Goal: Transaction & Acquisition: Book appointment/travel/reservation

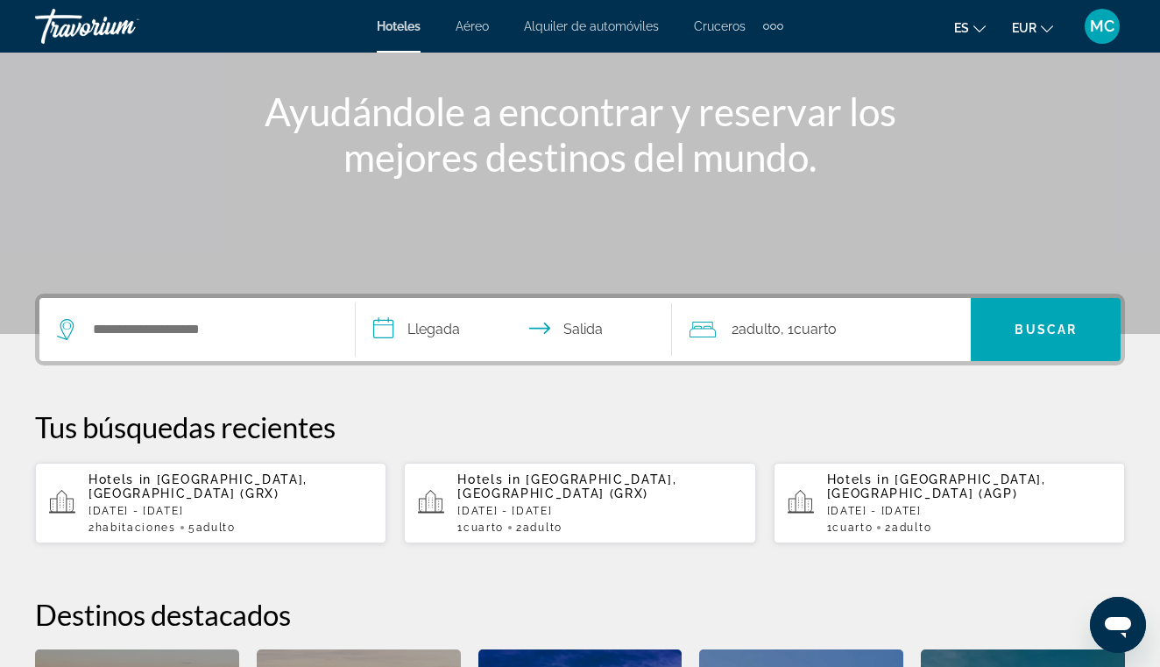
scroll to position [190, 0]
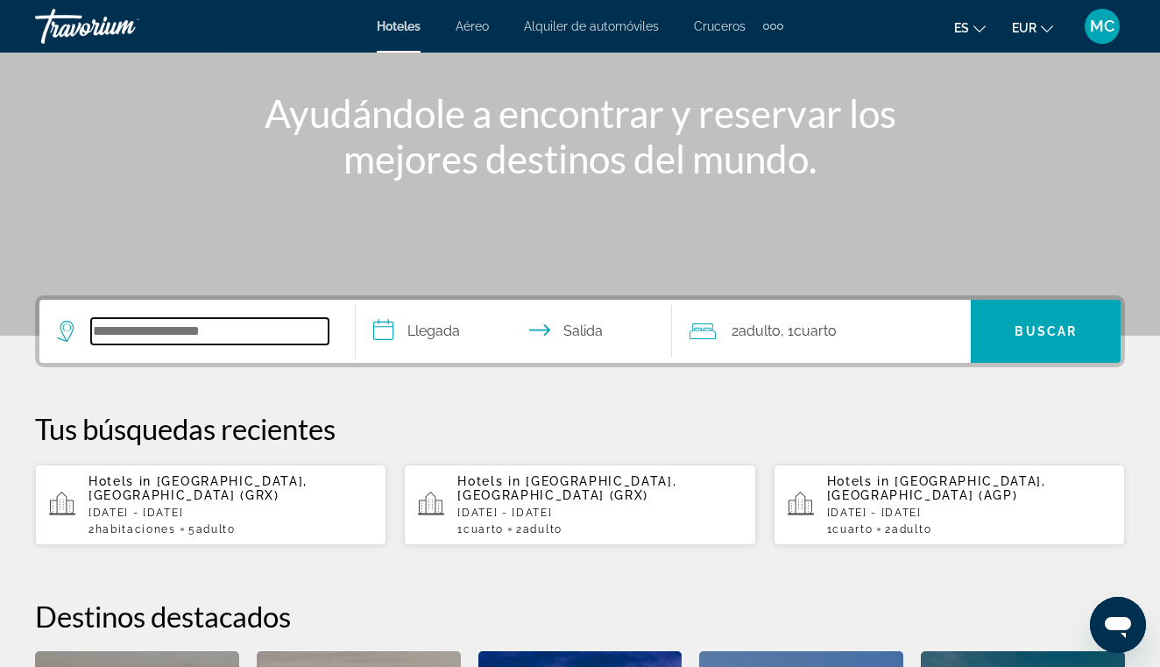
click at [209, 342] on input "Search widget" at bounding box center [209, 331] width 237 height 26
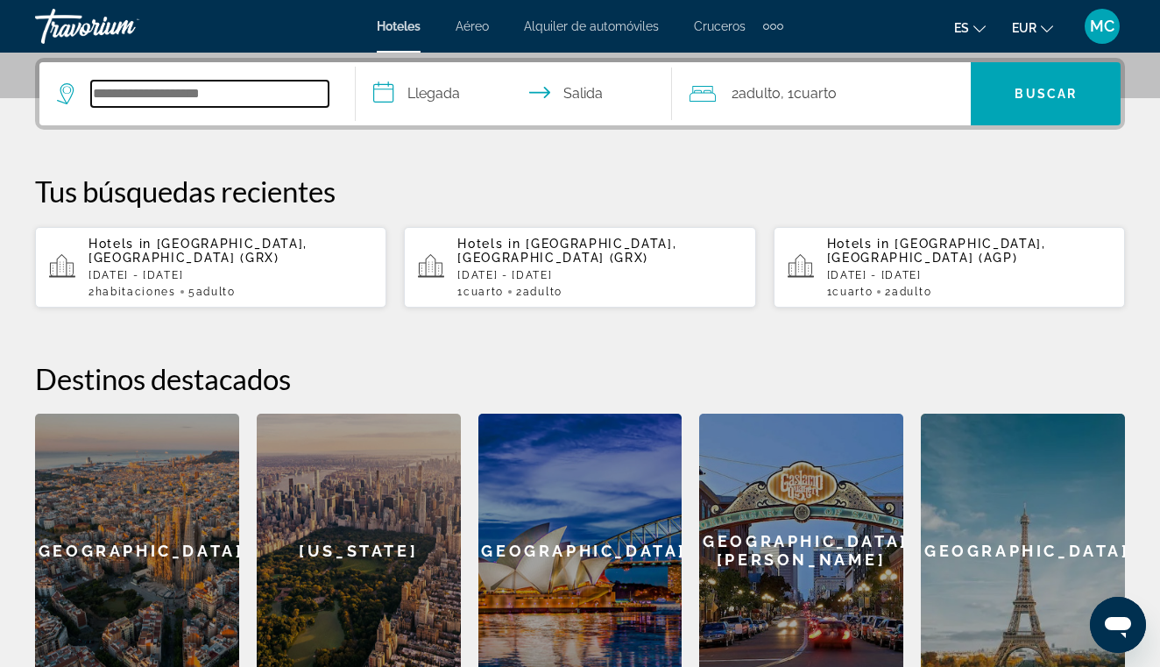
scroll to position [428, 0]
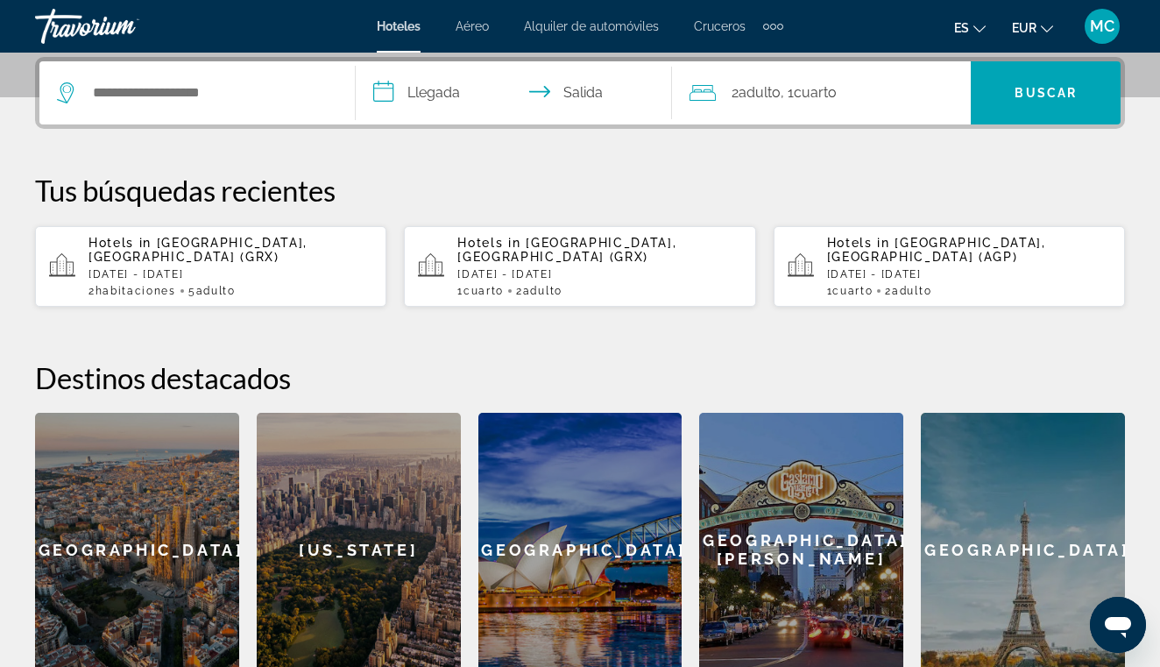
click at [986, 498] on div "[GEOGRAPHIC_DATA]" at bounding box center [1023, 550] width 204 height 274
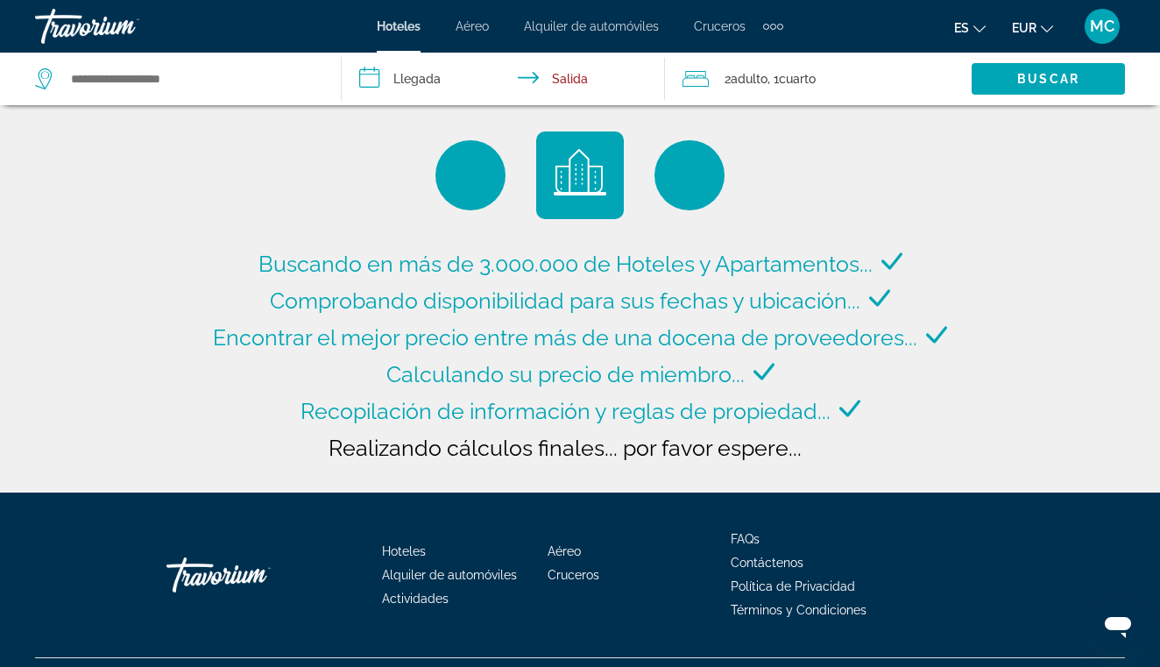
type input "**********"
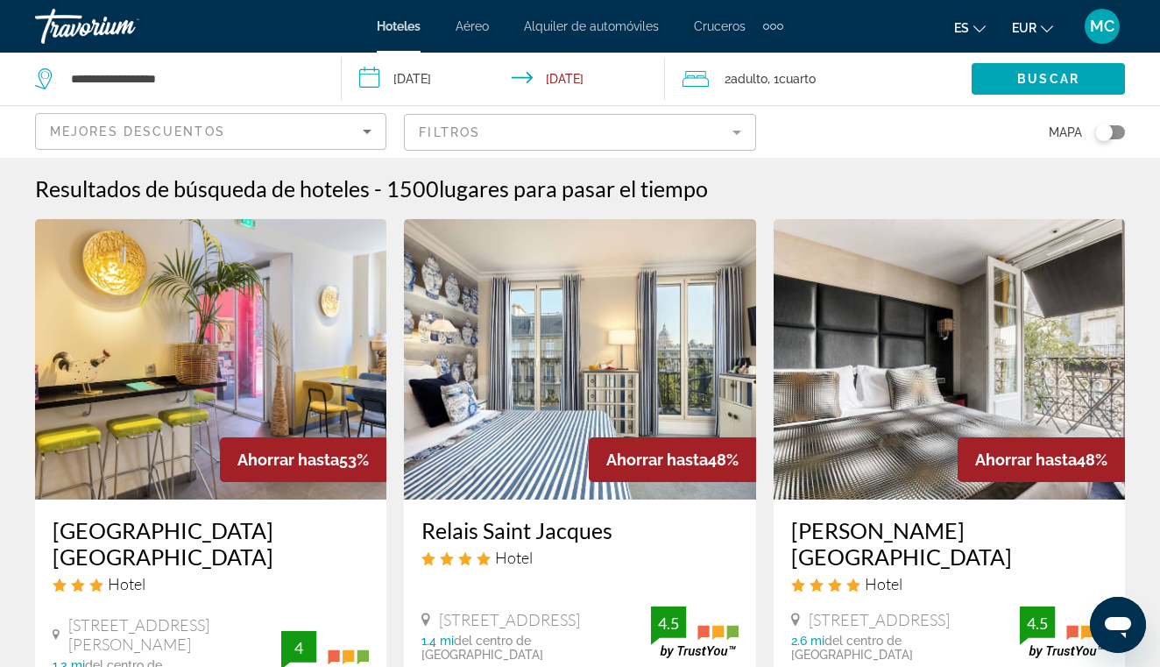
click at [424, 81] on input "**********" at bounding box center [507, 82] width 331 height 58
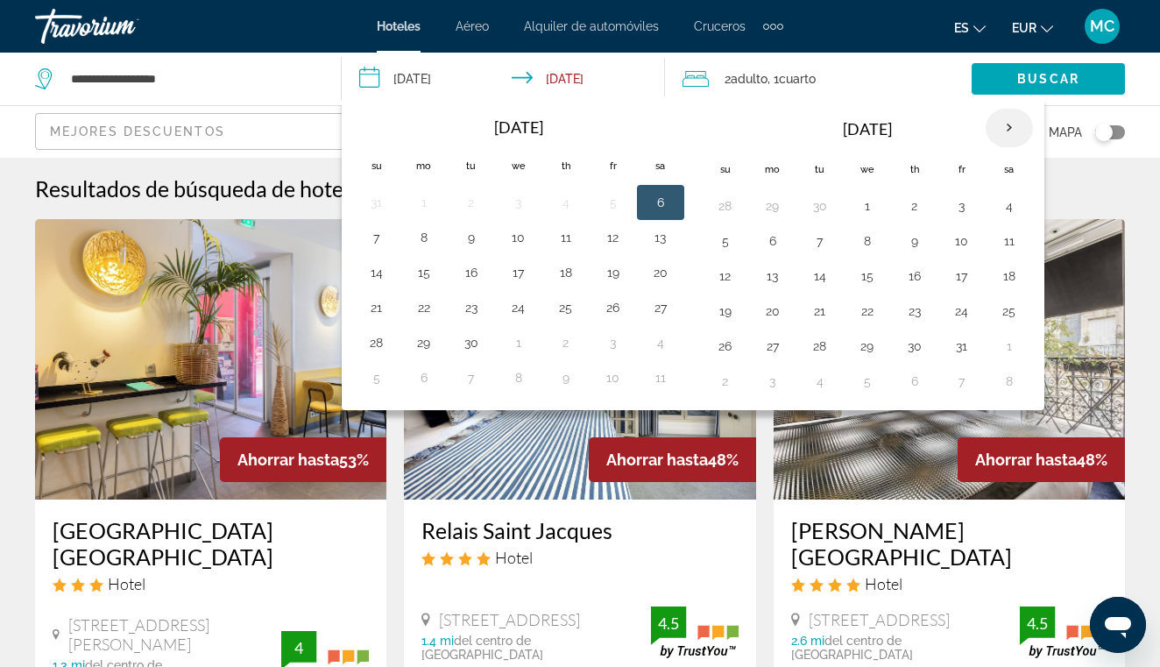
click at [999, 128] on th "Next month" at bounding box center [1009, 128] width 47 height 39
click at [952, 350] on button "28" at bounding box center [962, 346] width 28 height 25
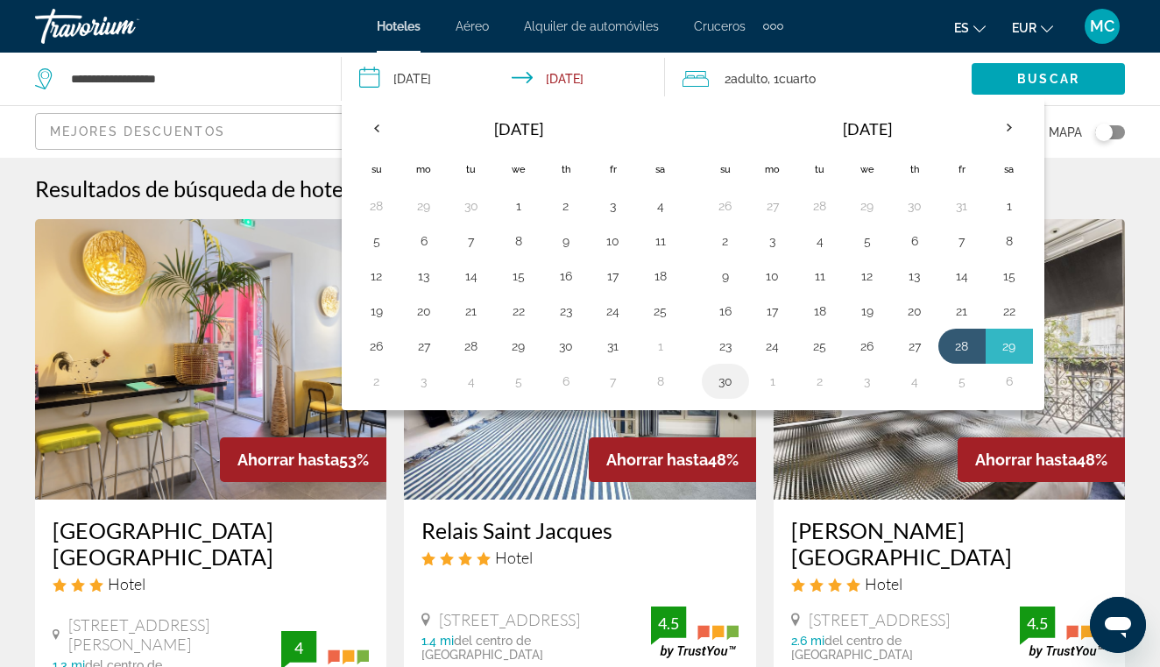
click at [733, 382] on button "30" at bounding box center [725, 381] width 28 height 25
type input "**********"
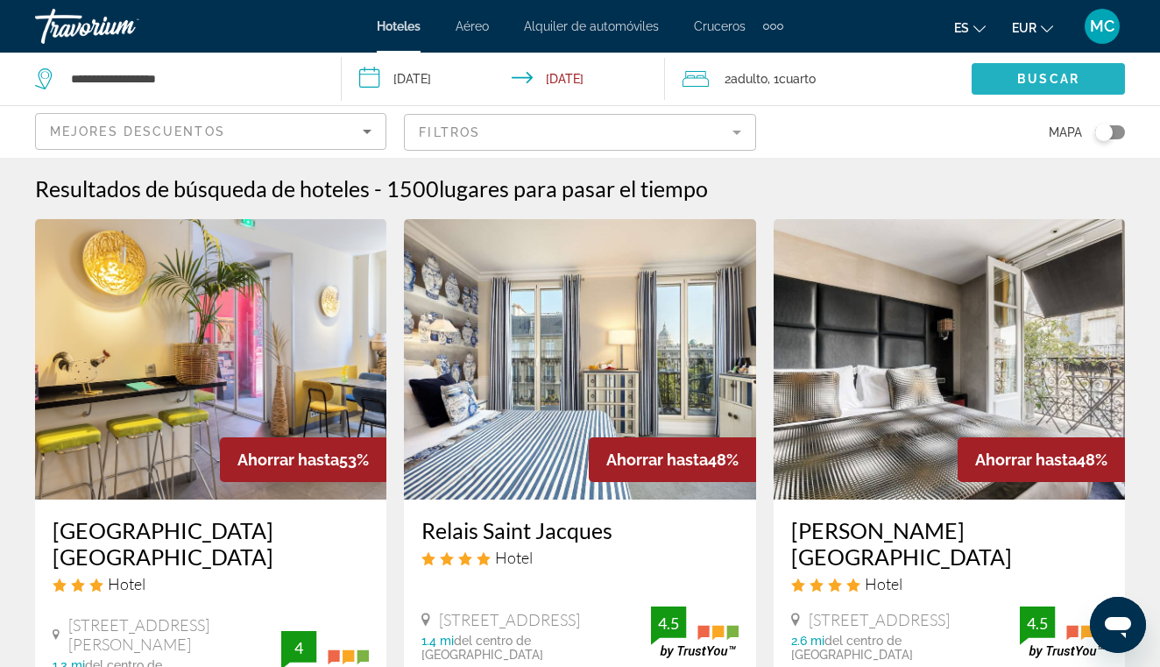
click at [1023, 82] on span "Buscar" at bounding box center [1048, 79] width 62 height 14
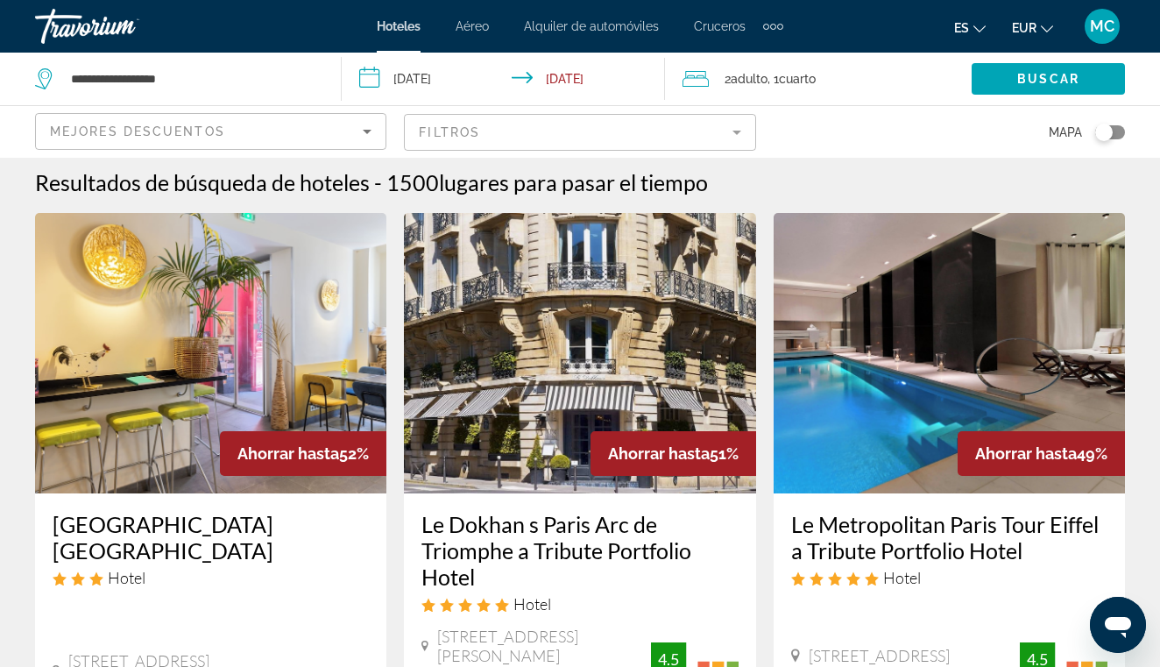
scroll to position [11, 0]
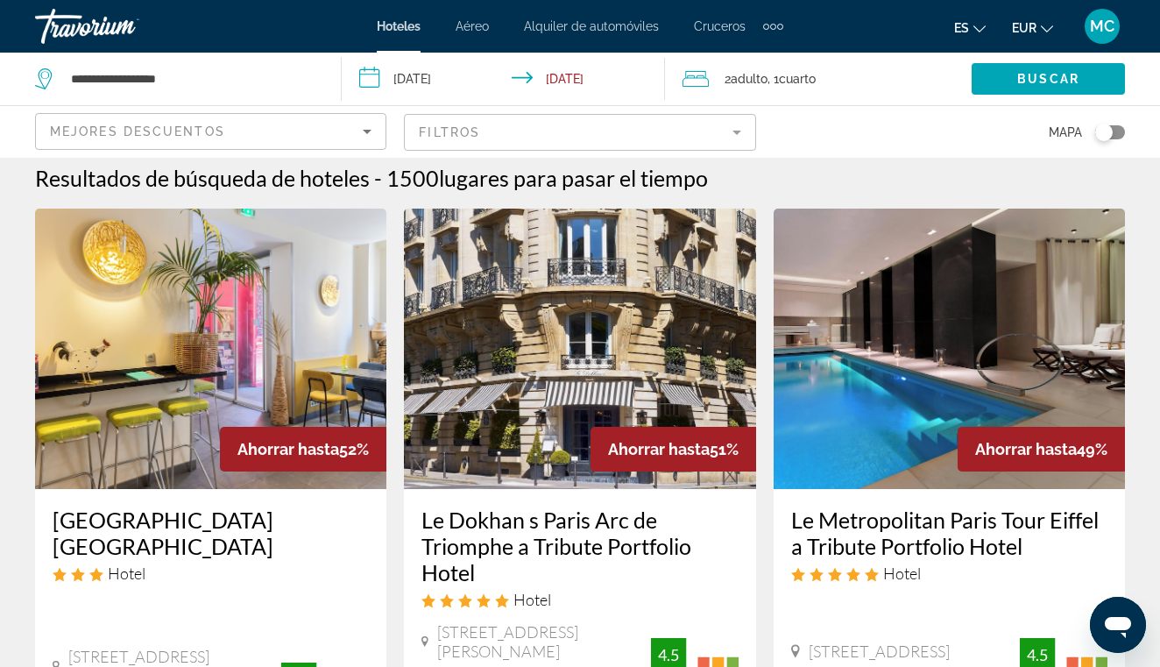
click at [1102, 131] on div "Toggle map" at bounding box center [1104, 133] width 18 height 18
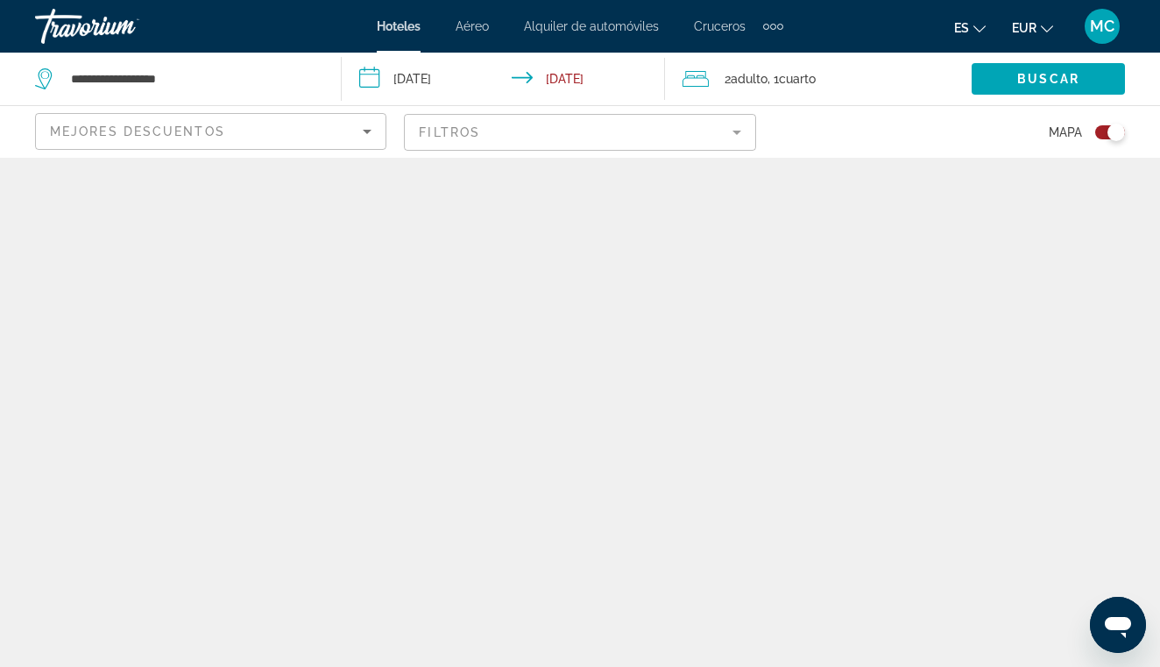
scroll to position [0, 0]
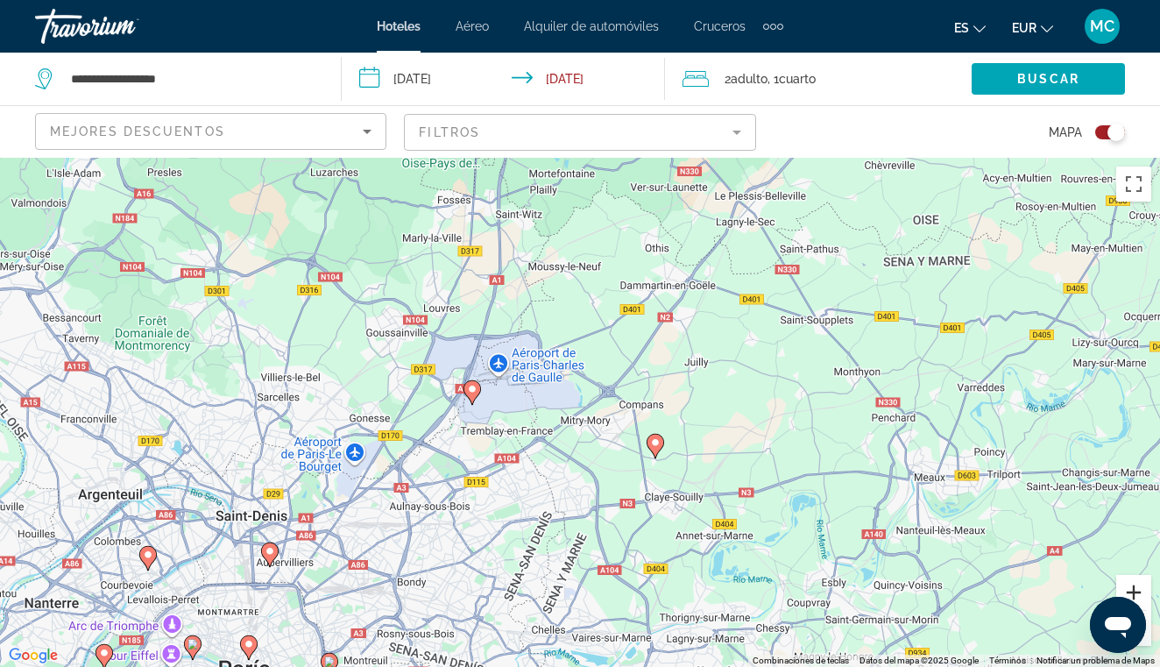
click at [1128, 590] on button "Ampliar" at bounding box center [1133, 592] width 35 height 35
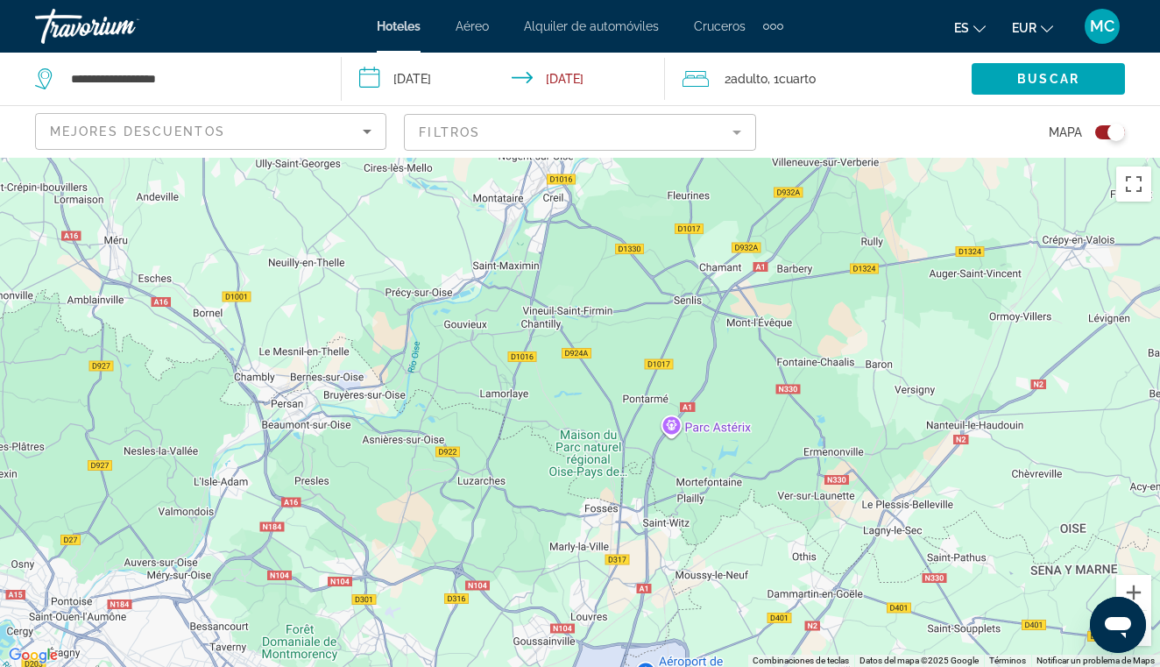
click at [1149, 630] on button "Reducir" at bounding box center [1133, 628] width 35 height 35
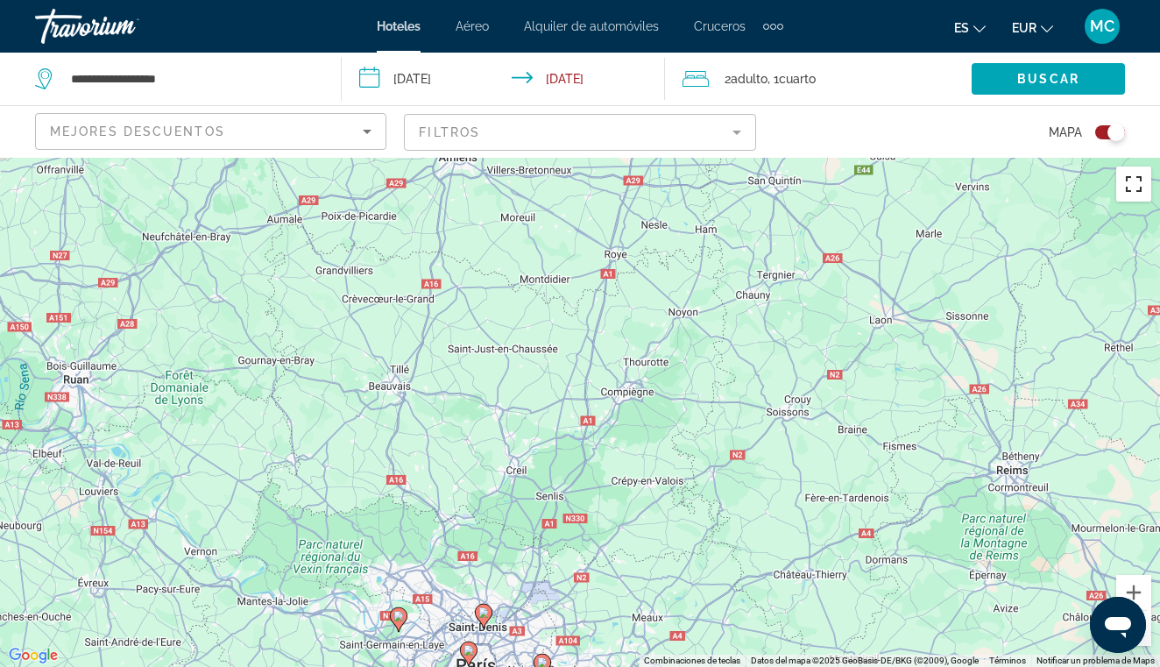
click at [1131, 186] on button "Cambiar a la vista en pantalla completa" at bounding box center [1133, 183] width 35 height 35
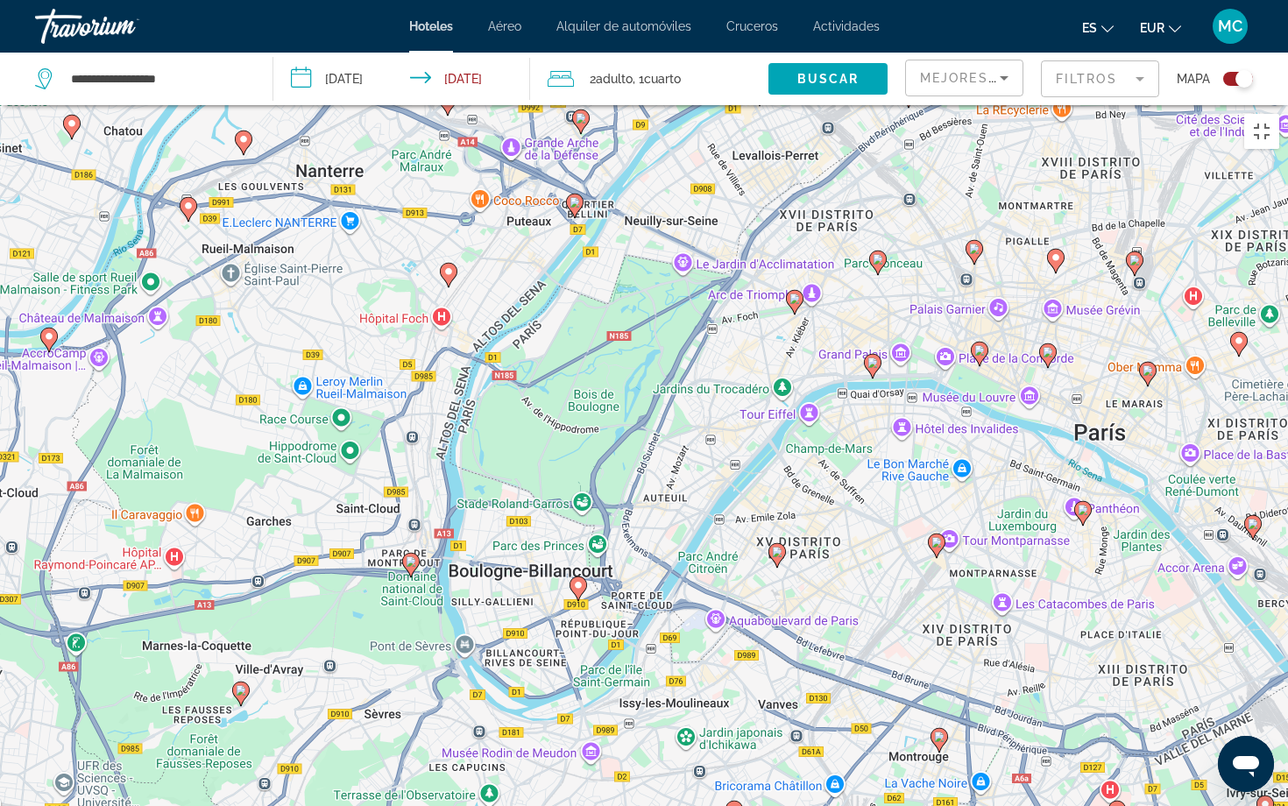
click at [791, 294] on image "Main content" at bounding box center [794, 299] width 11 height 11
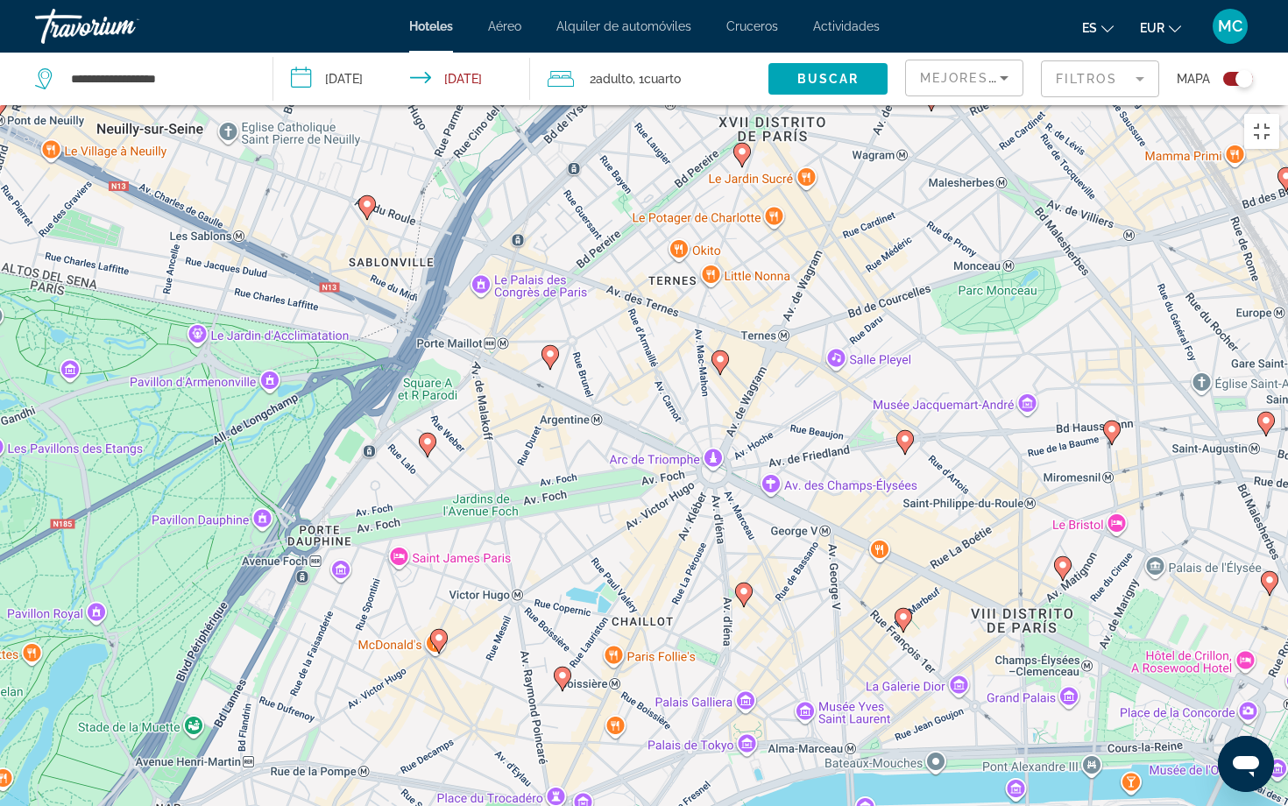
click at [719, 354] on image "Main content" at bounding box center [720, 359] width 11 height 11
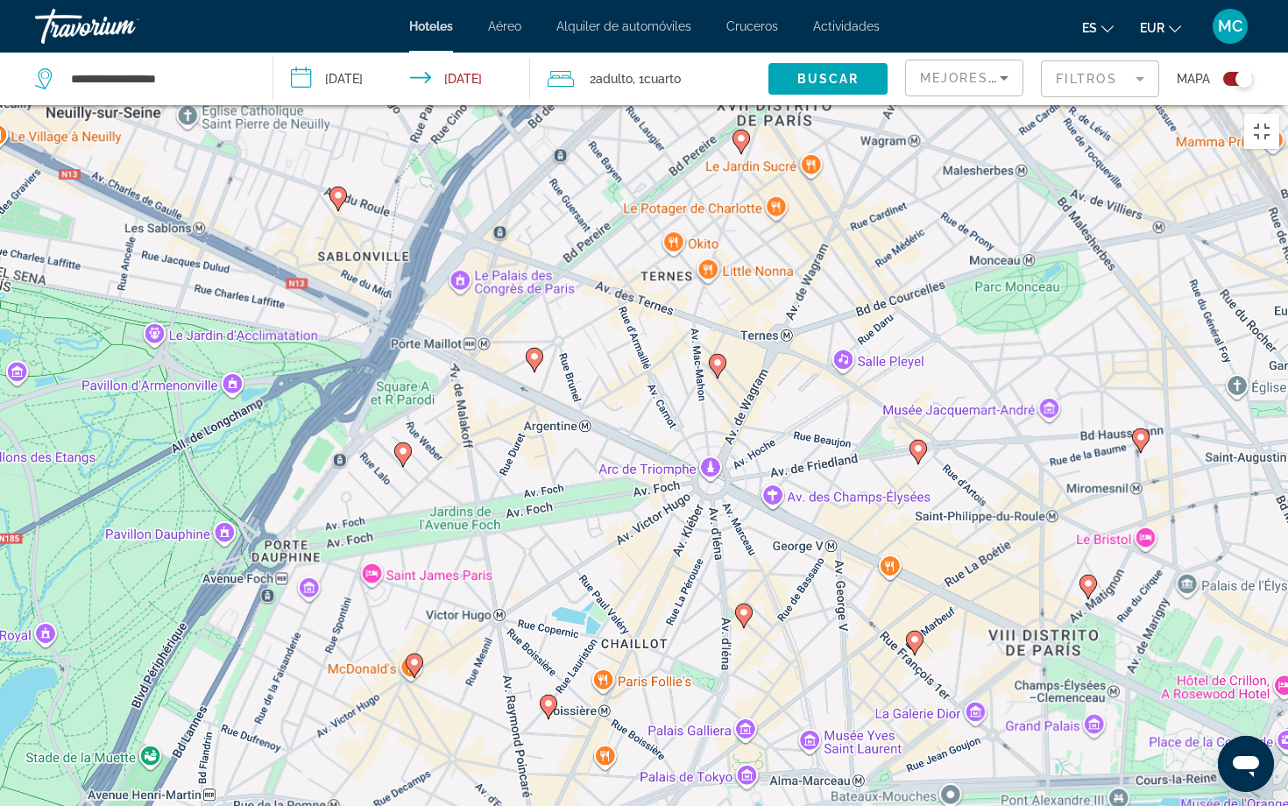
click at [719, 255] on div "Para desplazarte, pulsa las teclas [PERSON_NAME]. Para activar la función de ar…" at bounding box center [644, 508] width 1288 height 806
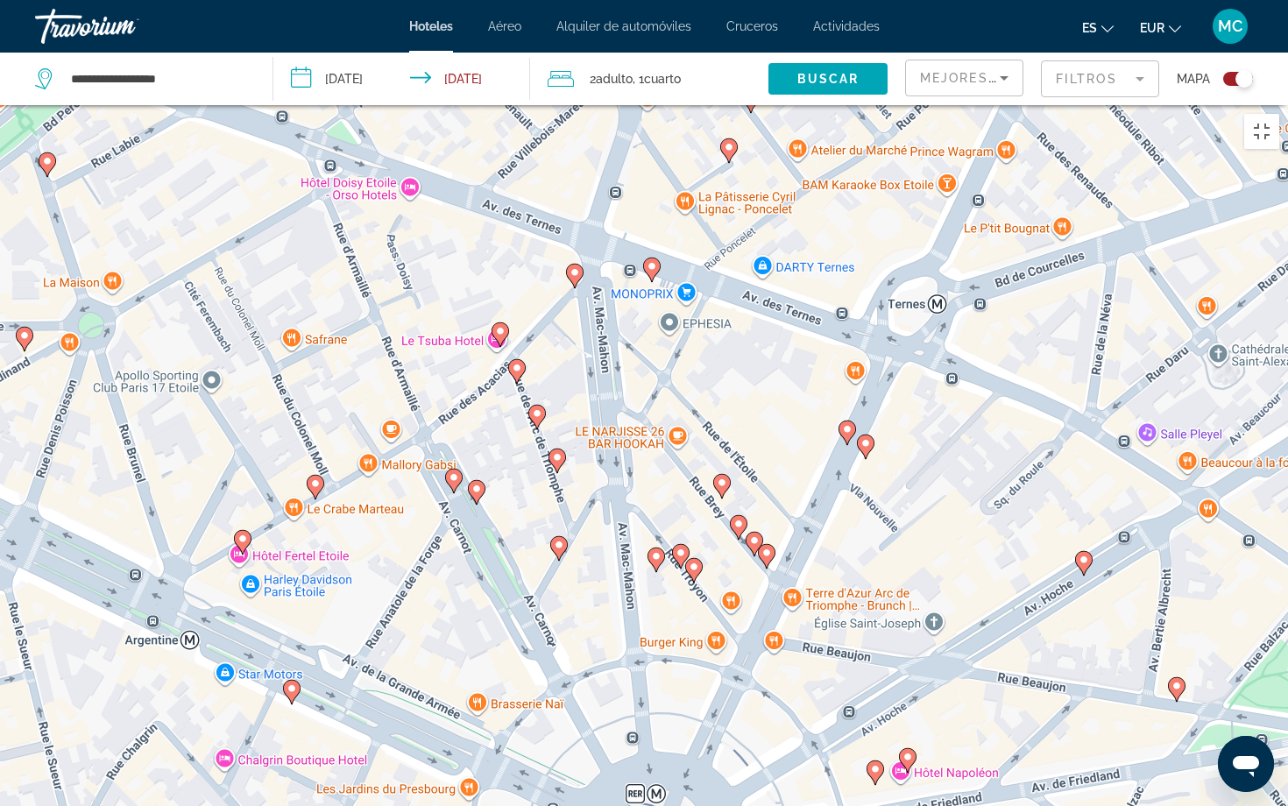
click at [656, 549] on icon "Main content" at bounding box center [656, 560] width 16 height 23
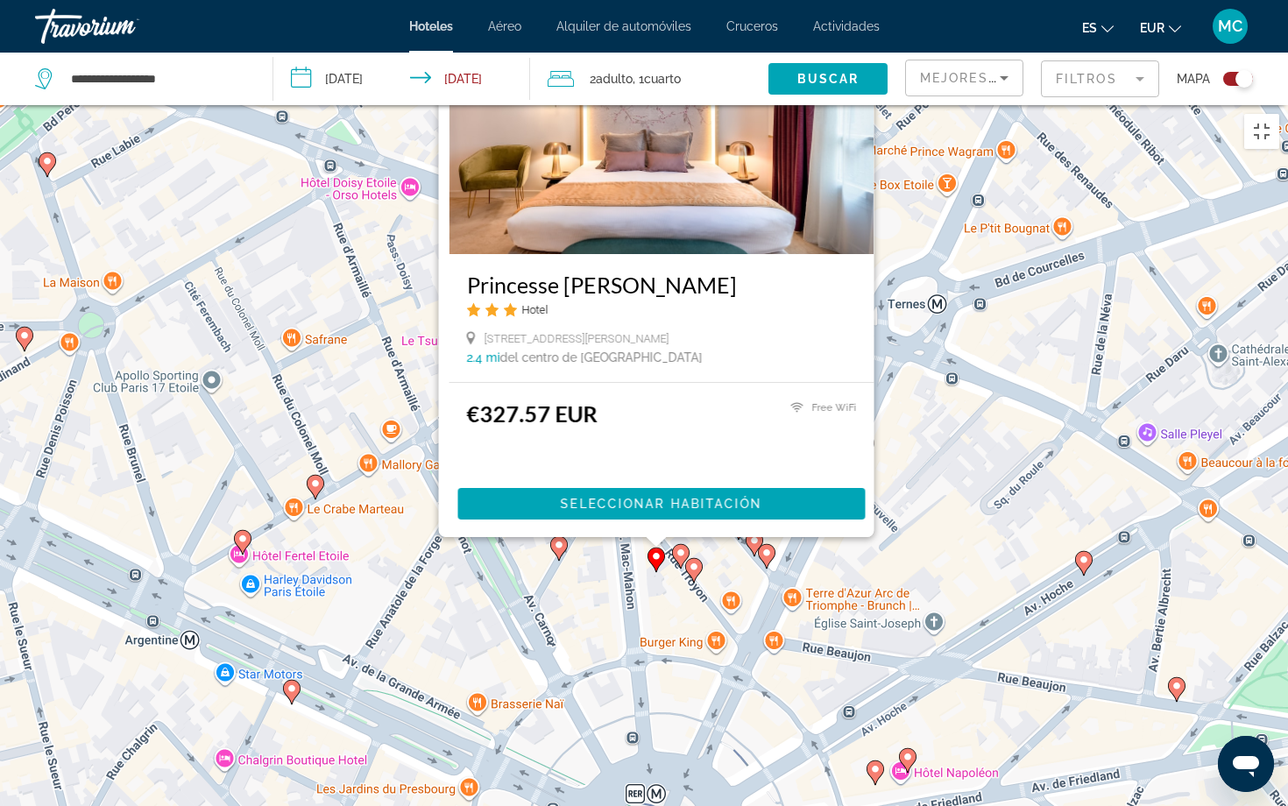
click at [656, 549] on icon "Main content" at bounding box center [656, 560] width 16 height 23
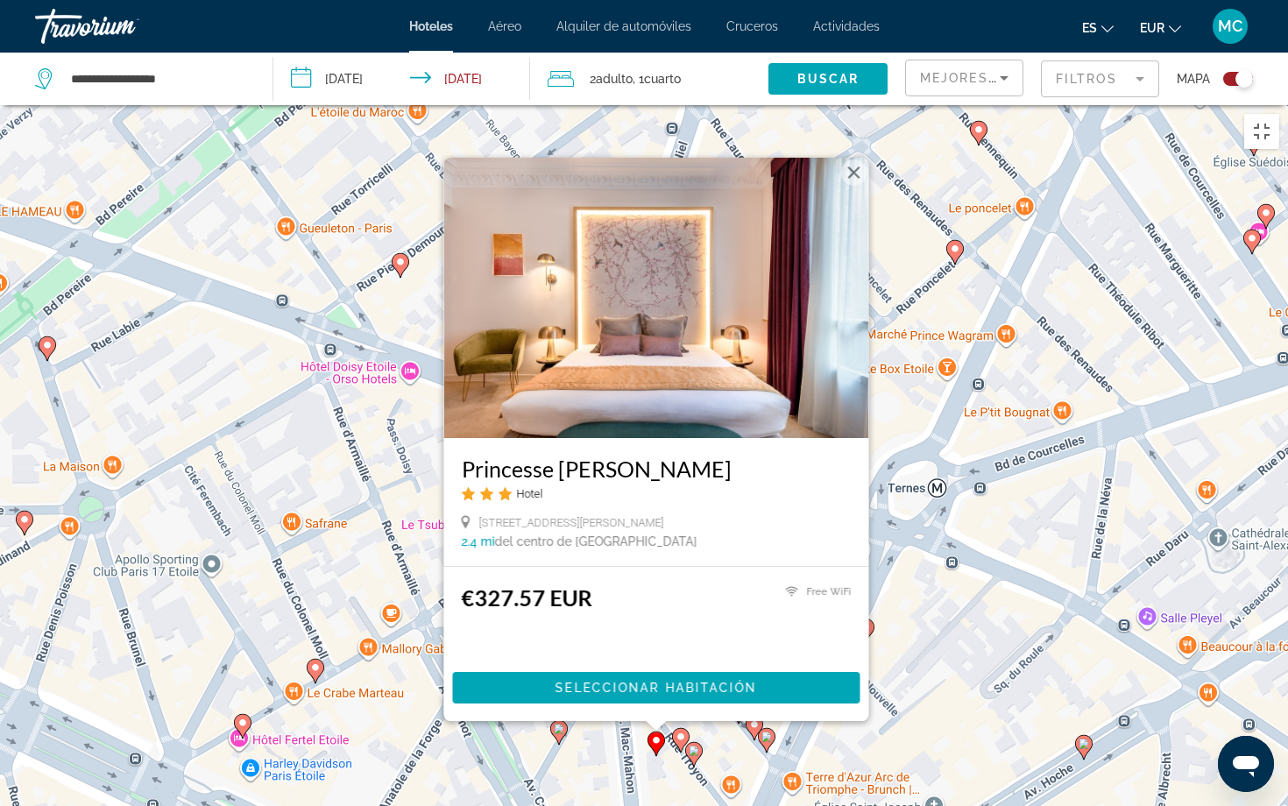
click at [694, 666] on image "Main content" at bounding box center [694, 751] width 11 height 11
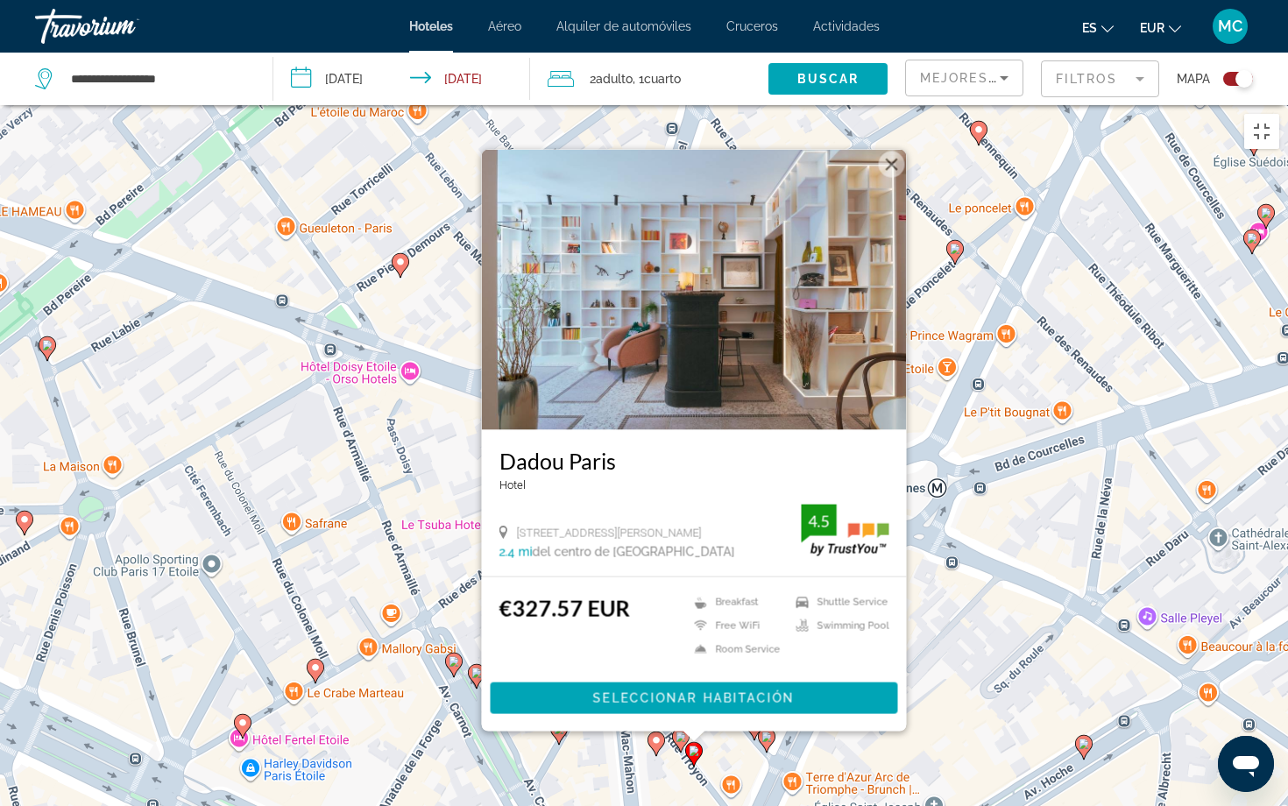
click at [694, 666] on g "Main content" at bounding box center [694, 754] width 18 height 25
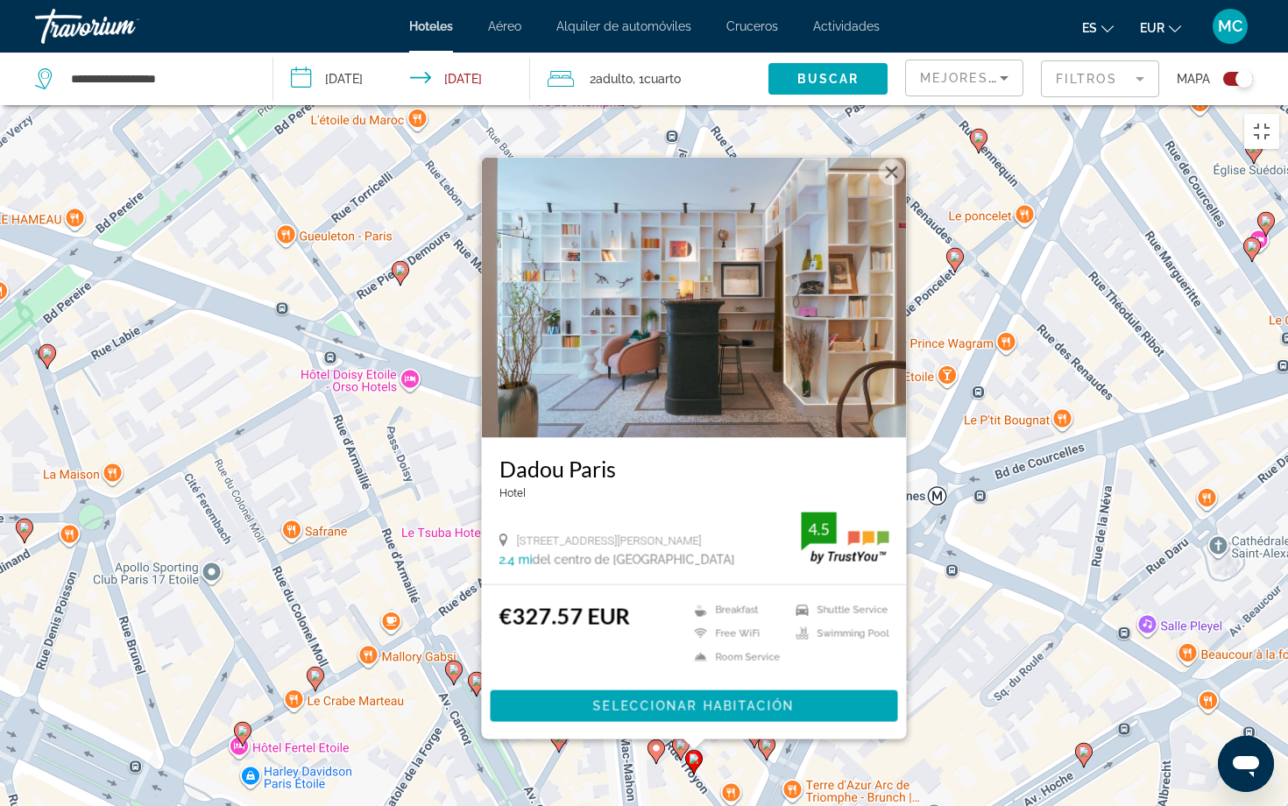
click at [681, 666] on image "Main content" at bounding box center [681, 745] width 11 height 11
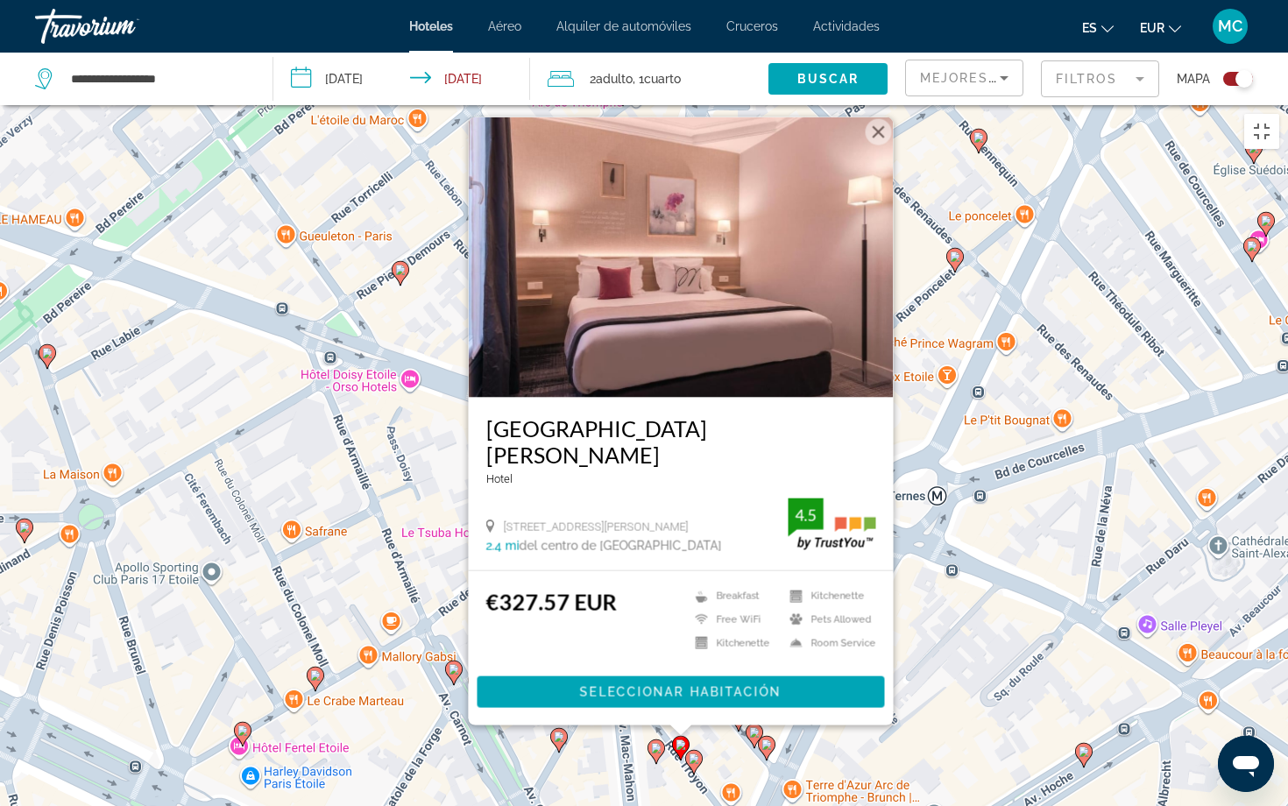
click at [681, 666] on g "Main content" at bounding box center [681, 748] width 18 height 25
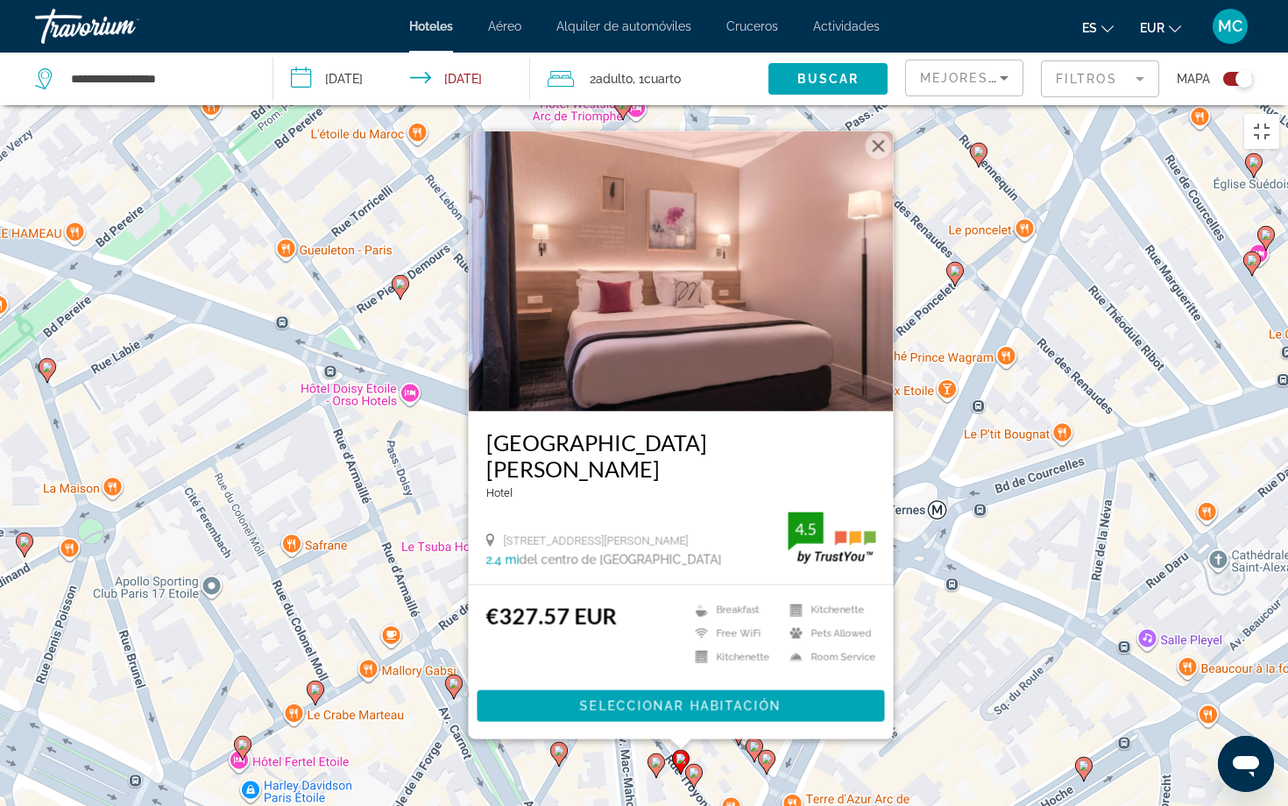
click at [771, 666] on icon "Main content" at bounding box center [767, 762] width 16 height 23
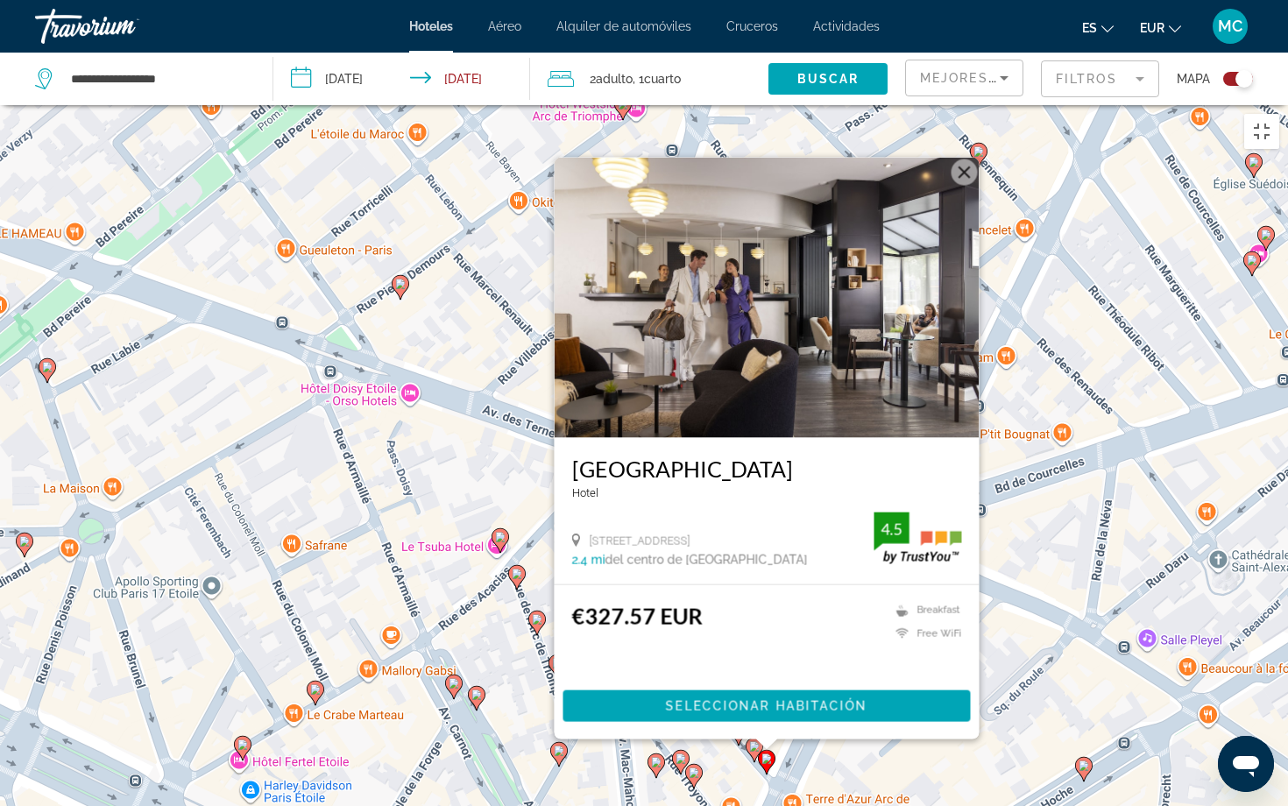
click at [771, 666] on icon "Main content" at bounding box center [767, 762] width 16 height 23
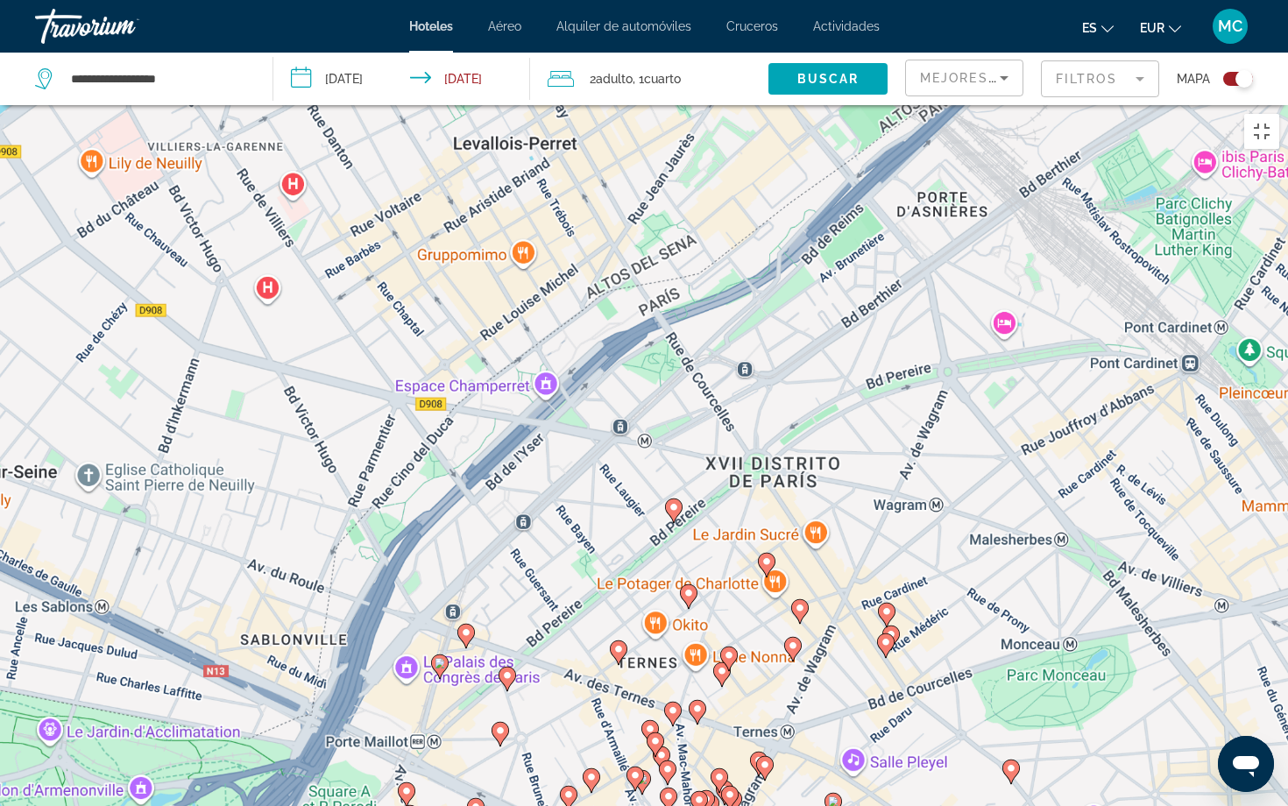
drag, startPoint x: 718, startPoint y: 690, endPoint x: 718, endPoint y: 719, distance: 29.8
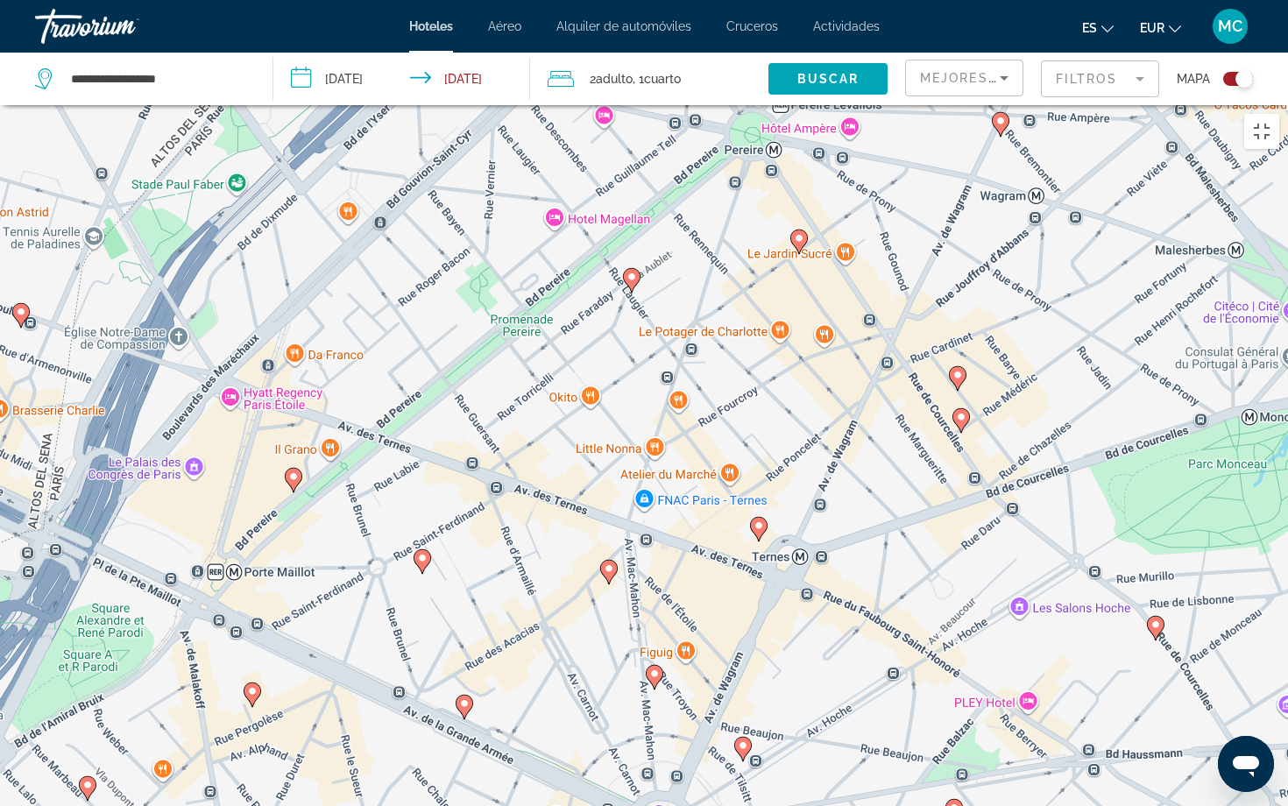
click at [741, 666] on image "Main content" at bounding box center [743, 745] width 11 height 11
click at [741, 645] on div "Para activar la función de arrastre con el teclado, pulsa Alt + Intro. Cuando h…" at bounding box center [644, 508] width 1288 height 806
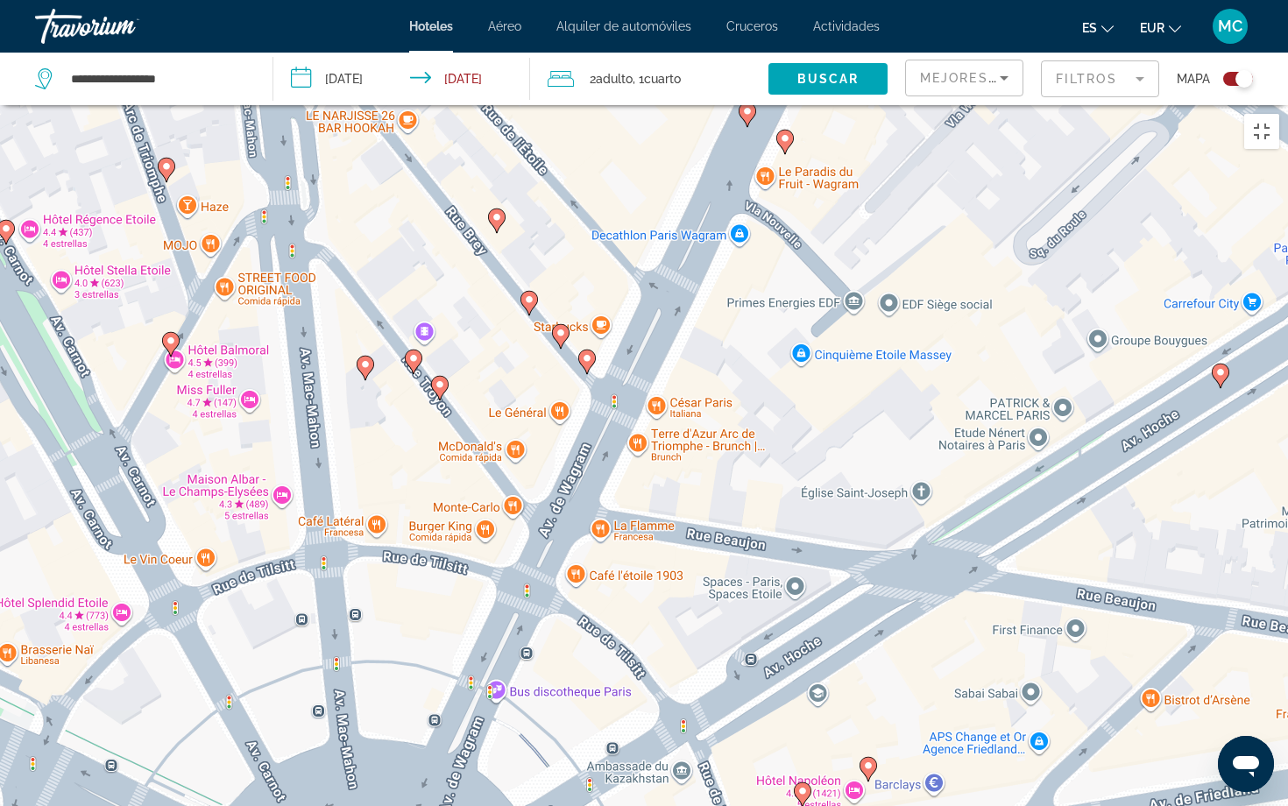
click at [802, 666] on image "Main content" at bounding box center [802, 791] width 11 height 11
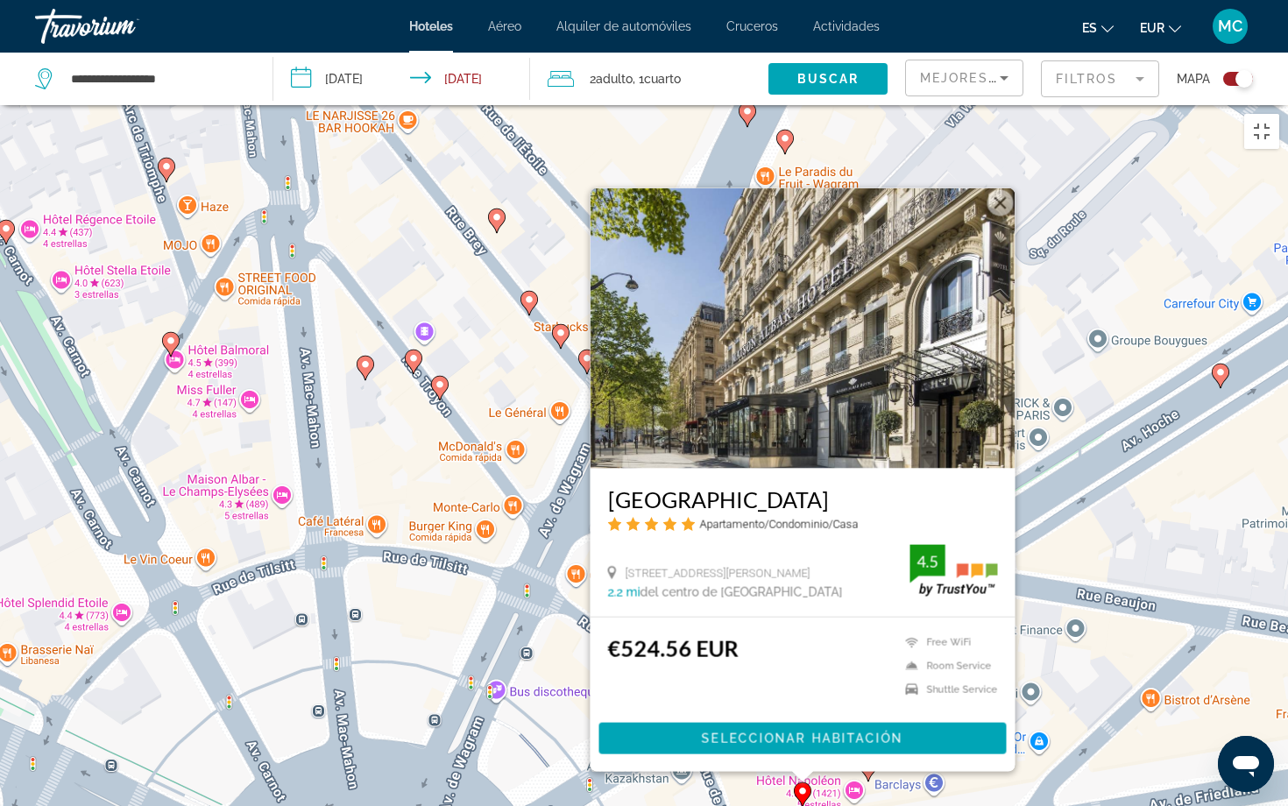
click at [802, 666] on image "Main content" at bounding box center [802, 791] width 11 height 11
click at [366, 357] on icon "Main content" at bounding box center [365, 368] width 16 height 23
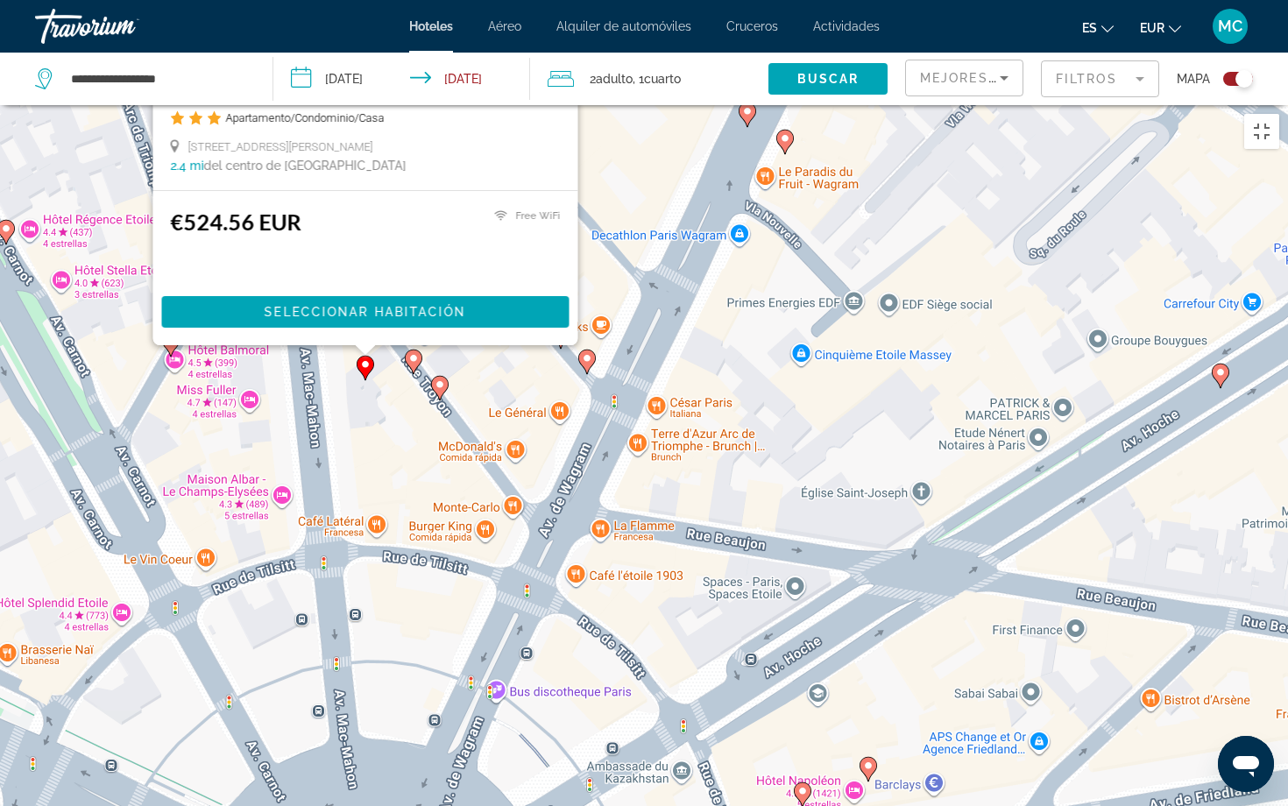
click at [644, 508] on div "Para activar la función de arrastre con el teclado, pulsa Alt + Intro. Cuando h…" at bounding box center [1288, 508] width 1288 height 0
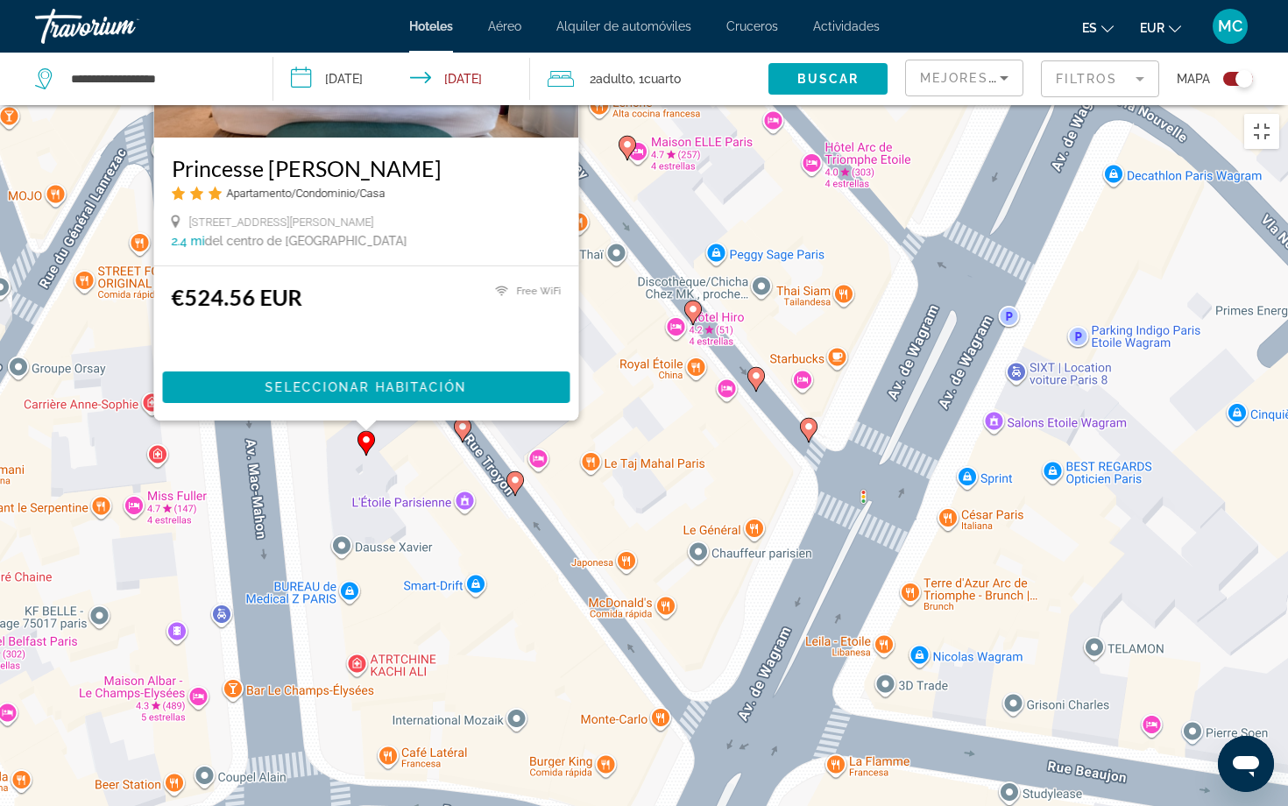
click at [460, 421] on image "Main content" at bounding box center [462, 426] width 11 height 11
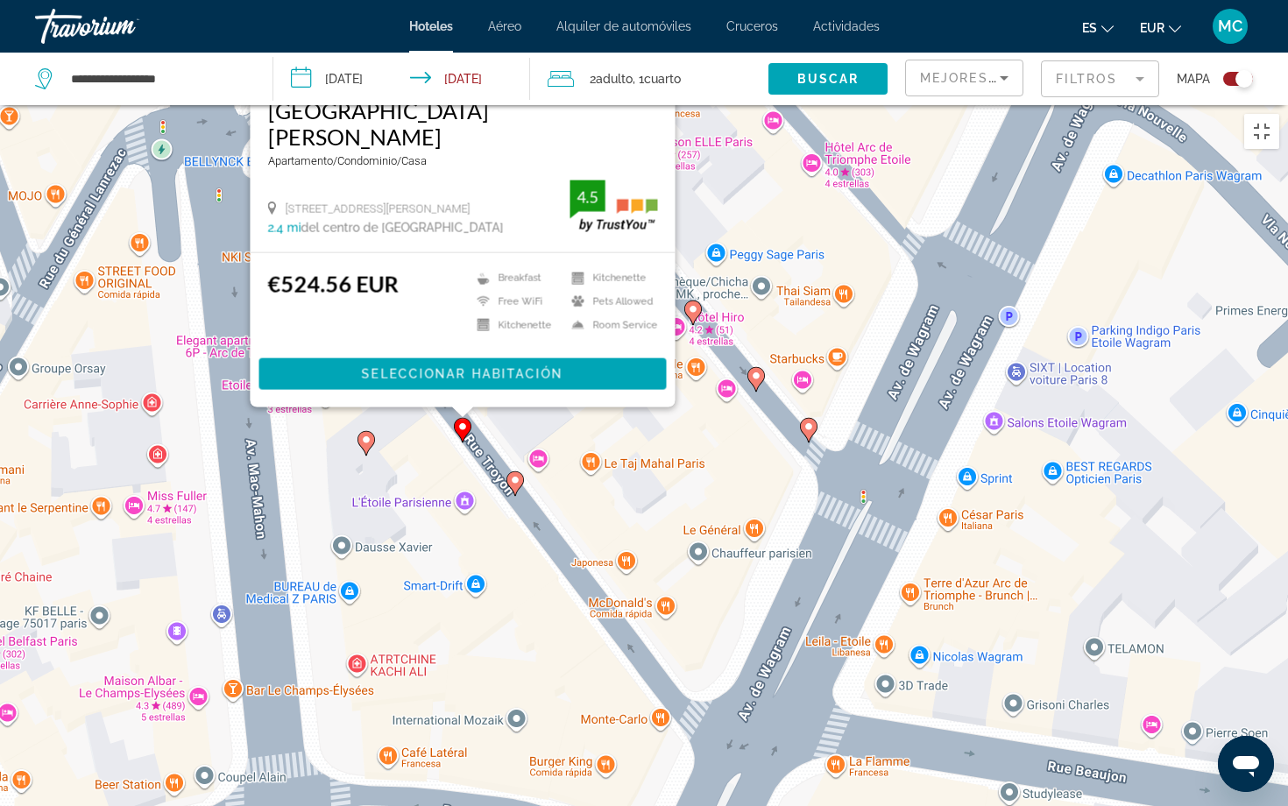
click at [644, 508] on div "Para activar la función de arrastre con el teclado, pulsa Alt + Intro. Cuando h…" at bounding box center [1288, 508] width 1288 height 0
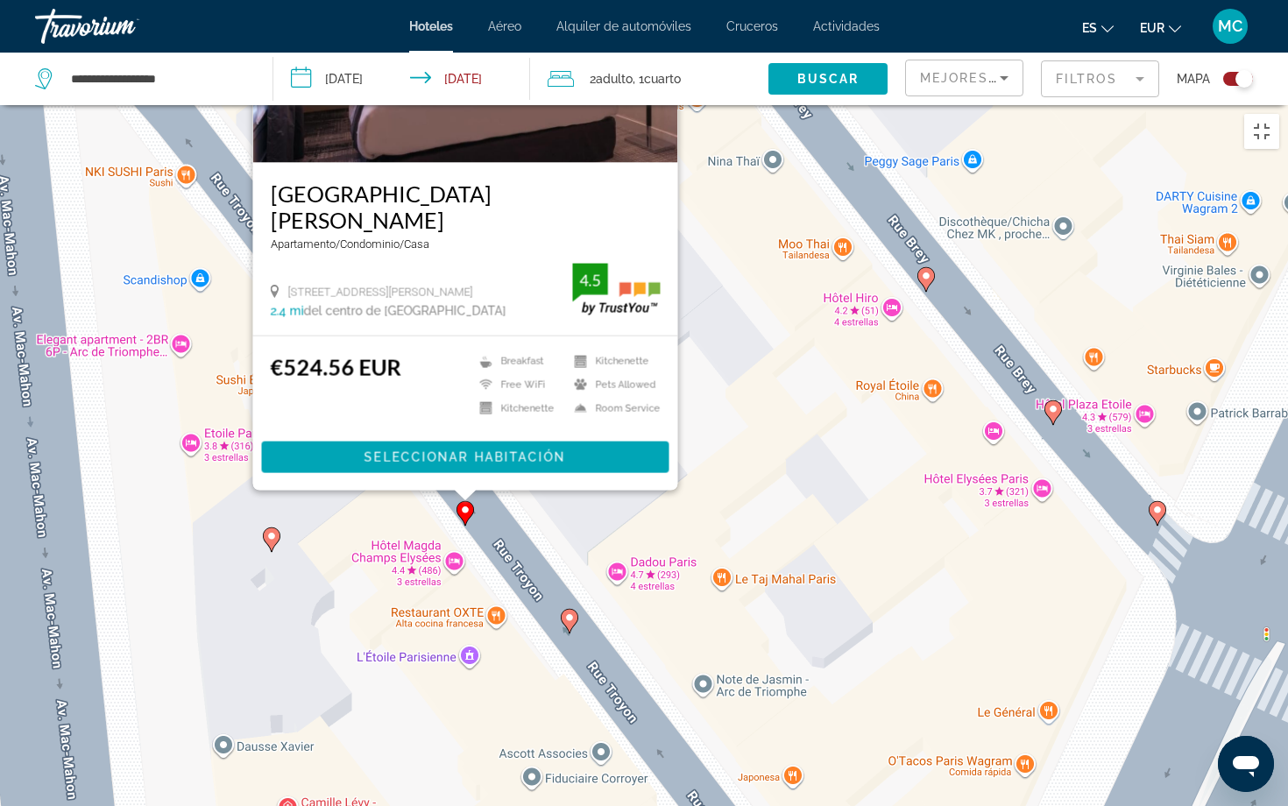
click at [570, 612] on image "Main content" at bounding box center [569, 617] width 11 height 11
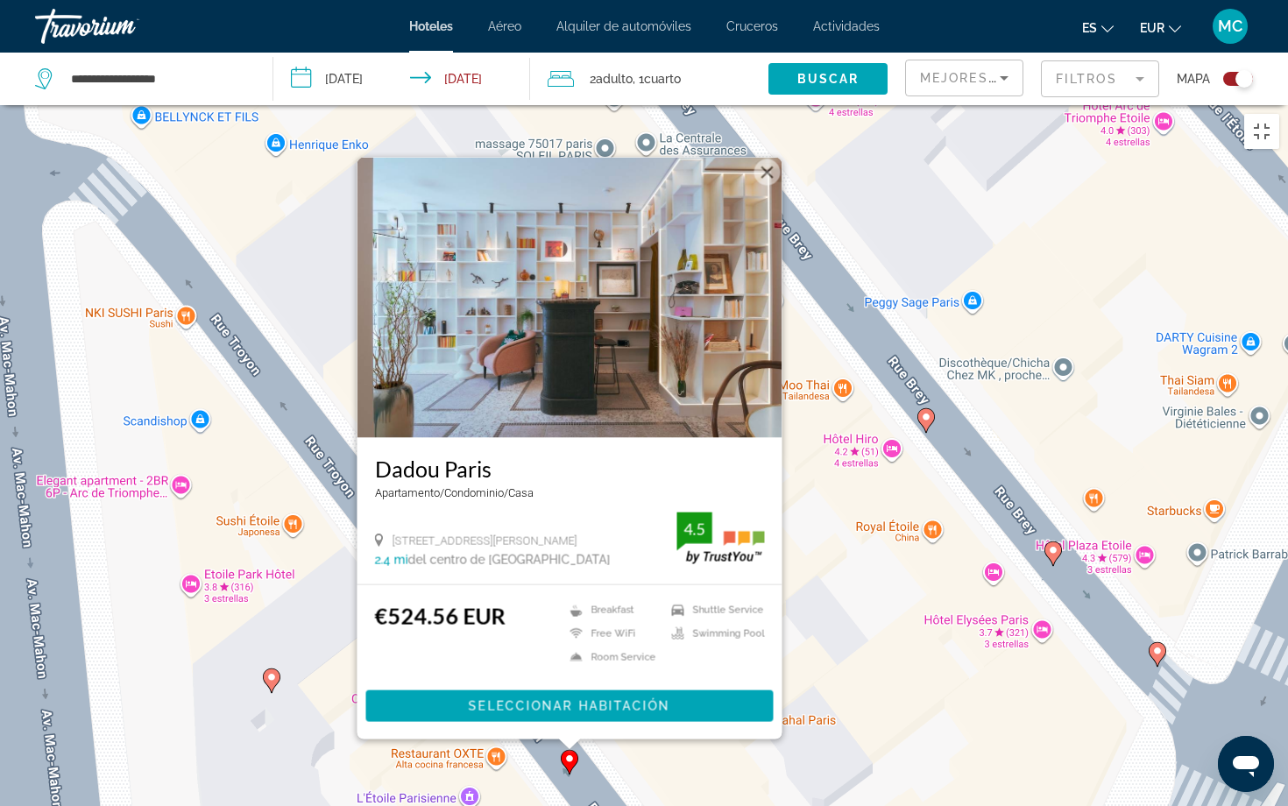
click at [767, 159] on button "Cerrar" at bounding box center [767, 172] width 26 height 26
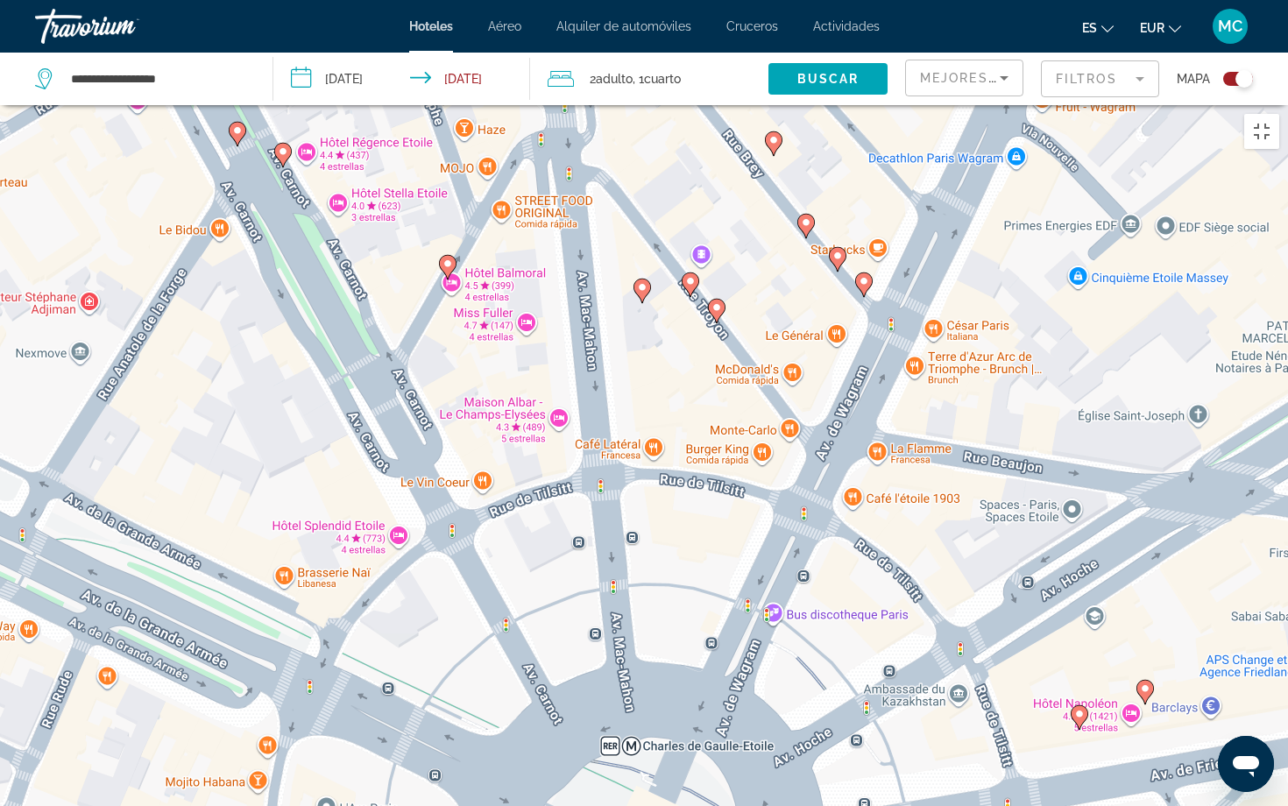
click at [1143, 666] on image "Main content" at bounding box center [1145, 688] width 11 height 11
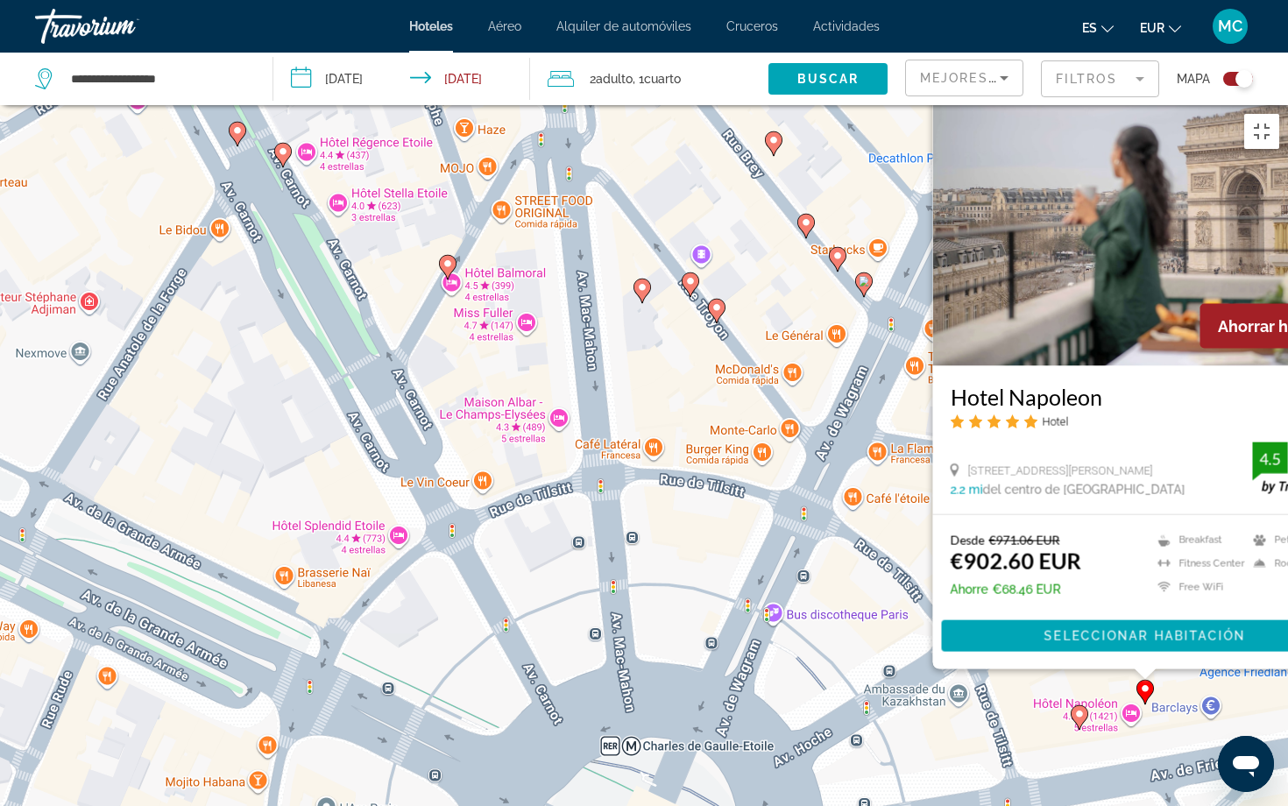
click at [1143, 508] on div "Para desplazarte, pulsa las teclas [PERSON_NAME]. Para activar la función de ar…" at bounding box center [1288, 508] width 1288 height 0
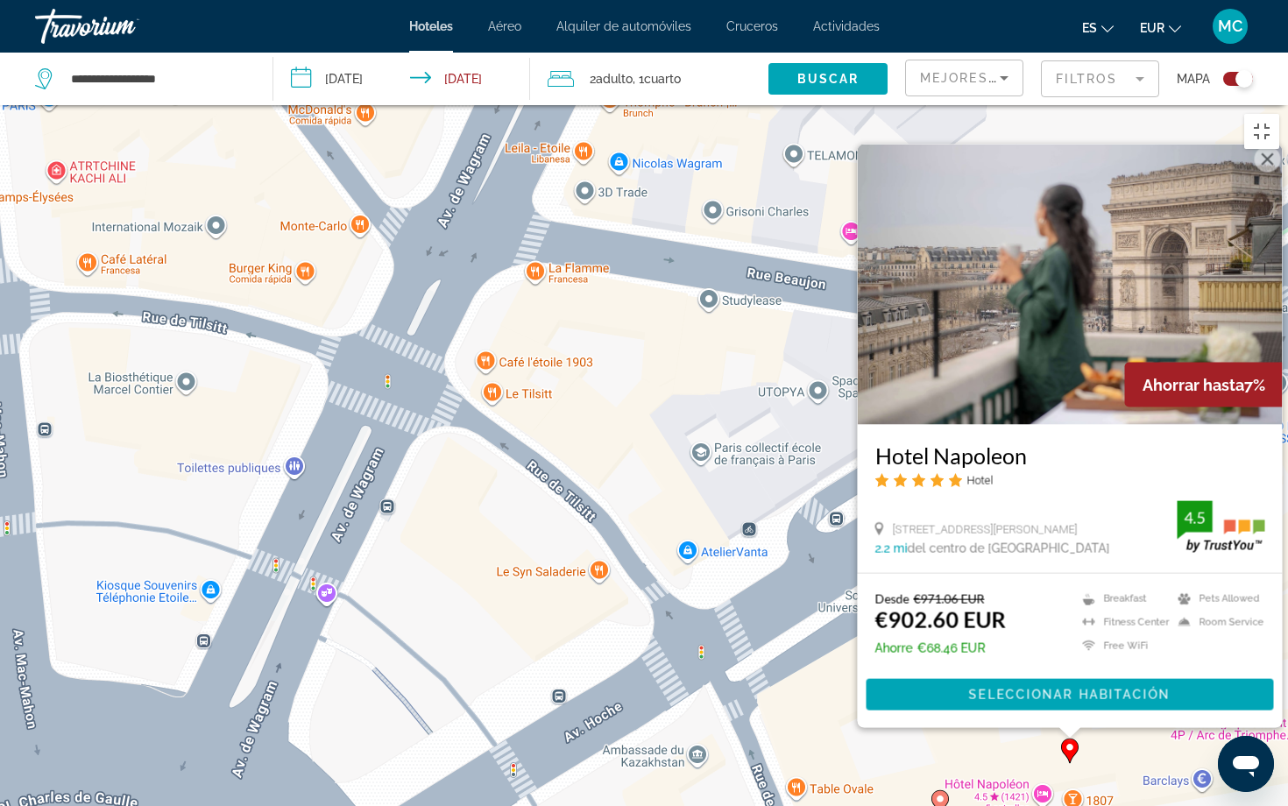
click at [945, 666] on image "Main content" at bounding box center [940, 799] width 11 height 11
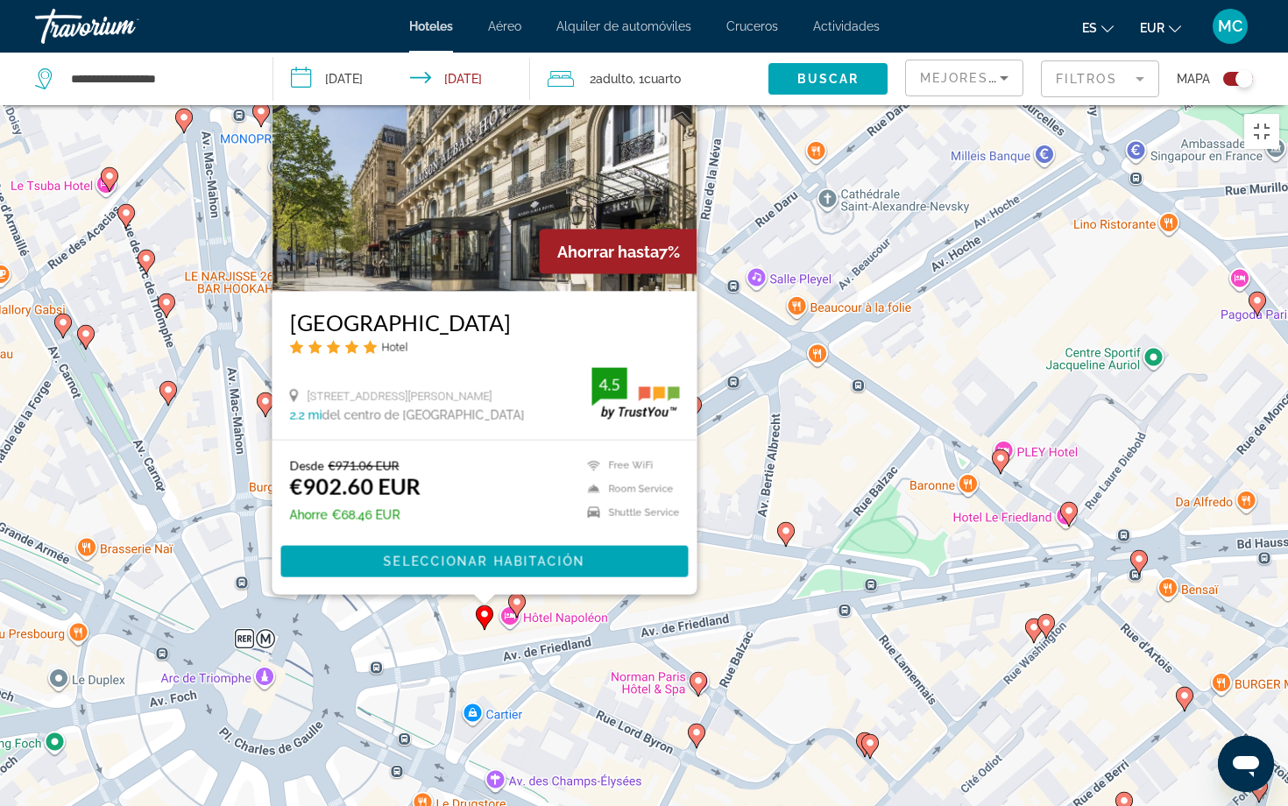
click at [689, 577] on div "Para activar la función de arrastre con el teclado, pulsa Alt + Intro. Cuando h…" at bounding box center [644, 508] width 1288 height 806
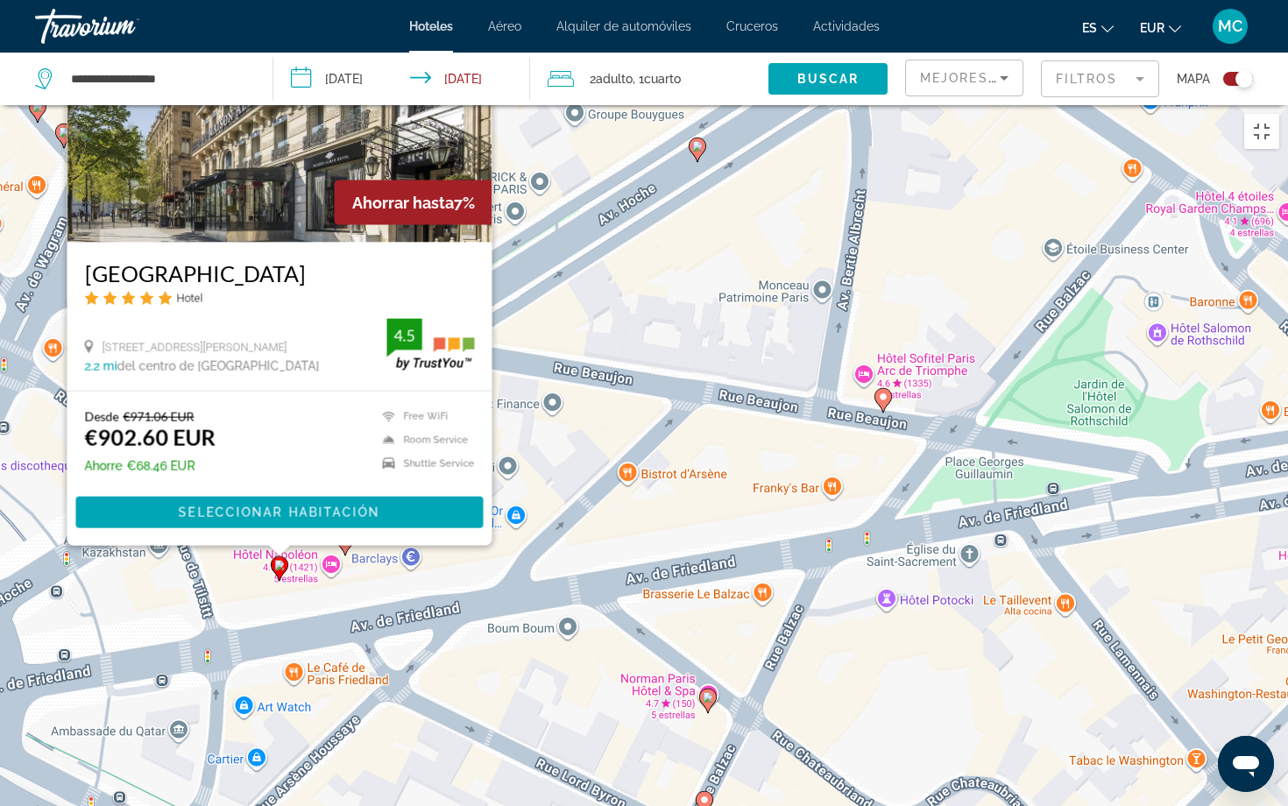
click at [710, 666] on image "Main content" at bounding box center [708, 697] width 11 height 11
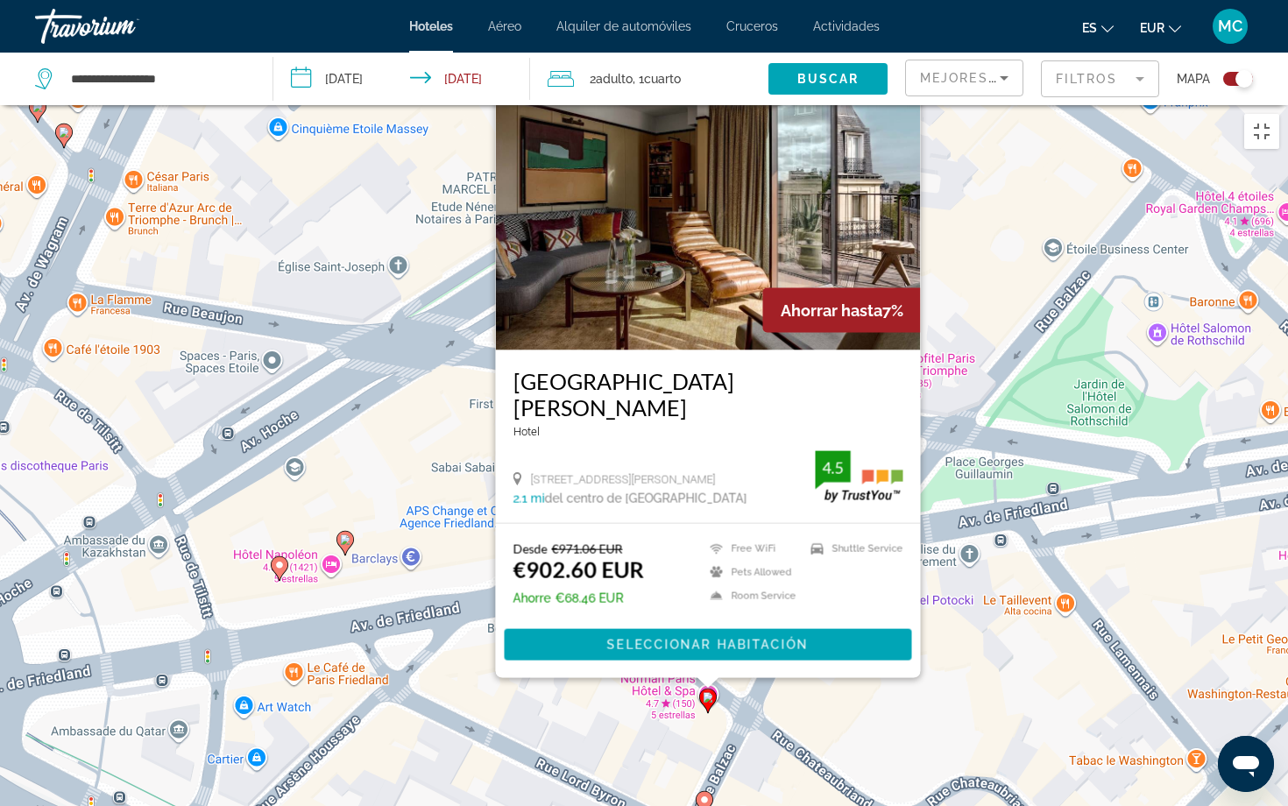
click at [710, 508] on div "Para activar la función de arrastre con el teclado, pulsa Alt + Intro. Cuando h…" at bounding box center [1288, 508] width 1288 height 0
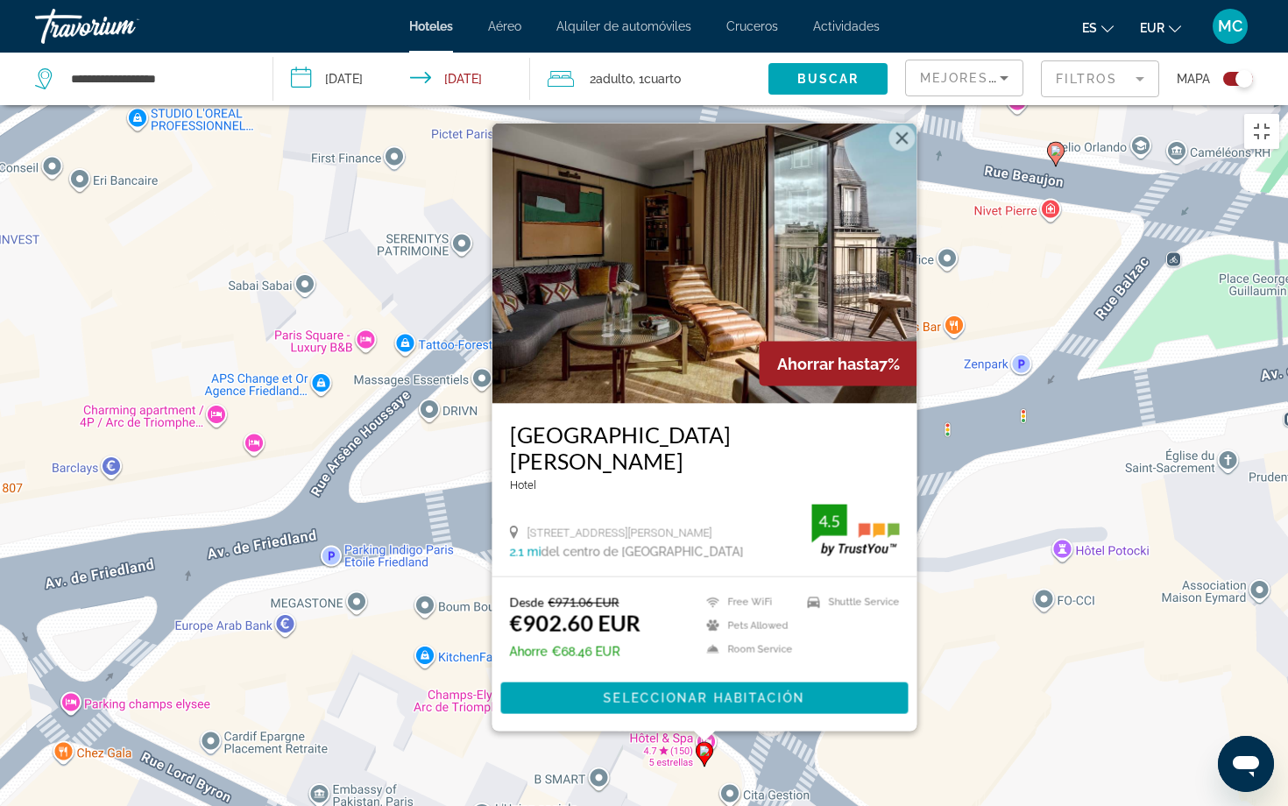
click at [1006, 537] on div "Para activar la función de arrastre con el teclado, pulsa Alt + Intro. Cuando h…" at bounding box center [644, 508] width 1288 height 806
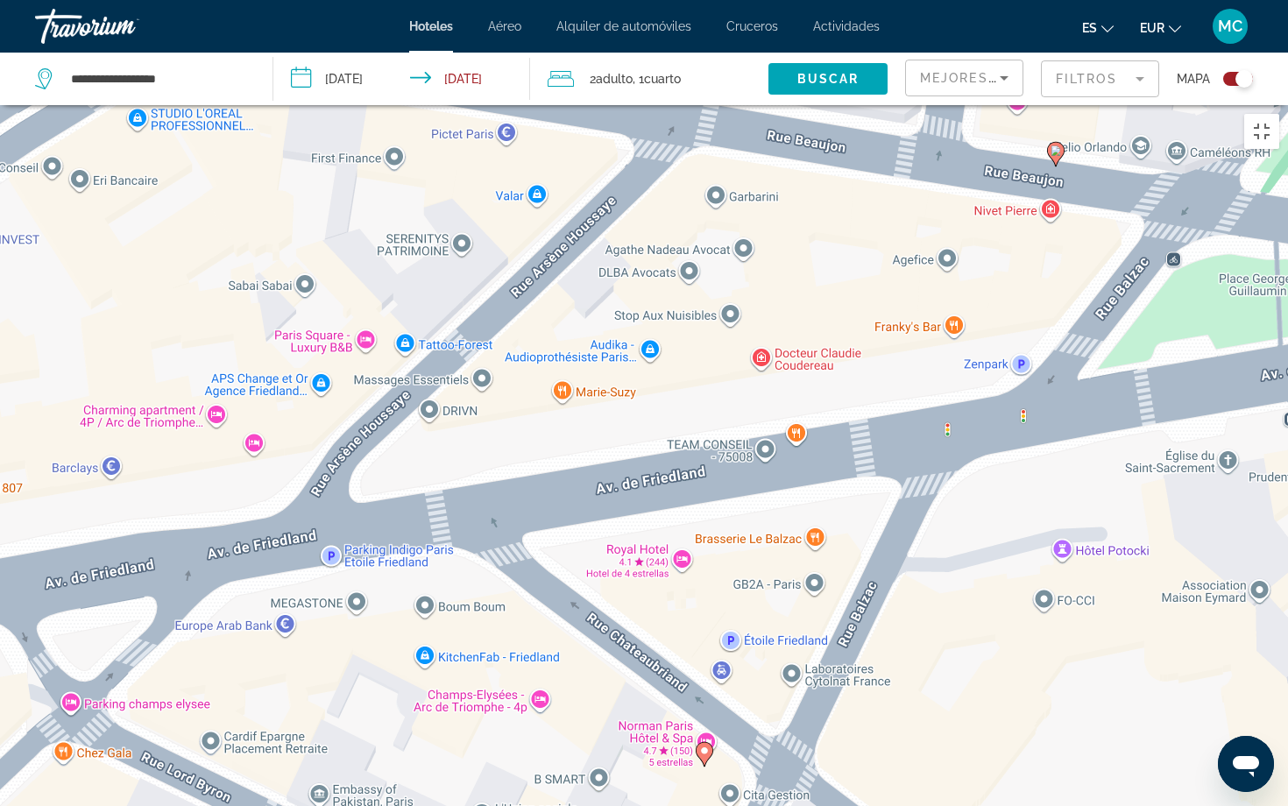
click at [538, 600] on div "Para activar la función de arrastre con el teclado, pulsa Alt + Intro. Cuando h…" at bounding box center [644, 508] width 1288 height 806
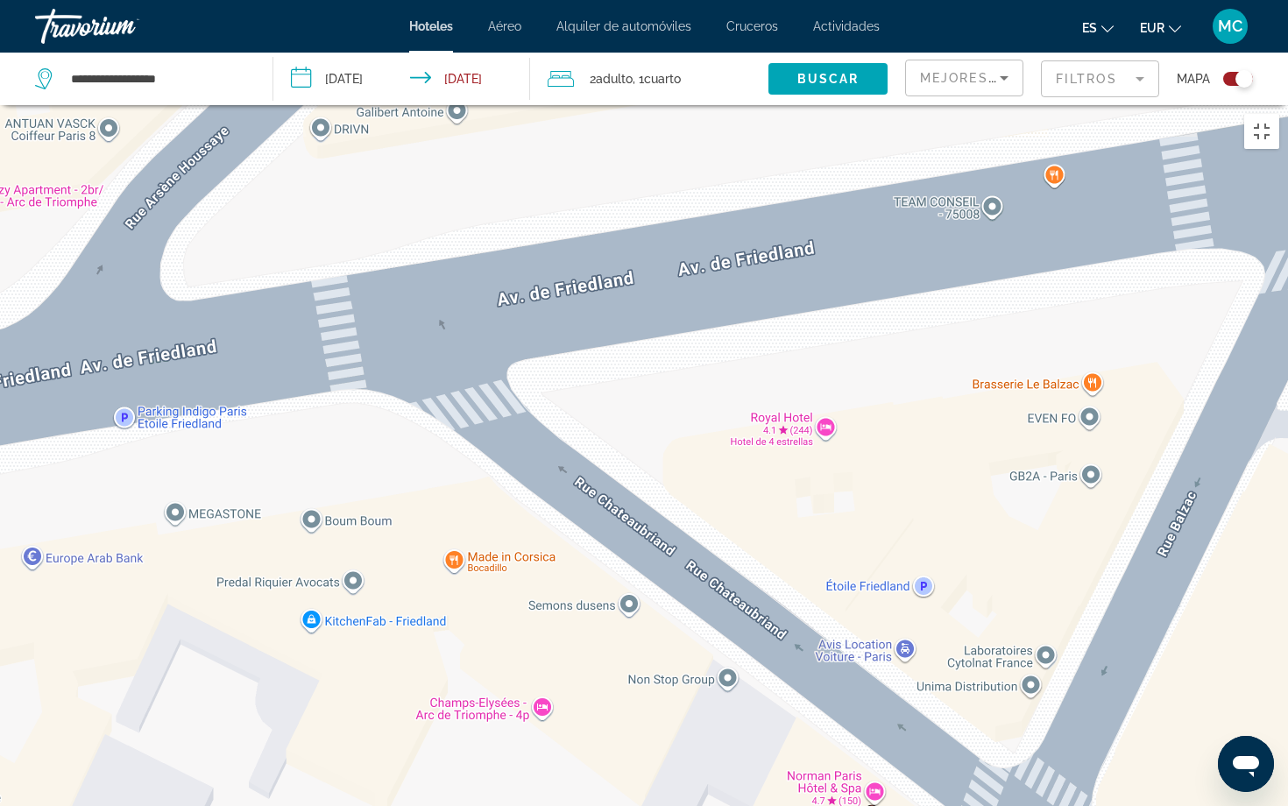
click at [538, 600] on div "Para activar la función de arrastre con el teclado, pulsa Alt + Intro. Cuando h…" at bounding box center [644, 508] width 1288 height 806
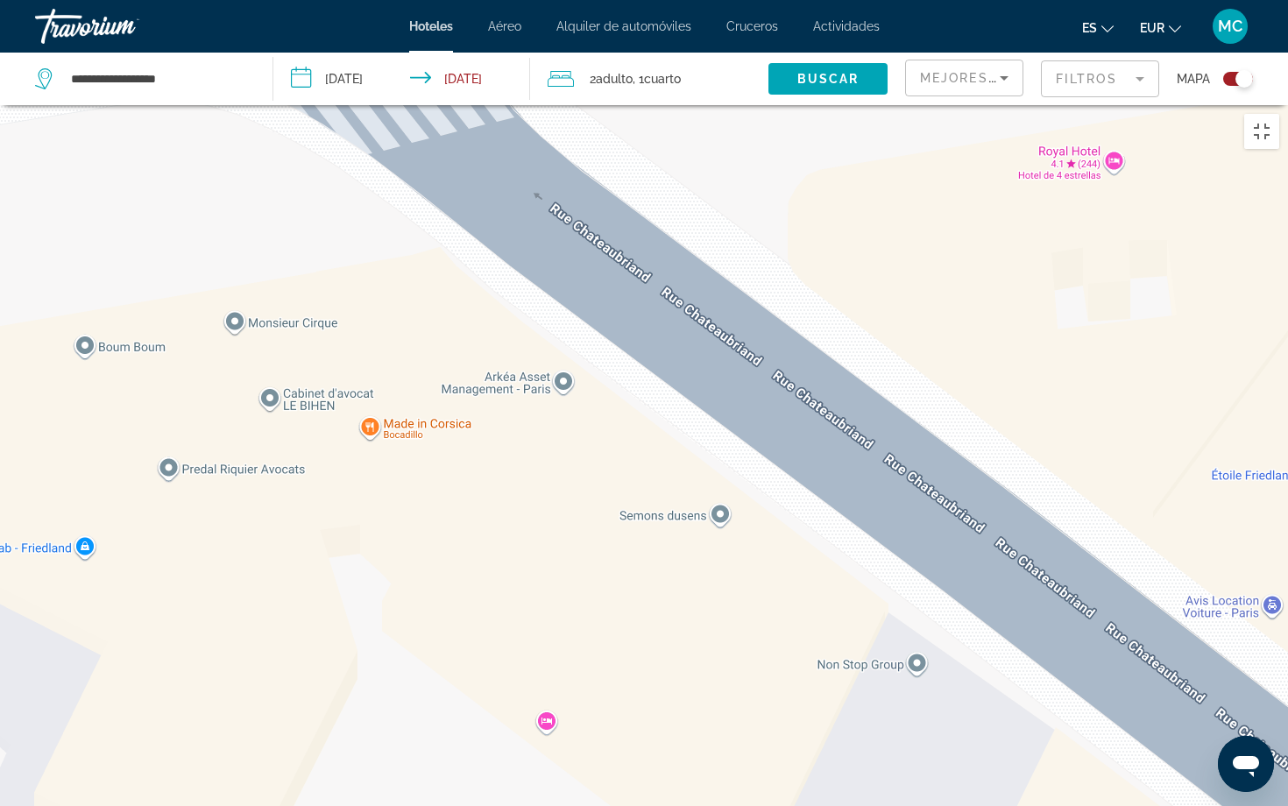
click at [545, 619] on div "Para activar la función de arrastre con el teclado, pulsa Alt + Intro. Cuando h…" at bounding box center [644, 508] width 1288 height 806
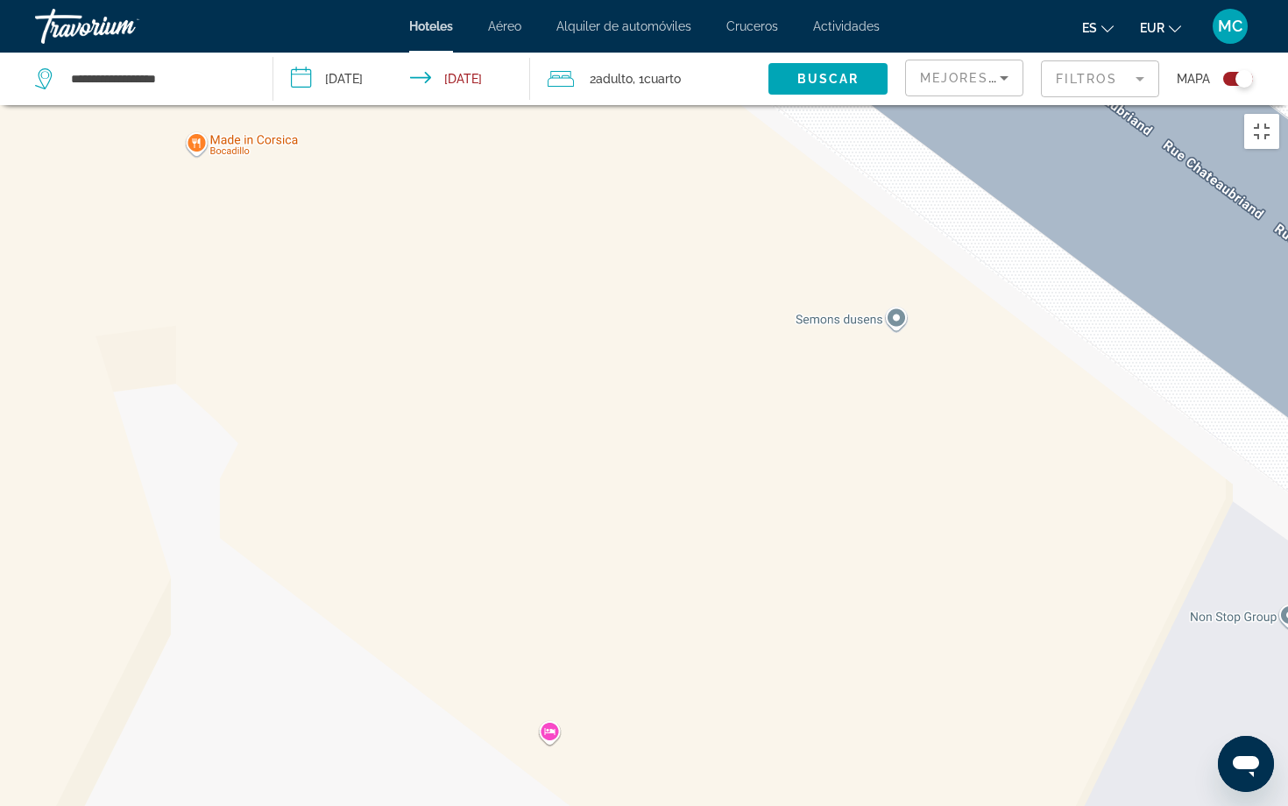
click at [549, 631] on div "Main content" at bounding box center [644, 508] width 1288 height 806
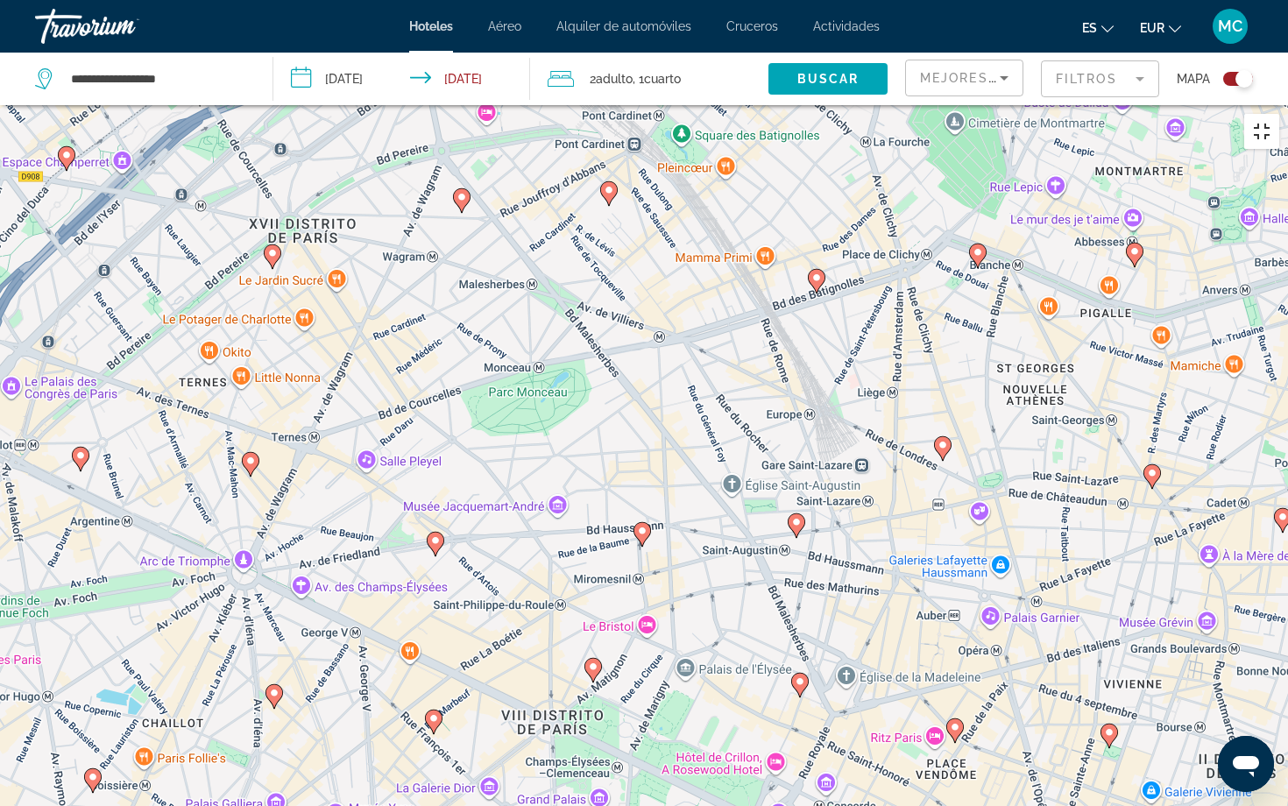
click at [1159, 114] on button "Cambiar a la vista en pantalla completa" at bounding box center [1261, 131] width 35 height 35
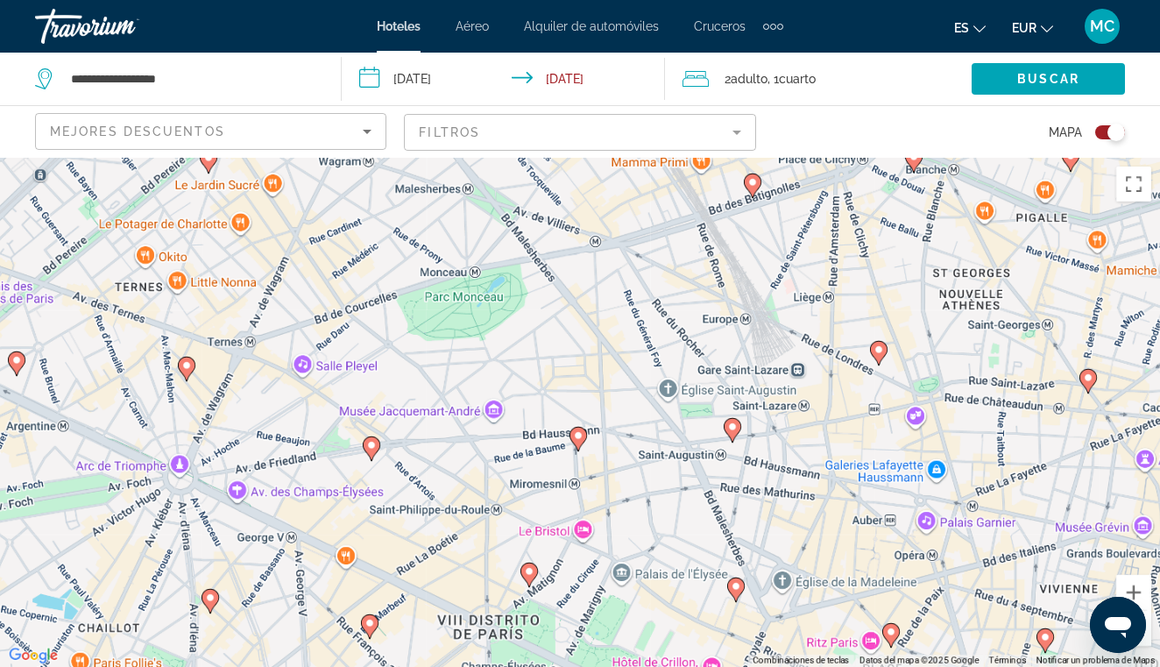
click at [1112, 128] on div "Toggle map" at bounding box center [1117, 133] width 18 height 18
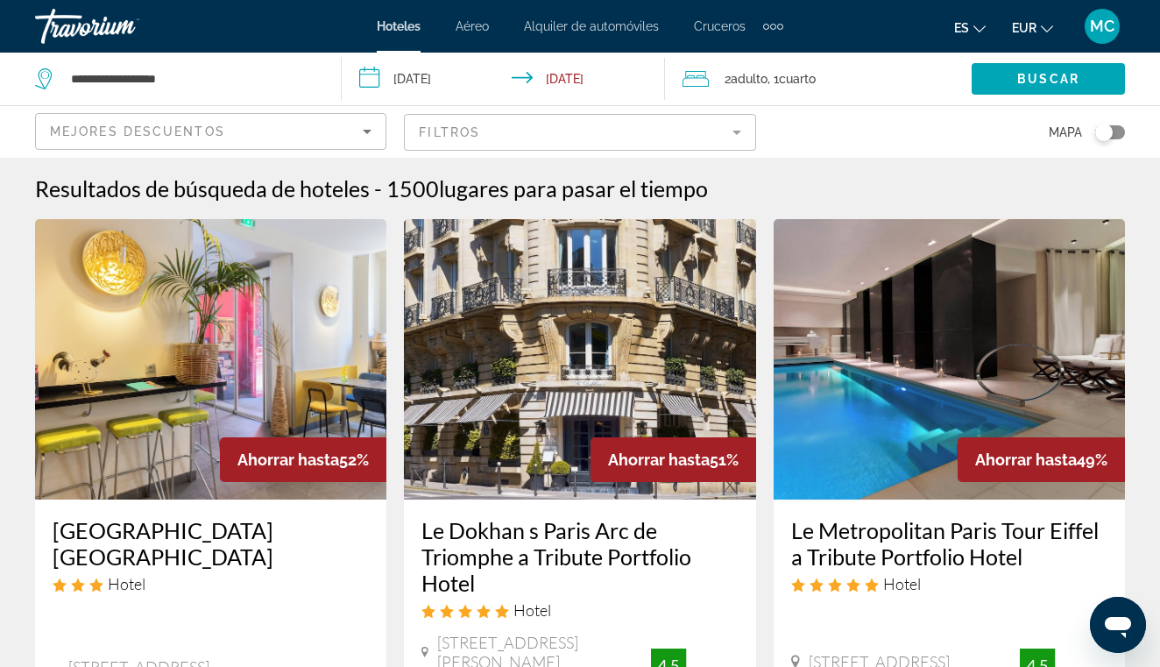
click at [684, 128] on mat-form-field "Filtros" at bounding box center [579, 132] width 351 height 37
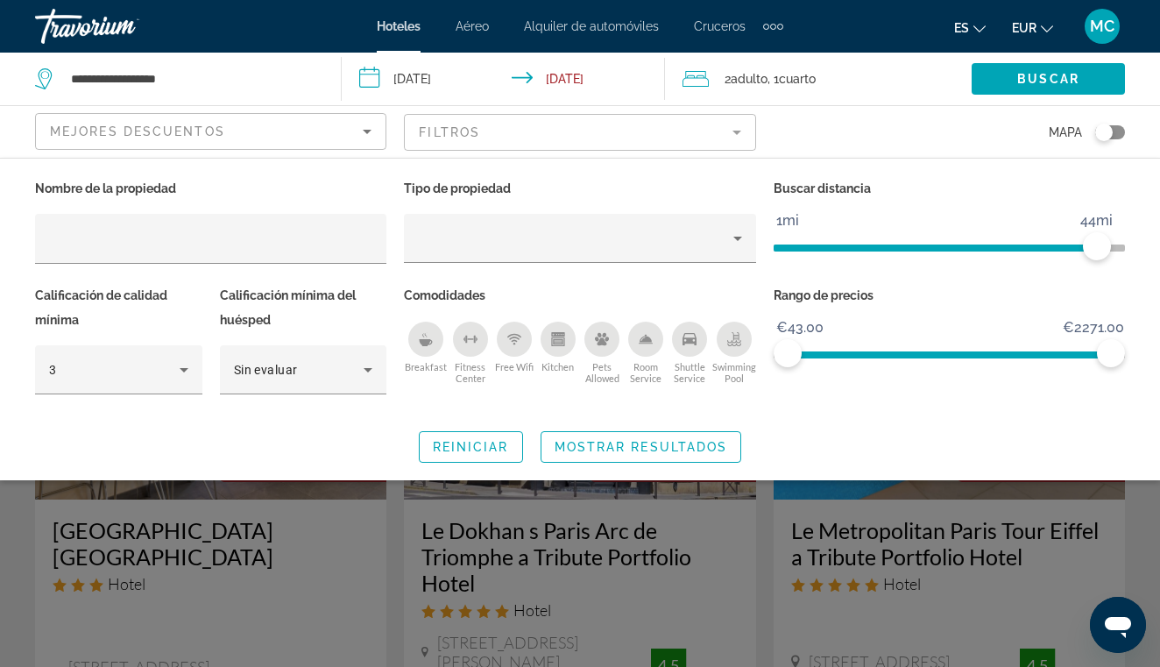
drag, startPoint x: 1098, startPoint y: 238, endPoint x: 909, endPoint y: 264, distance: 190.1
click at [909, 264] on div "Buscar distancia 1mi 46mi 44mi" at bounding box center [949, 229] width 369 height 107
drag, startPoint x: 1095, startPoint y: 243, endPoint x: 827, endPoint y: 272, distance: 269.7
click at [827, 272] on div "Buscar distancia 1mi 46mi 7mi" at bounding box center [949, 229] width 369 height 107
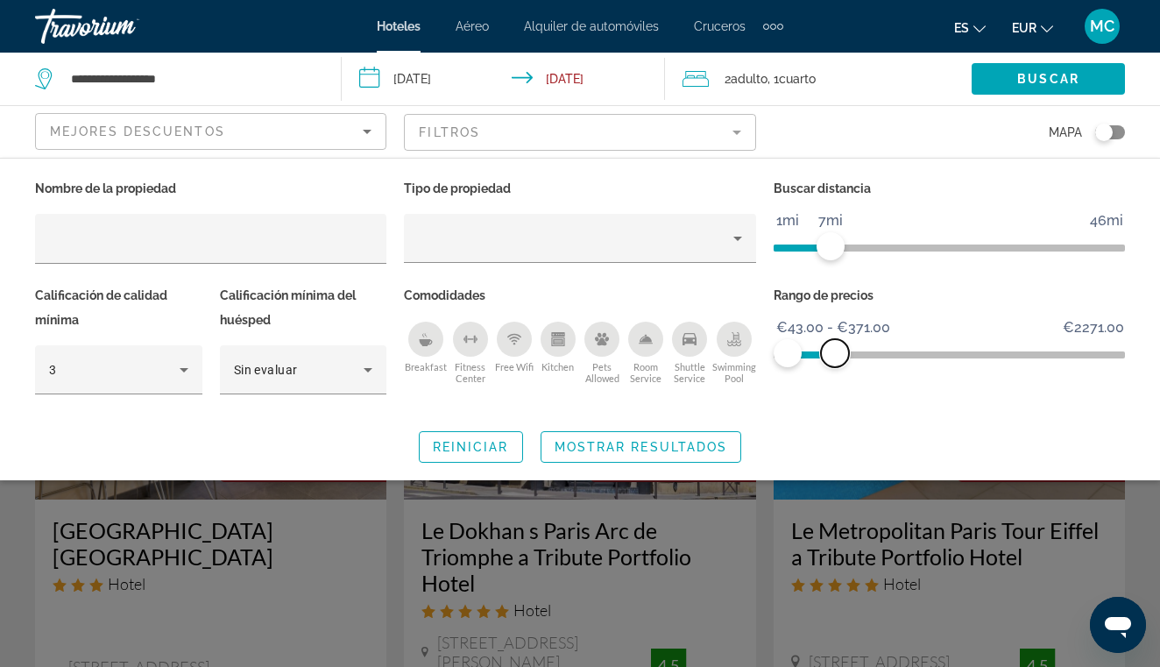
drag, startPoint x: 1109, startPoint y: 349, endPoint x: 835, endPoint y: 371, distance: 275.1
click at [835, 371] on div "Rango de precios €43.00 €2271.00 €43.00 €371.00 €43.00 - €371.00" at bounding box center [949, 348] width 369 height 131
click at [1030, 74] on span "Buscar" at bounding box center [1048, 79] width 62 height 14
click at [1057, 82] on span "Buscar" at bounding box center [1048, 79] width 62 height 14
click at [697, 452] on span "Mostrar resultados" at bounding box center [641, 447] width 173 height 14
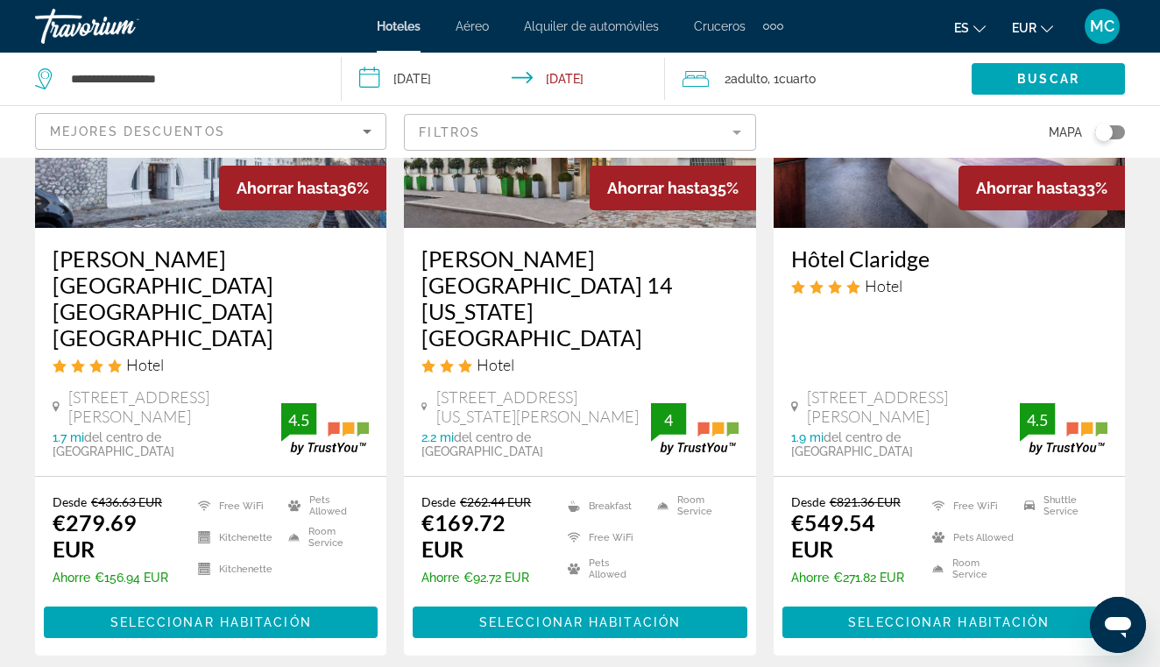
scroll to position [2319, 0]
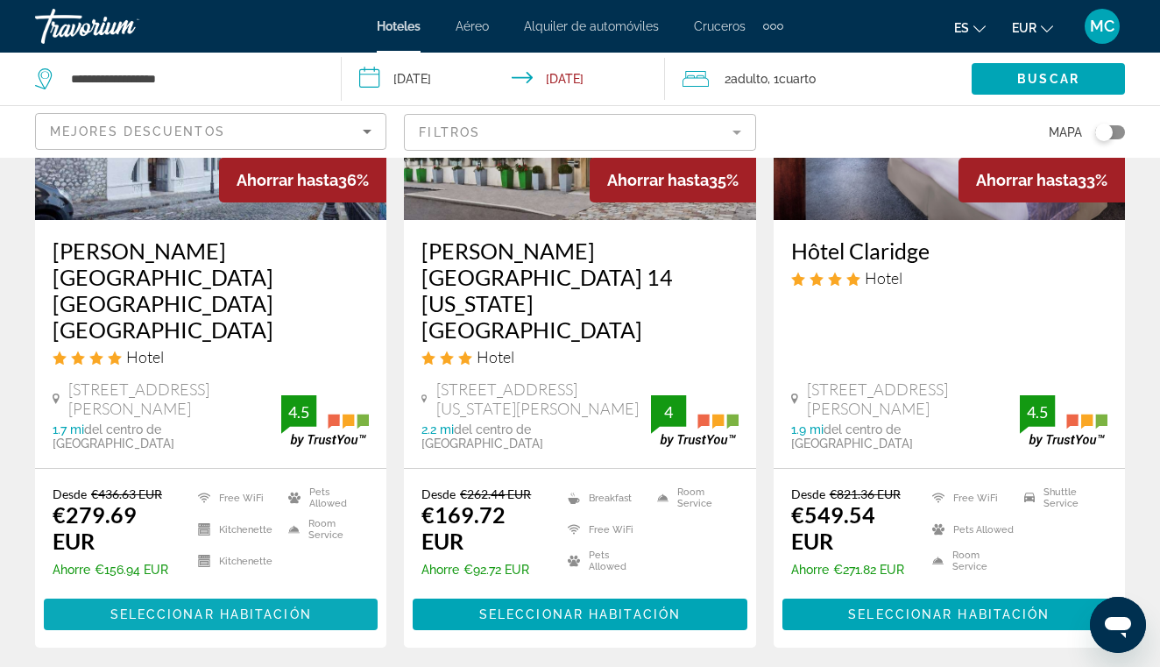
click at [255, 593] on span "Main content" at bounding box center [211, 614] width 334 height 42
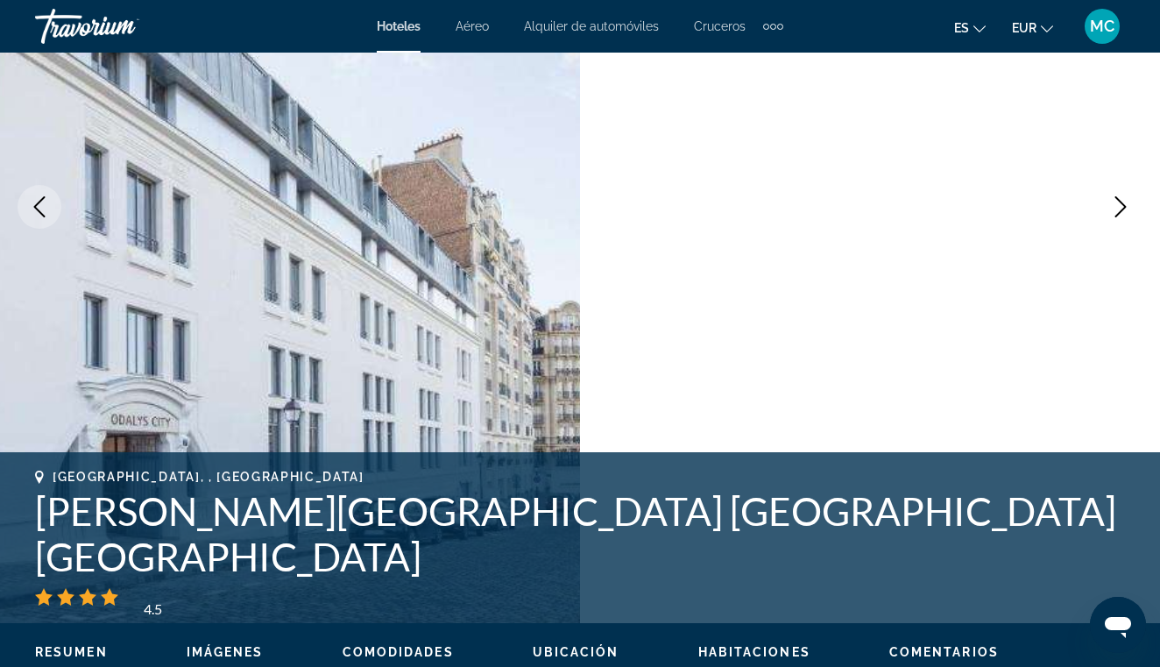
scroll to position [251, 0]
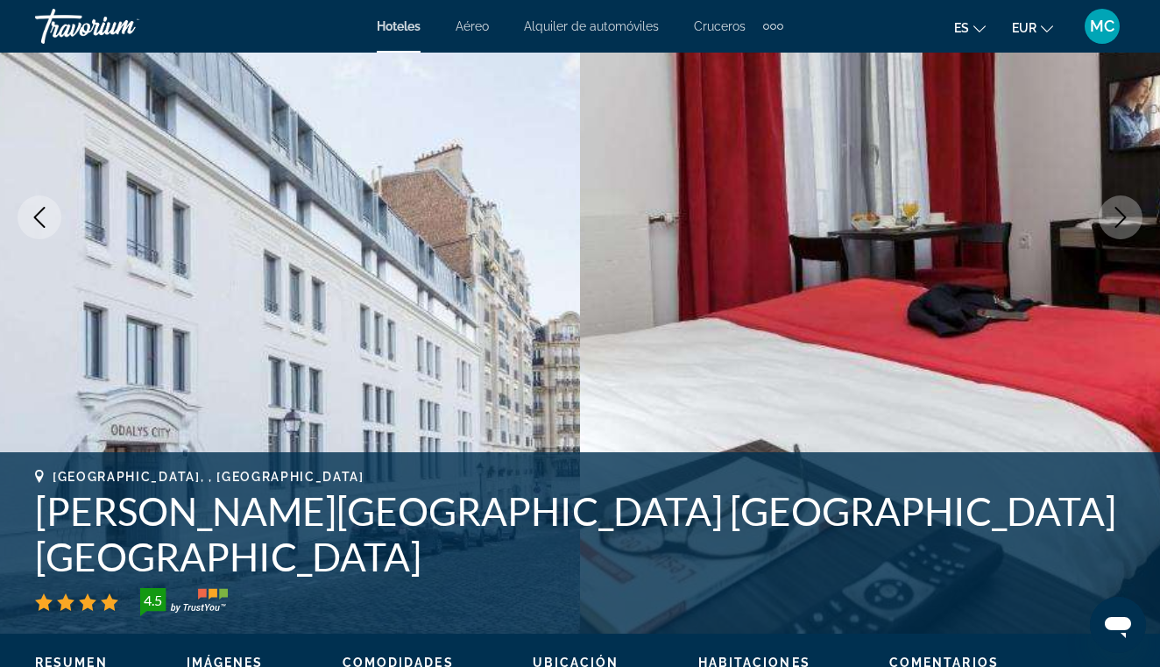
click at [1116, 223] on icon "Next image" at bounding box center [1120, 217] width 21 height 21
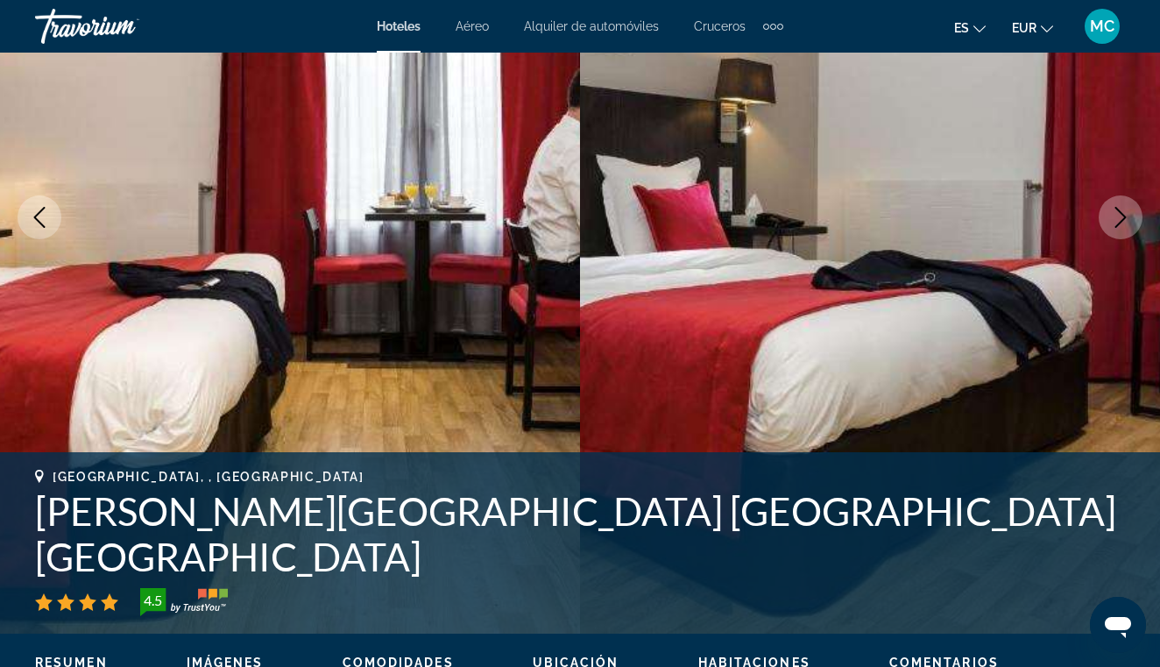
click at [1116, 223] on icon "Next image" at bounding box center [1120, 217] width 21 height 21
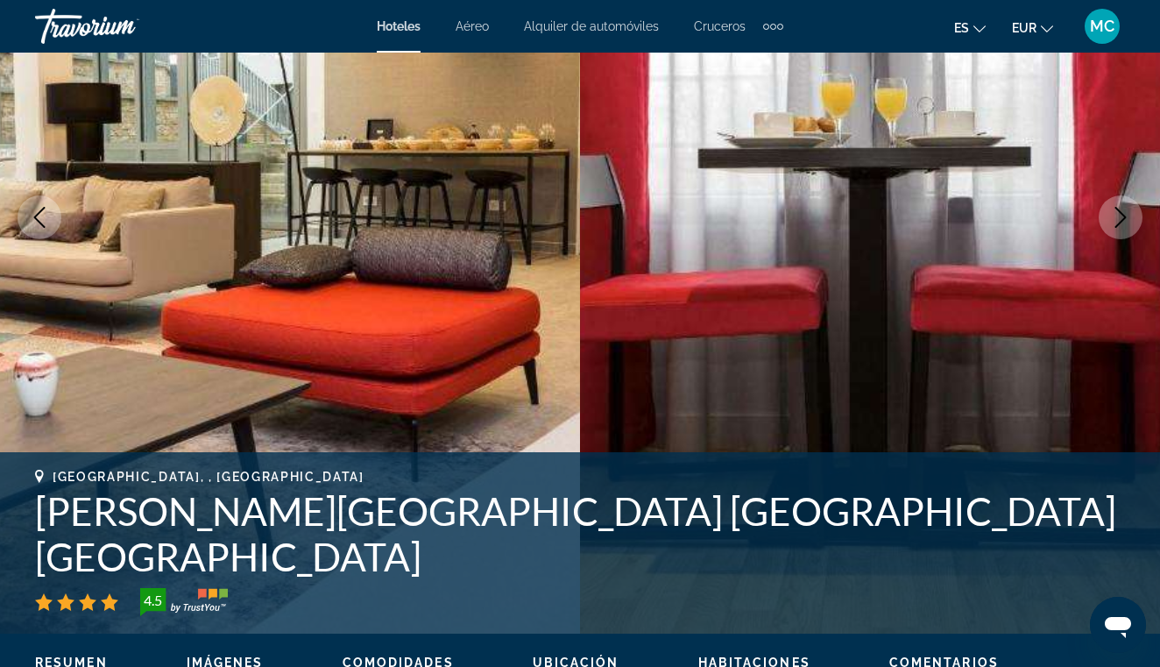
click at [1116, 223] on icon "Next image" at bounding box center [1120, 217] width 21 height 21
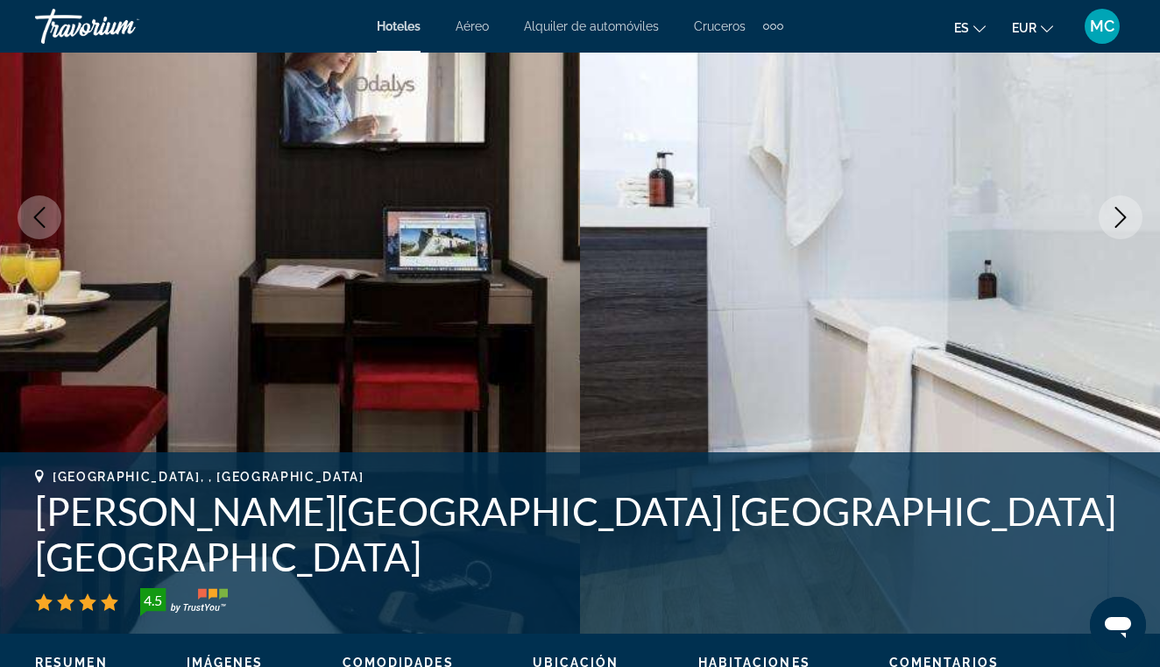
click at [1116, 223] on icon "Next image" at bounding box center [1120, 217] width 21 height 21
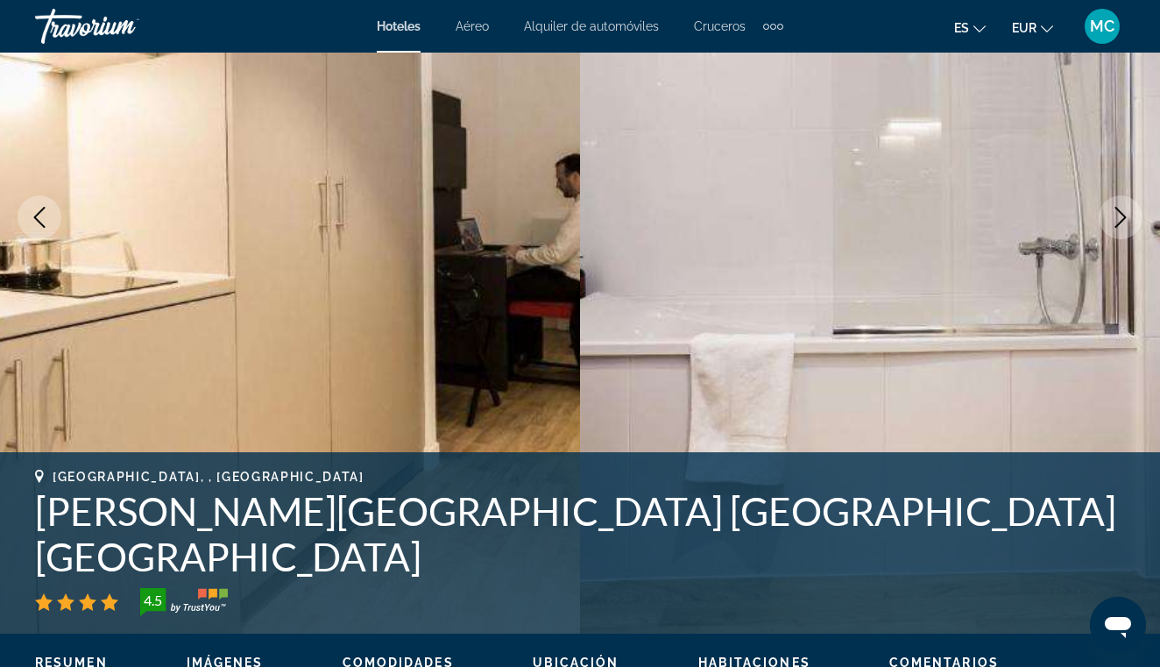
click at [1116, 223] on icon "Next image" at bounding box center [1120, 217] width 21 height 21
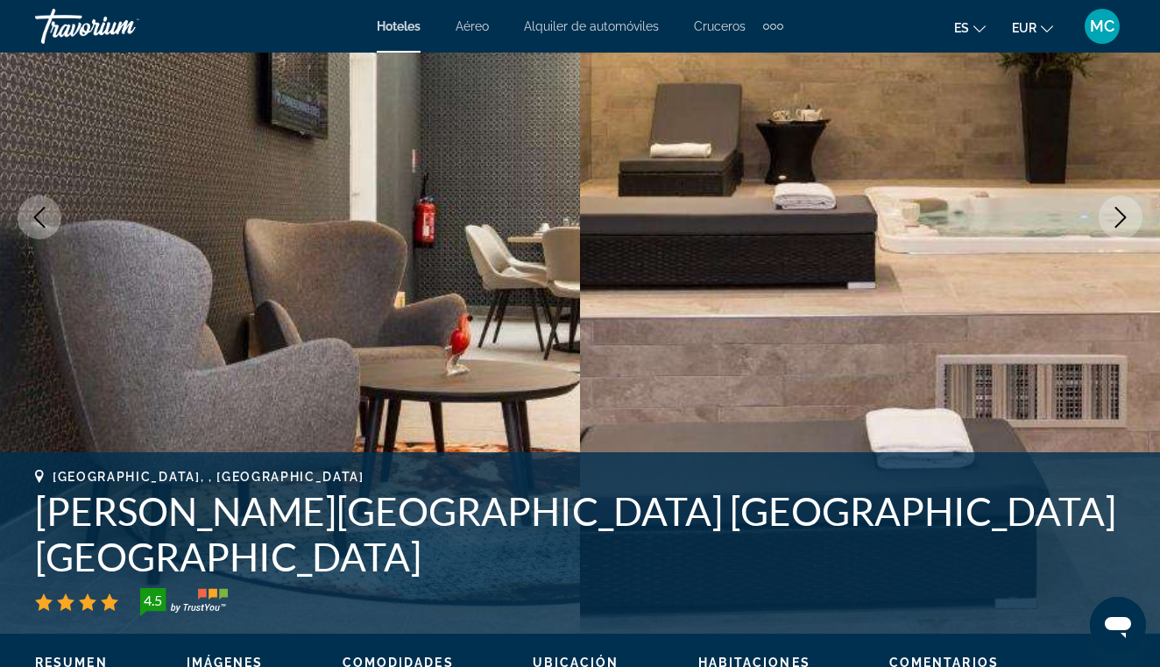
click at [1116, 223] on icon "Next image" at bounding box center [1120, 217] width 21 height 21
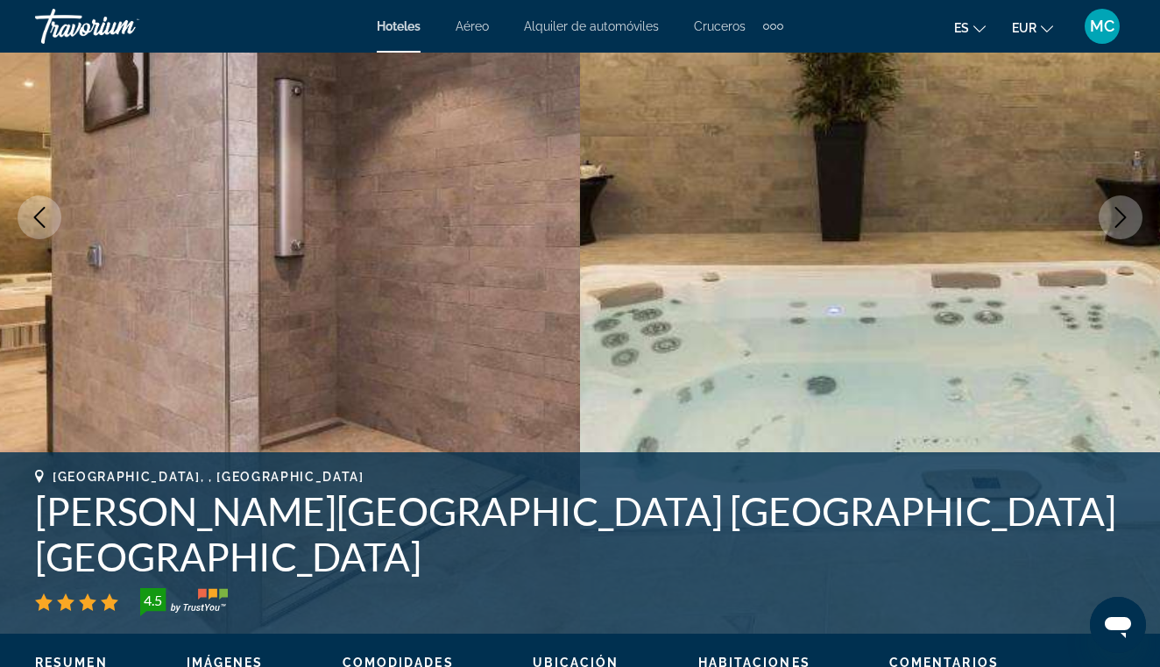
click at [1116, 223] on icon "Next image" at bounding box center [1120, 217] width 21 height 21
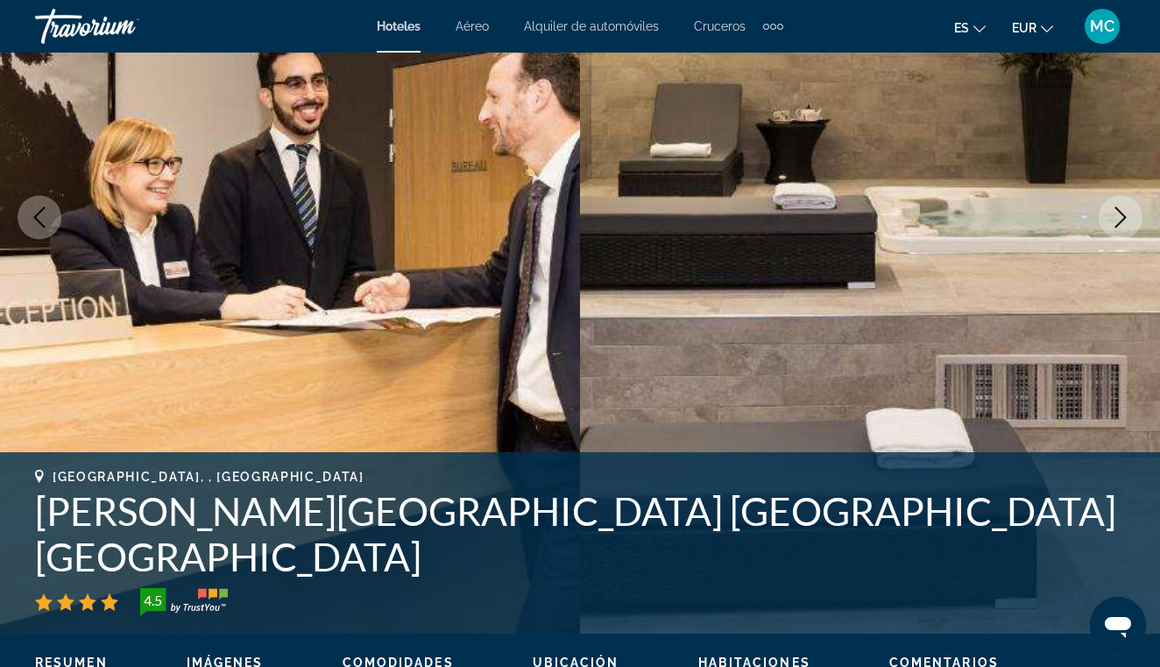
click at [1116, 223] on icon "Next image" at bounding box center [1120, 217] width 21 height 21
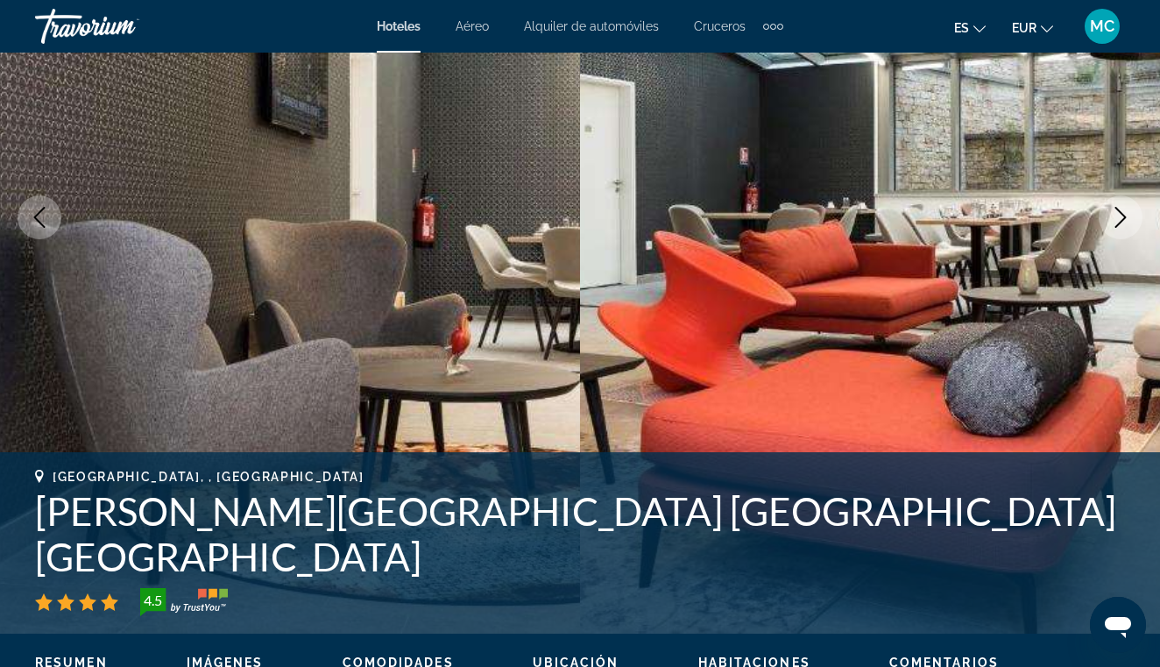
click at [1116, 223] on icon "Next image" at bounding box center [1120, 217] width 21 height 21
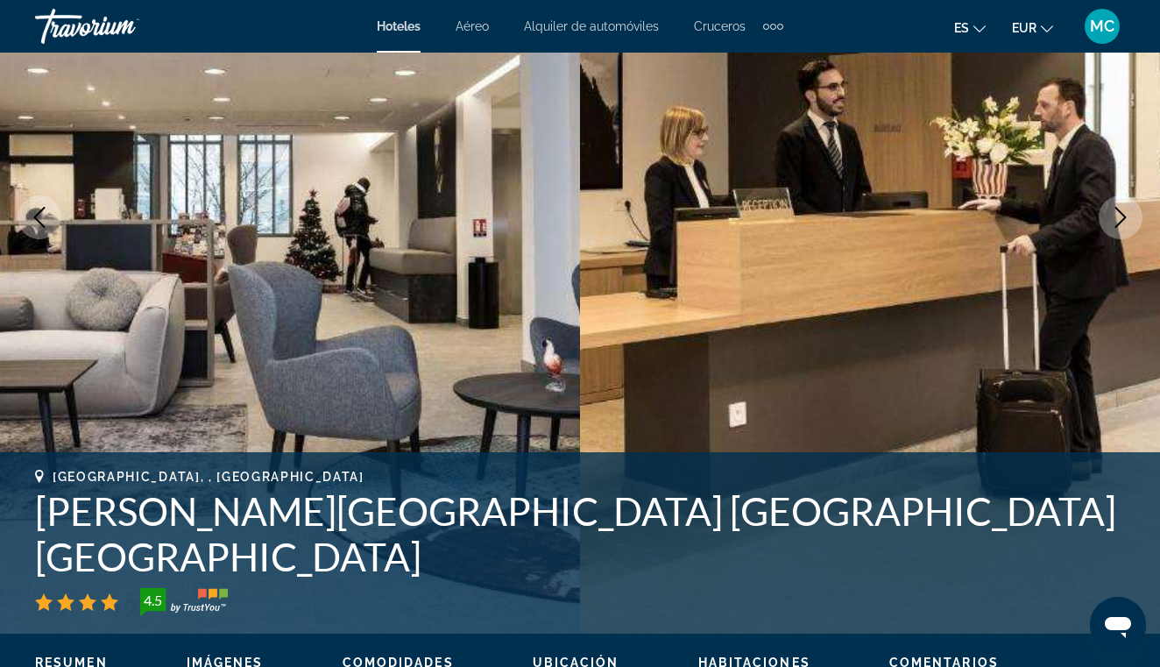
click at [1116, 223] on icon "Next image" at bounding box center [1120, 217] width 21 height 21
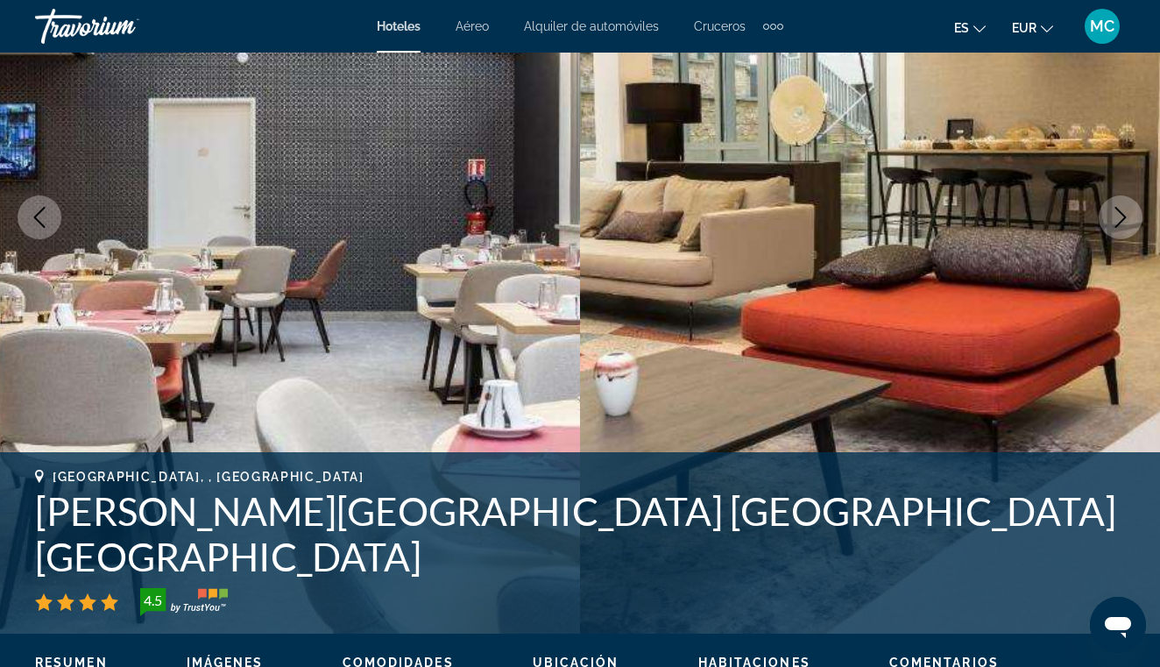
click at [1116, 223] on icon "Next image" at bounding box center [1120, 217] width 21 height 21
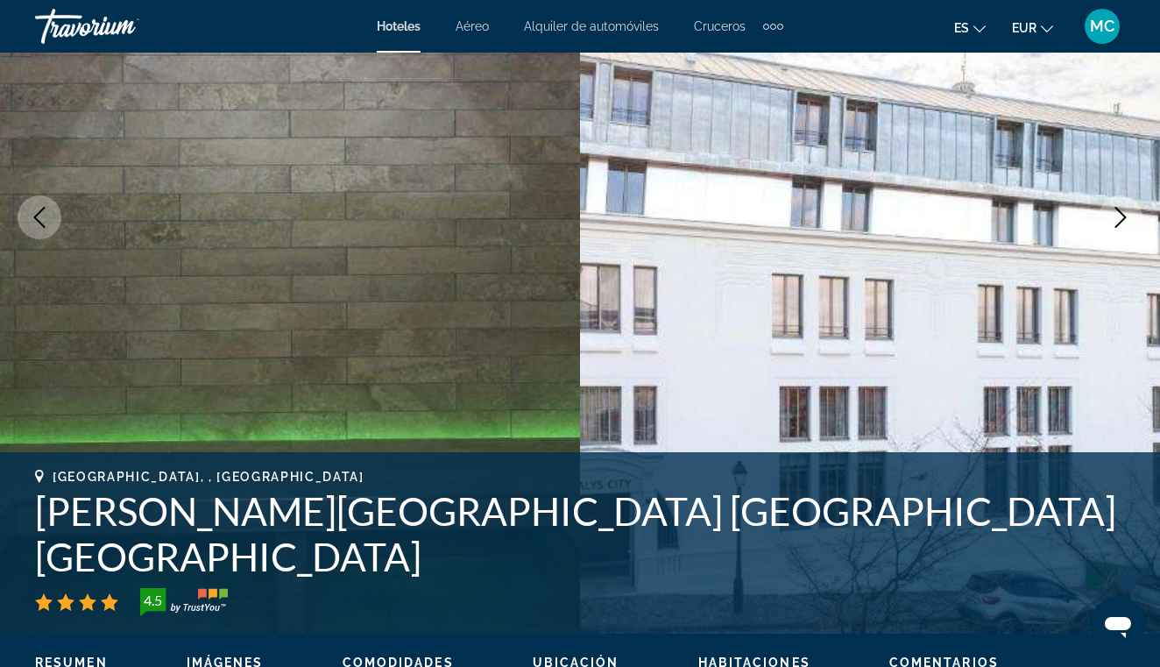
click at [1116, 223] on icon "Next image" at bounding box center [1120, 217] width 21 height 21
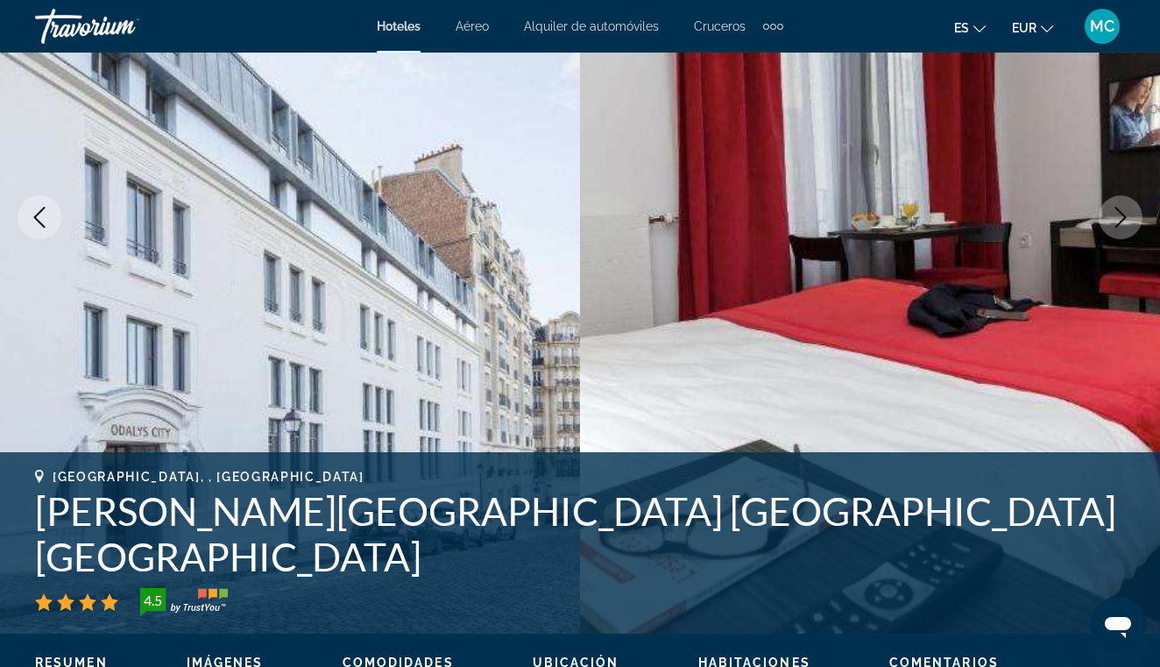
click at [1116, 223] on icon "Next image" at bounding box center [1120, 217] width 21 height 21
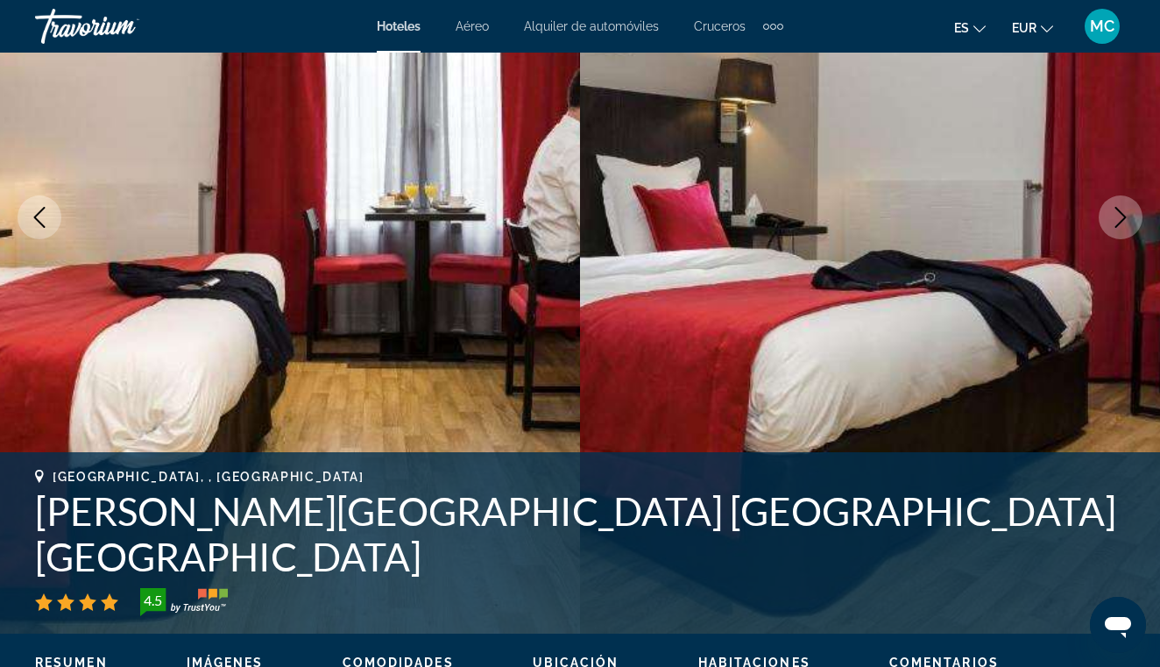
click at [1116, 223] on icon "Next image" at bounding box center [1120, 217] width 21 height 21
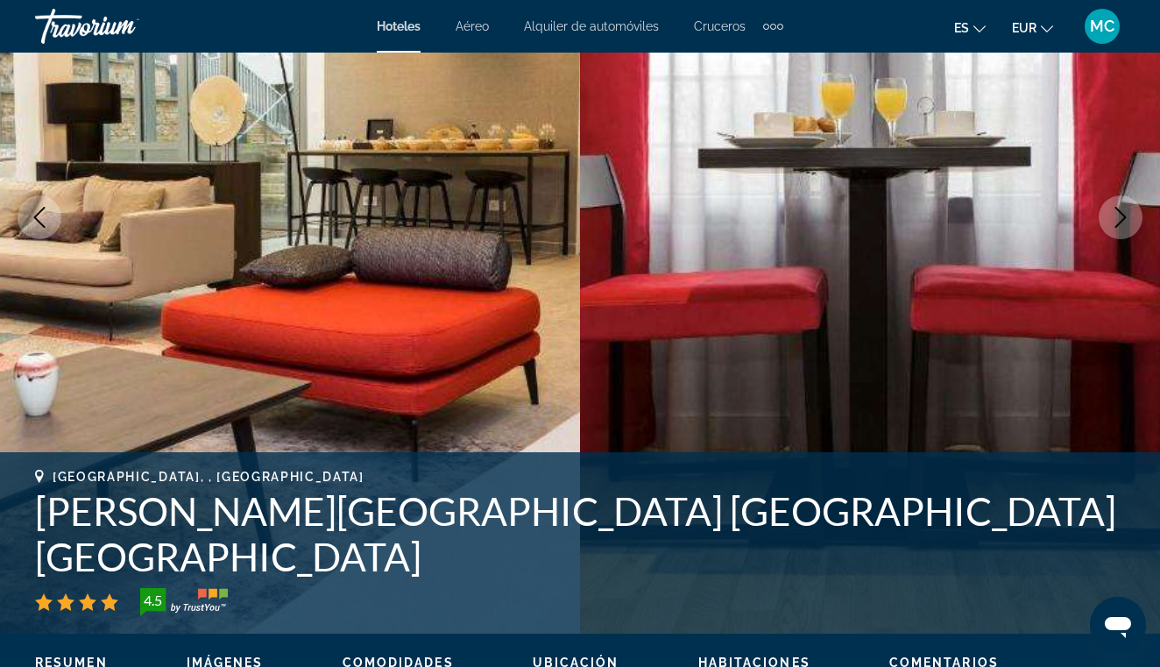
click at [1116, 223] on icon "Next image" at bounding box center [1120, 217] width 21 height 21
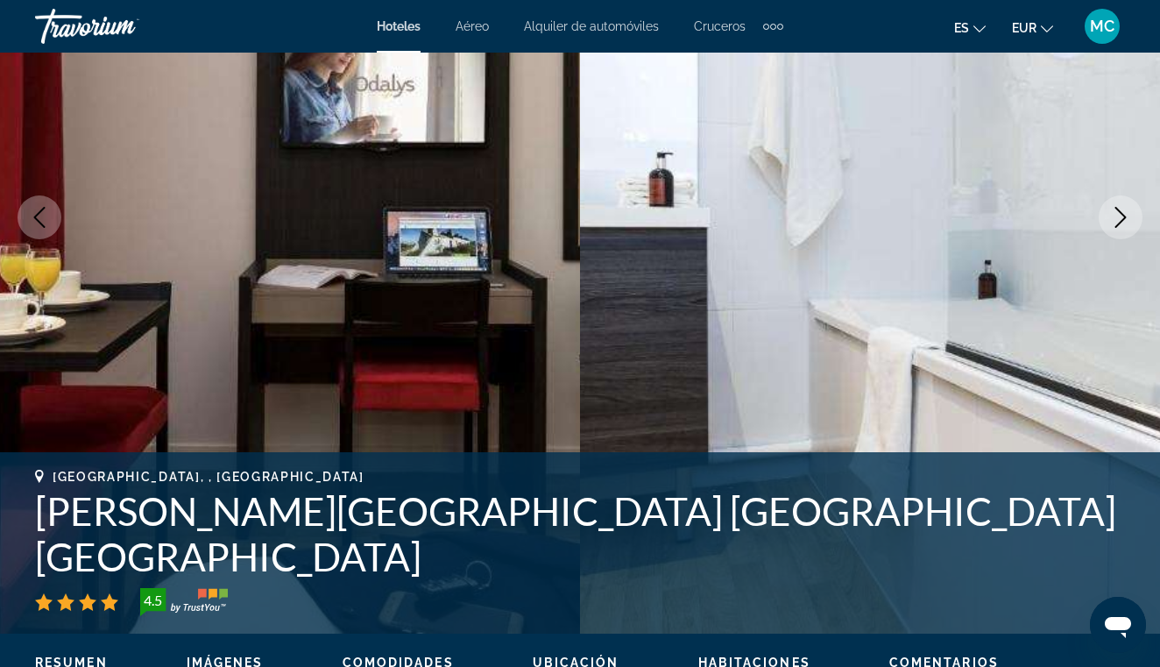
click at [1116, 223] on icon "Next image" at bounding box center [1120, 217] width 21 height 21
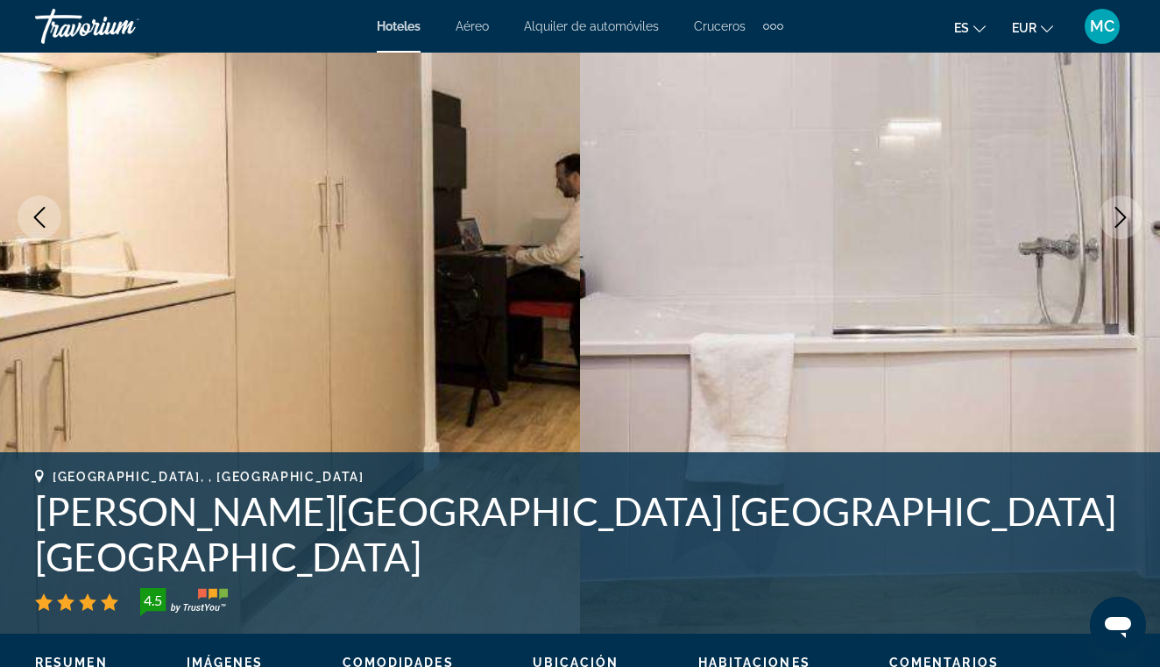
click at [1116, 223] on icon "Next image" at bounding box center [1120, 217] width 21 height 21
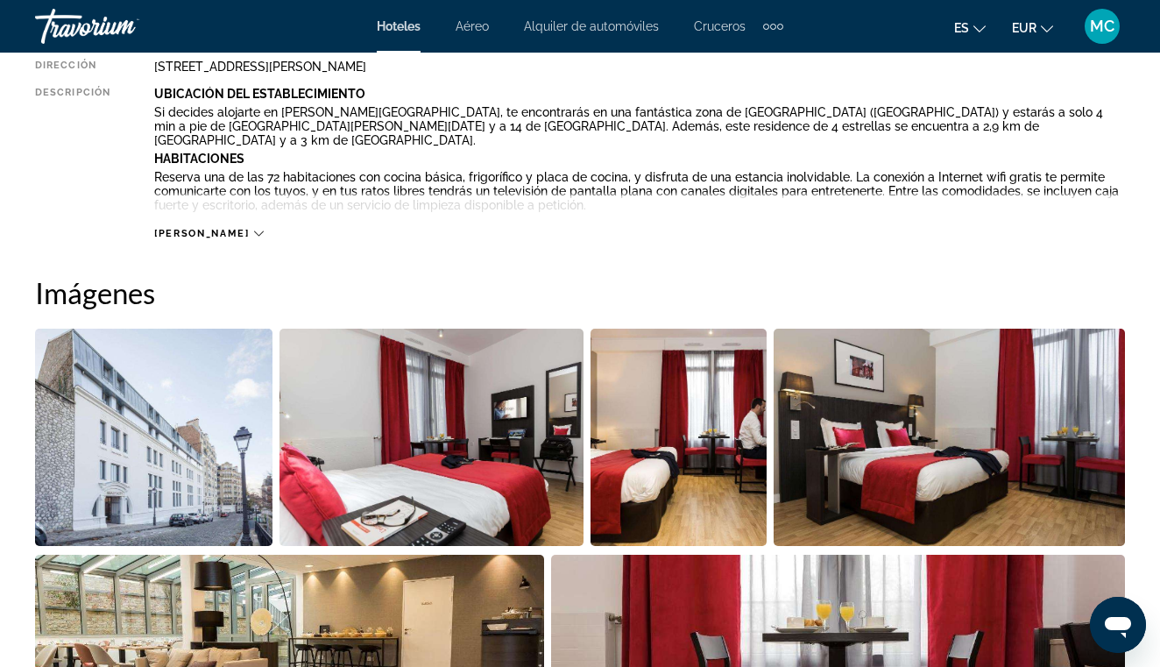
scroll to position [995, 0]
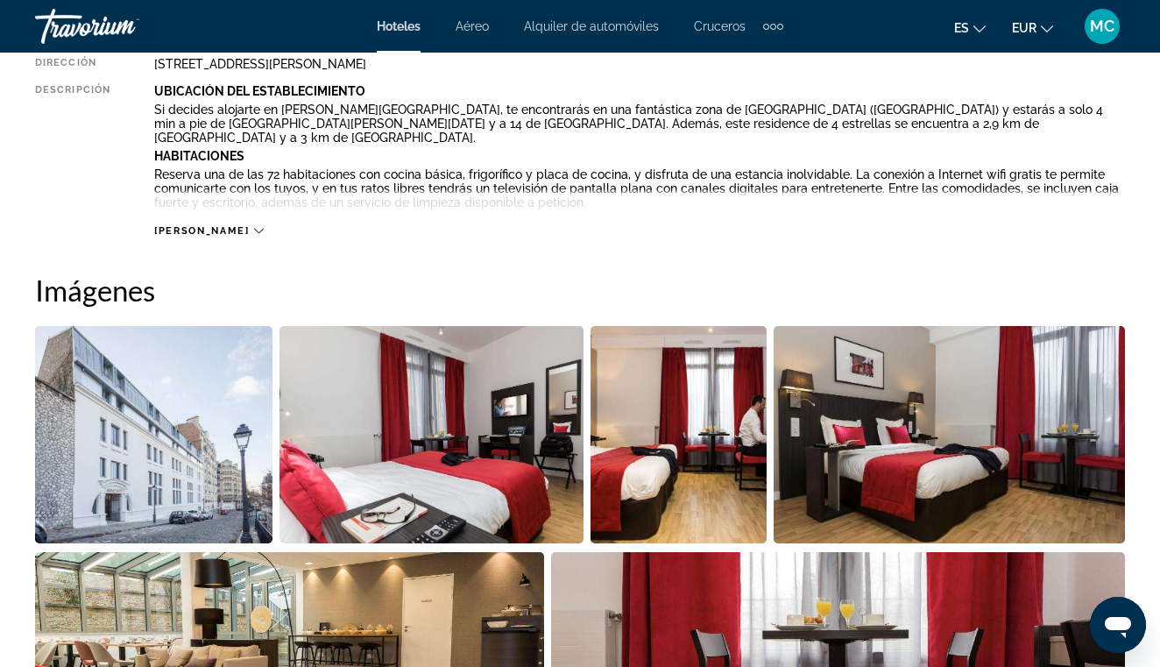
click at [174, 225] on span "[PERSON_NAME]" at bounding box center [201, 230] width 95 height 11
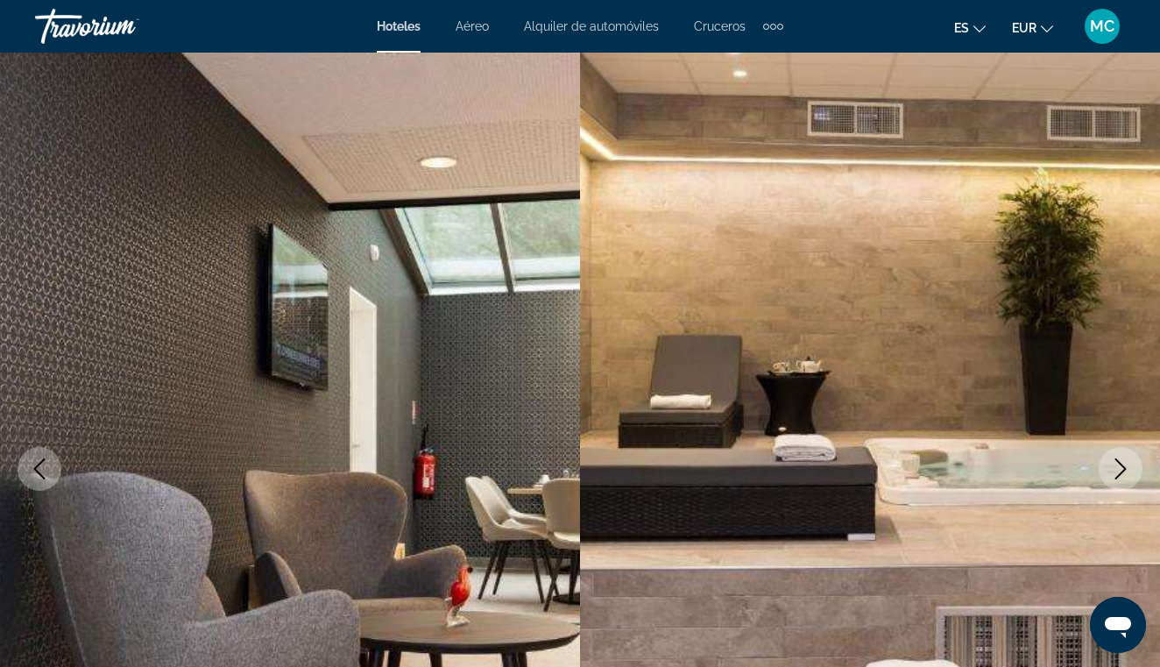
scroll to position [0, 0]
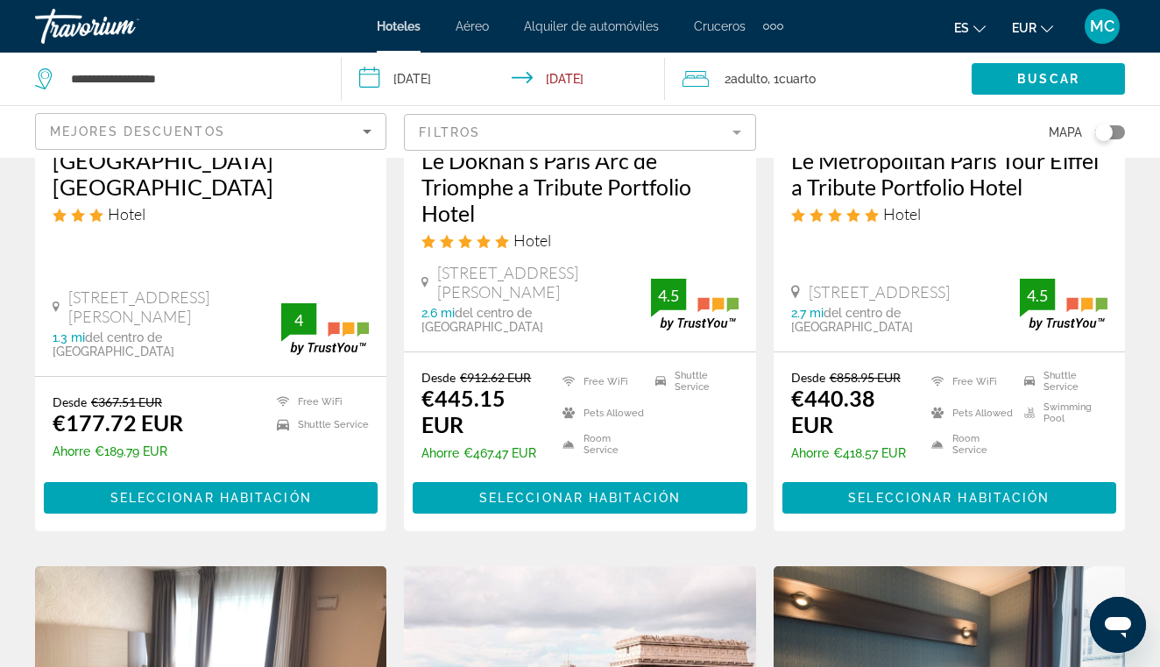
scroll to position [371, 0]
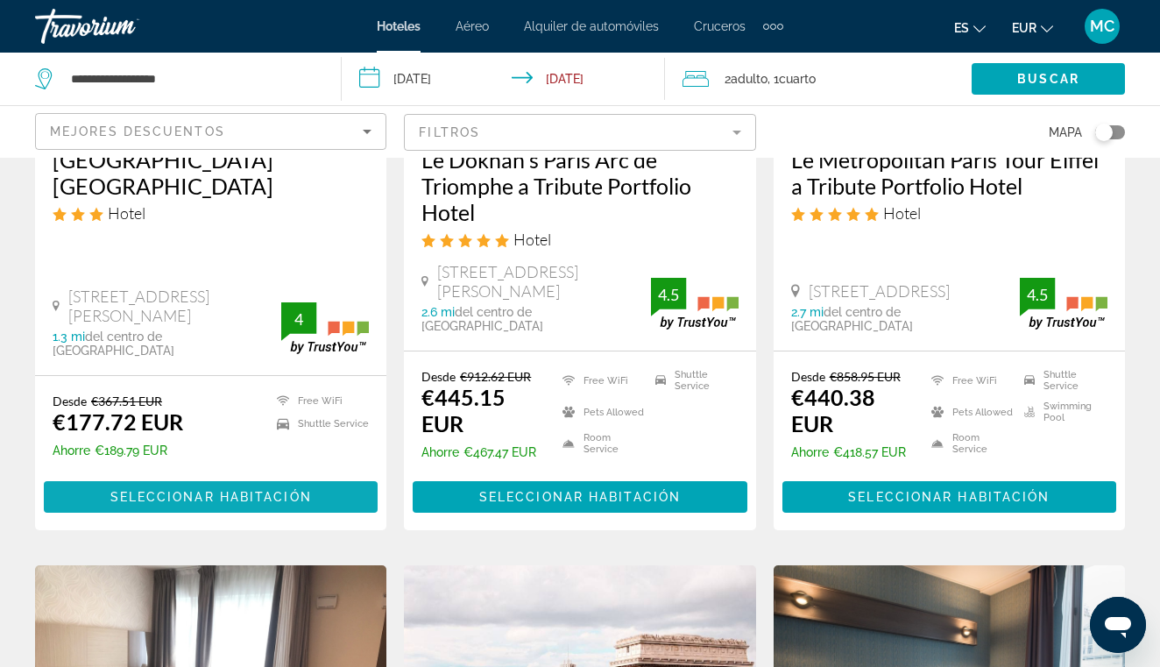
click at [169, 490] on span "Seleccionar habitación" at bounding box center [211, 497] width 202 height 14
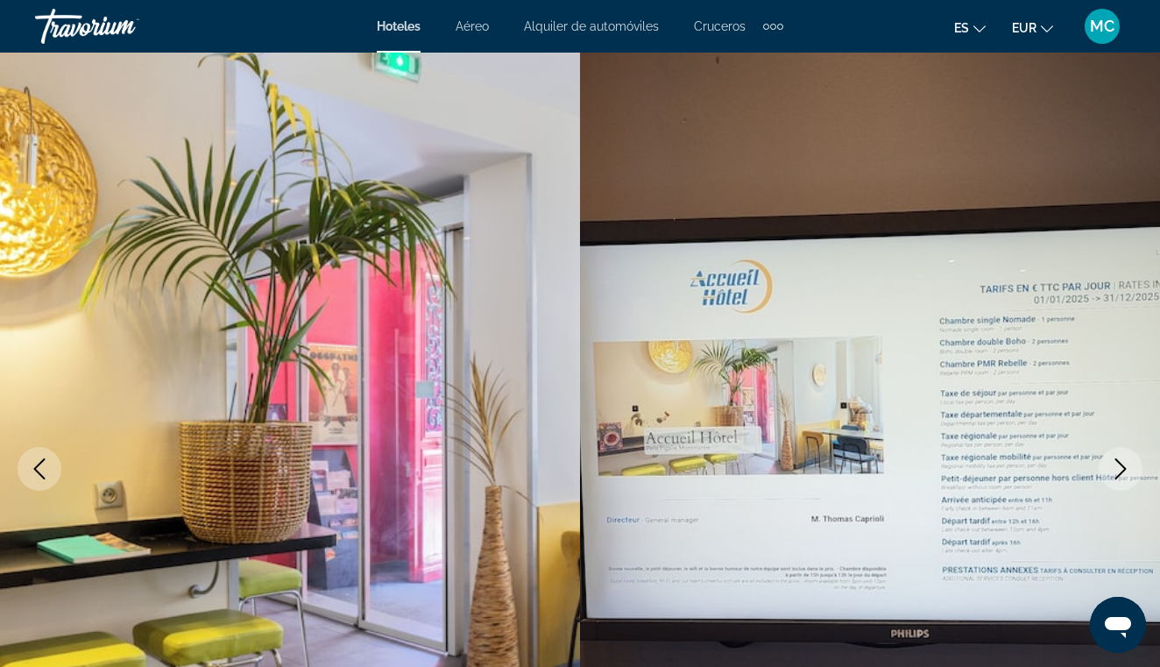
scroll to position [1, 0]
click at [1117, 471] on icon "Next image" at bounding box center [1120, 467] width 21 height 21
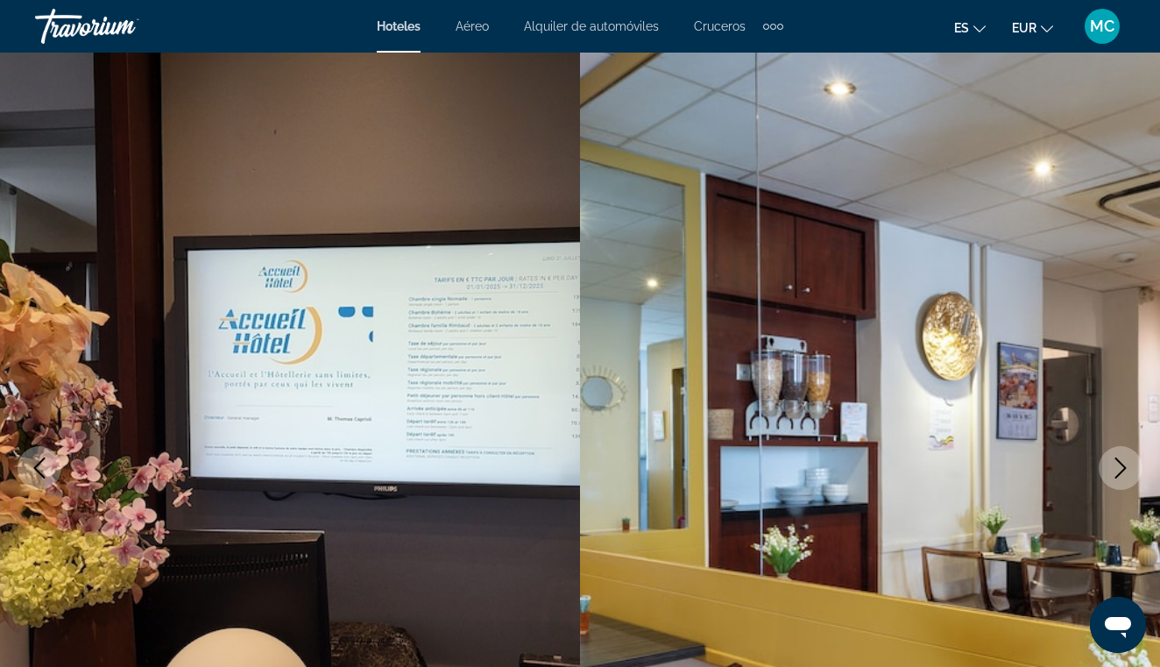
click at [1117, 471] on icon "Next image" at bounding box center [1120, 467] width 21 height 21
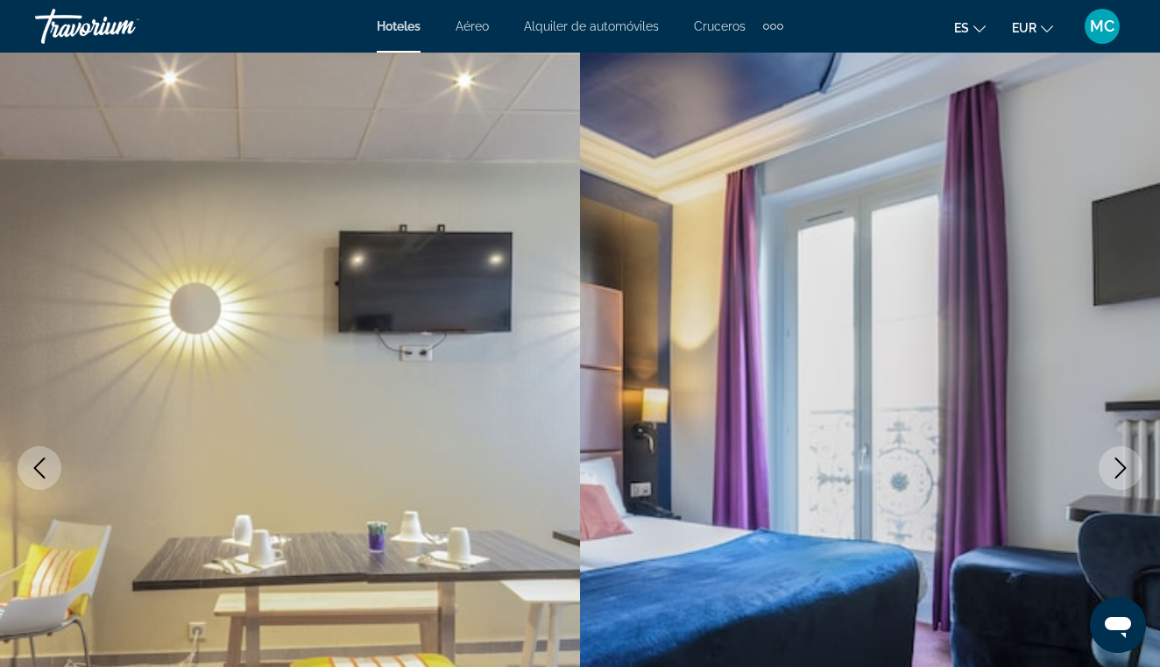
click at [1117, 471] on icon "Next image" at bounding box center [1120, 467] width 21 height 21
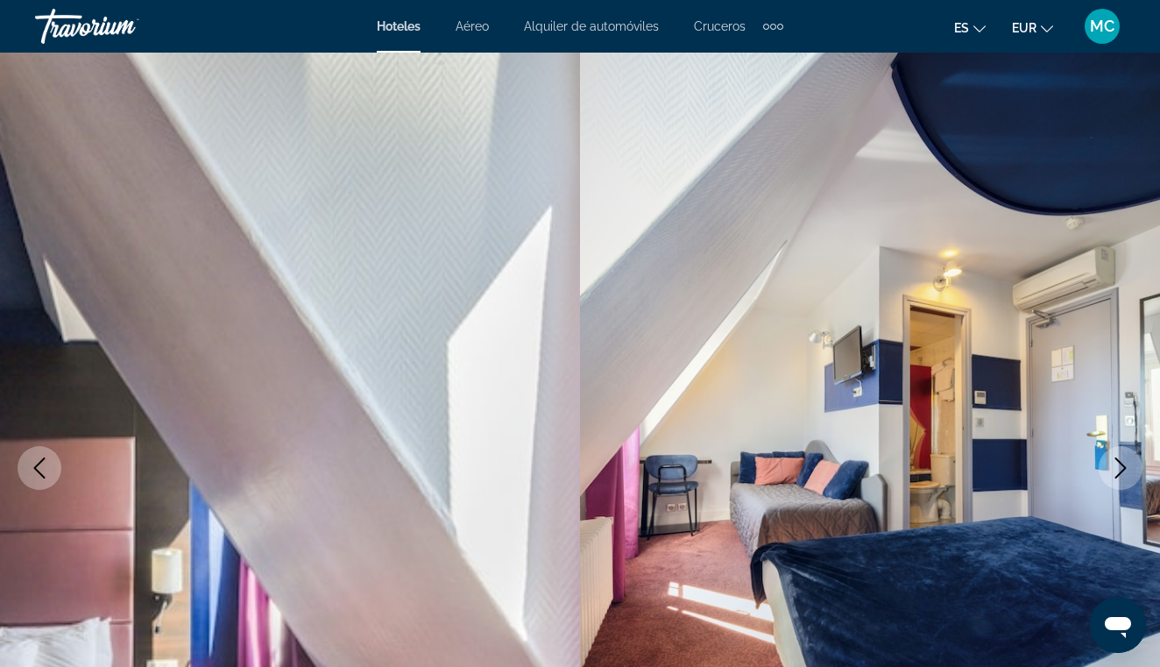
click at [1117, 471] on icon "Next image" at bounding box center [1120, 467] width 21 height 21
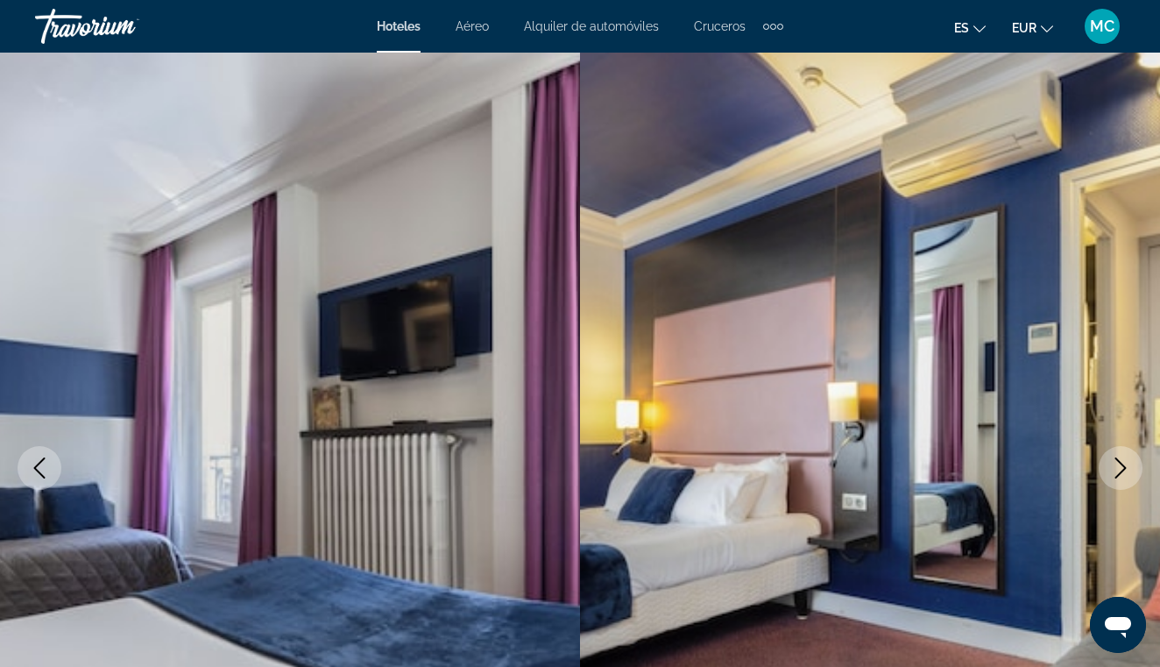
click at [1117, 471] on icon "Next image" at bounding box center [1120, 467] width 21 height 21
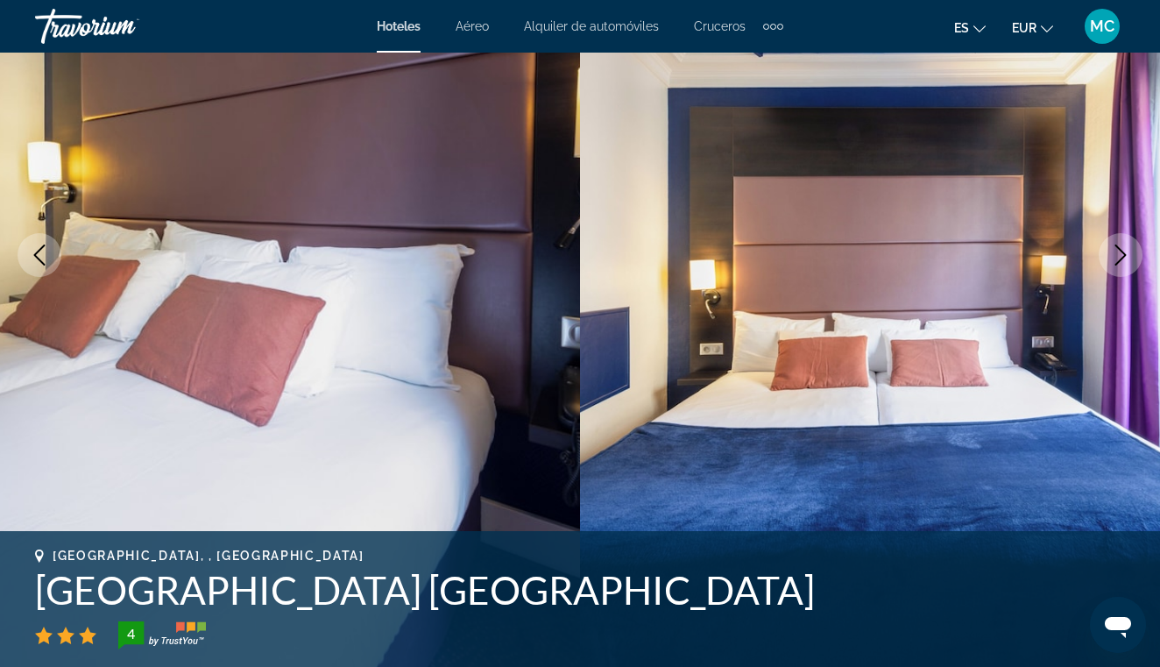
scroll to position [223, 0]
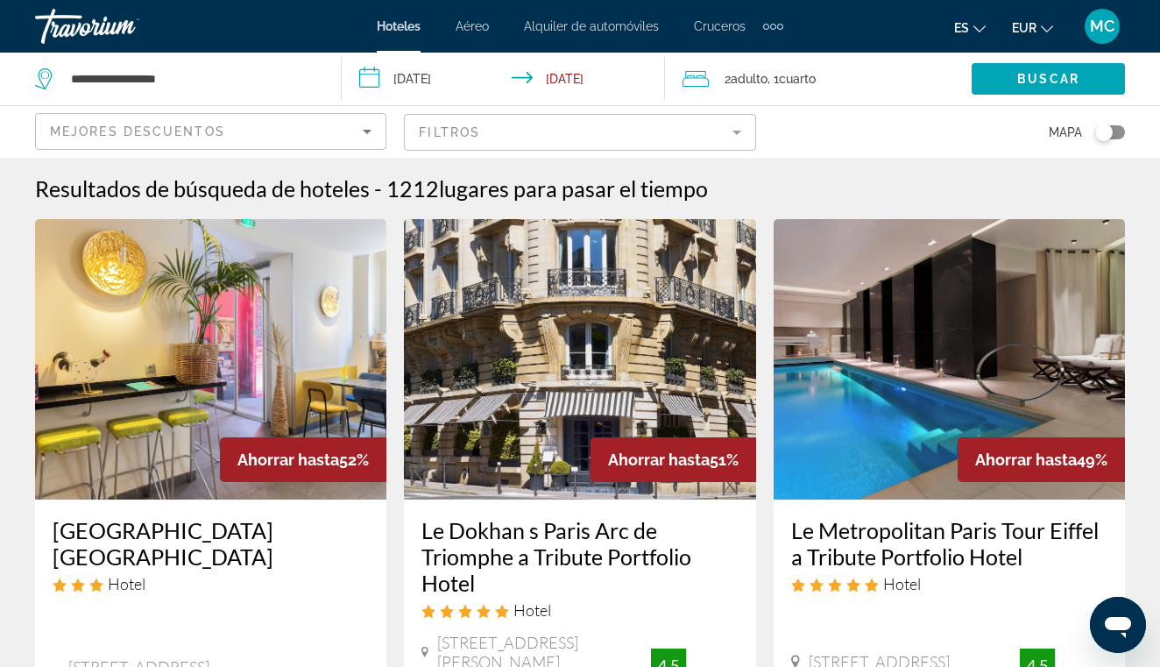
click at [724, 131] on mat-form-field "Filtros" at bounding box center [579, 132] width 351 height 37
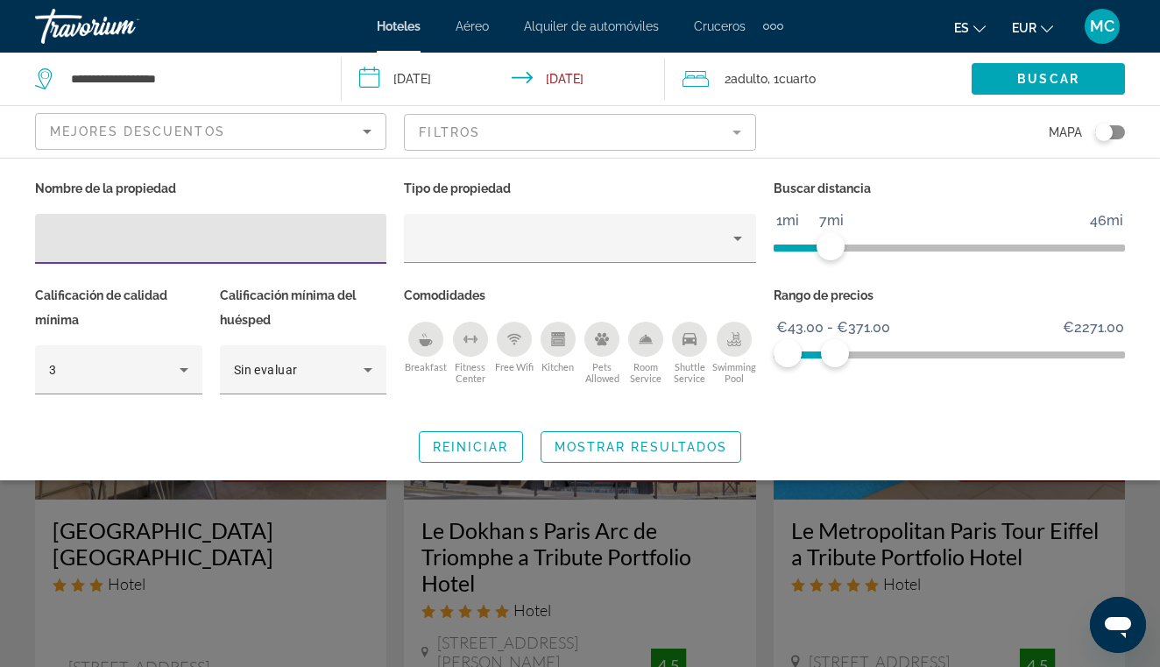
click at [492, 124] on mat-form-field "Filtros" at bounding box center [579, 132] width 351 height 37
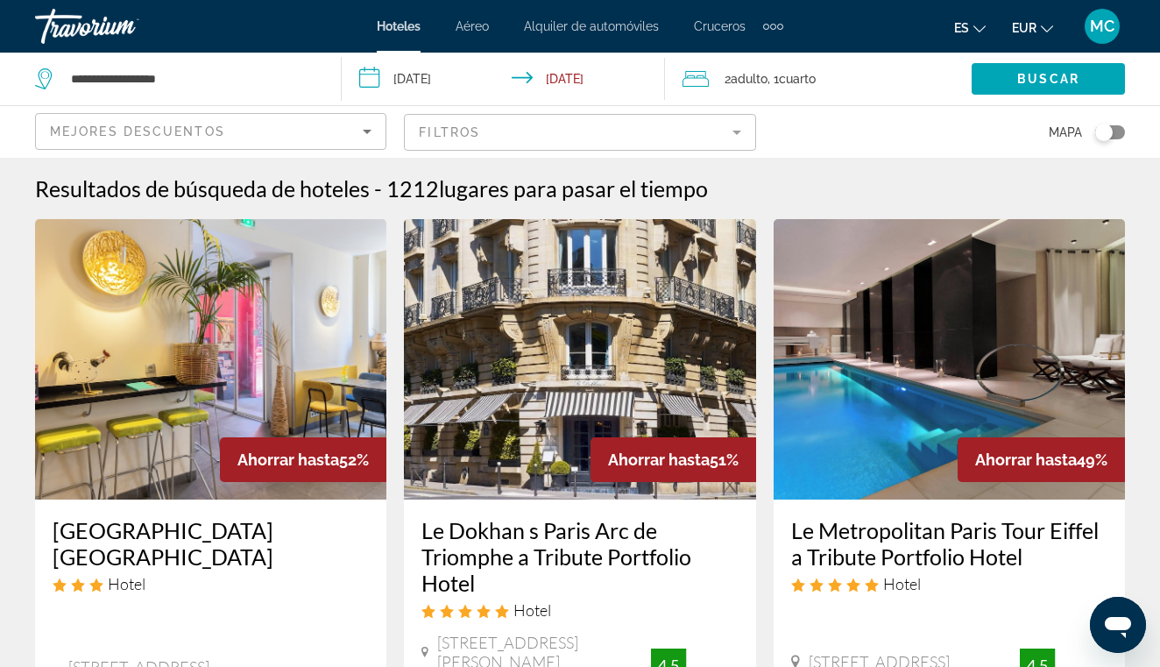
click at [482, 127] on mat-form-field "Filtros" at bounding box center [579, 132] width 351 height 37
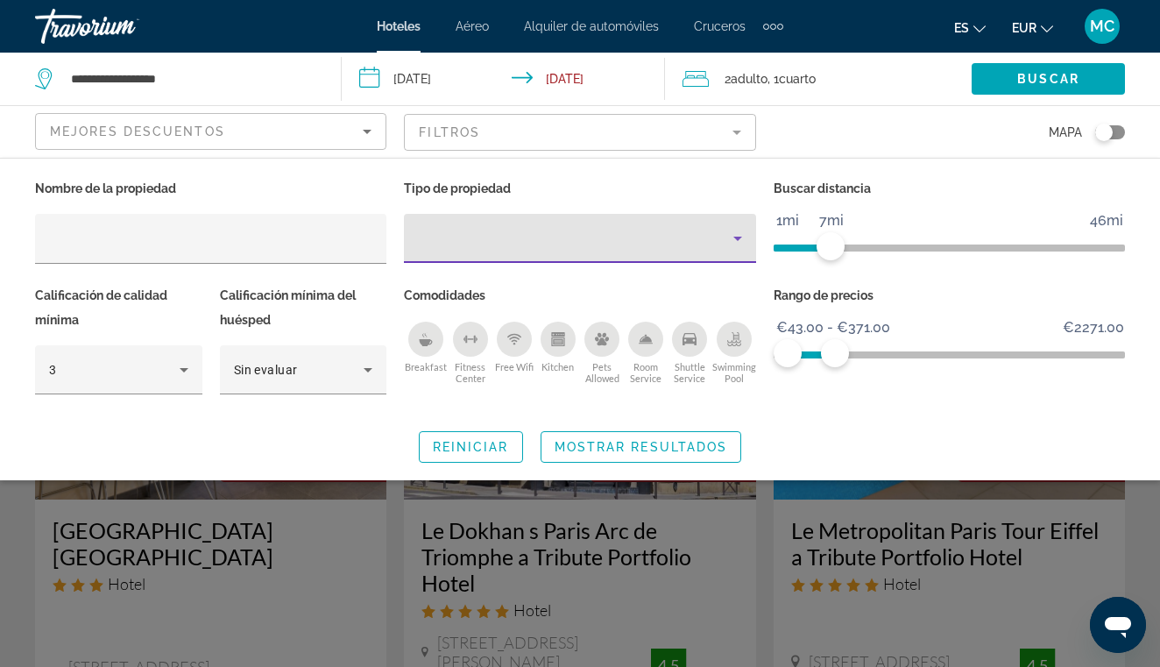
click at [735, 243] on icon "Property type" at bounding box center [737, 238] width 21 height 21
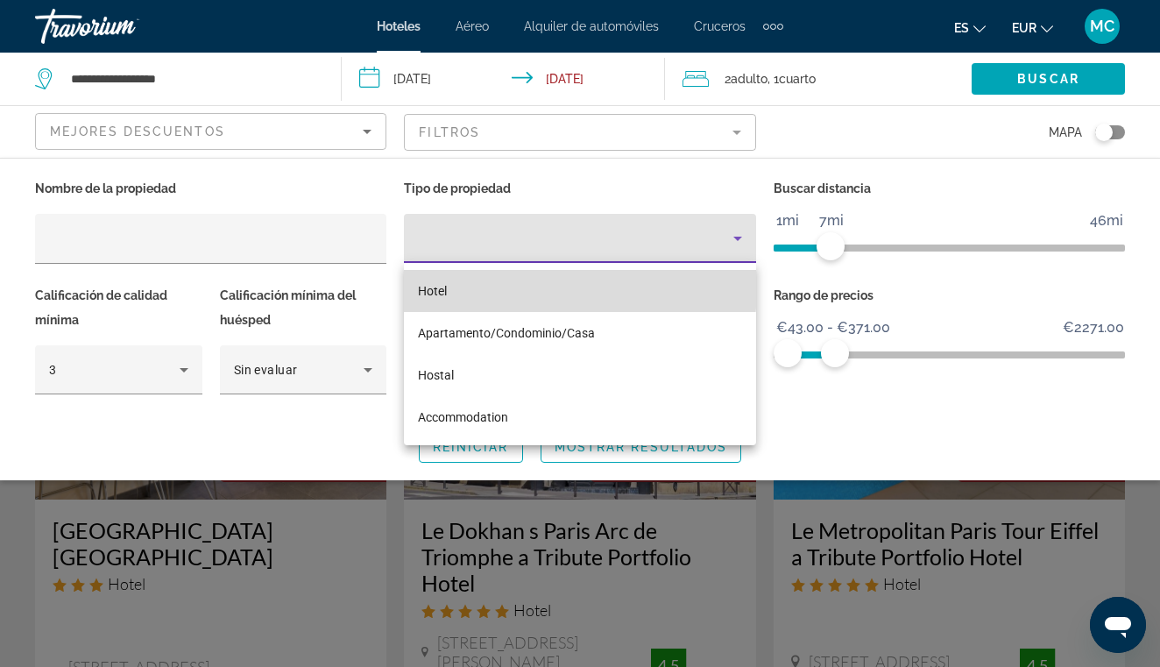
click at [526, 287] on mat-option "Hotel" at bounding box center [579, 291] width 351 height 42
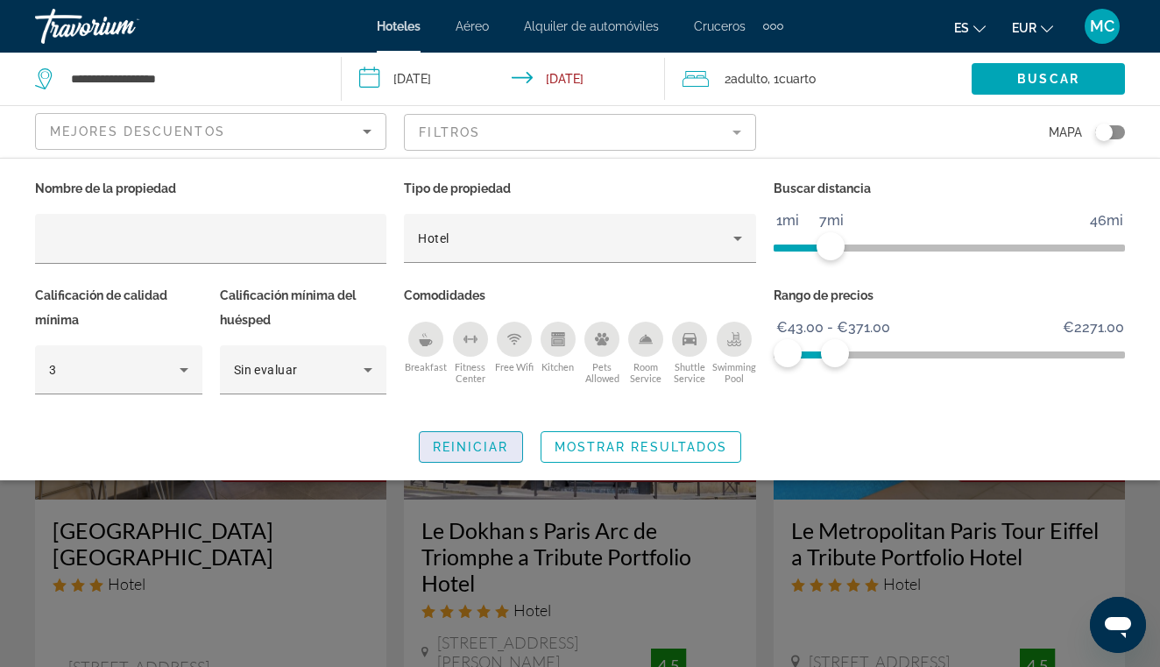
click at [461, 435] on span "Search widget" at bounding box center [471, 447] width 103 height 42
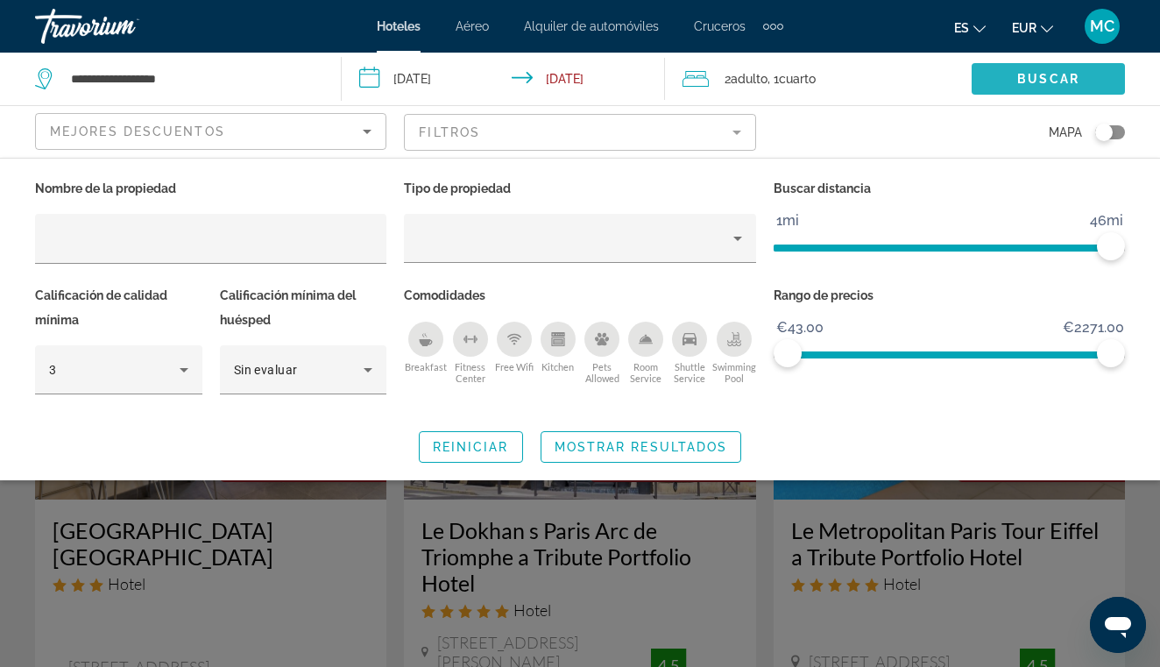
click at [1072, 77] on span "Buscar" at bounding box center [1048, 79] width 62 height 14
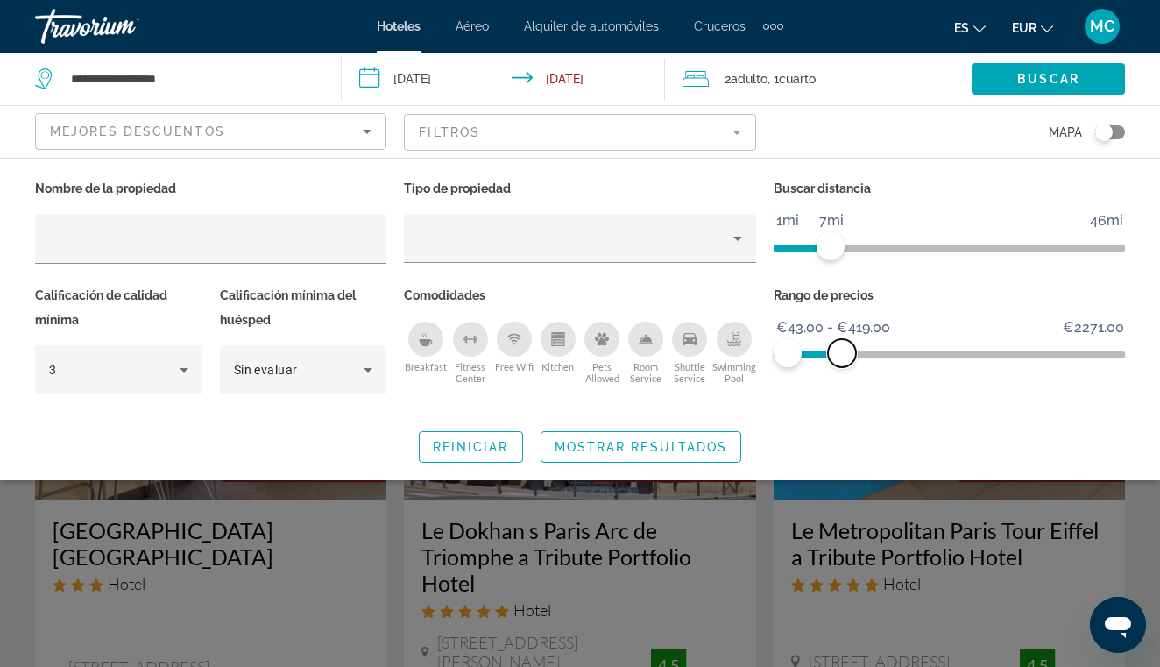
drag, startPoint x: 1104, startPoint y: 351, endPoint x: 842, endPoint y: 400, distance: 266.4
click at [842, 400] on div "Rango de precios €43.00 €2271.00 €43.00 €419.00 €43.00 - €419.00" at bounding box center [949, 348] width 369 height 131
click at [1048, 68] on span "Search widget" at bounding box center [1048, 79] width 153 height 42
click at [1058, 78] on span "Buscar" at bounding box center [1048, 79] width 62 height 14
click at [793, 517] on div "Search widget" at bounding box center [580, 465] width 1160 height 404
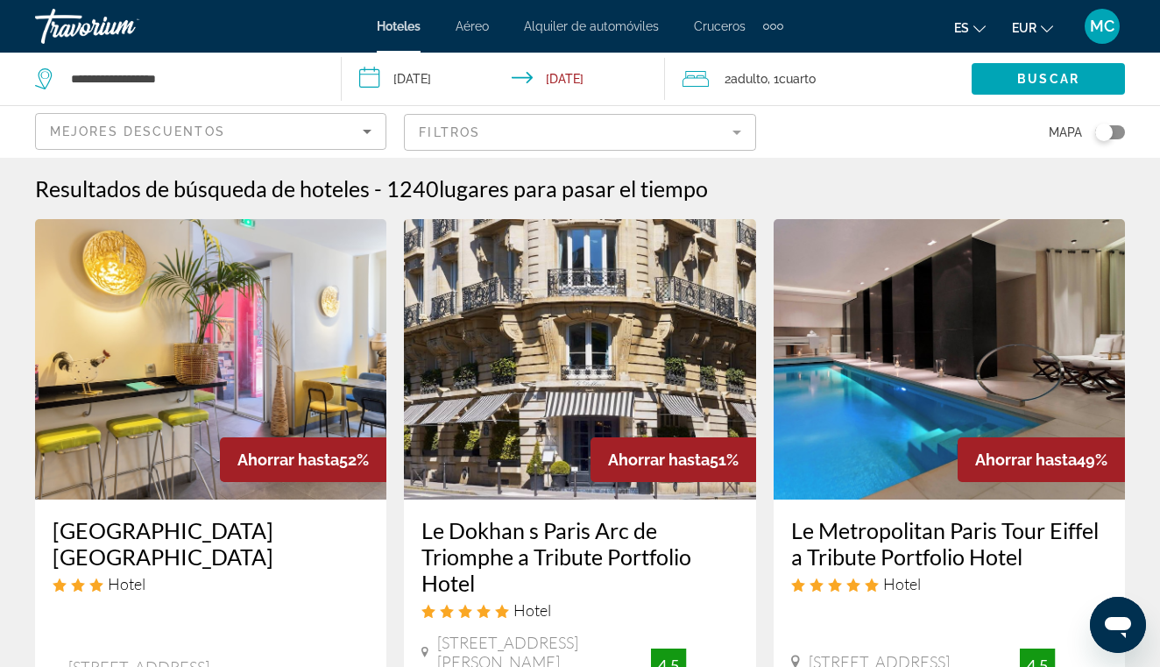
click at [1103, 128] on div "Toggle map" at bounding box center [1104, 133] width 18 height 18
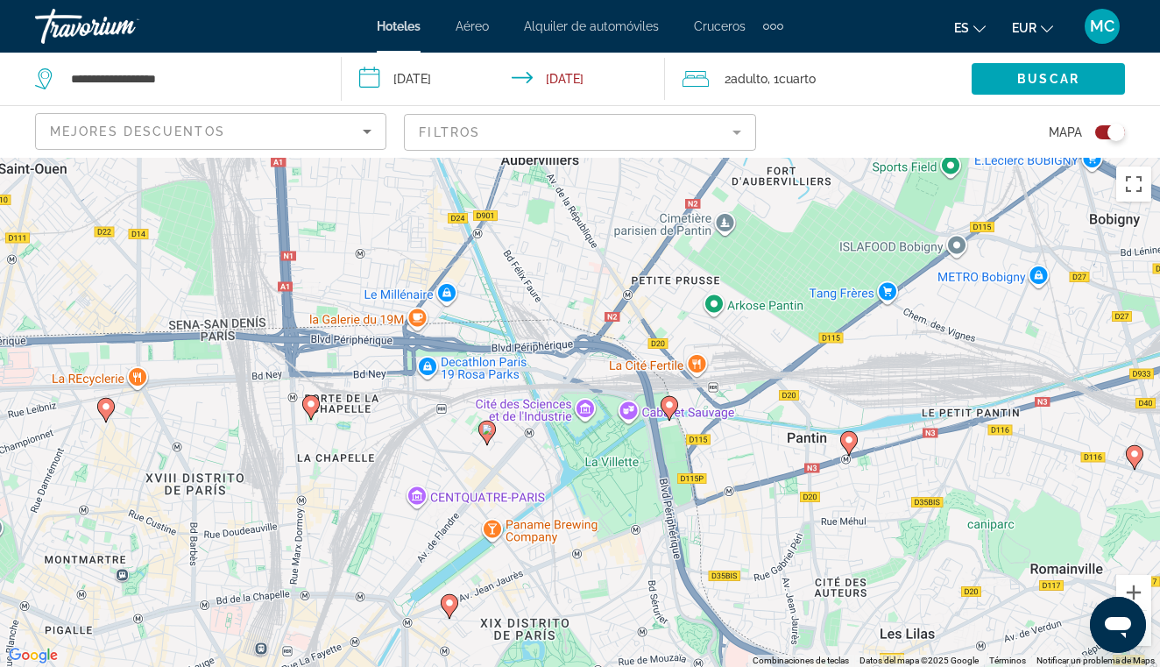
drag, startPoint x: 575, startPoint y: 424, endPoint x: 811, endPoint y: 224, distance: 309.6
click at [810, 224] on div "Para activar la función de arrastre con el teclado, pulsa Alt + Intro. Cuando h…" at bounding box center [580, 412] width 1160 height 509
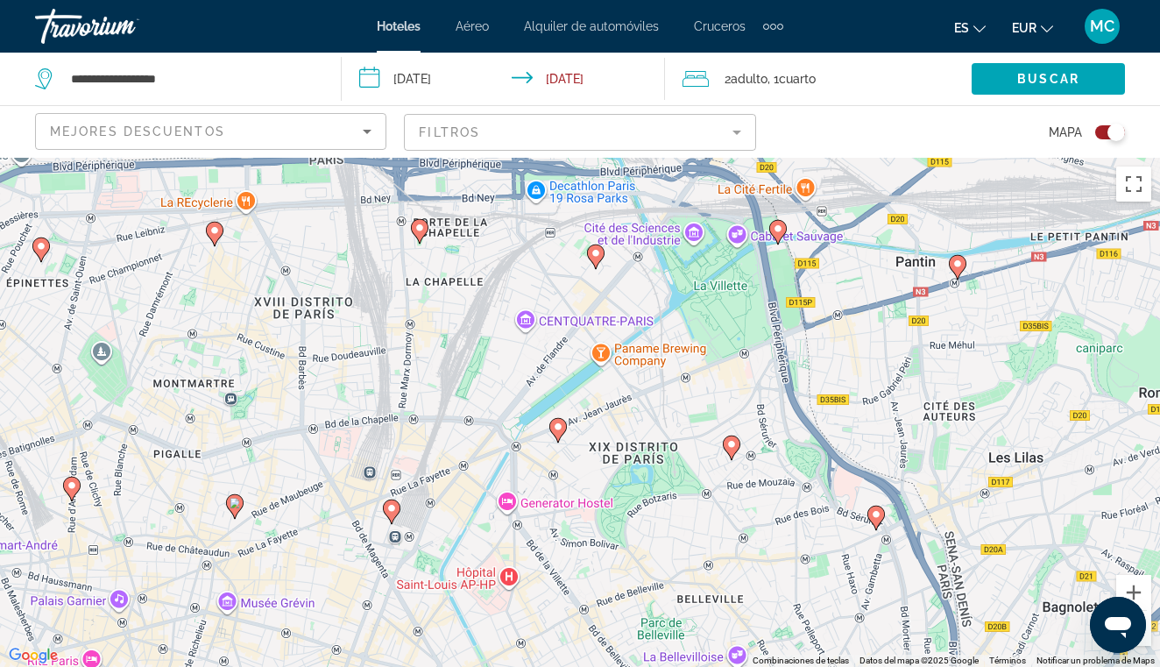
drag, startPoint x: 559, startPoint y: 413, endPoint x: 662, endPoint y: 245, distance: 196.7
click at [662, 245] on div "Para activar la función de arrastre con el teclado, pulsa Alt + Intro. Cuando h…" at bounding box center [580, 412] width 1160 height 509
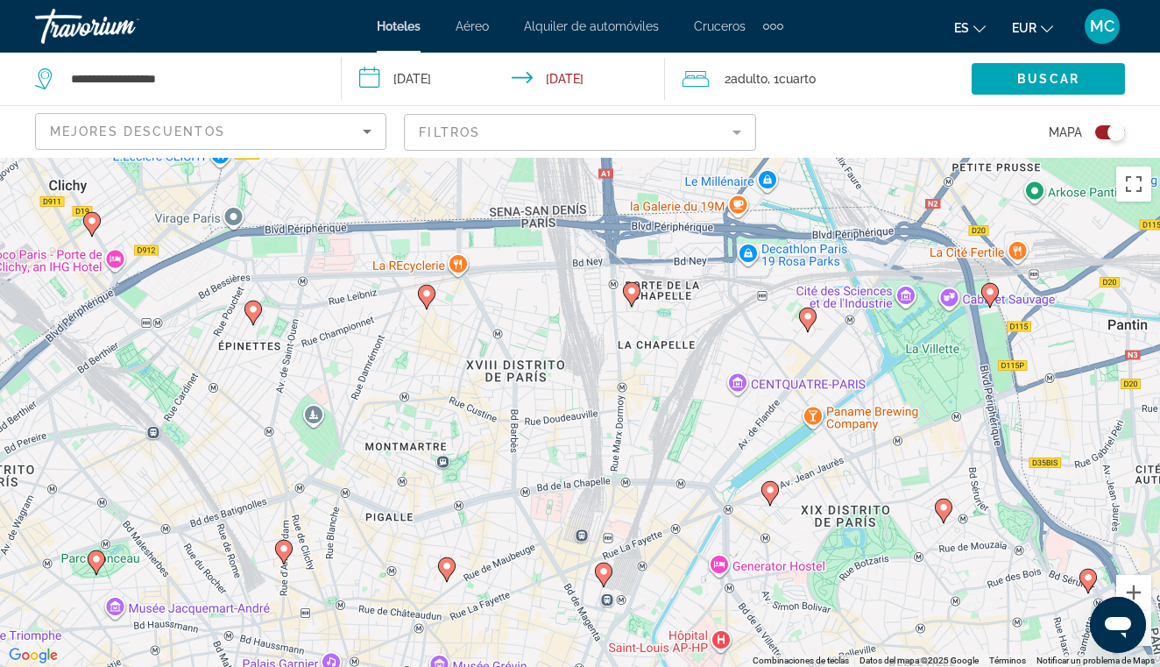
drag, startPoint x: 527, startPoint y: 305, endPoint x: 791, endPoint y: 275, distance: 265.4
click at [790, 276] on div "Para activar la función de arrastre con el teclado, pulsa Alt + Intro. Cuando h…" at bounding box center [580, 412] width 1160 height 509
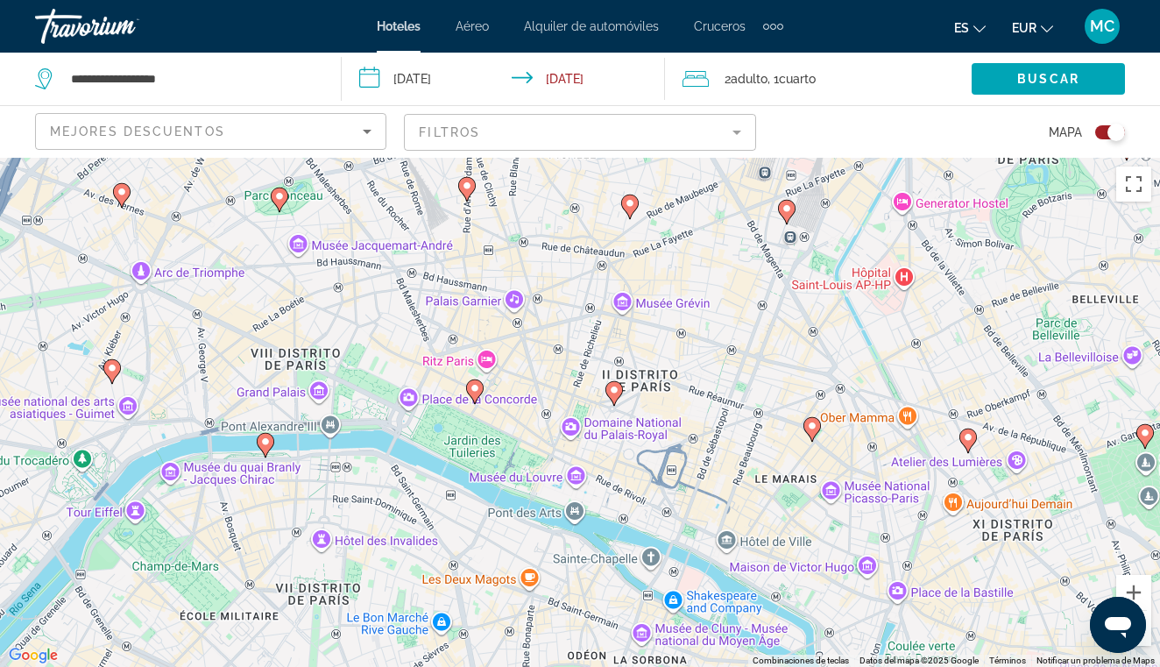
drag, startPoint x: 554, startPoint y: 445, endPoint x: 681, endPoint y: 194, distance: 281.7
click at [681, 194] on div "Para activar la función de arrastre con el teclado, pulsa Alt + Intro. Cuando h…" at bounding box center [580, 412] width 1160 height 509
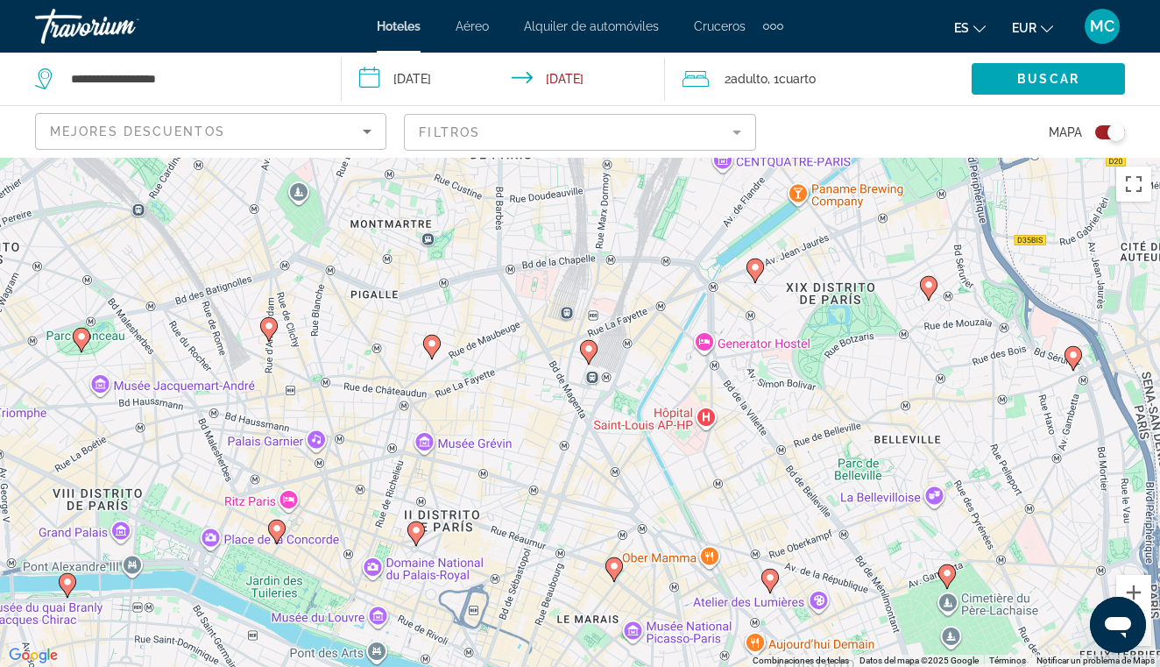
drag, startPoint x: 681, startPoint y: 194, endPoint x: 481, endPoint y: 336, distance: 245.6
click at [481, 336] on div "Para activar la función de arrastre con el teclado, pulsa Alt + Intro. Cuando h…" at bounding box center [580, 412] width 1160 height 509
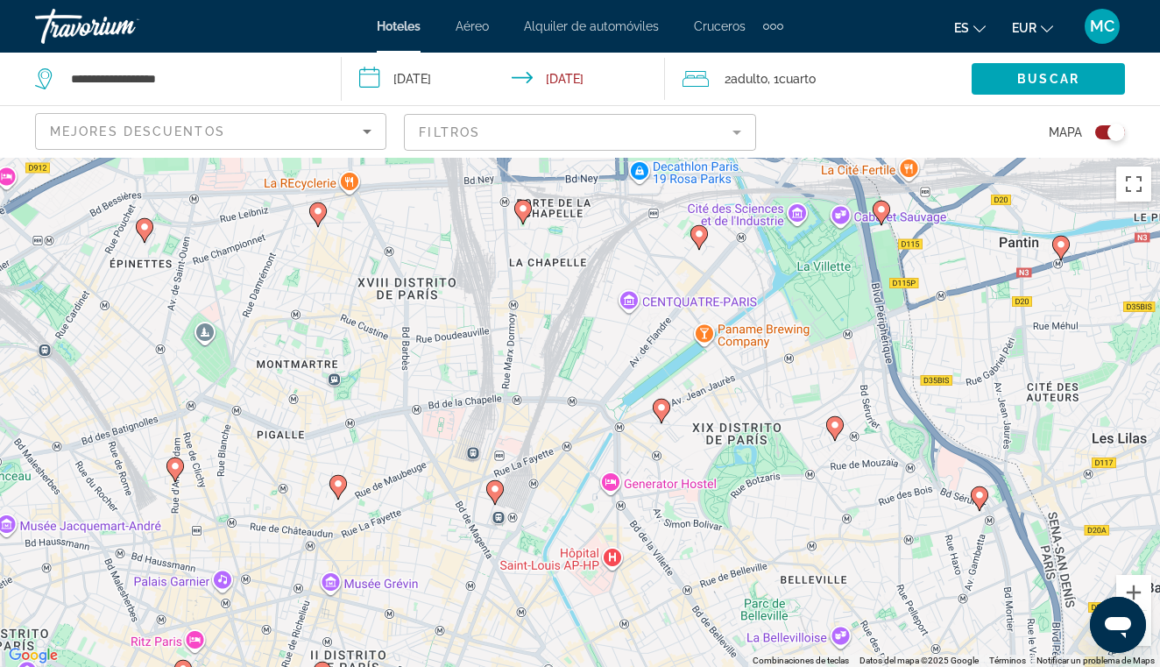
drag, startPoint x: 481, startPoint y: 336, endPoint x: 377, endPoint y: 495, distance: 189.8
click at [378, 495] on div "Para activar la función de arrastre con el teclado, pulsa Alt + Intro. Cuando h…" at bounding box center [580, 412] width 1160 height 509
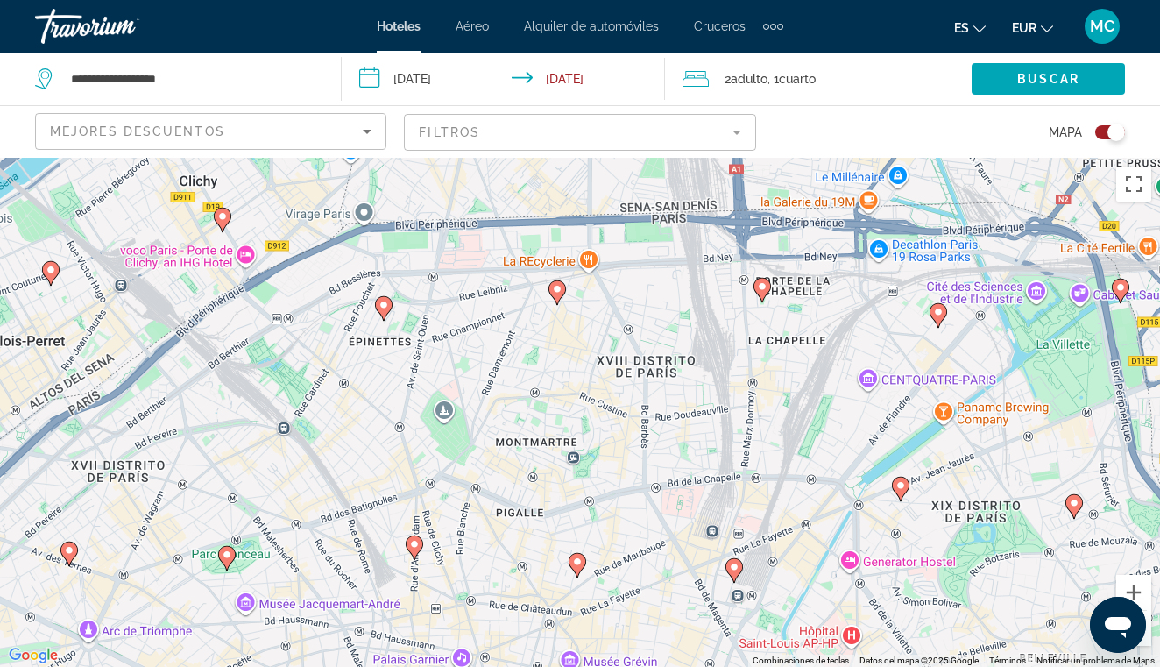
drag, startPoint x: 322, startPoint y: 393, endPoint x: 577, endPoint y: 449, distance: 260.2
click at [577, 449] on div "Para activar la función de arrastre con el teclado, pulsa Alt + Intro. Cuando h…" at bounding box center [580, 412] width 1160 height 509
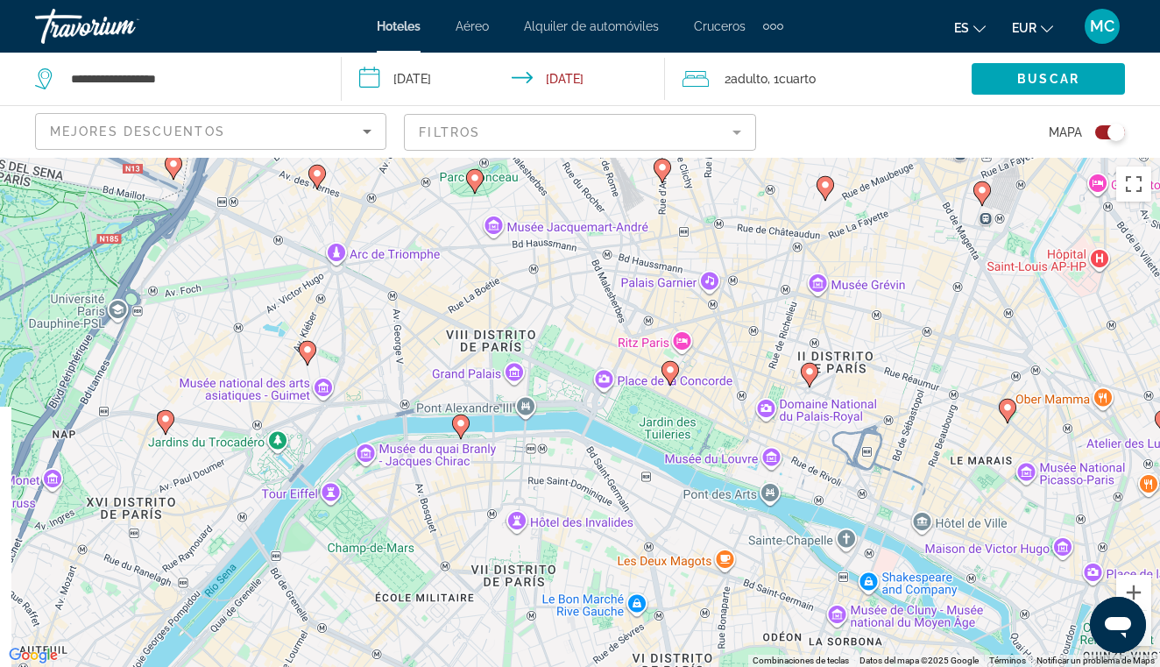
drag, startPoint x: 577, startPoint y: 449, endPoint x: 825, endPoint y: 66, distance: 456.2
click at [825, 158] on div "**********" at bounding box center [580, 491] width 1160 height 667
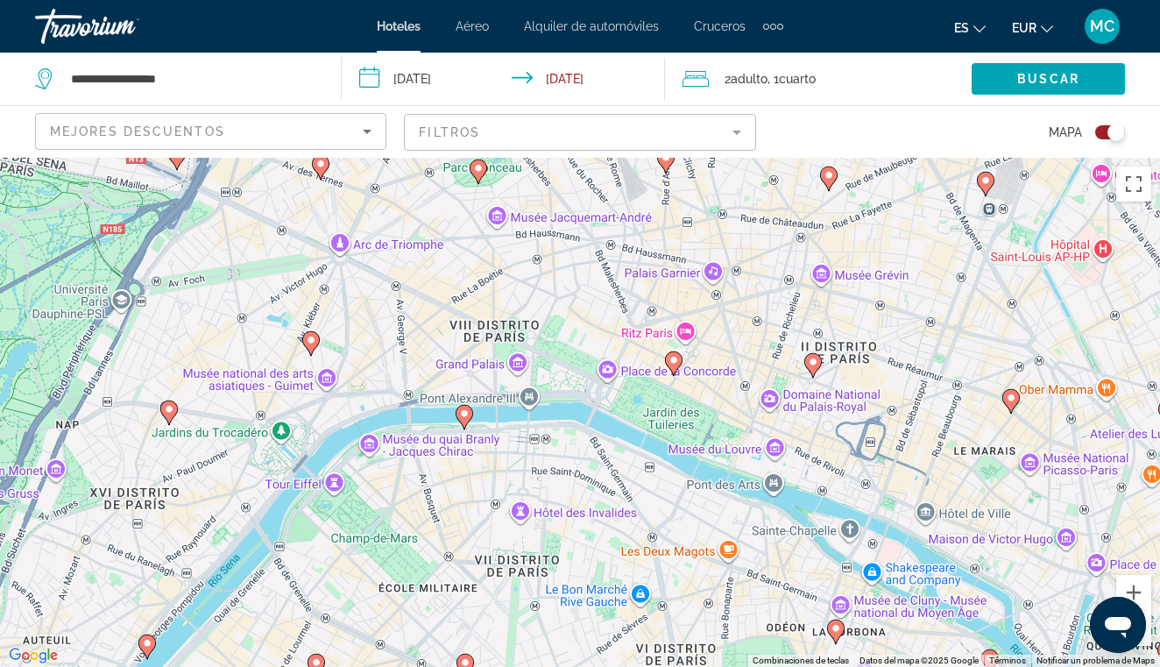
drag, startPoint x: 825, startPoint y: 66, endPoint x: 853, endPoint y: -103, distance: 170.7
click at [853, 0] on html "**********" at bounding box center [580, 333] width 1160 height 667
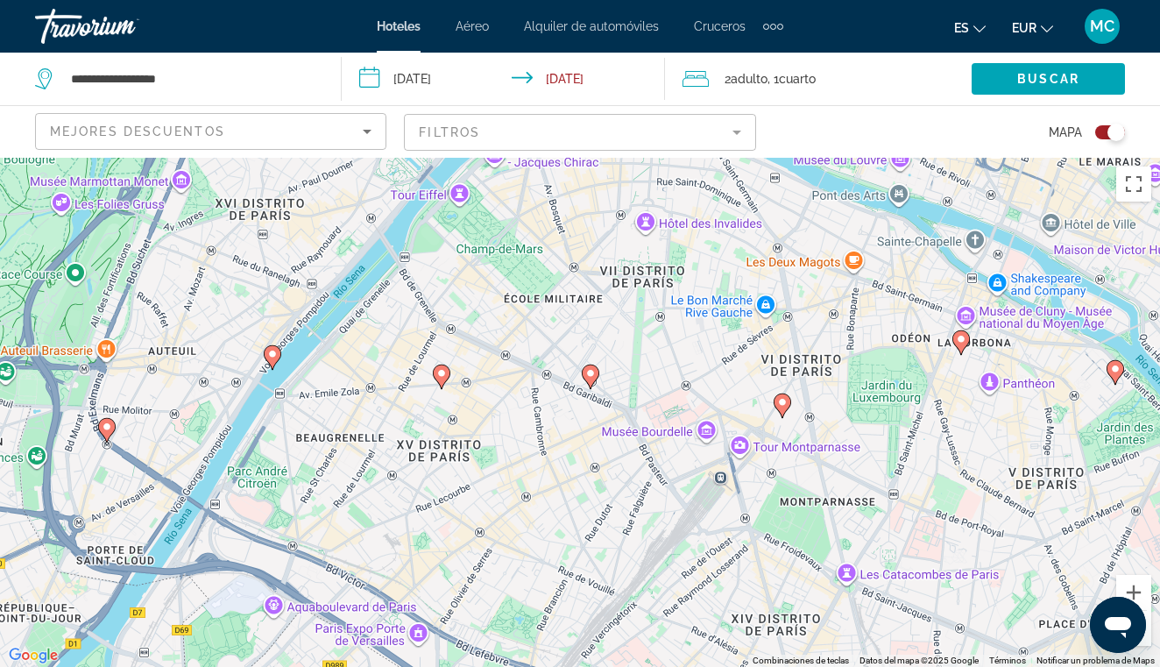
drag, startPoint x: 427, startPoint y: 491, endPoint x: 552, endPoint y: 199, distance: 317.5
click at [552, 199] on div "Para activar la función de arrastre con el teclado, pulsa Alt + Intro. Cuando h…" at bounding box center [580, 412] width 1160 height 509
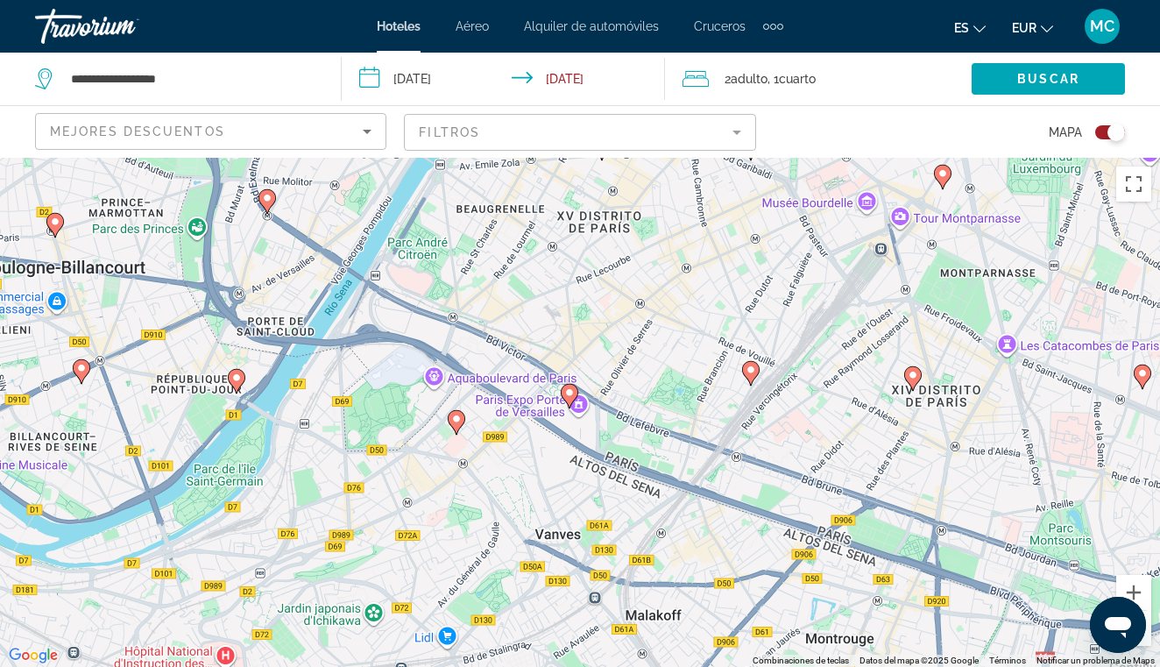
drag, startPoint x: 428, startPoint y: 322, endPoint x: 588, endPoint y: 90, distance: 281.5
click at [588, 158] on div "**********" at bounding box center [580, 491] width 1160 height 667
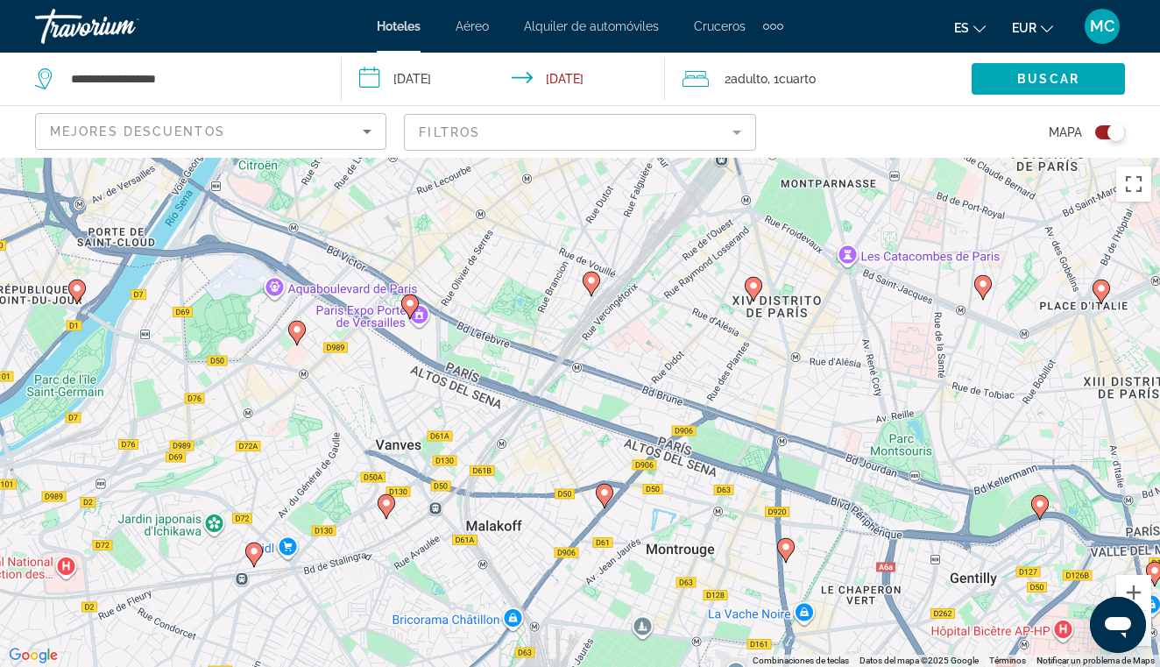
drag, startPoint x: 455, startPoint y: 361, endPoint x: 258, endPoint y: 251, distance: 226.0
click at [258, 251] on div "Para activar la función de arrastre con el teclado, pulsa Alt + Intro. Cuando h…" at bounding box center [580, 412] width 1160 height 509
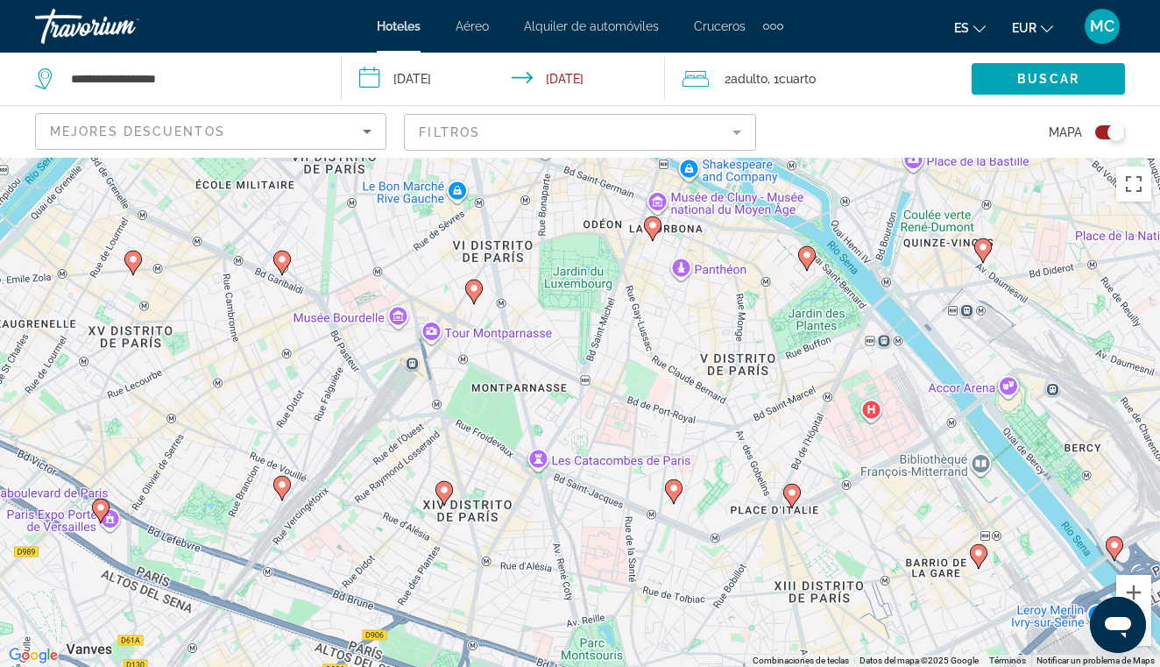
drag, startPoint x: 591, startPoint y: 351, endPoint x: 321, endPoint y: 582, distance: 354.9
click at [321, 582] on div "Para activar la función de arrastre con el teclado, pulsa Alt + Intro. Cuando h…" at bounding box center [580, 412] width 1160 height 509
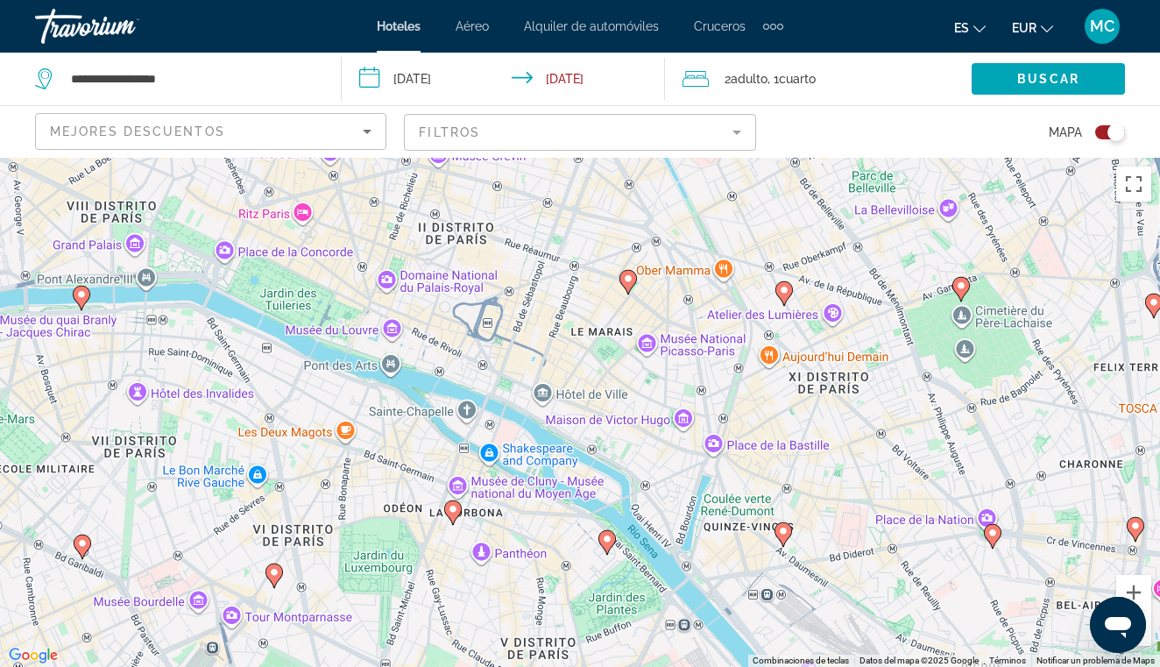
drag, startPoint x: 664, startPoint y: 380, endPoint x: 464, endPoint y: 667, distance: 349.3
click at [464, 666] on html "**********" at bounding box center [580, 333] width 1160 height 667
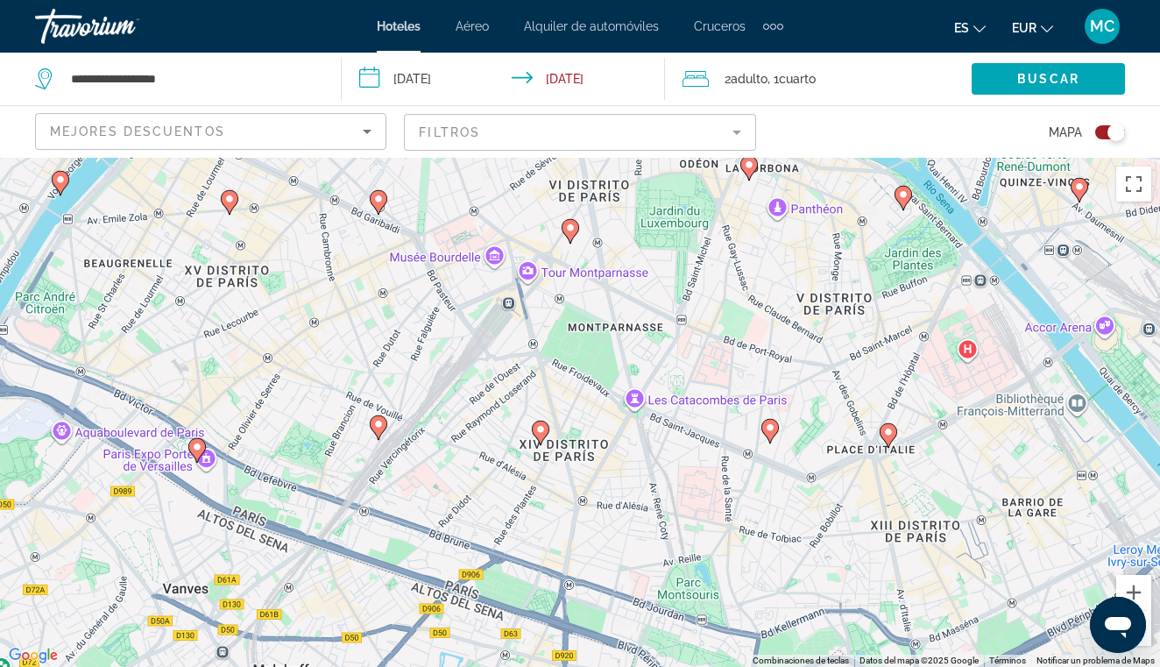
drag, startPoint x: 234, startPoint y: 513, endPoint x: 531, endPoint y: 166, distance: 456.1
click at [531, 166] on div "Para activar la función de arrastre con el teclado, pulsa Alt + Intro. Cuando h…" at bounding box center [580, 412] width 1160 height 509
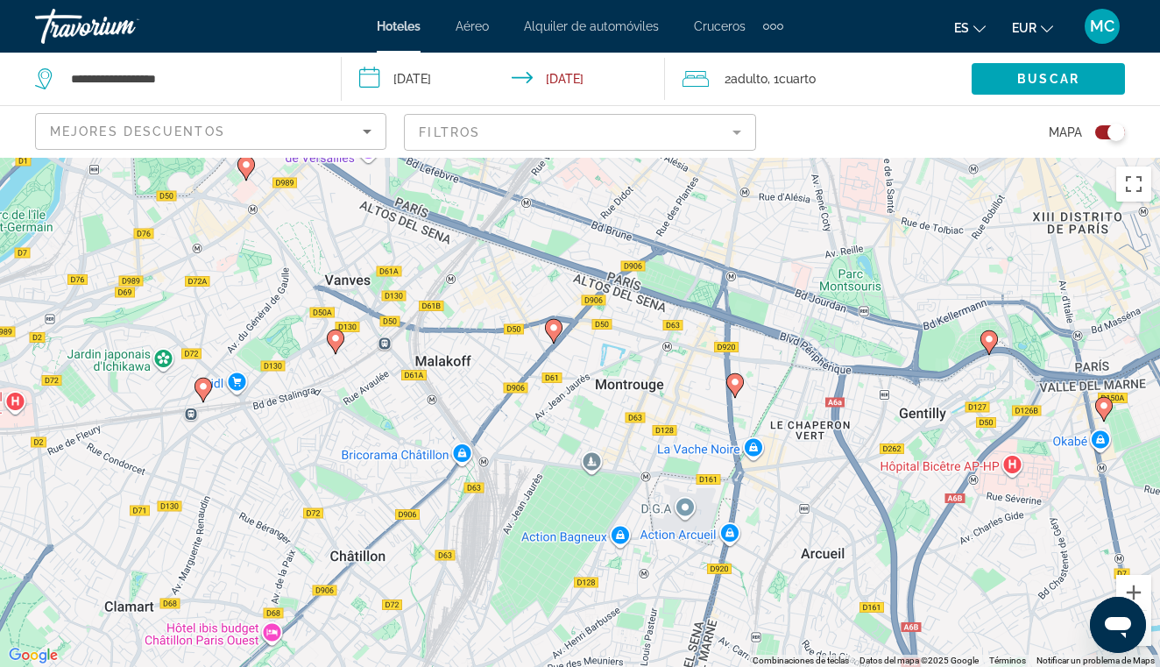
drag, startPoint x: 223, startPoint y: 570, endPoint x: 356, endPoint y: 216, distance: 378.2
click at [356, 216] on div "Para activar la función de arrastre con el teclado, pulsa Alt + Intro. Cuando h…" at bounding box center [580, 412] width 1160 height 509
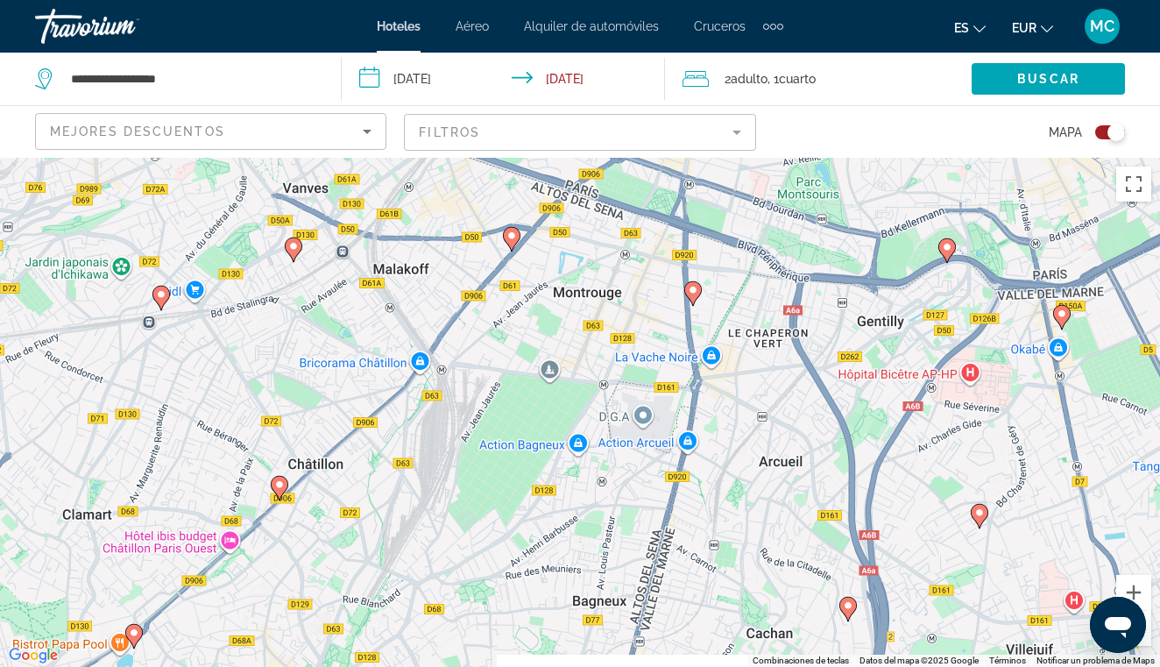
drag, startPoint x: 255, startPoint y: 289, endPoint x: 244, endPoint y: 241, distance: 49.5
click at [243, 237] on div "Para activar la función de arrastre con el teclado, pulsa Alt + Intro. Cuando h…" at bounding box center [580, 412] width 1160 height 509
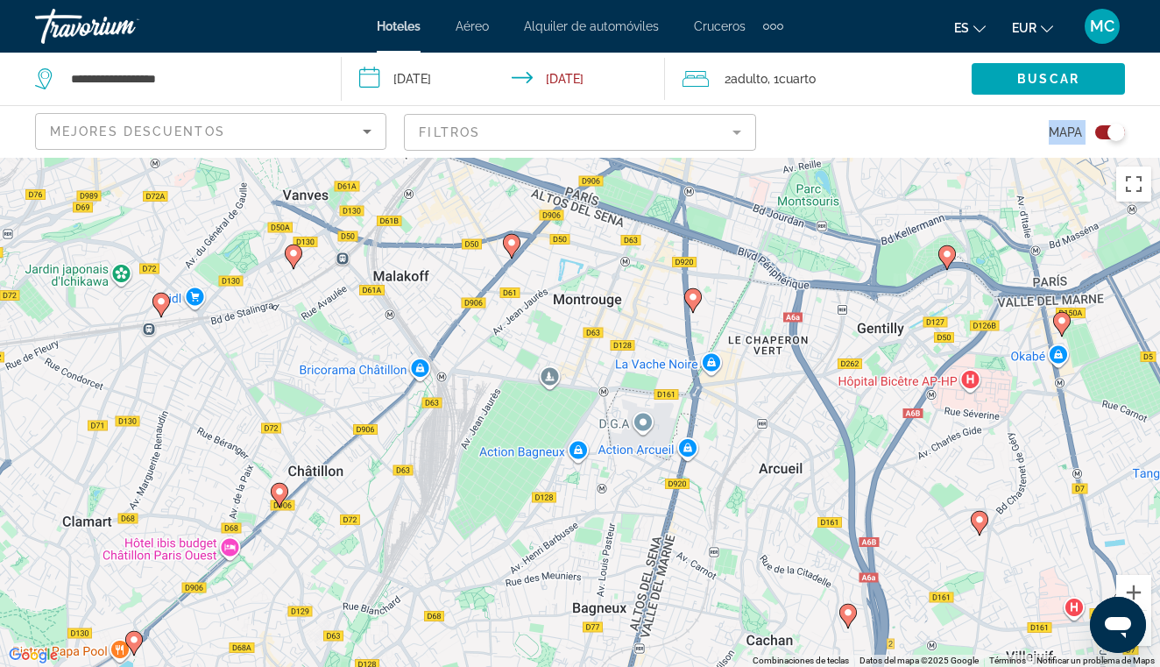
drag, startPoint x: 430, startPoint y: 157, endPoint x: 302, endPoint y: 261, distance: 165.0
click at [302, 262] on div "**********" at bounding box center [580, 491] width 1160 height 667
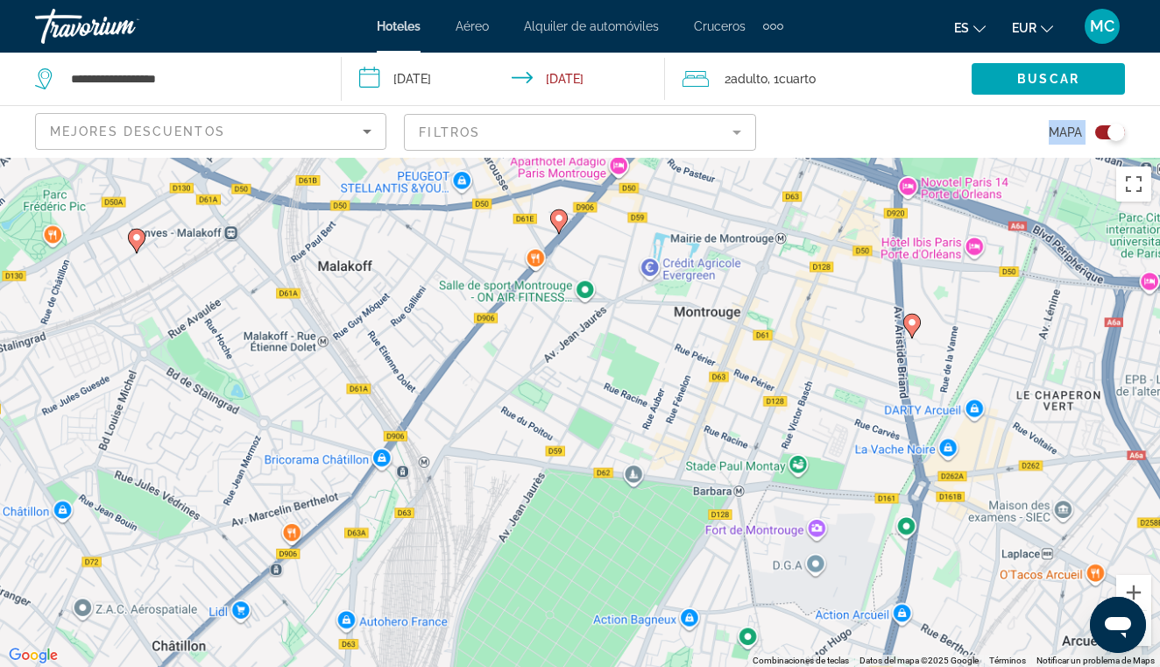
click at [461, 286] on div "Para activar la función de arrastre con el teclado, pulsa Alt + Intro. Cuando h…" at bounding box center [580, 412] width 1160 height 509
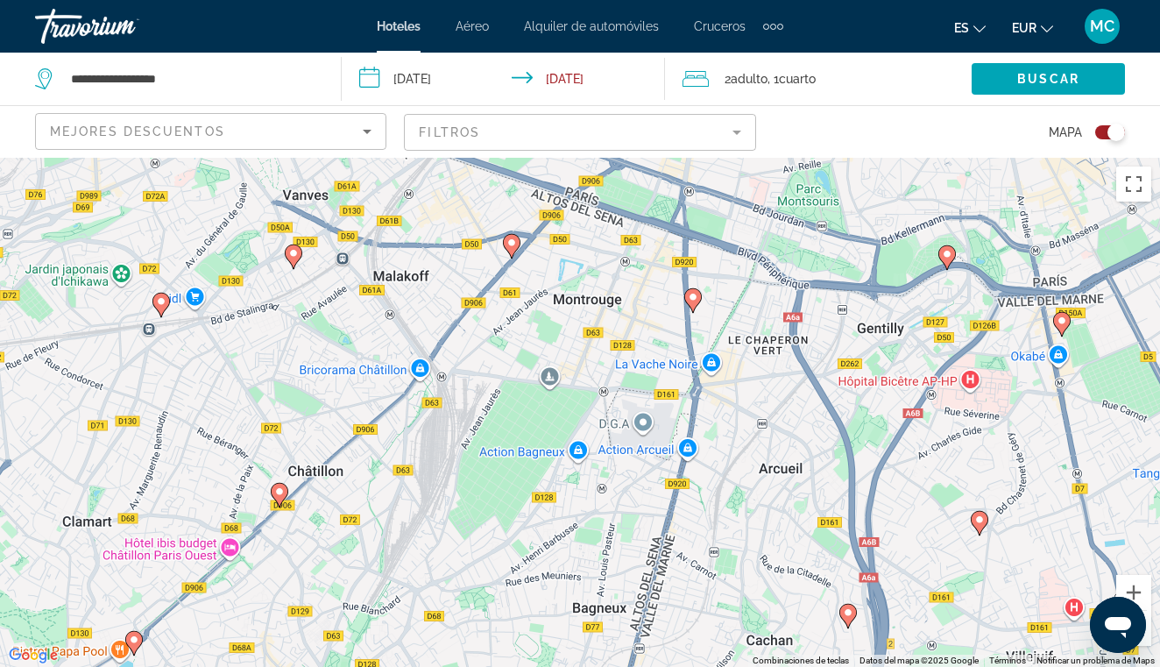
scroll to position [23, 0]
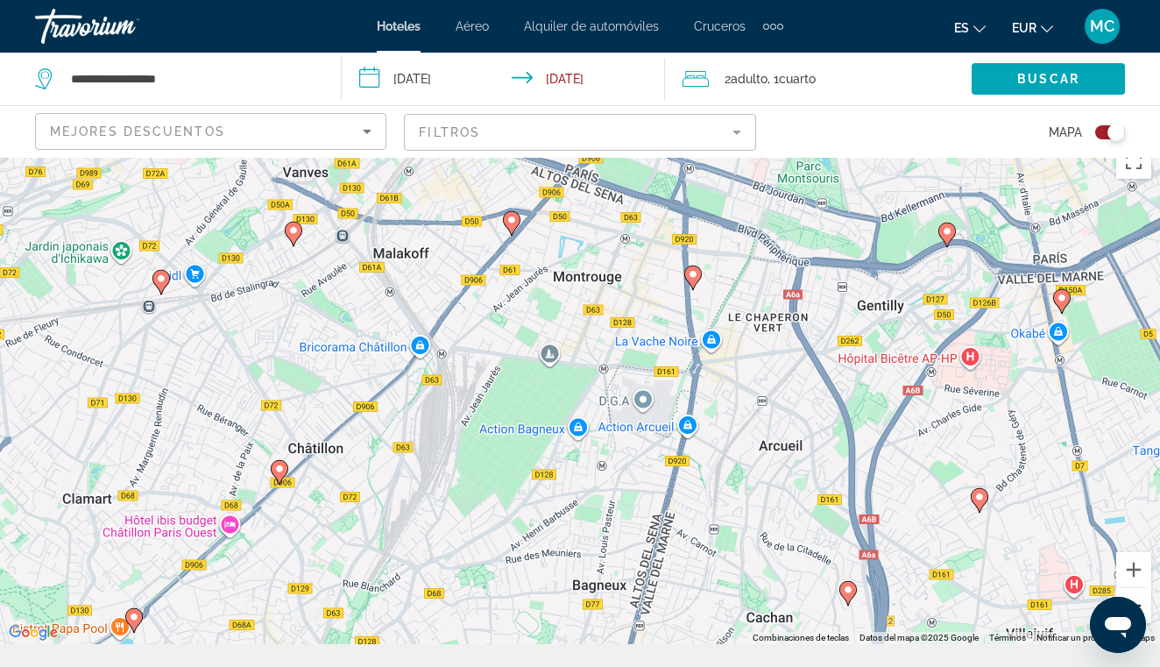
click at [1136, 598] on button "Reducir" at bounding box center [1133, 605] width 35 height 35
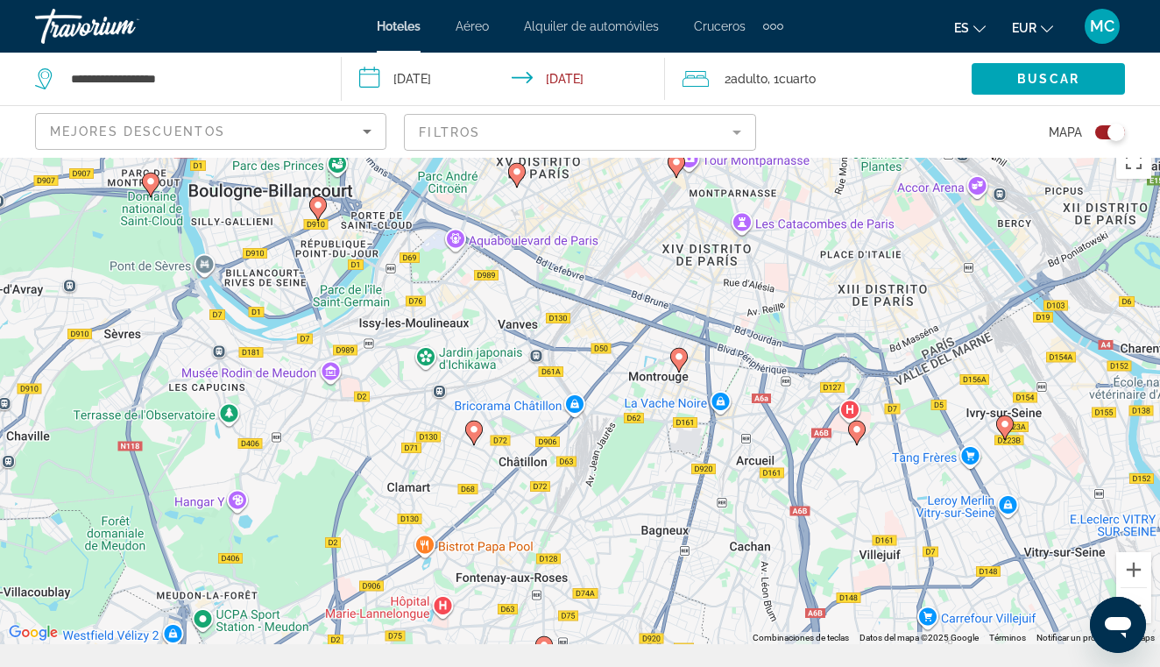
drag, startPoint x: 789, startPoint y: 532, endPoint x: 842, endPoint y: 547, distance: 55.5
click at [847, 558] on div "Para activar la función de arrastre con el teclado, pulsa Alt + Intro. Cuando h…" at bounding box center [580, 389] width 1160 height 509
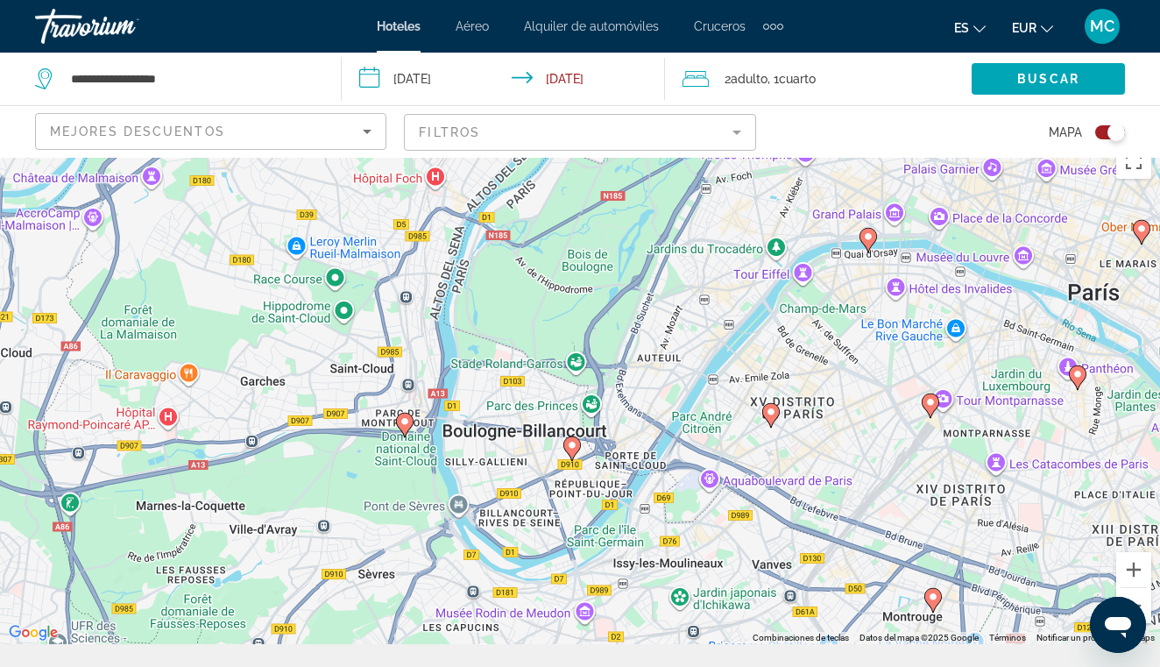
drag, startPoint x: 454, startPoint y: 352, endPoint x: 715, endPoint y: 612, distance: 368.0
click at [715, 612] on div "Para activar la función de arrastre con el teclado, pulsa Alt + Intro. Cuando h…" at bounding box center [580, 389] width 1160 height 509
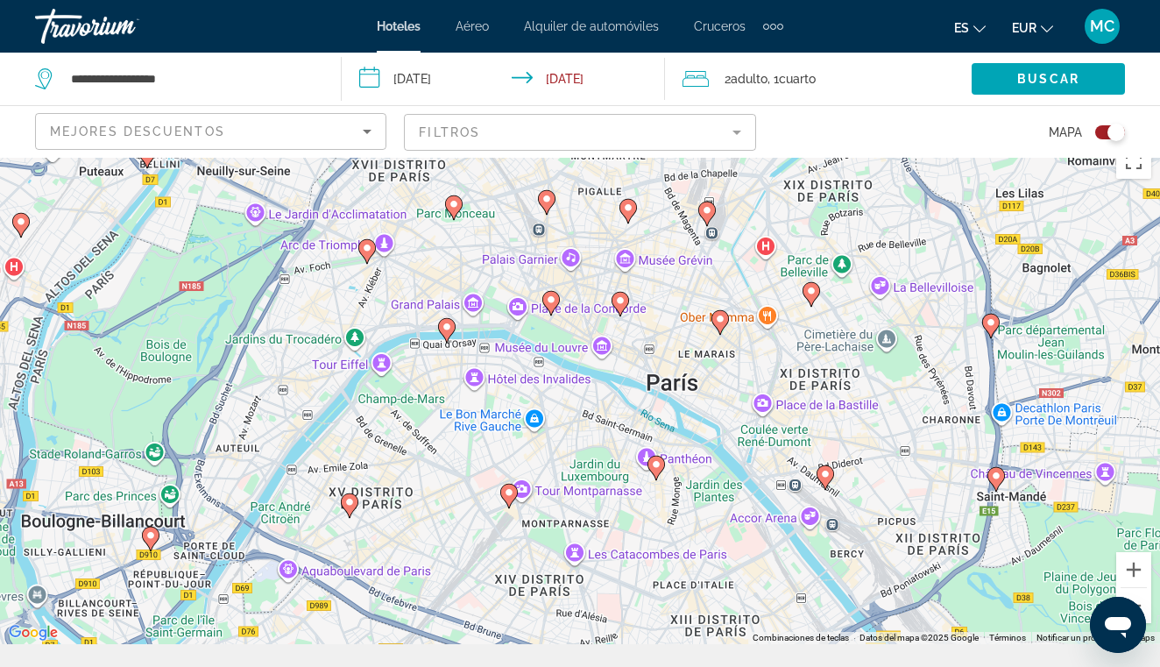
drag, startPoint x: 842, startPoint y: 434, endPoint x: 414, endPoint y: 517, distance: 435.6
click at [414, 517] on div "Para activar la función de arrastre con el teclado, pulsa Alt + Intro. Cuando h…" at bounding box center [580, 389] width 1160 height 509
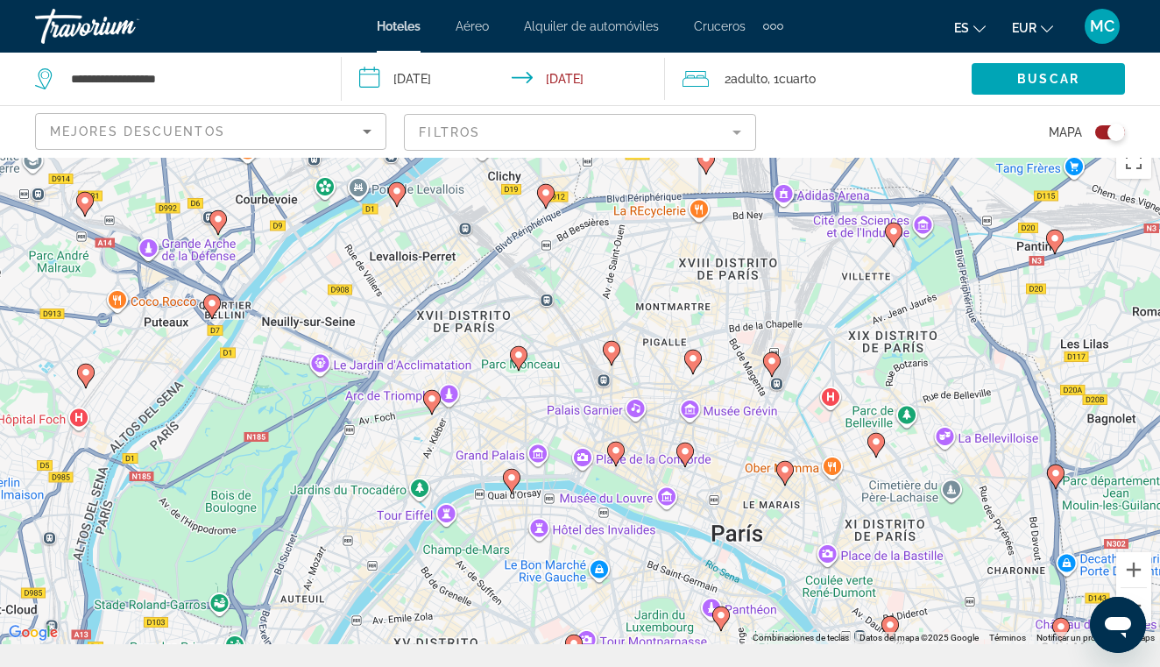
drag, startPoint x: 367, startPoint y: 261, endPoint x: 436, endPoint y: 423, distance: 176.3
click at [436, 422] on div "Para activar la función de arrastre con el teclado, pulsa Alt + Intro. Cuando h…" at bounding box center [580, 389] width 1160 height 509
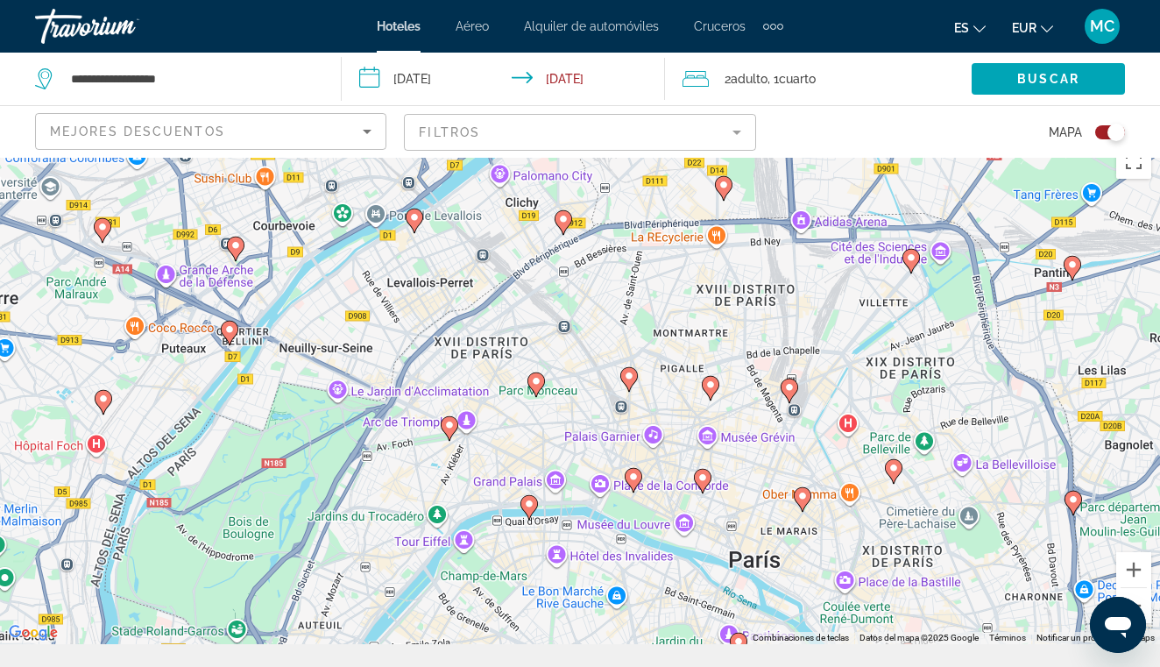
drag, startPoint x: 442, startPoint y: 423, endPoint x: 463, endPoint y: 451, distance: 35.0
click at [463, 451] on div "Para activar la función de arrastre con el teclado, pulsa Alt + Intro. Cuando h…" at bounding box center [580, 389] width 1160 height 509
click at [446, 424] on image "Main content" at bounding box center [450, 425] width 11 height 11
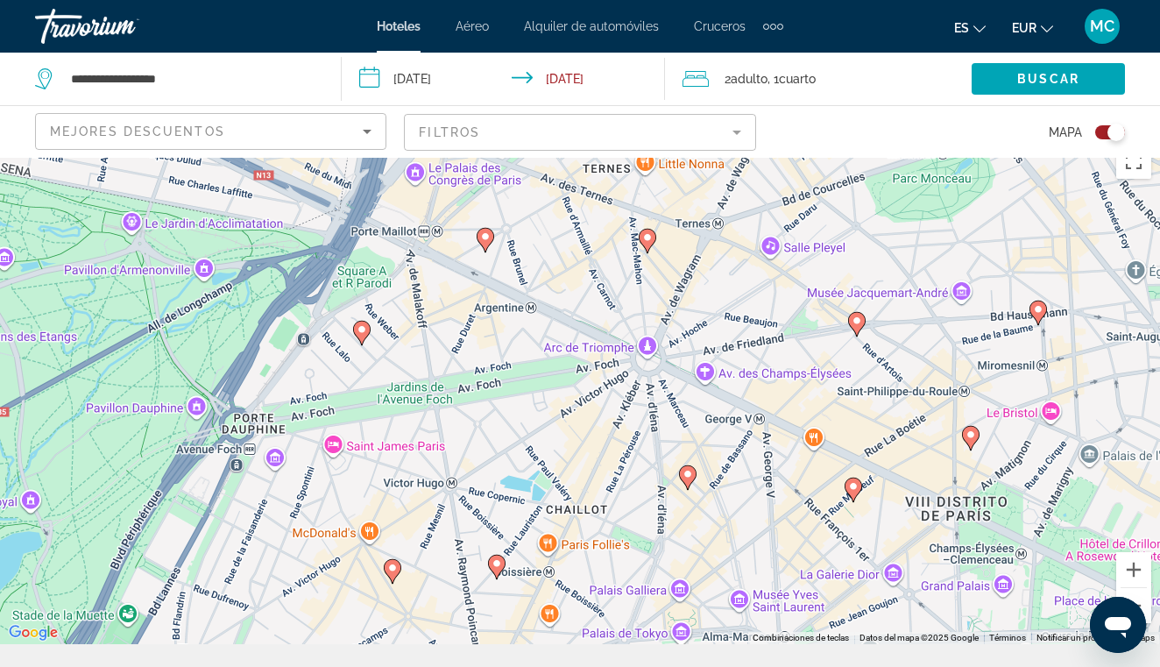
click at [648, 240] on image "Main content" at bounding box center [647, 237] width 11 height 11
click at [648, 240] on div "Para desplazarte, pulsa las teclas [PERSON_NAME]. Para activar la función de ar…" at bounding box center [580, 389] width 1160 height 509
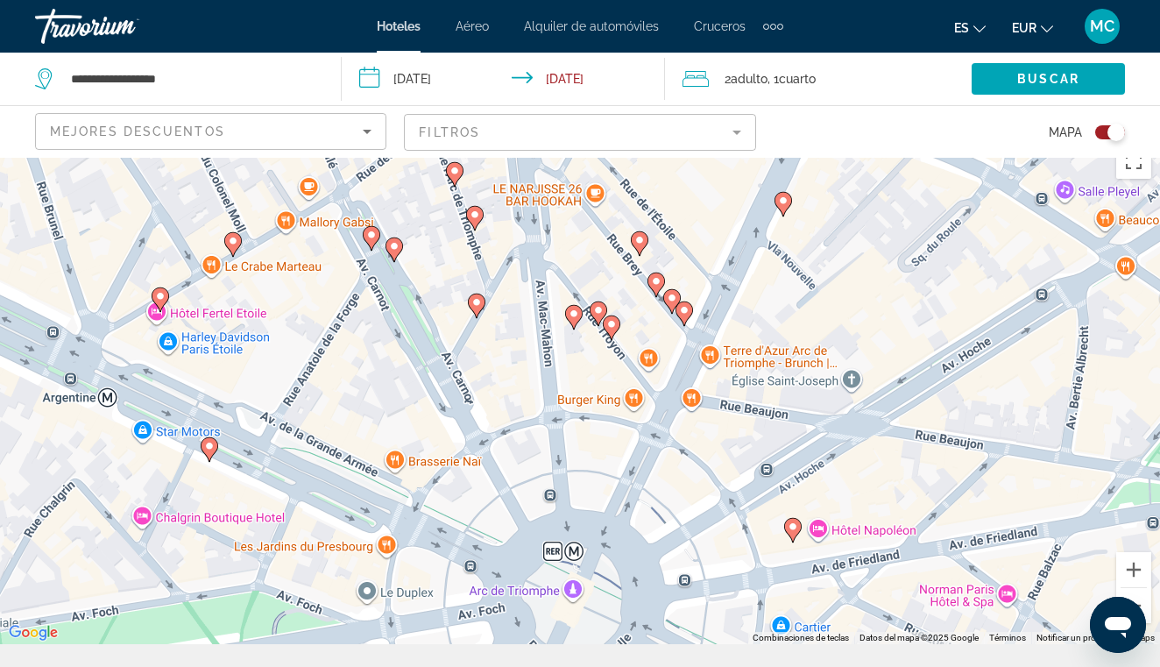
drag, startPoint x: 547, startPoint y: 438, endPoint x: 503, endPoint y: 281, distance: 162.8
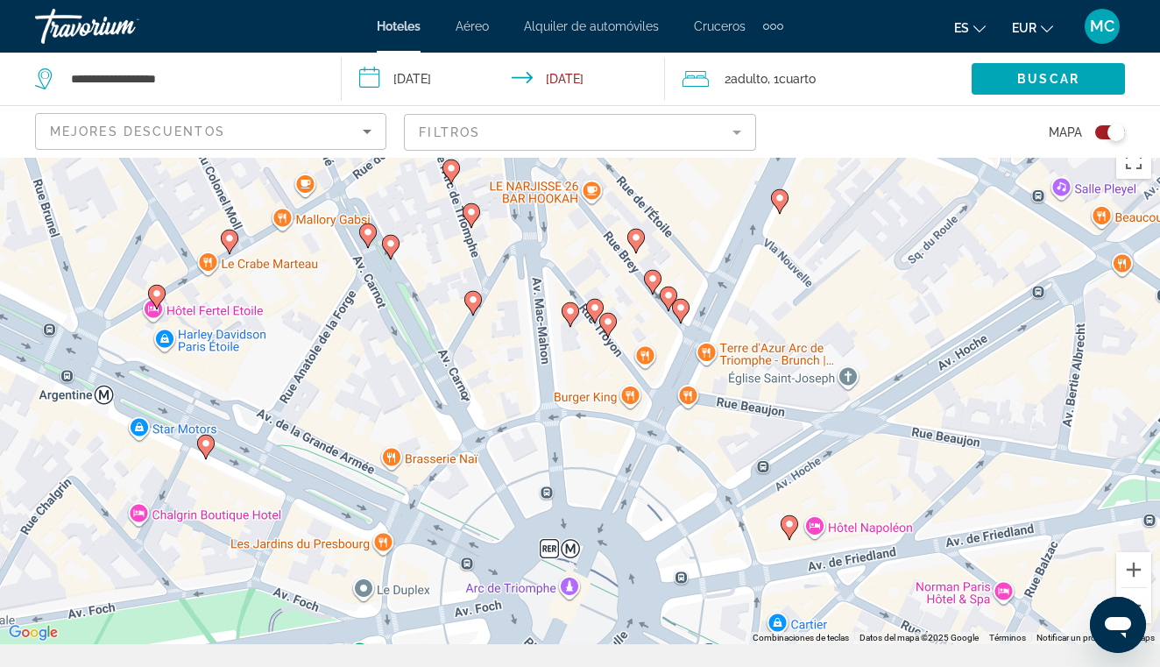
click at [392, 245] on image "Main content" at bounding box center [391, 243] width 11 height 11
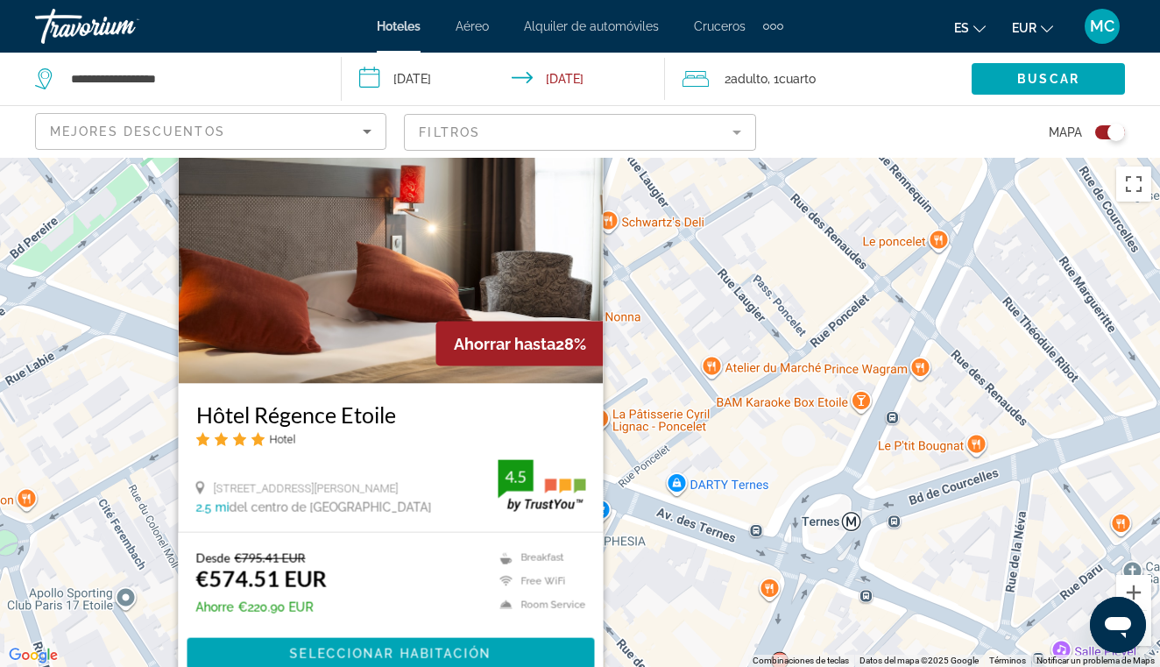
click at [669, 288] on div "Para activar la función de arrastre con el teclado, pulsa Alt + Intro. Cuando h…" at bounding box center [580, 412] width 1160 height 509
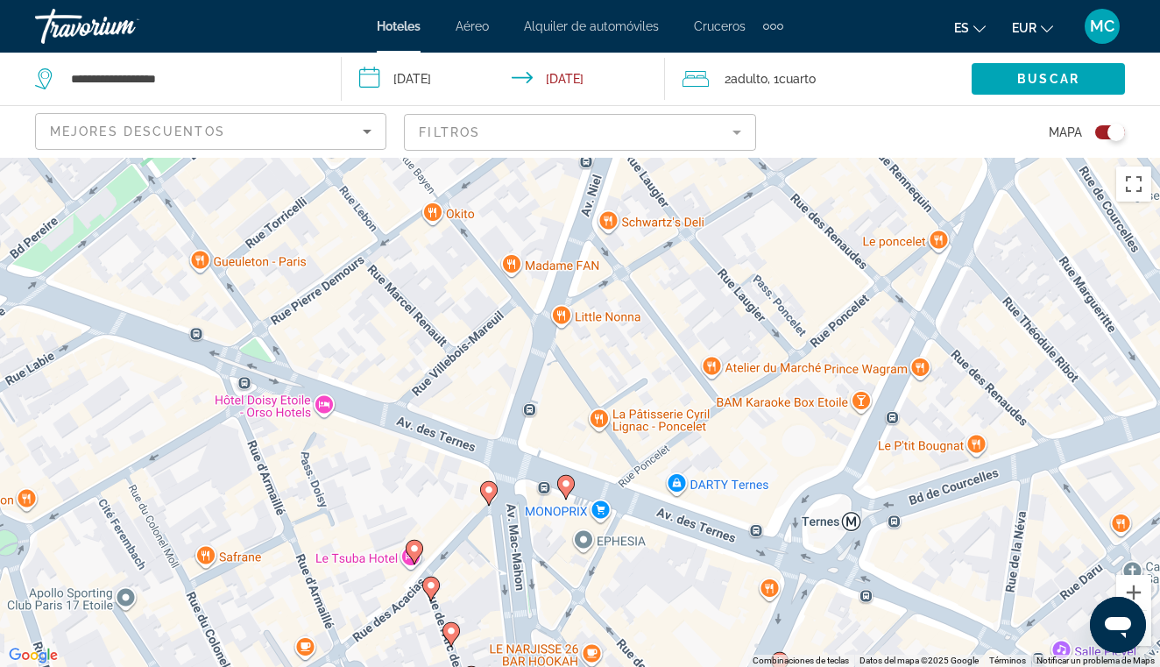
click at [415, 554] on icon "Main content" at bounding box center [415, 551] width 16 height 23
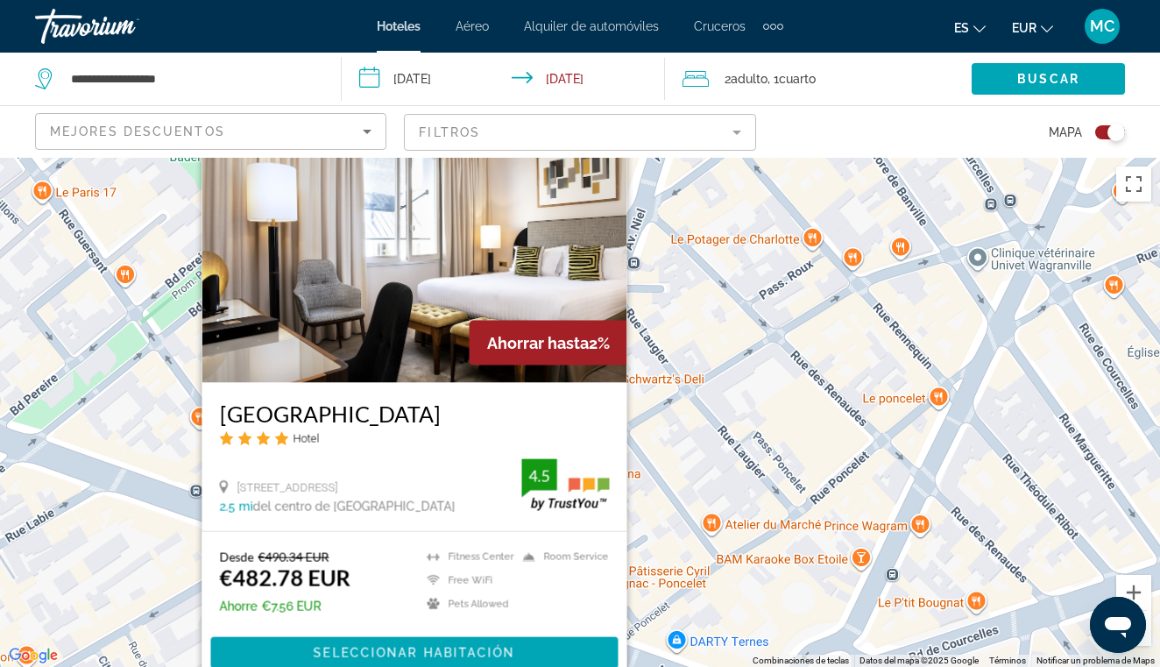
click at [704, 300] on div "Para activar la función de arrastre con el teclado, pulsa Alt + Intro. Cuando h…" at bounding box center [580, 412] width 1160 height 509
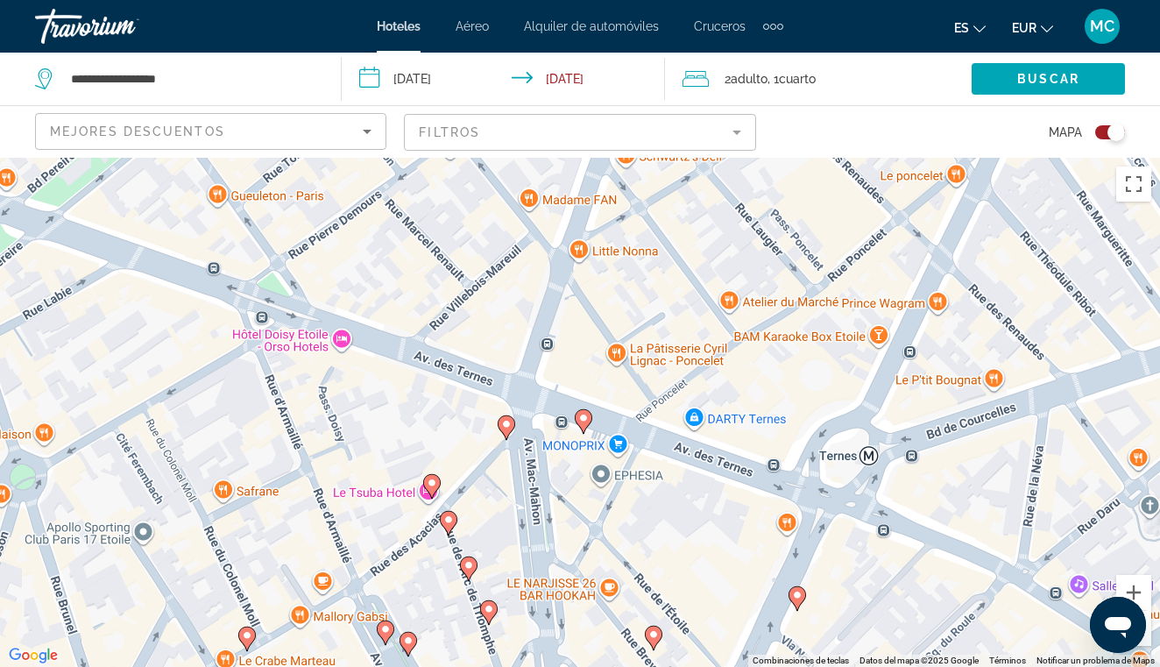
drag, startPoint x: 704, startPoint y: 300, endPoint x: 722, endPoint y: 52, distance: 248.6
click at [722, 158] on div "**********" at bounding box center [580, 491] width 1160 height 667
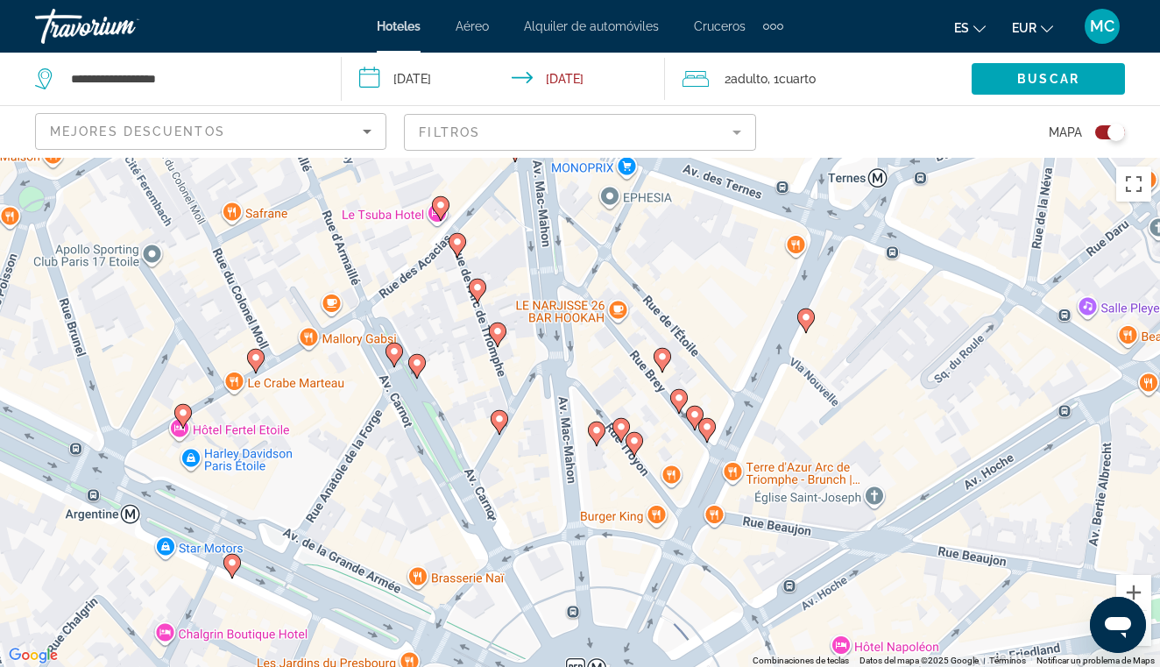
drag, startPoint x: 681, startPoint y: 294, endPoint x: 690, endPoint y: 50, distance: 243.7
click at [690, 50] on div "**********" at bounding box center [580, 333] width 1160 height 667
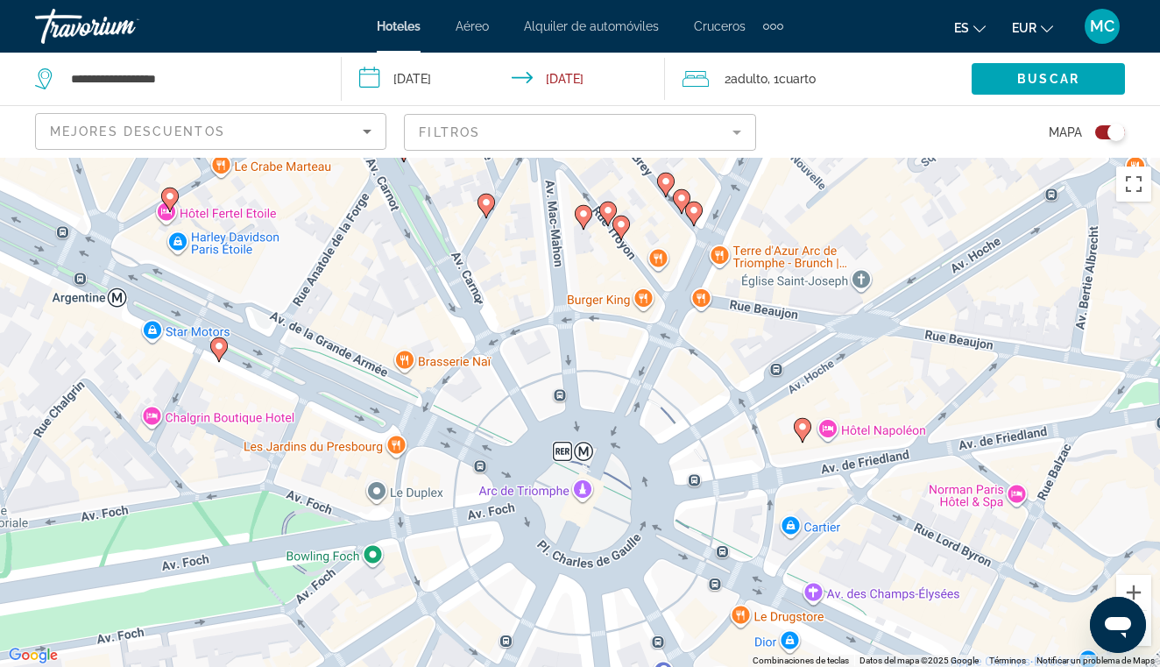
drag, startPoint x: 644, startPoint y: 348, endPoint x: 630, endPoint y: 126, distance: 222.1
click at [630, 158] on div "**********" at bounding box center [580, 491] width 1160 height 667
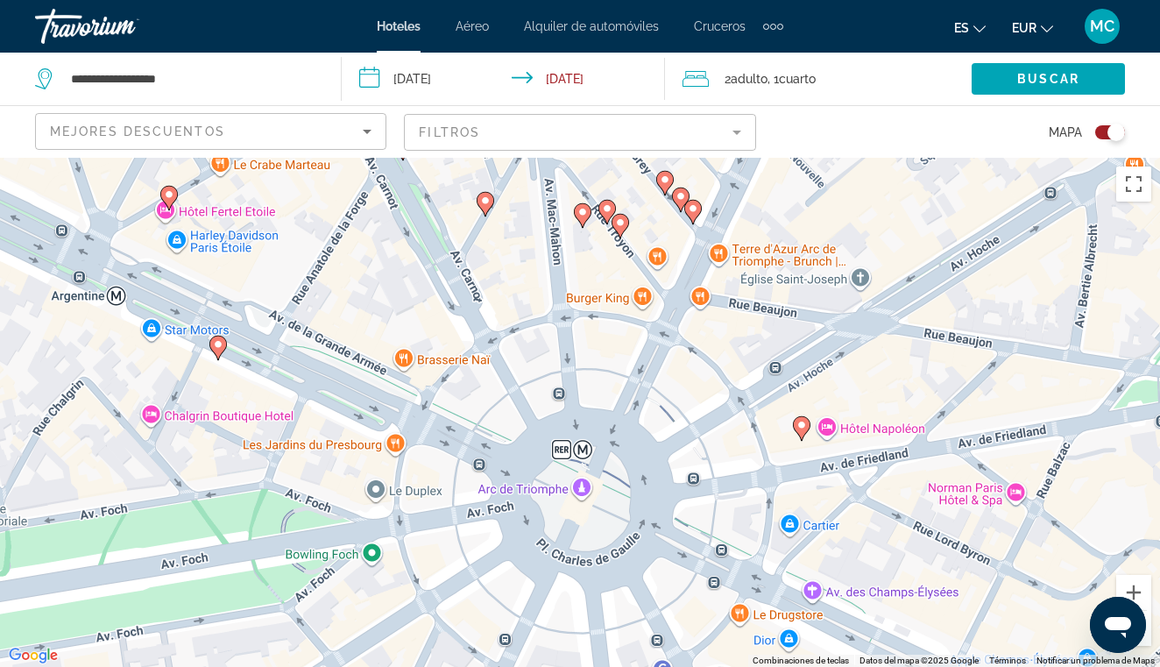
click at [801, 428] on image "Main content" at bounding box center [801, 425] width 11 height 11
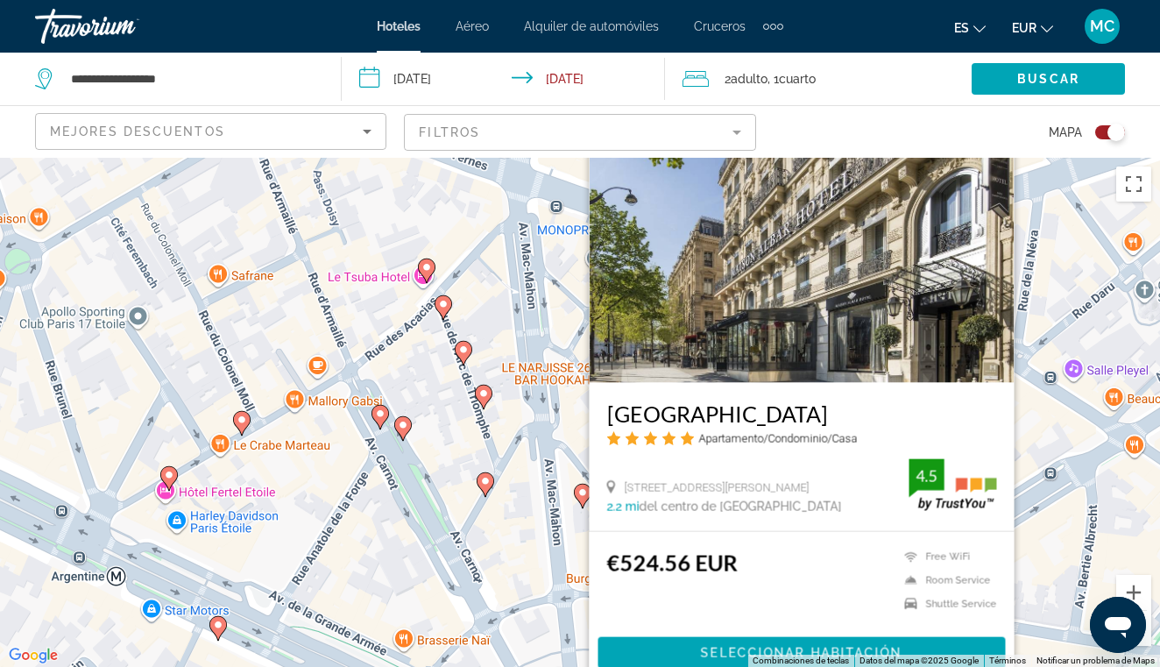
click at [1048, 422] on div "Para activar la función de arrastre con el teclado, pulsa Alt + Intro. Cuando h…" at bounding box center [580, 412] width 1160 height 509
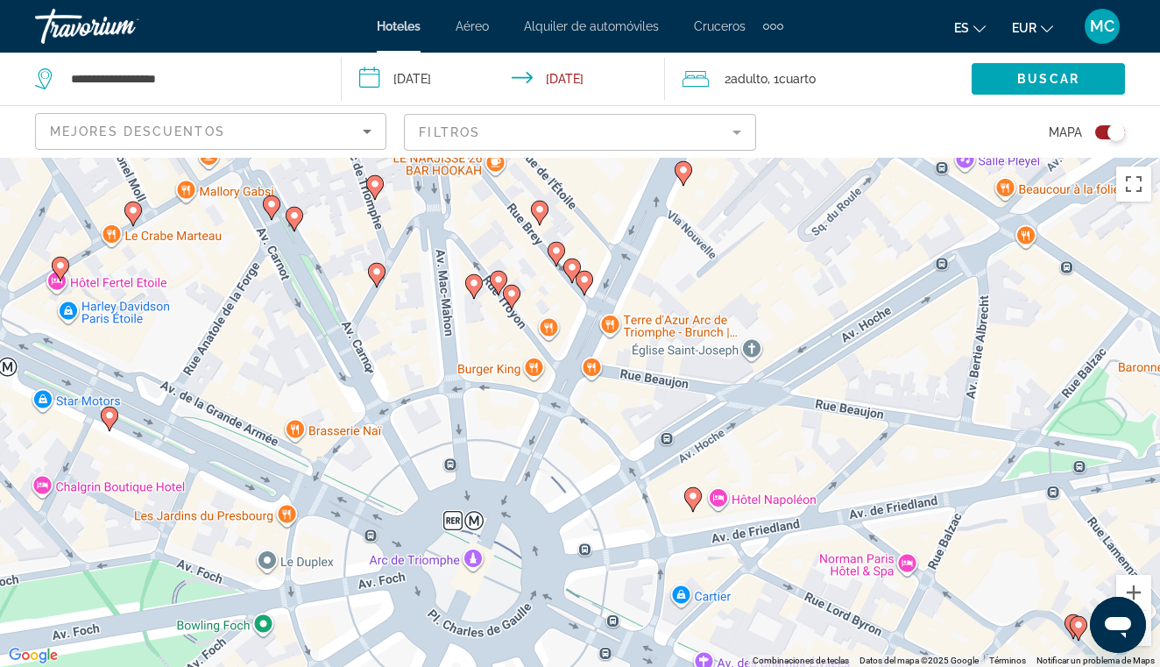
drag, startPoint x: 1023, startPoint y: 449, endPoint x: 906, endPoint y: 227, distance: 251.2
click at [906, 227] on div "Para activar la función de arrastre con el teclado, pulsa Alt + Intro. Cuando h…" at bounding box center [580, 412] width 1160 height 509
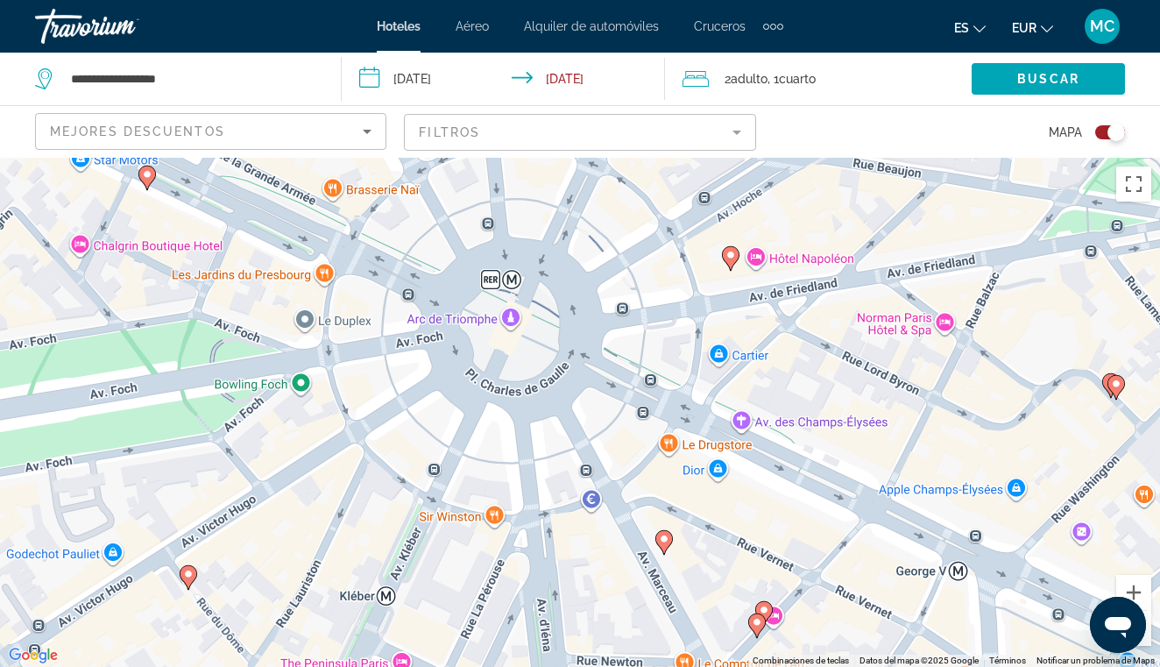
drag, startPoint x: 822, startPoint y: 428, endPoint x: 880, endPoint y: 211, distance: 224.9
click at [880, 211] on div "Para activar la función de arrastre con el teclado, pulsa Alt + Intro. Cuando h…" at bounding box center [580, 412] width 1160 height 509
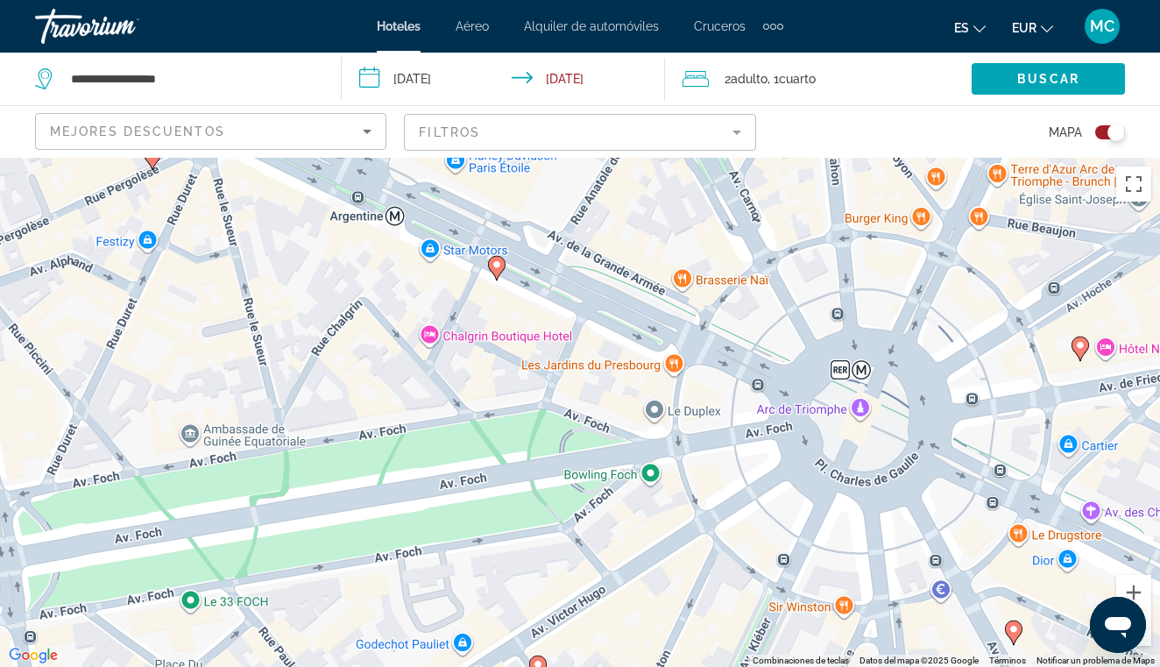
drag, startPoint x: 446, startPoint y: 328, endPoint x: 798, endPoint y: 417, distance: 363.4
click at [798, 417] on div "Para activar la función de arrastre con el teclado, pulsa Alt + Intro. Cuando h…" at bounding box center [580, 412] width 1160 height 509
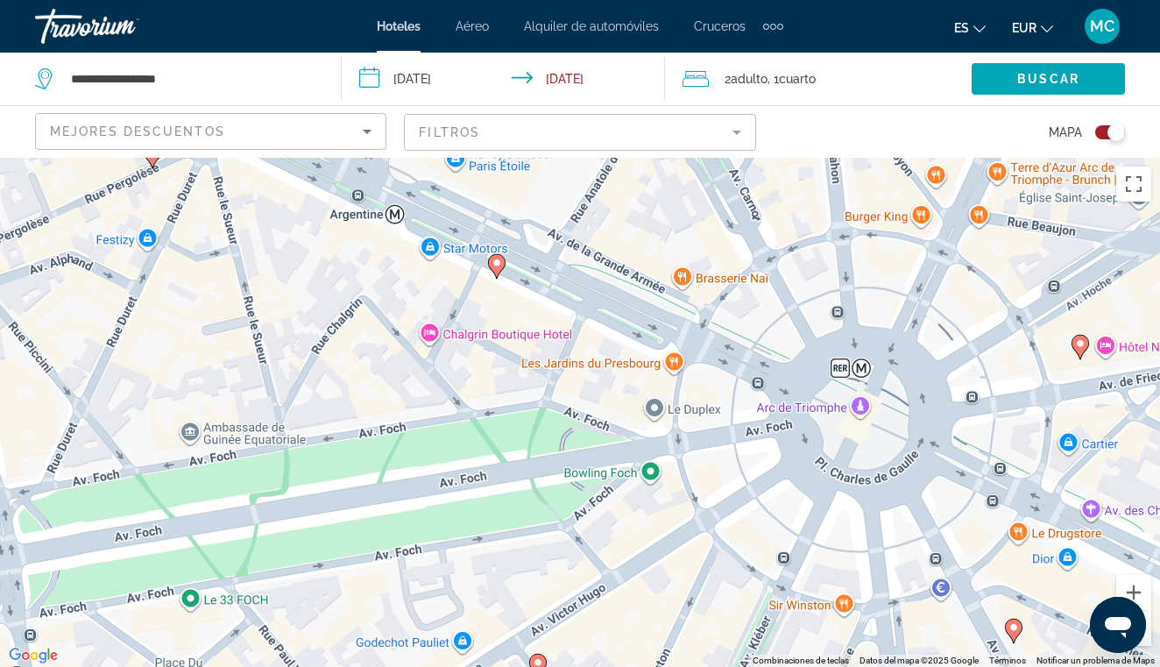
click at [428, 329] on div "Para activar la función de arrastre con el teclado, pulsa Alt + Intro. Cuando h…" at bounding box center [580, 412] width 1160 height 509
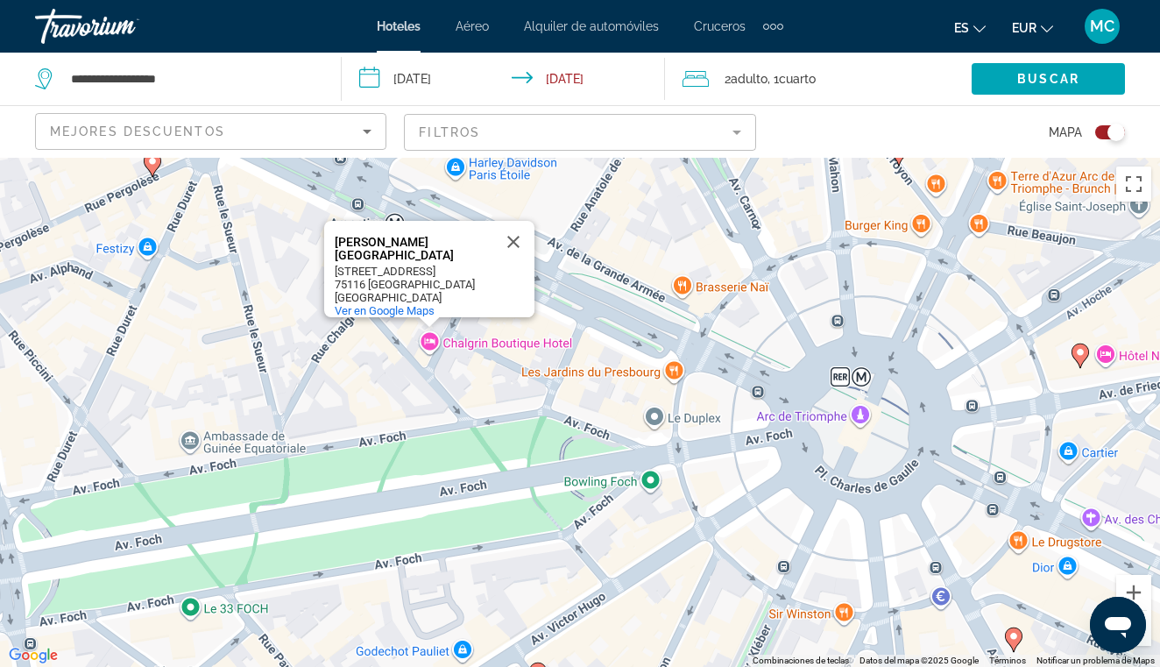
click at [428, 343] on div "Para activar la función de arrastre con el teclado, pulsa Alt + Intro. Cuando h…" at bounding box center [580, 412] width 1160 height 509
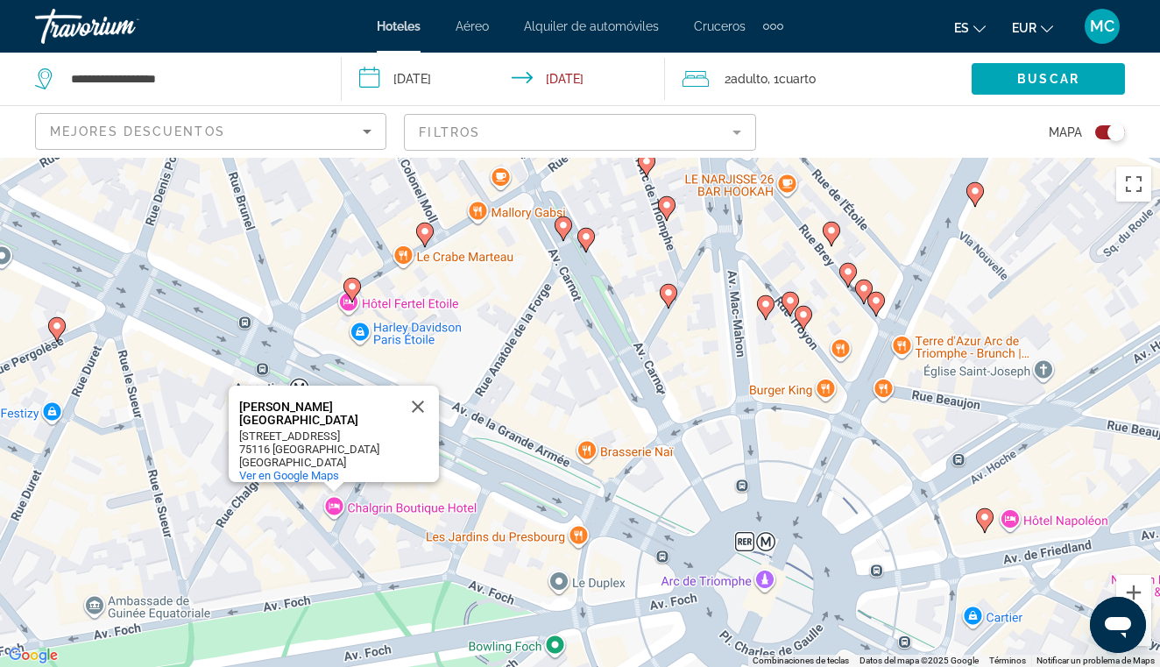
drag, startPoint x: 552, startPoint y: 180, endPoint x: 456, endPoint y: 348, distance: 193.1
click at [456, 348] on div "Para activar la función de arrastre con el teclado, pulsa Alt + Intro. Cuando h…" at bounding box center [580, 412] width 1160 height 509
click at [351, 289] on image "Main content" at bounding box center [351, 286] width 11 height 11
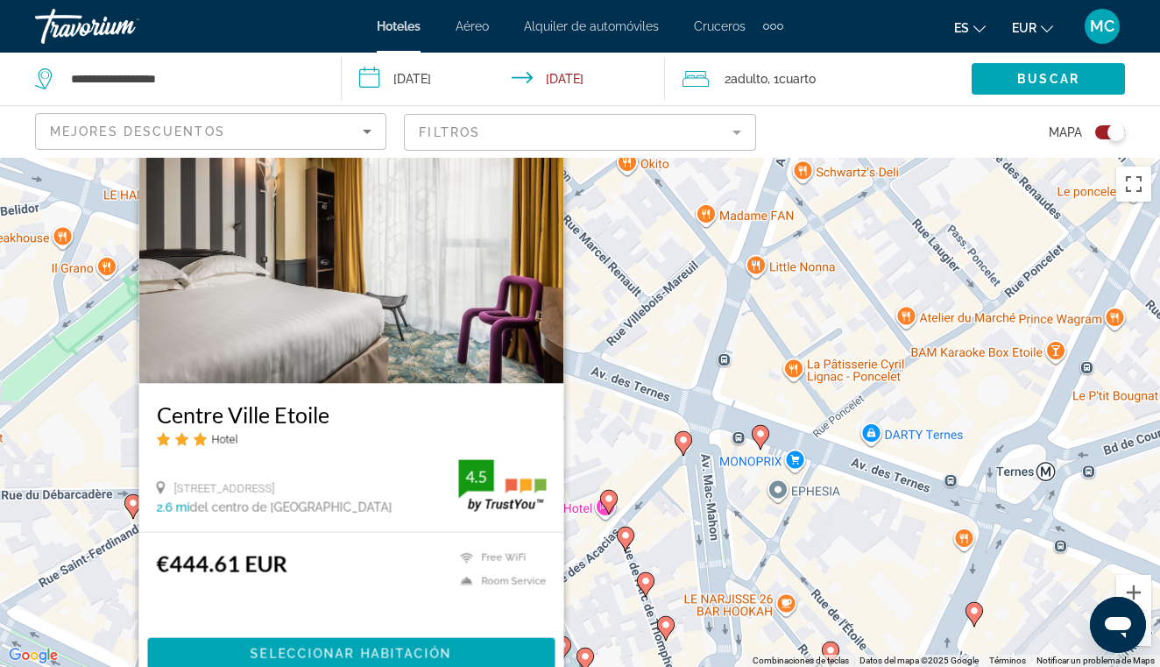
click at [612, 294] on div "Para activar la función de arrastre con el teclado, pulsa Alt + Intro. Cuando h…" at bounding box center [580, 412] width 1160 height 509
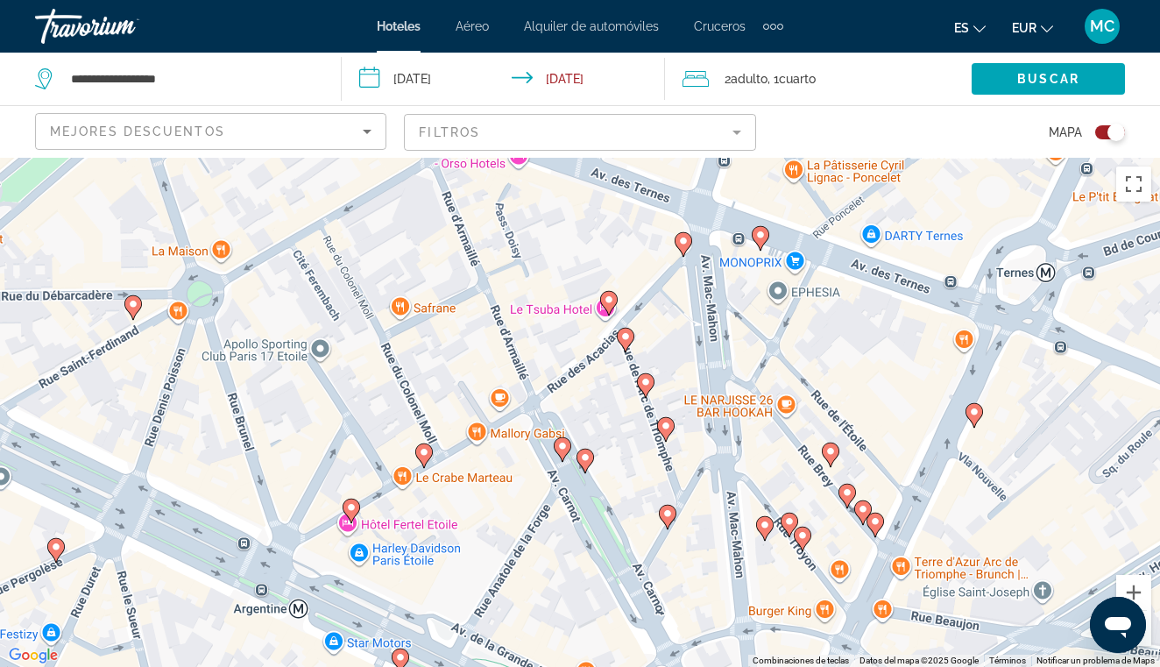
drag, startPoint x: 600, startPoint y: 447, endPoint x: 594, endPoint y: 225, distance: 221.8
click at [594, 225] on div "Para activar la función de arrastre con el teclado, pulsa Alt + Intro. Cuando h…" at bounding box center [580, 412] width 1160 height 509
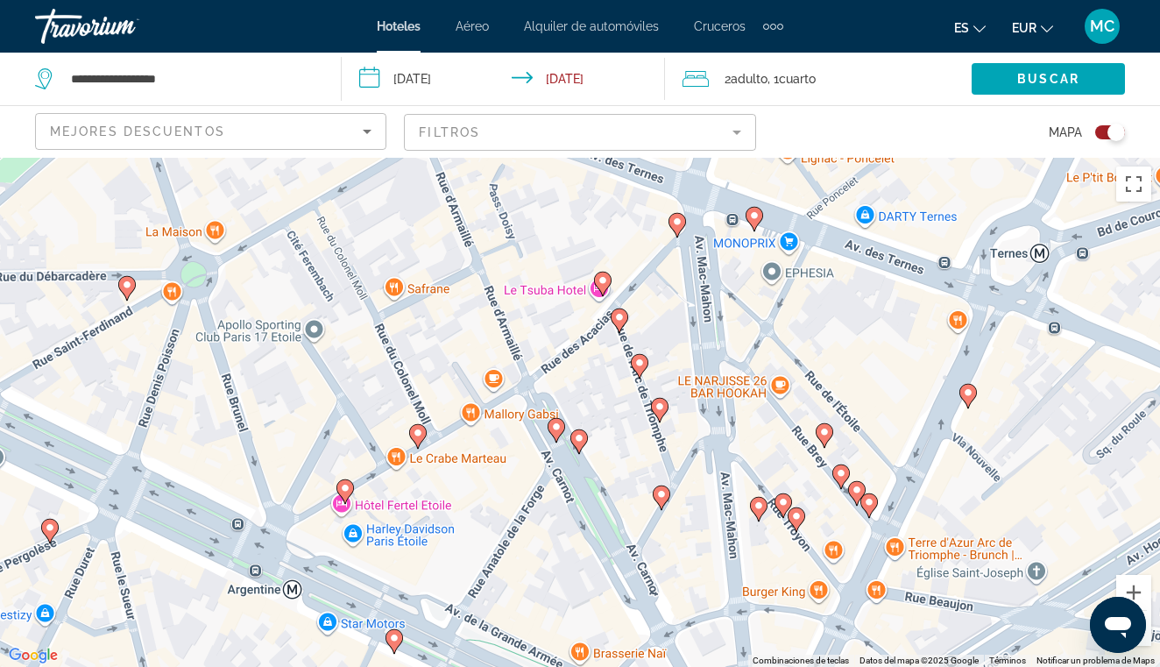
click at [416, 432] on image "Main content" at bounding box center [418, 433] width 11 height 11
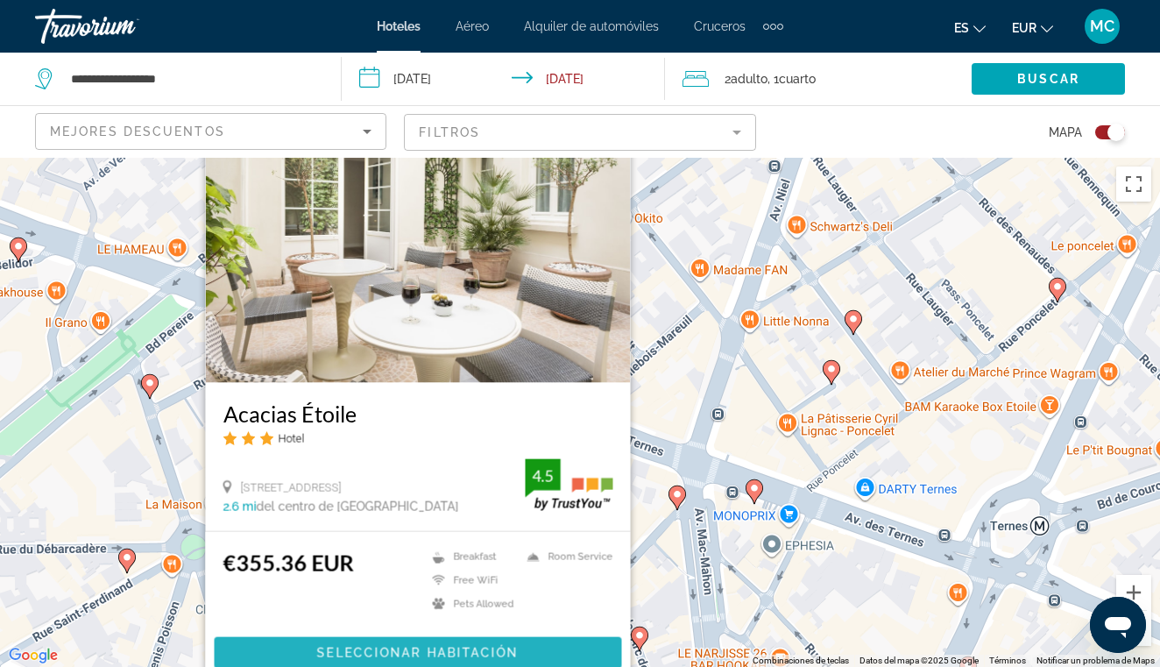
click at [437, 655] on span "Seleccionar habitación" at bounding box center [418, 653] width 202 height 14
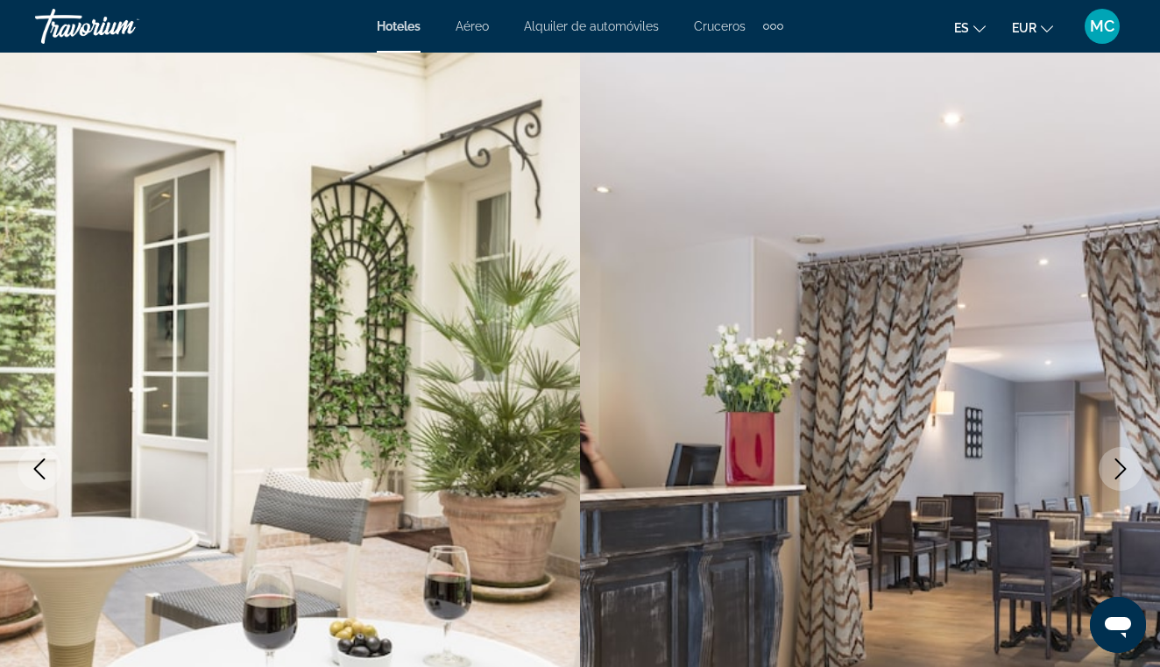
click at [1123, 467] on icon "Next image" at bounding box center [1120, 468] width 11 height 21
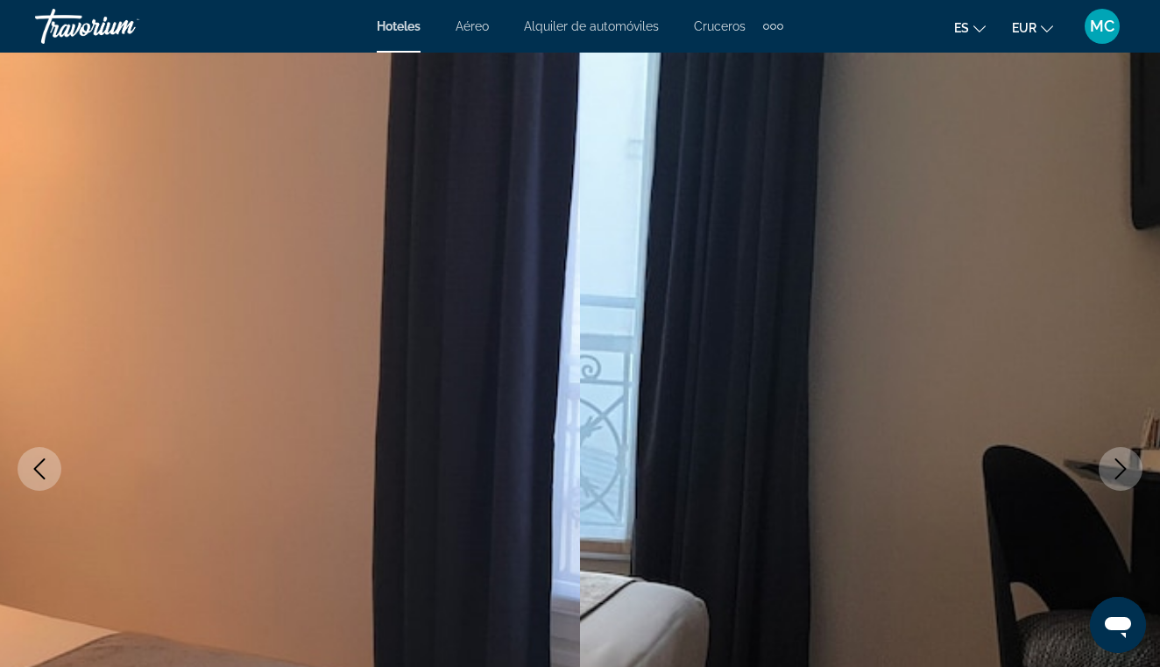
click at [1123, 467] on icon "Next image" at bounding box center [1120, 468] width 11 height 21
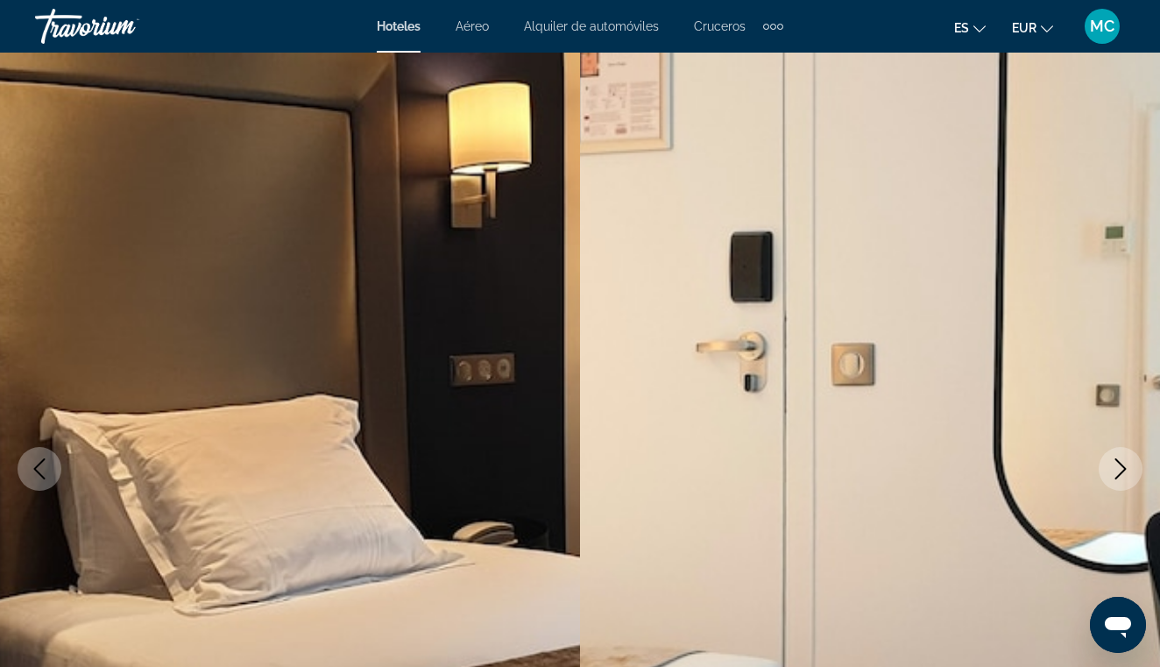
click at [1123, 467] on icon "Next image" at bounding box center [1120, 468] width 11 height 21
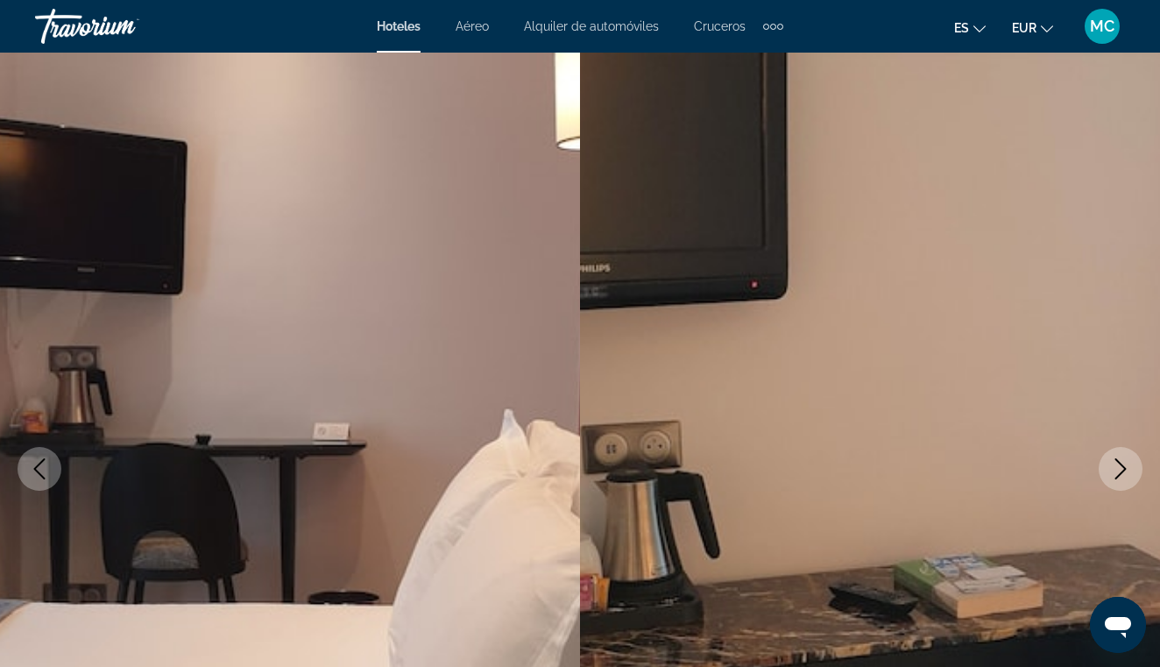
click at [1123, 467] on icon "Next image" at bounding box center [1120, 468] width 11 height 21
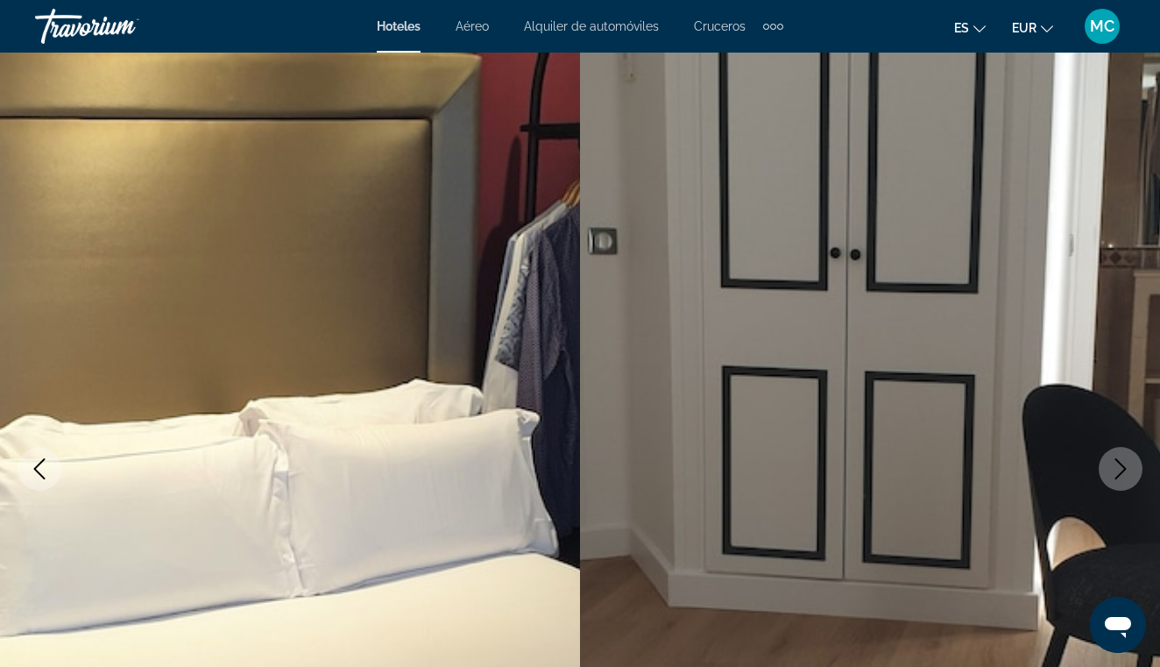
click at [1118, 473] on icon "Next image" at bounding box center [1120, 468] width 21 height 21
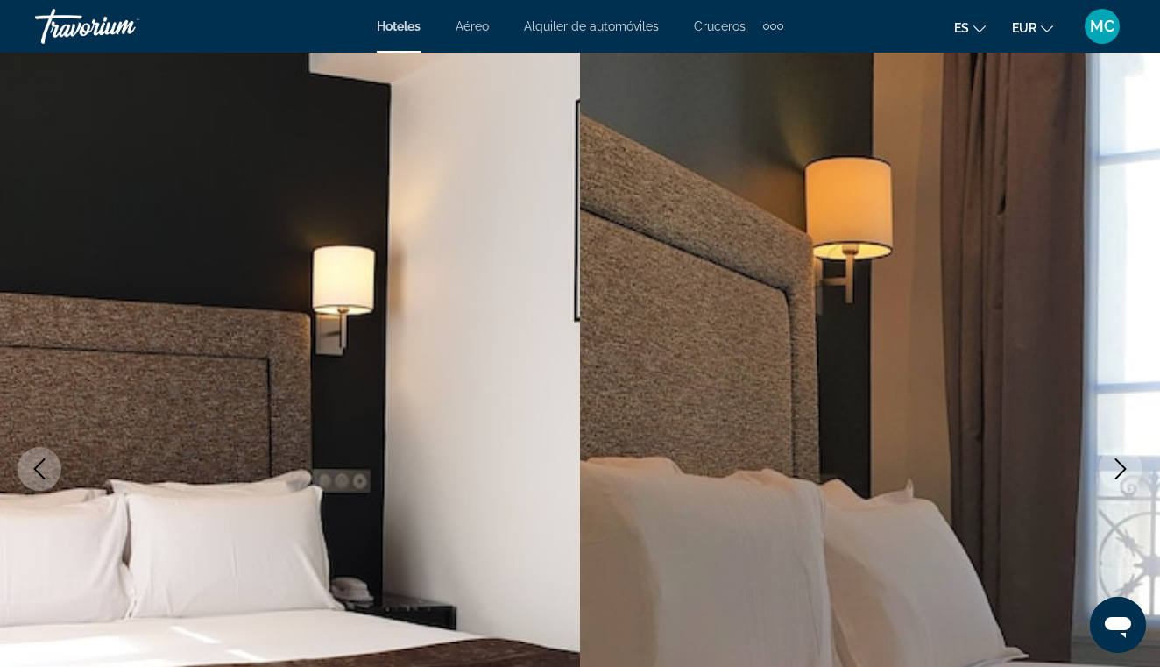
click at [1119, 473] on icon "Next image" at bounding box center [1120, 468] width 21 height 21
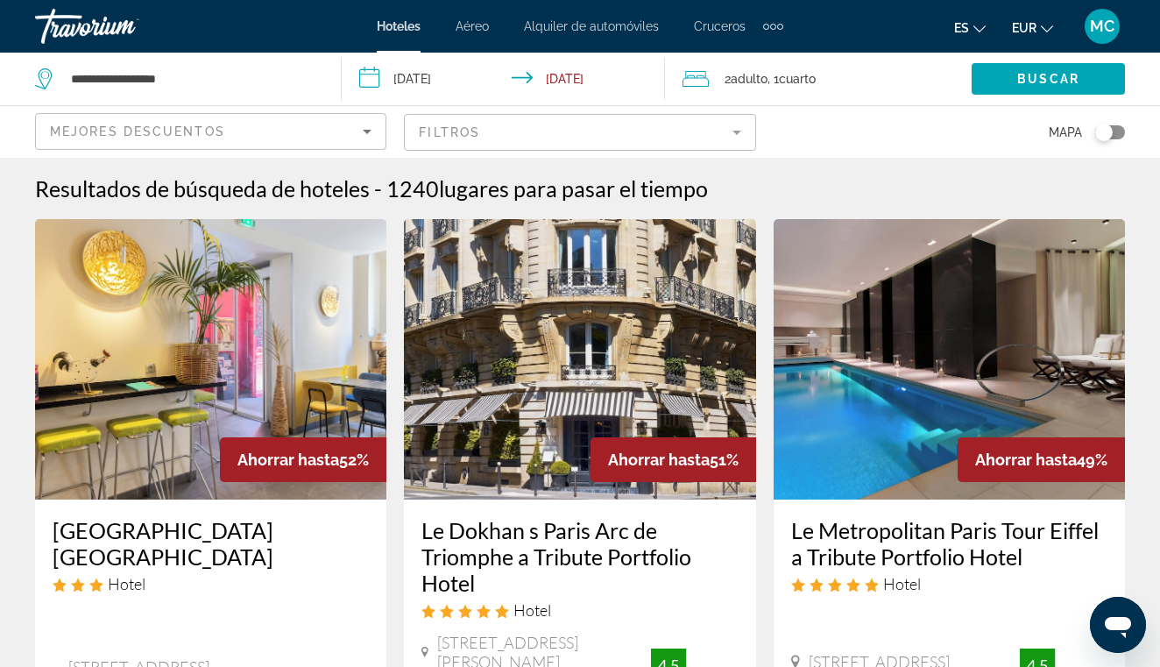
click at [1103, 129] on div "Toggle map" at bounding box center [1104, 133] width 18 height 18
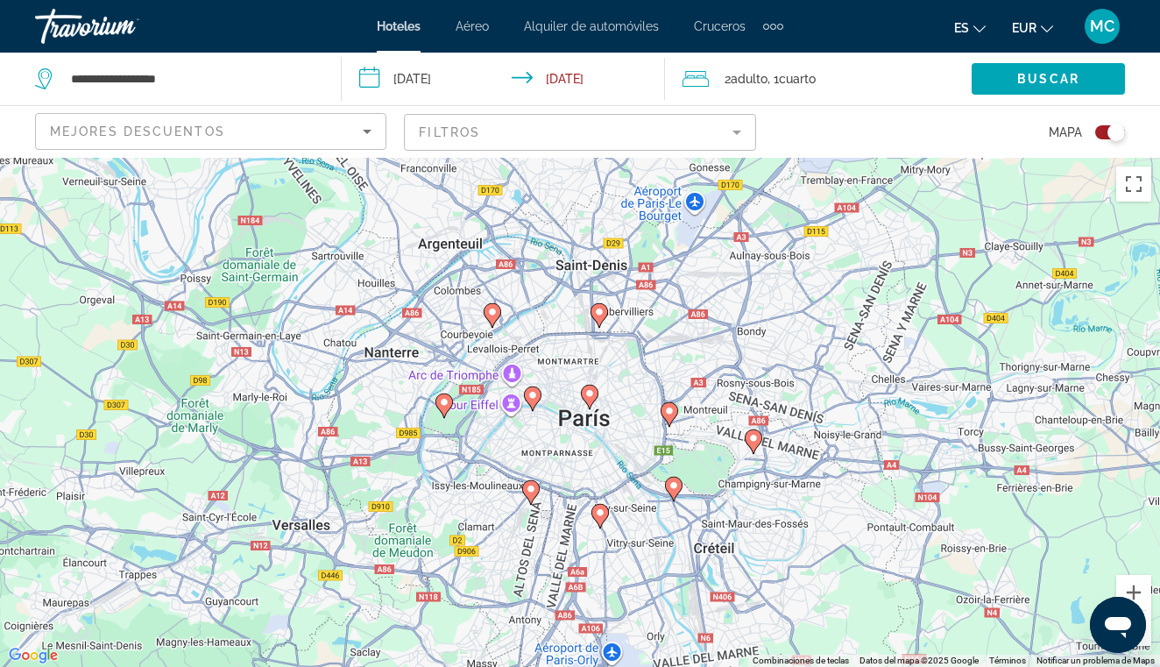
click at [530, 394] on image "Main content" at bounding box center [532, 395] width 11 height 11
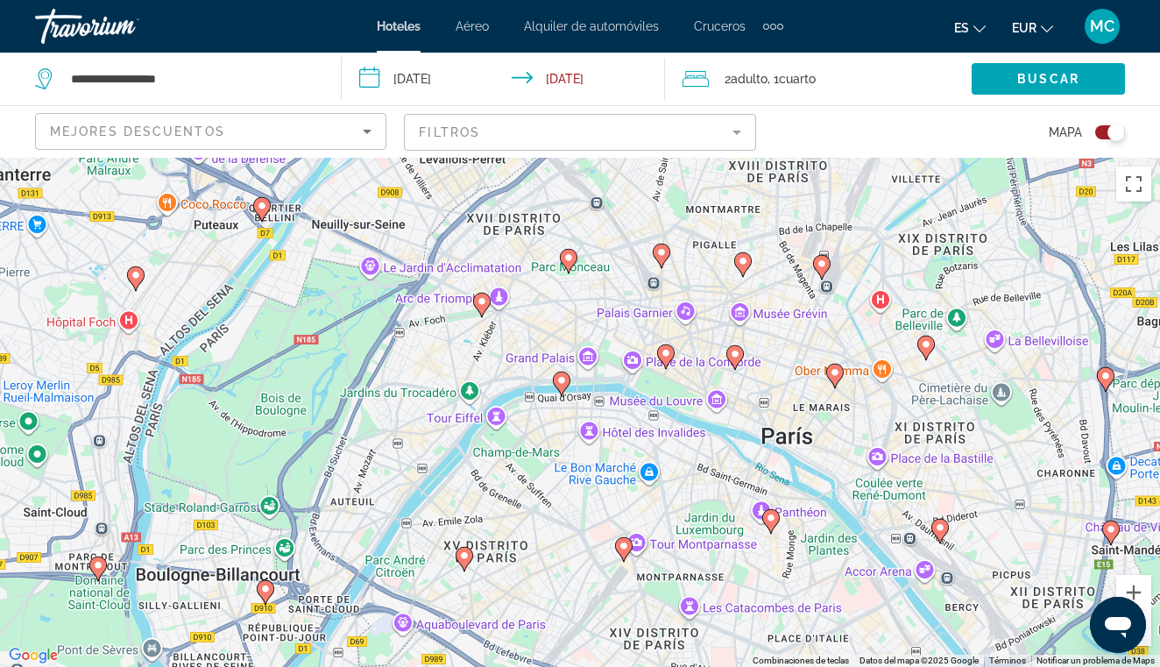
click at [502, 293] on div "Para desplazarte, pulsa las teclas [PERSON_NAME]. Para activar la función de ar…" at bounding box center [580, 412] width 1160 height 509
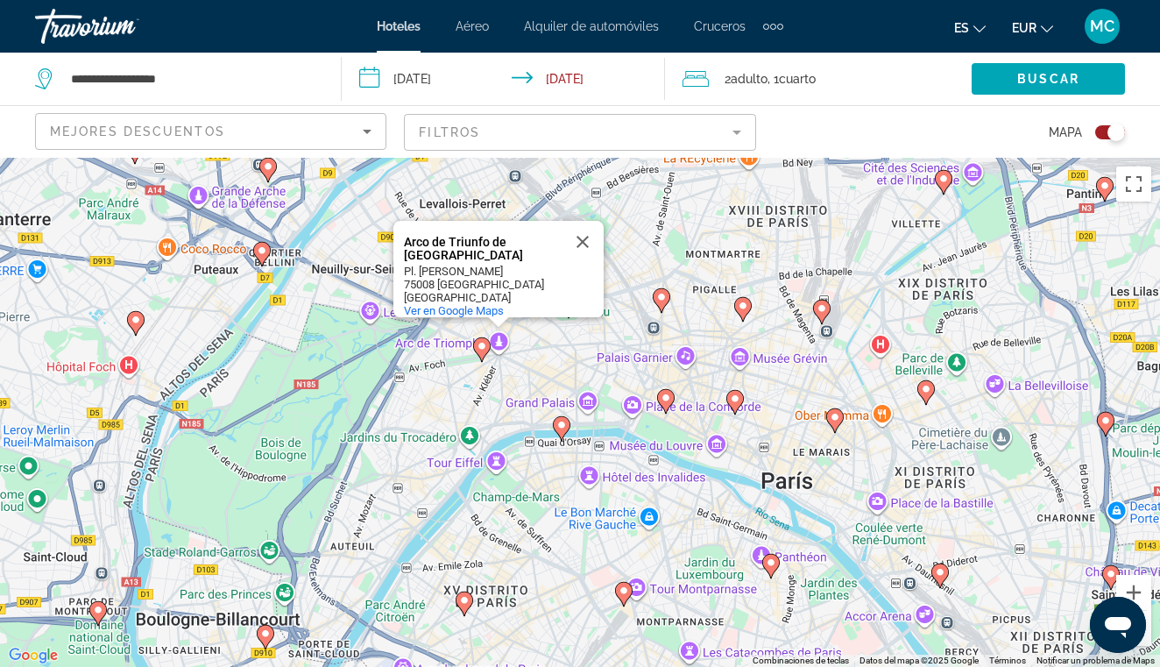
click at [481, 345] on image "Main content" at bounding box center [482, 346] width 11 height 11
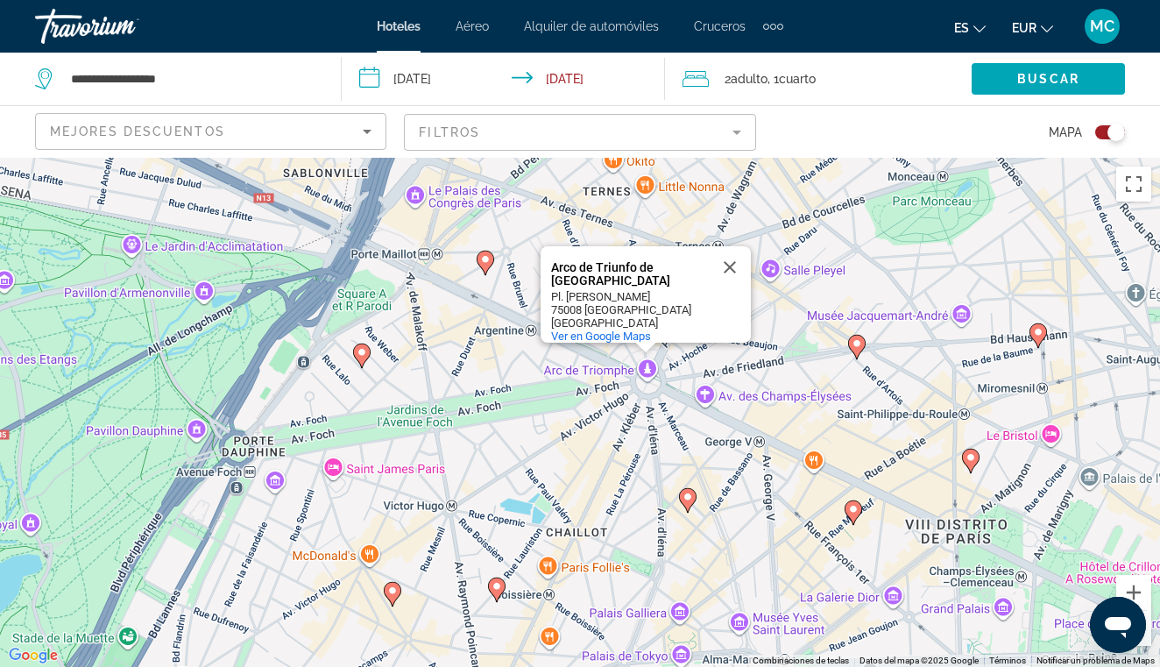
click at [858, 338] on image "Main content" at bounding box center [857, 343] width 11 height 11
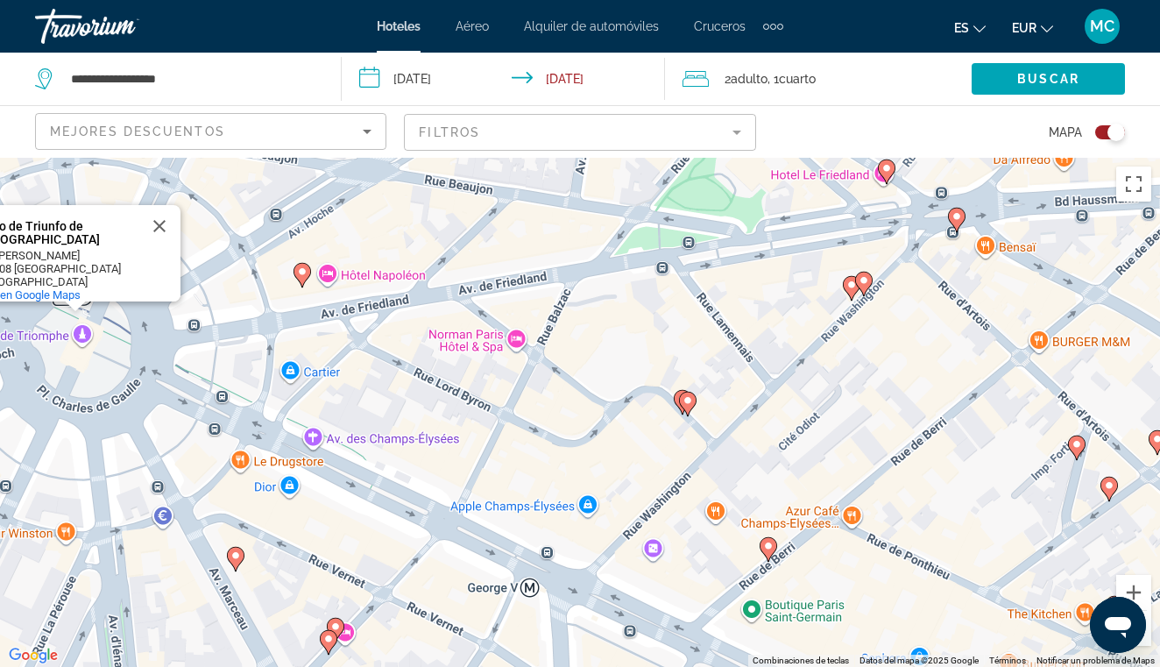
drag, startPoint x: 384, startPoint y: 414, endPoint x: 800, endPoint y: 229, distance: 455.8
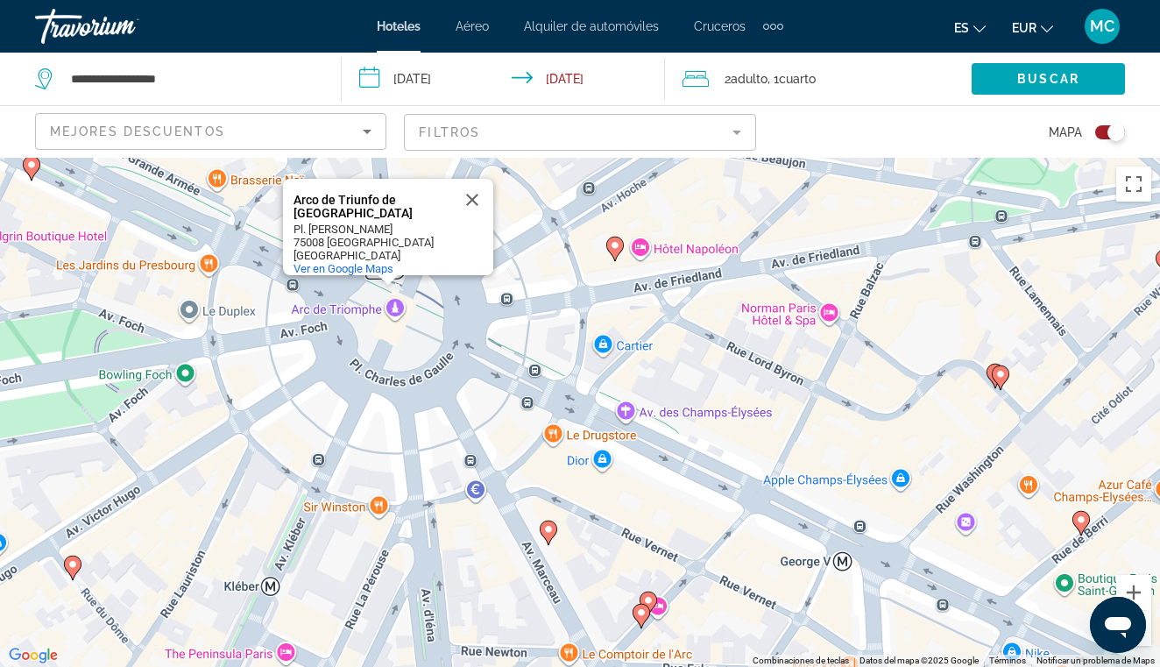
drag, startPoint x: 326, startPoint y: 339, endPoint x: 554, endPoint y: 370, distance: 229.9
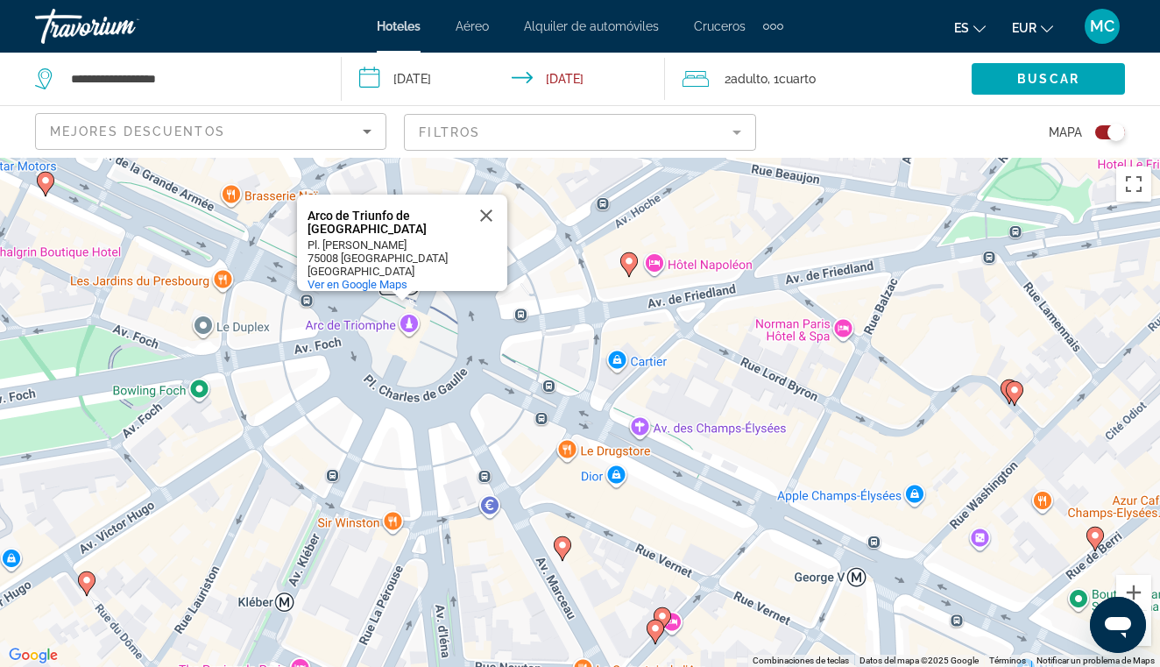
click at [629, 259] on image "Main content" at bounding box center [629, 261] width 11 height 11
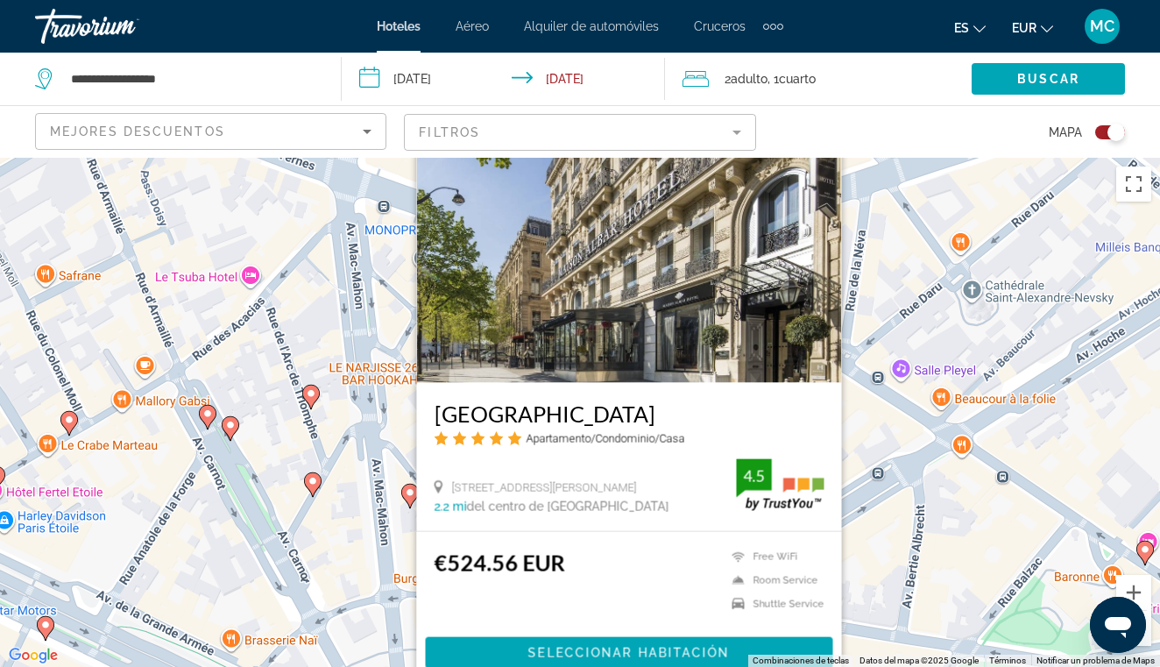
click at [858, 442] on div "Para activar la función de arrastre con el teclado, pulsa Alt + Intro. Cuando h…" at bounding box center [580, 412] width 1160 height 509
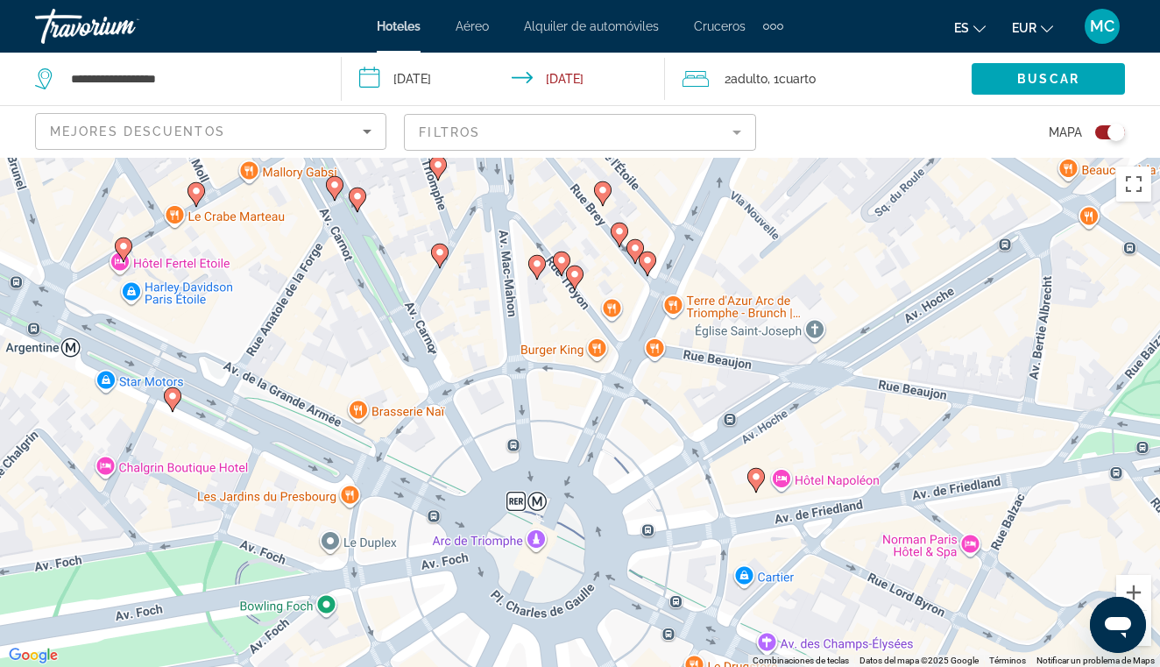
drag, startPoint x: 614, startPoint y: 522, endPoint x: 758, endPoint y: 252, distance: 305.7
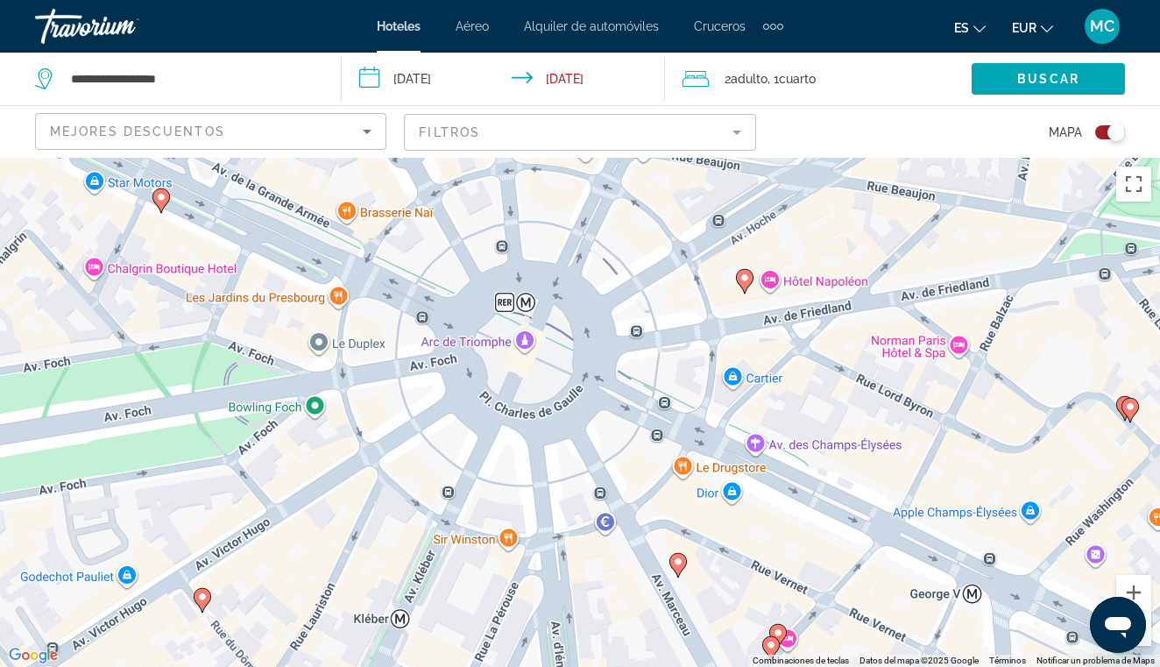
drag, startPoint x: 662, startPoint y: 562, endPoint x: 630, endPoint y: 408, distance: 156.7
click at [630, 407] on div "Para activar la función de arrastre con el teclado, pulsa Alt + Intro. Cuando h…" at bounding box center [580, 412] width 1160 height 509
click at [162, 198] on image "Main content" at bounding box center [162, 195] width 11 height 11
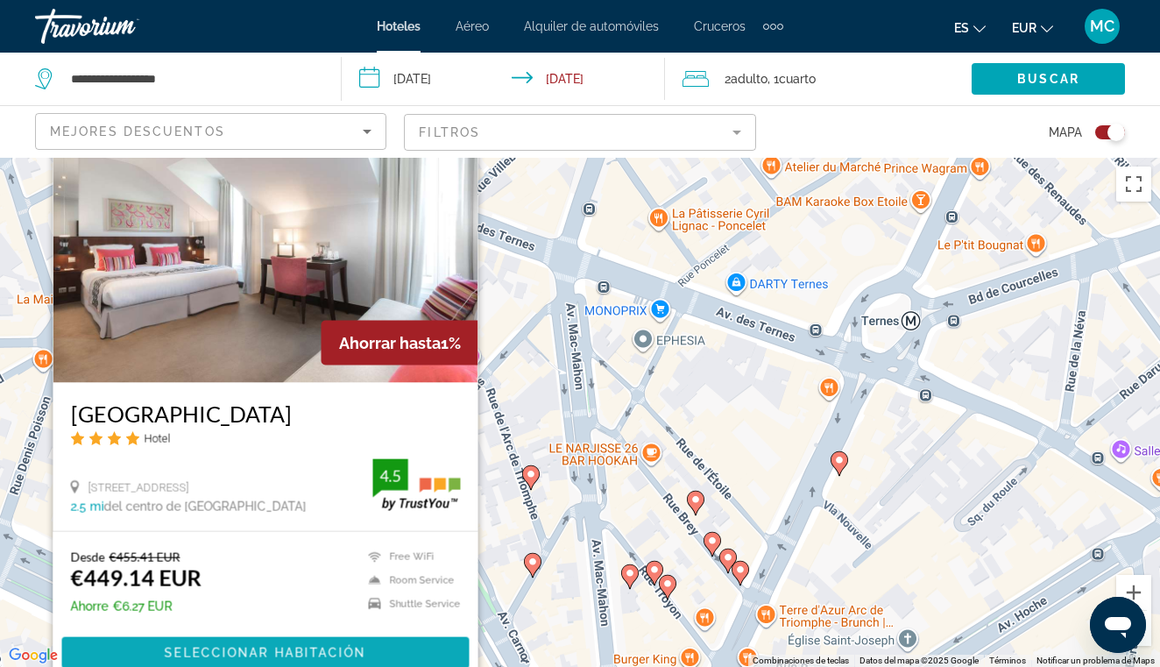
click at [266, 655] on span "Seleccionar habitación" at bounding box center [266, 653] width 202 height 14
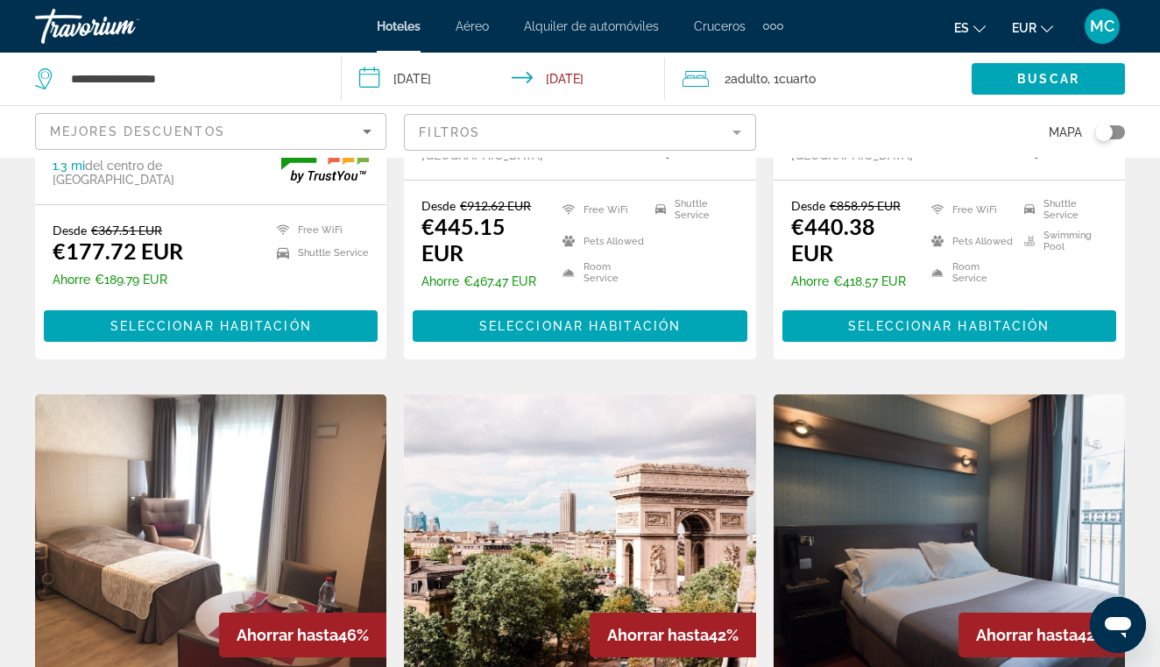
scroll to position [555, 0]
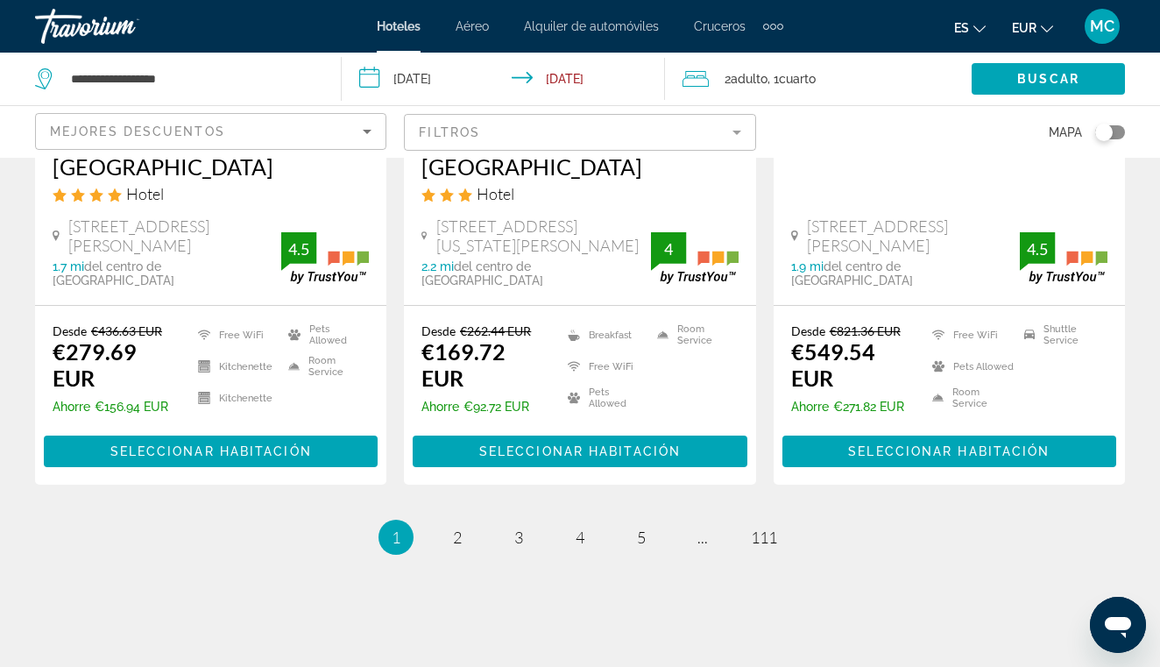
scroll to position [2481, 0]
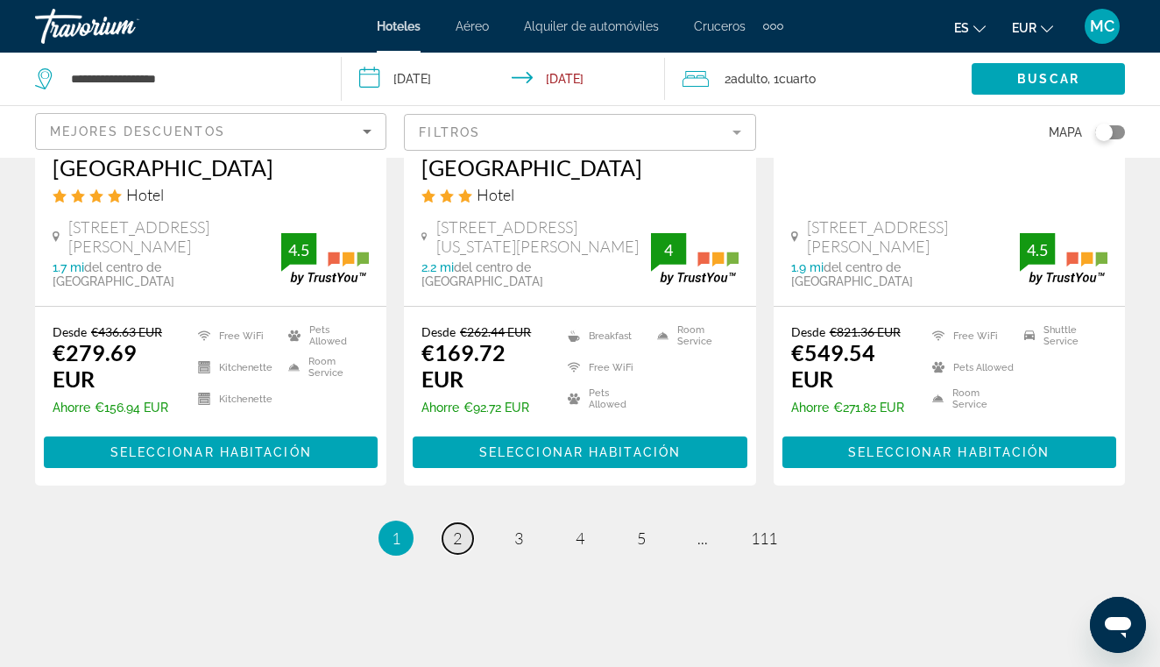
click at [463, 523] on link "page 2" at bounding box center [457, 538] width 31 height 31
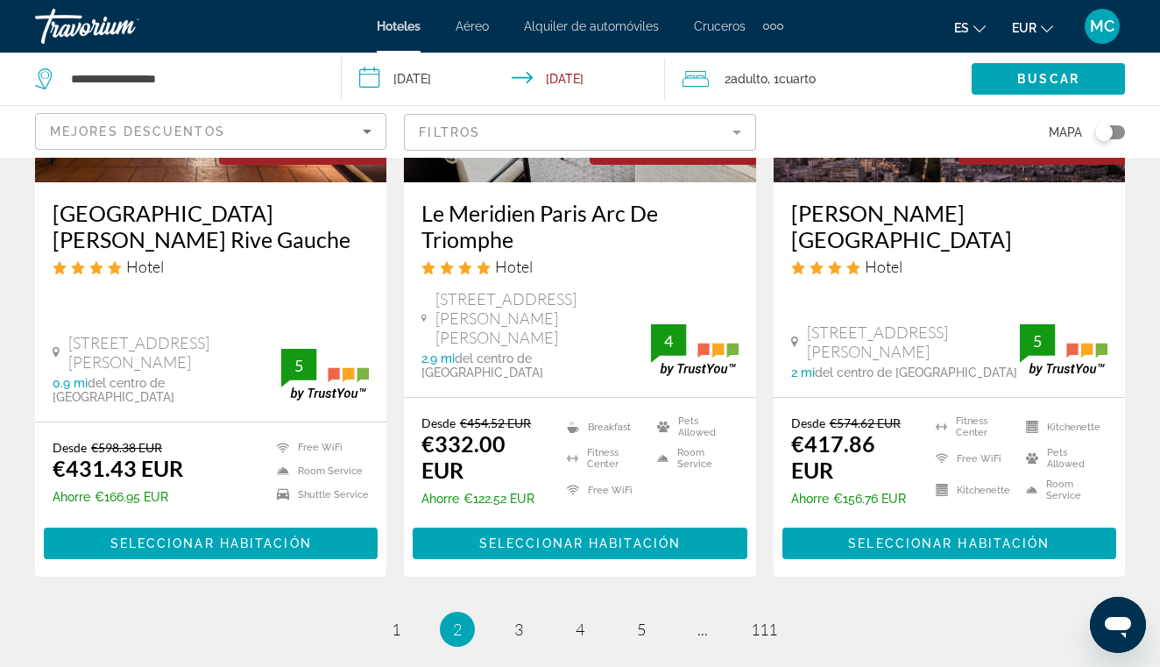
scroll to position [2334, 0]
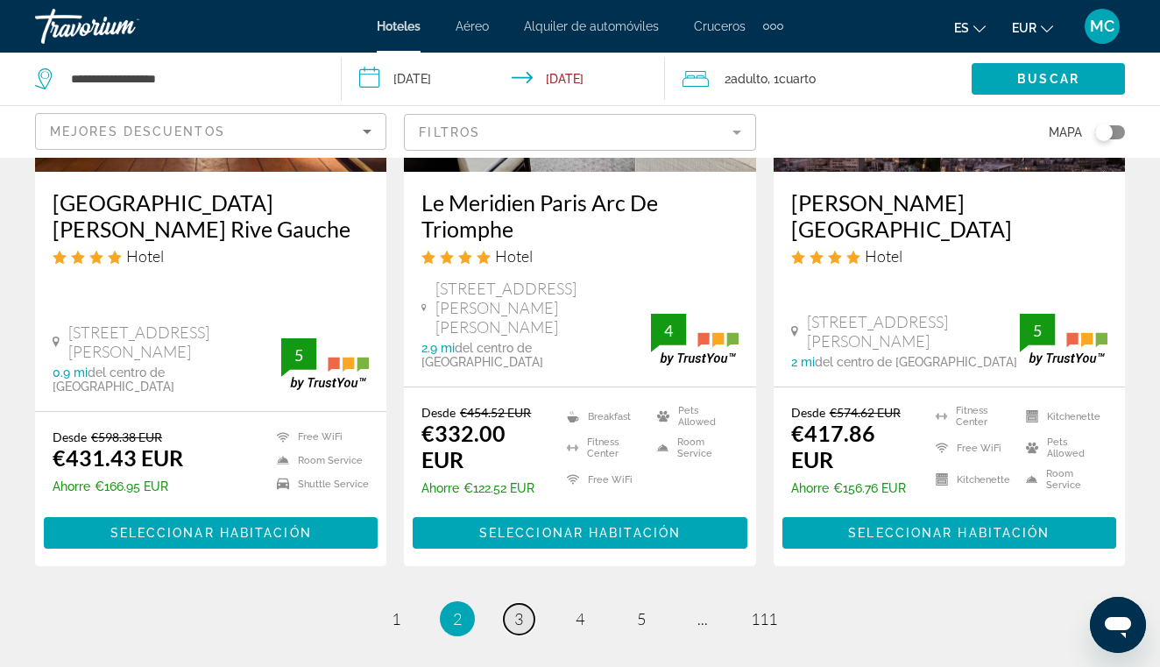
click at [517, 609] on span "3" at bounding box center [518, 618] width 9 height 19
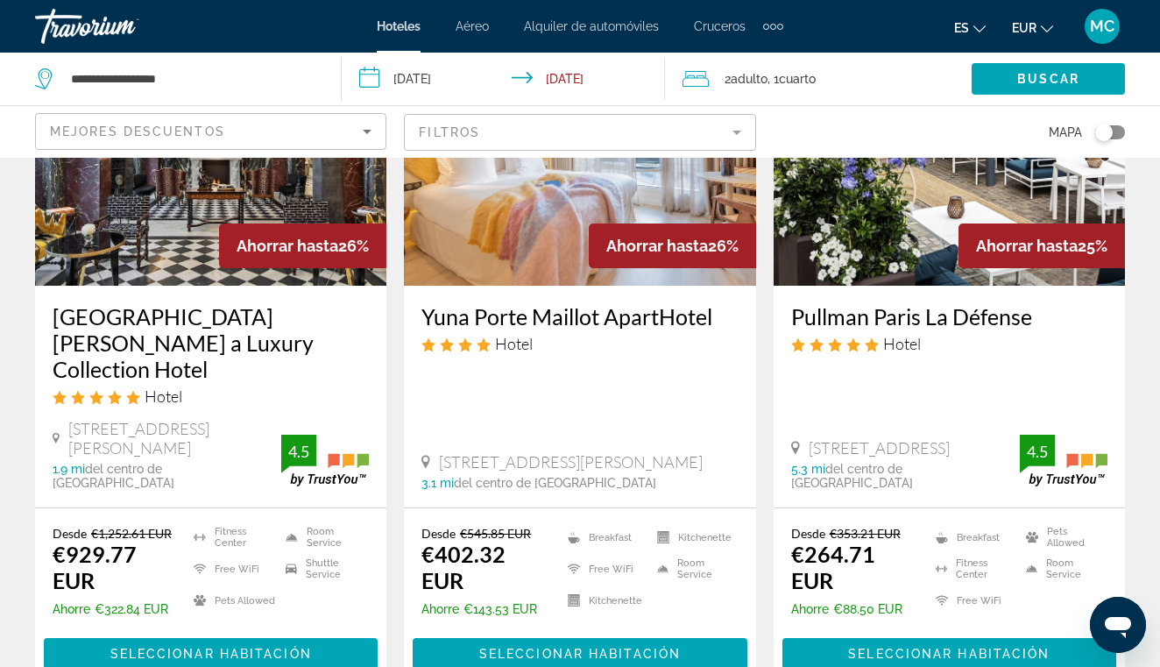
scroll to position [856, 0]
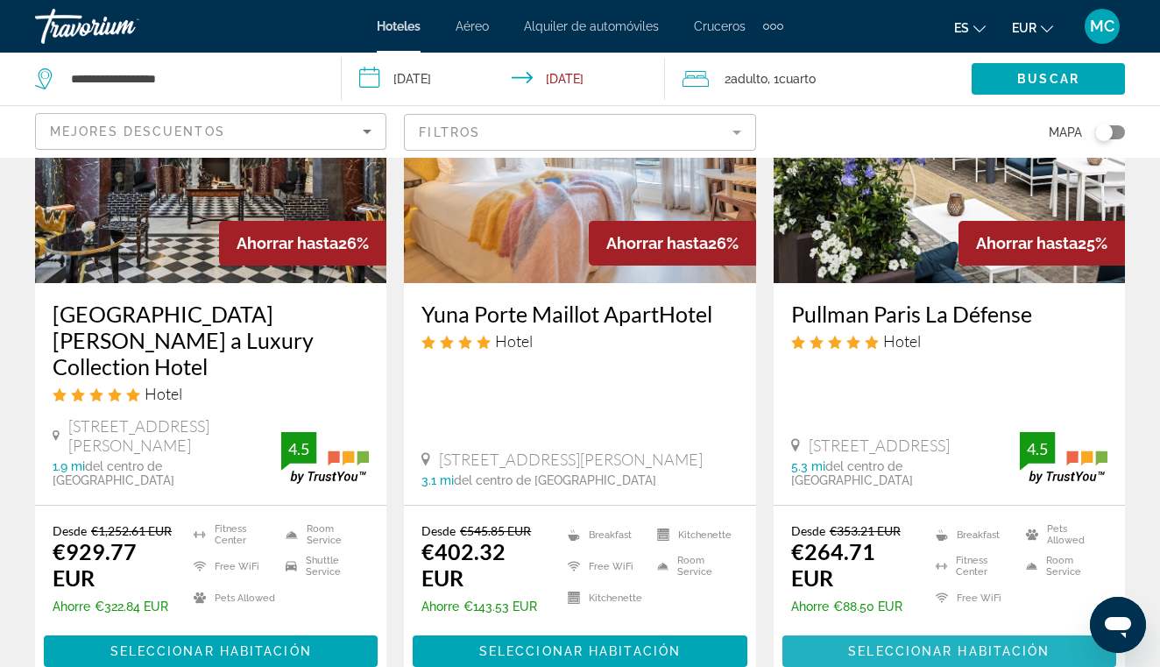
click at [923, 644] on span "Seleccionar habitación" at bounding box center [949, 651] width 202 height 14
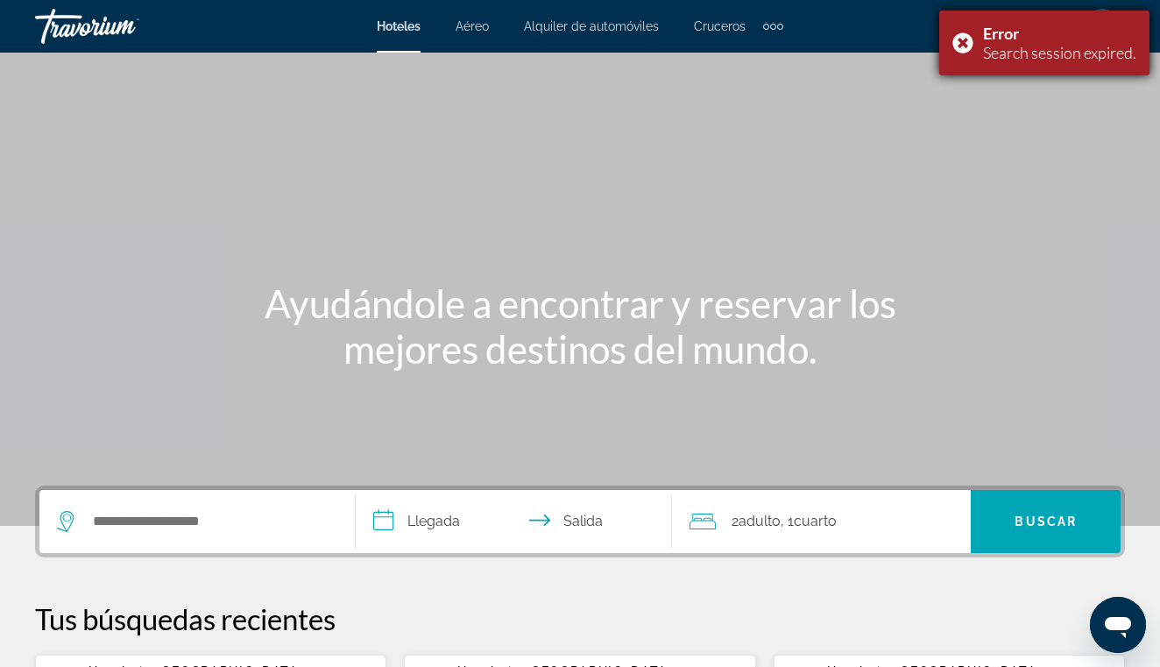
click at [963, 47] on div "Error Search session expired." at bounding box center [1044, 43] width 210 height 65
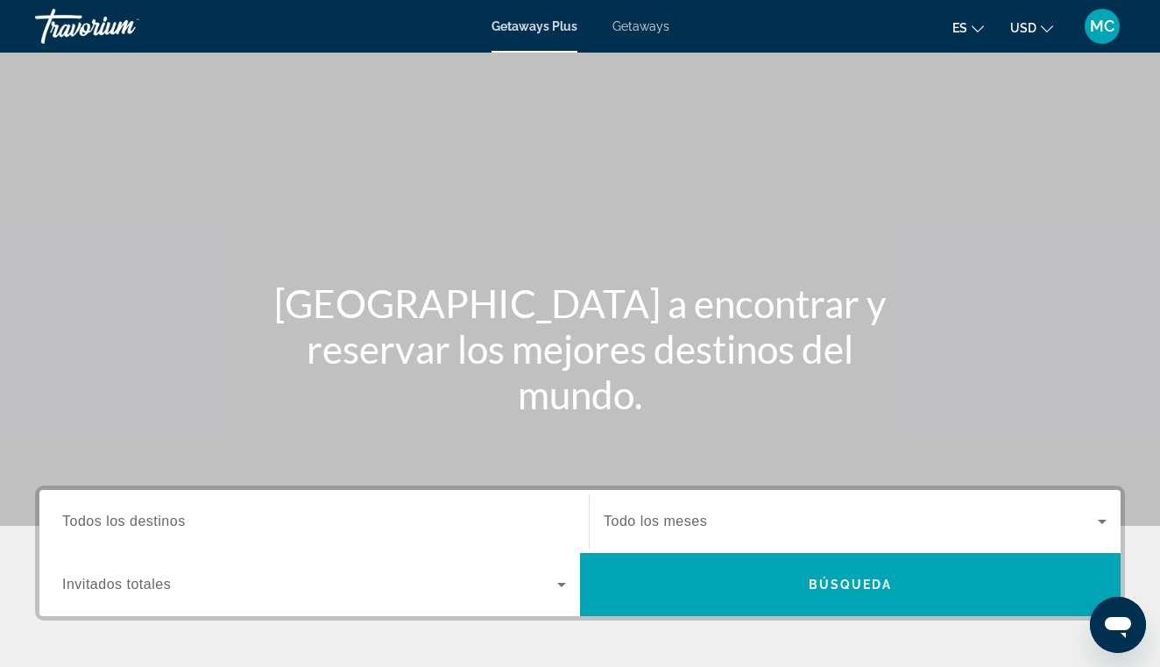
click at [644, 28] on span "Getaways" at bounding box center [640, 26] width 57 height 14
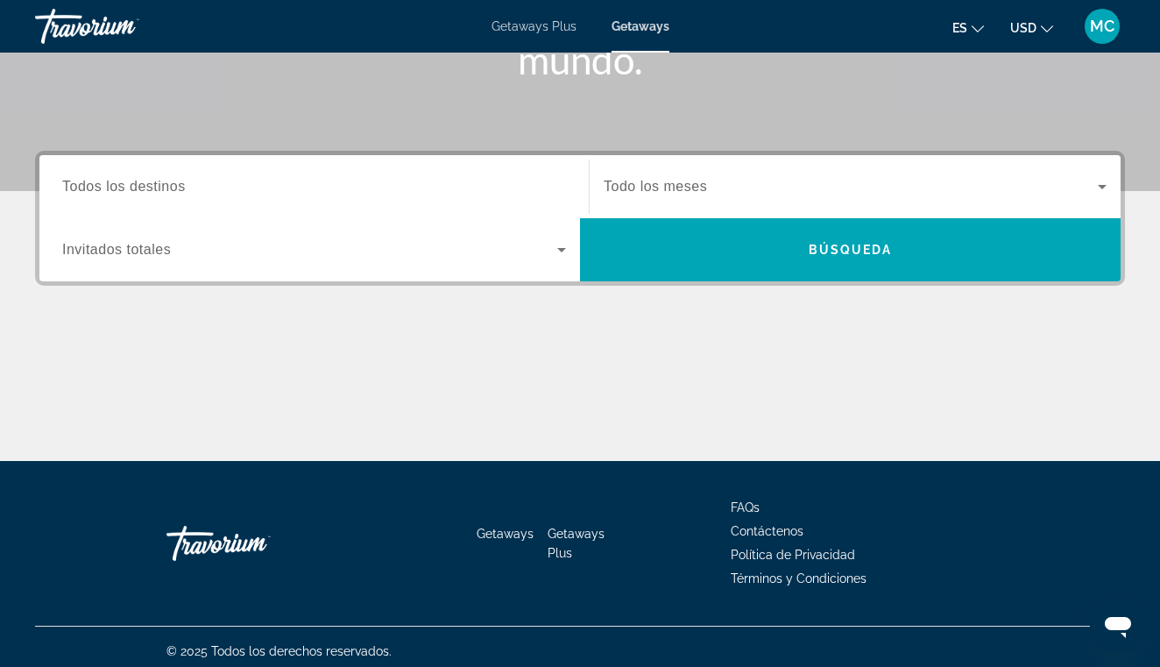
scroll to position [336, 0]
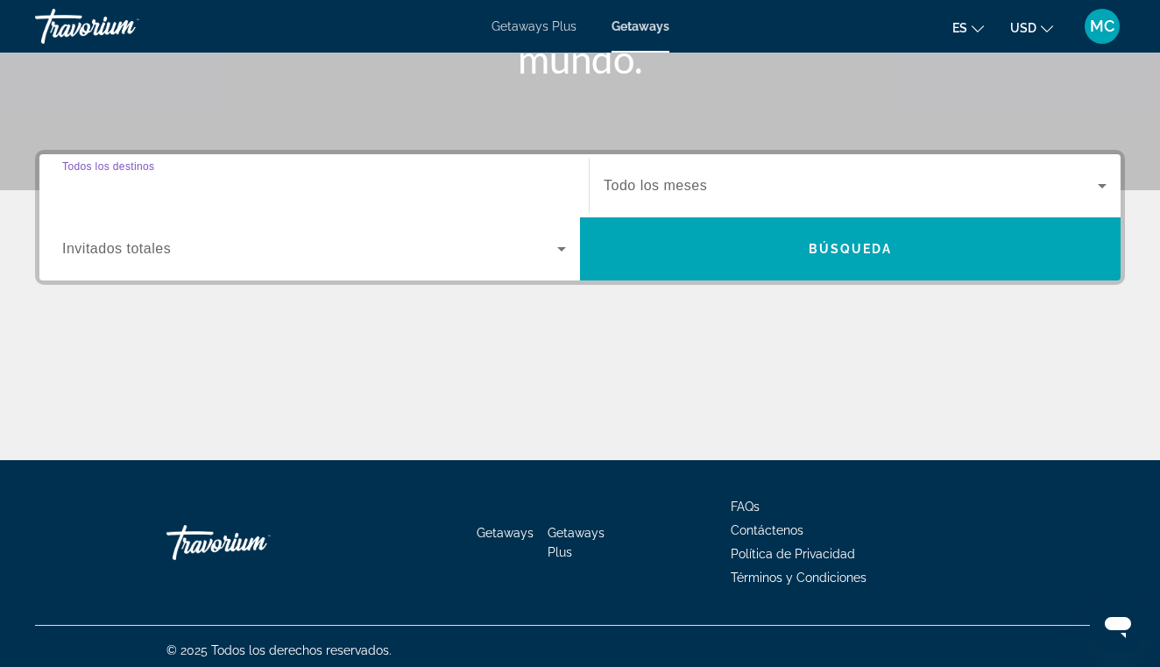
click at [260, 190] on input "Destination Todos los destinos" at bounding box center [314, 186] width 504 height 21
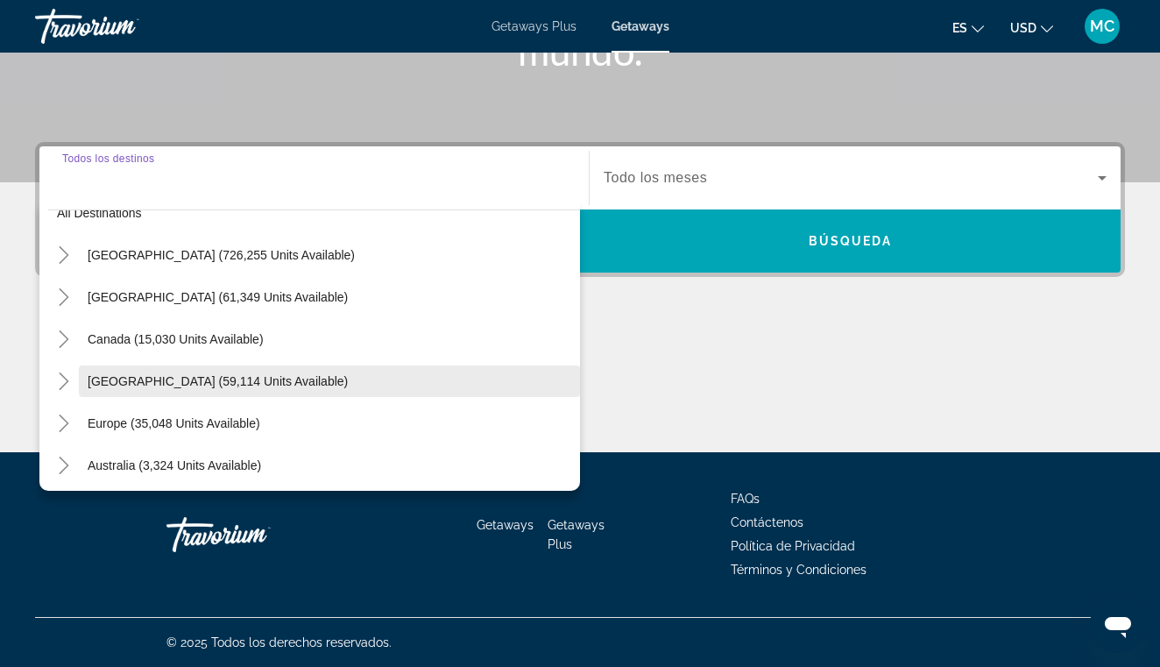
scroll to position [36, 0]
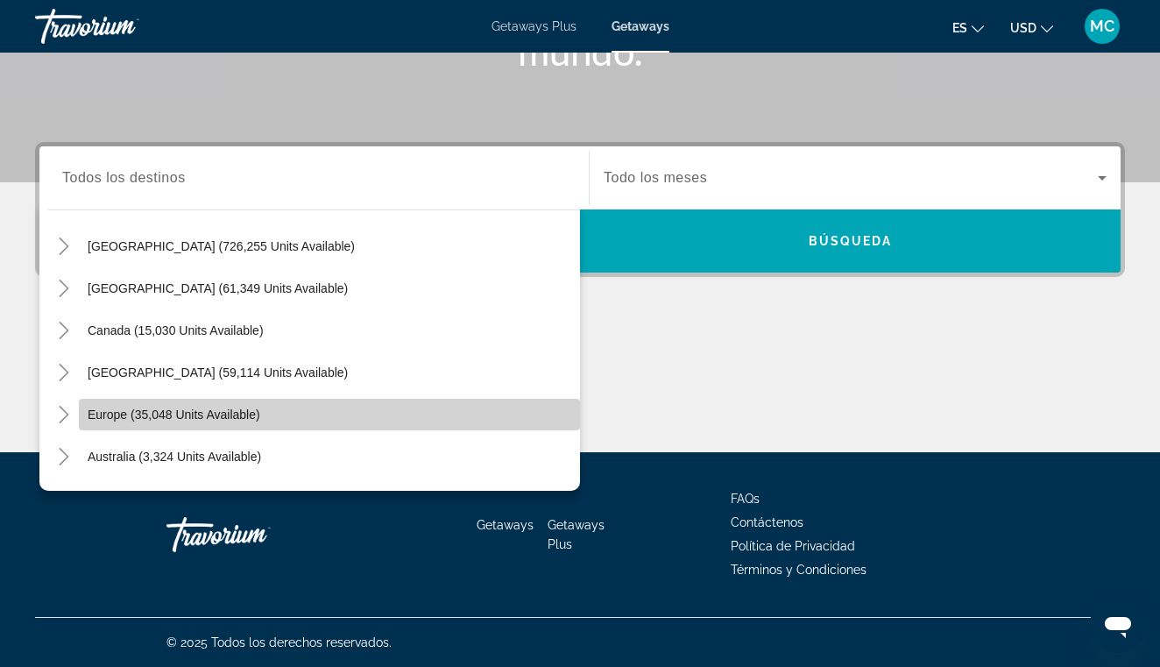
click at [182, 419] on span "Europe (35,048 units available)" at bounding box center [174, 414] width 173 height 14
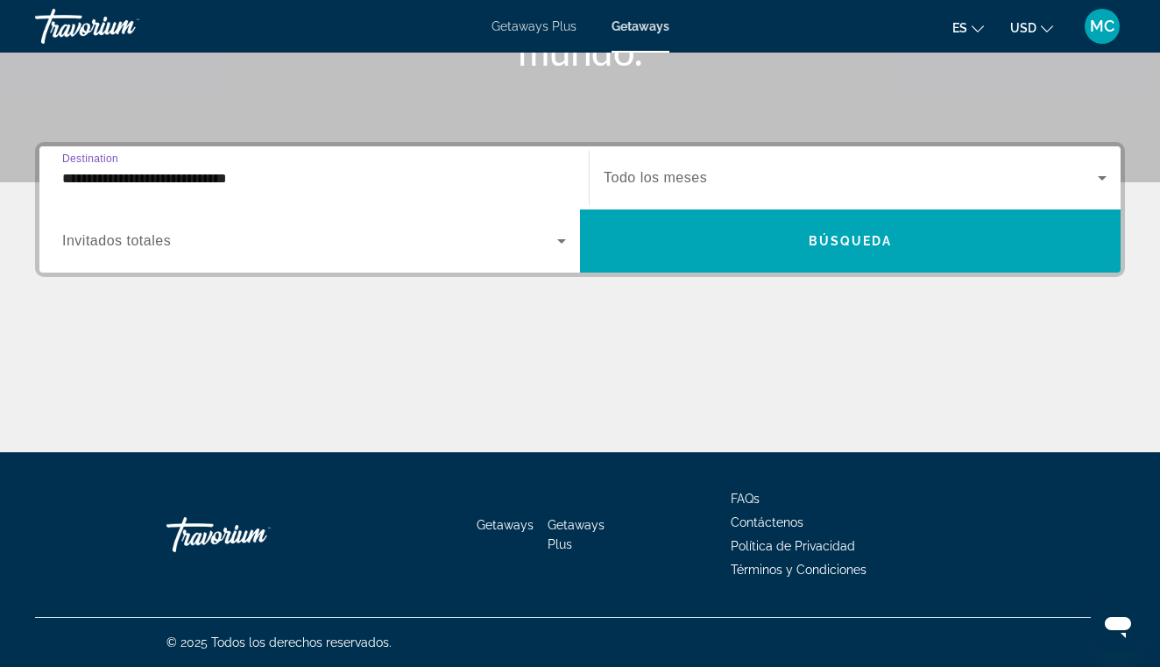
scroll to position [343, 0]
click at [553, 239] on icon "Search widget" at bounding box center [561, 240] width 21 height 21
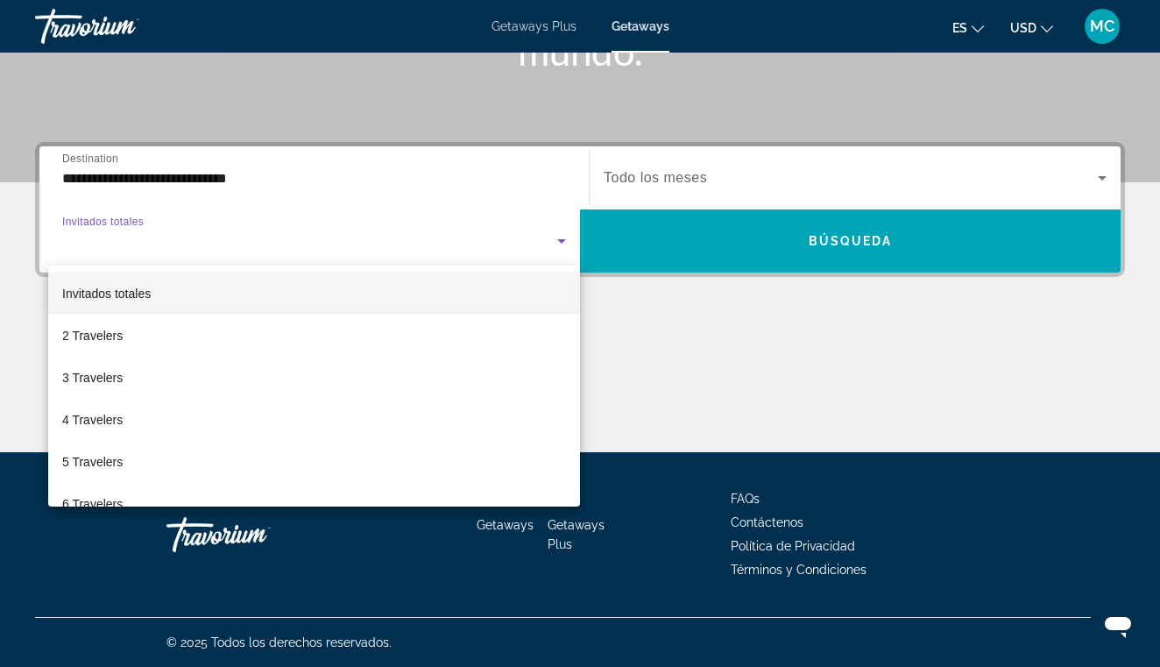
click at [553, 239] on div at bounding box center [580, 333] width 1160 height 667
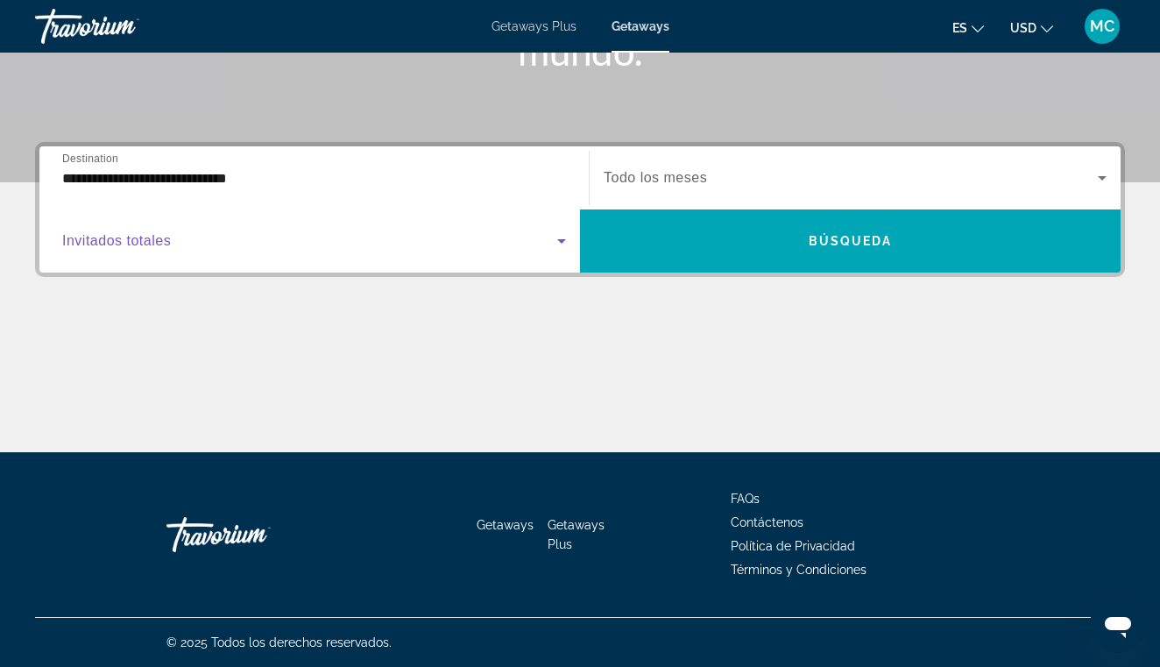
click at [553, 239] on icon "Search widget" at bounding box center [561, 240] width 21 height 21
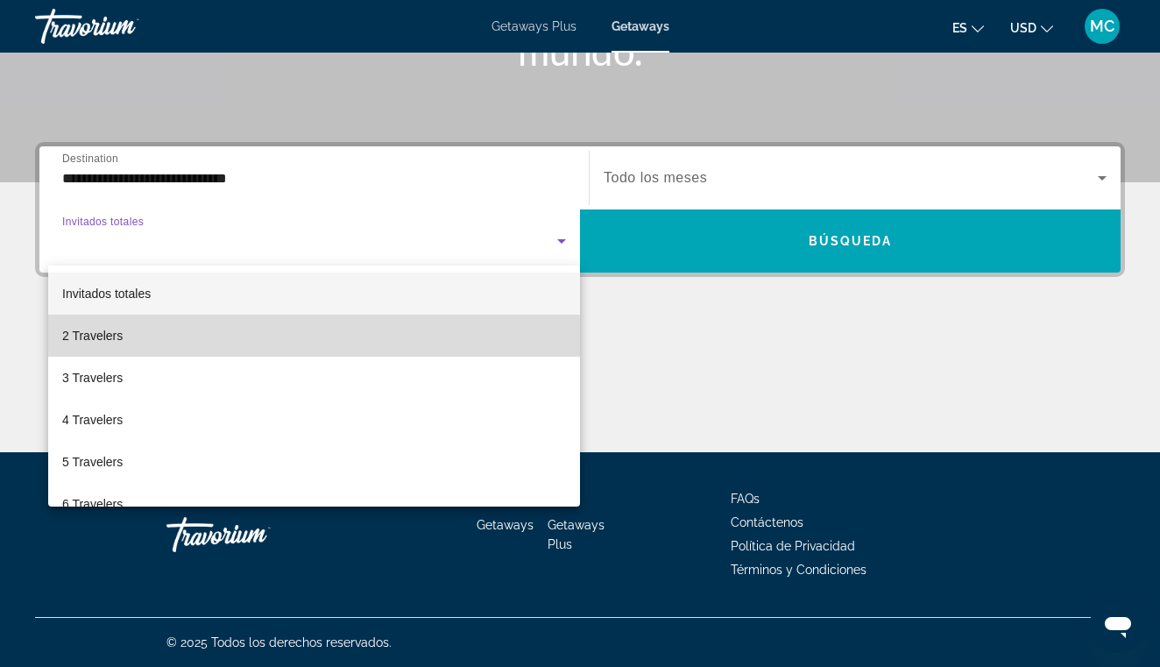
click at [275, 341] on mat-option "2 Travelers" at bounding box center [314, 336] width 532 height 42
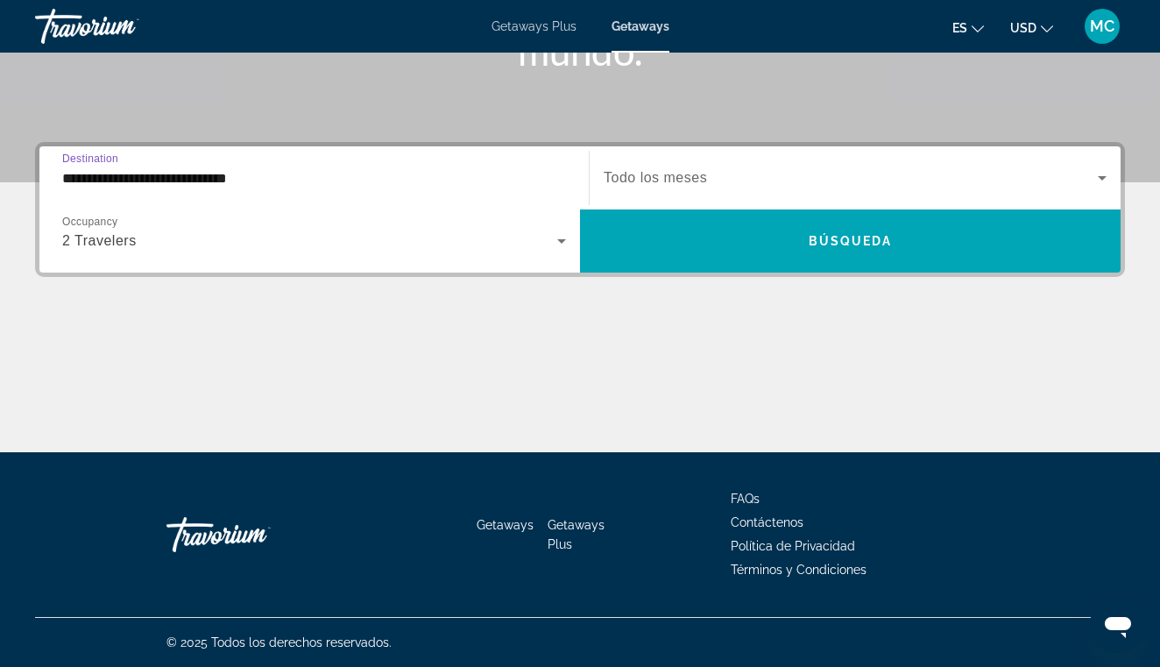
click at [166, 182] on input "**********" at bounding box center [314, 178] width 504 height 21
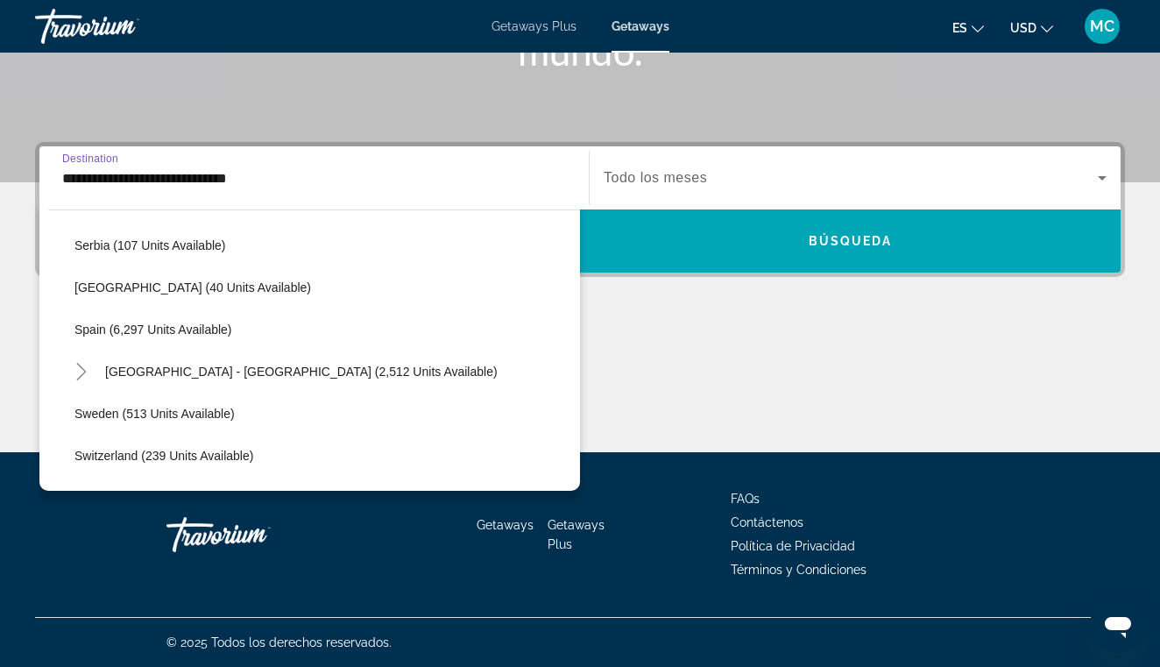
scroll to position [875, 0]
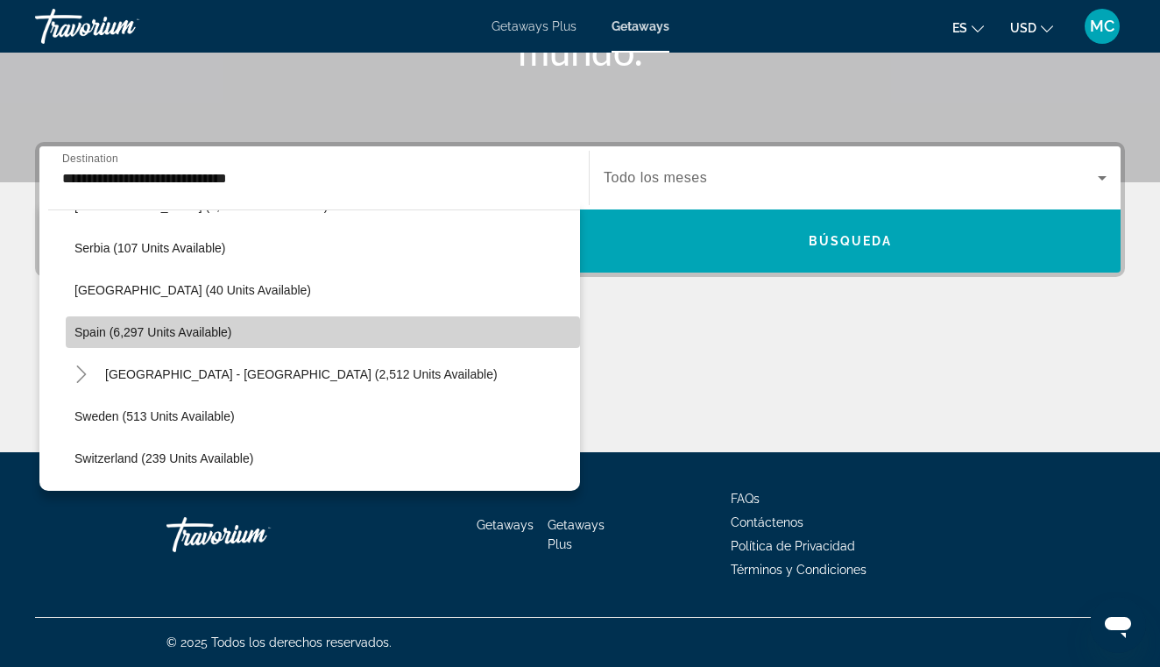
click at [179, 339] on span "Search widget" at bounding box center [323, 332] width 514 height 42
type input "**********"
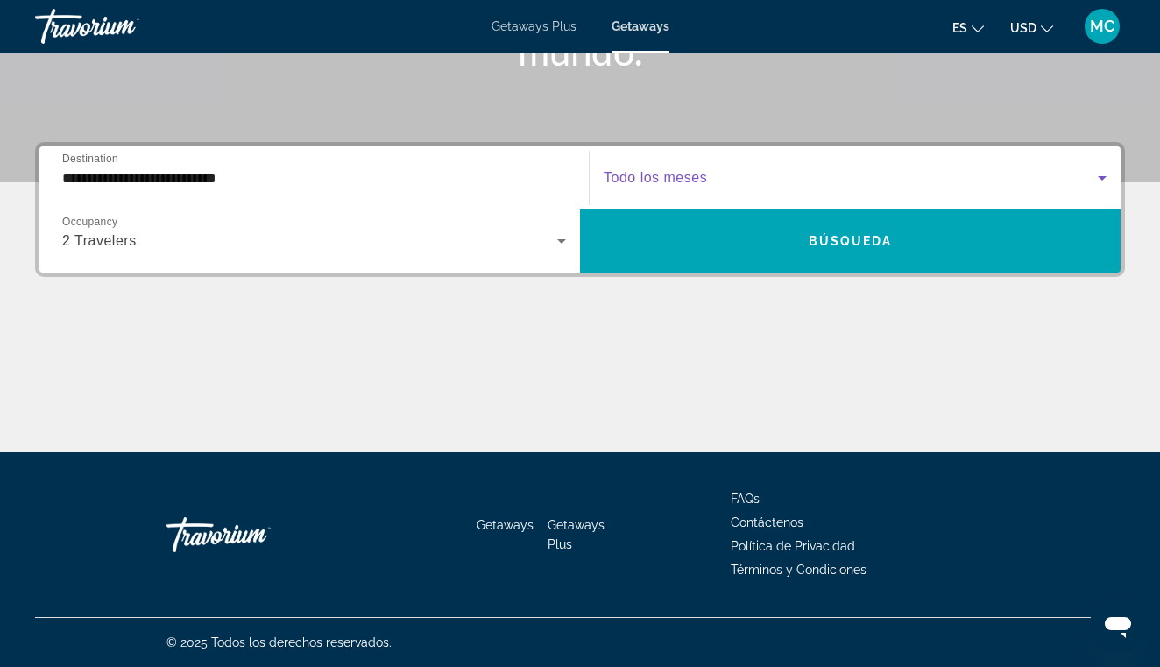
click at [733, 178] on span "Search widget" at bounding box center [851, 177] width 494 height 21
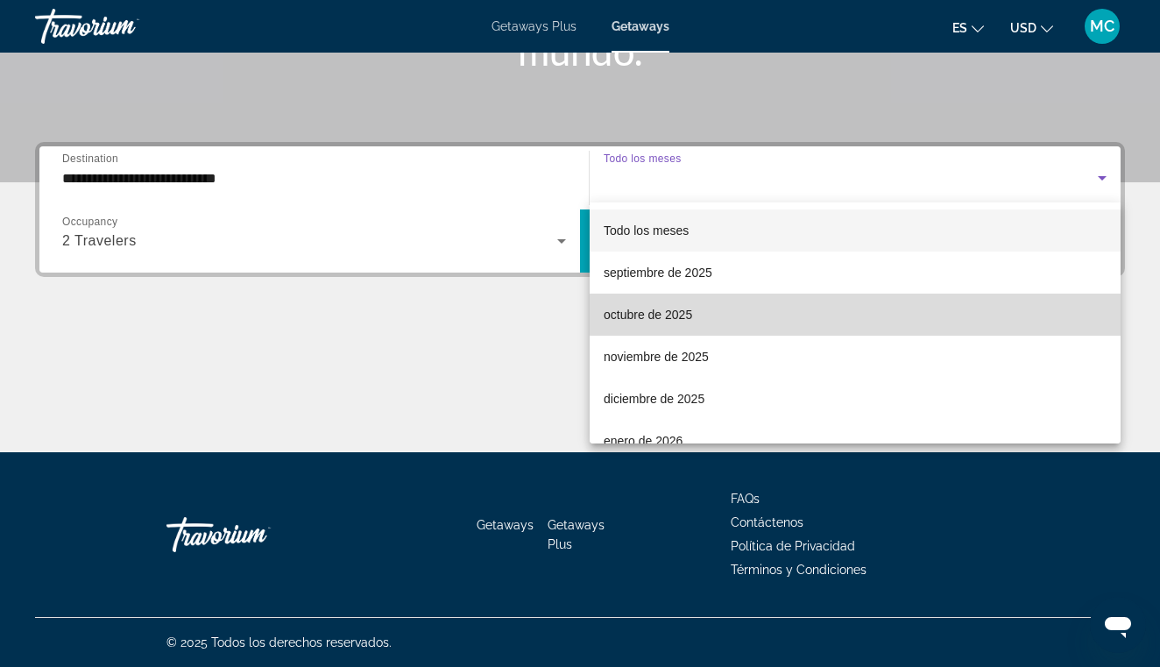
click at [658, 313] on span "octubre de 2025" at bounding box center [648, 314] width 88 height 21
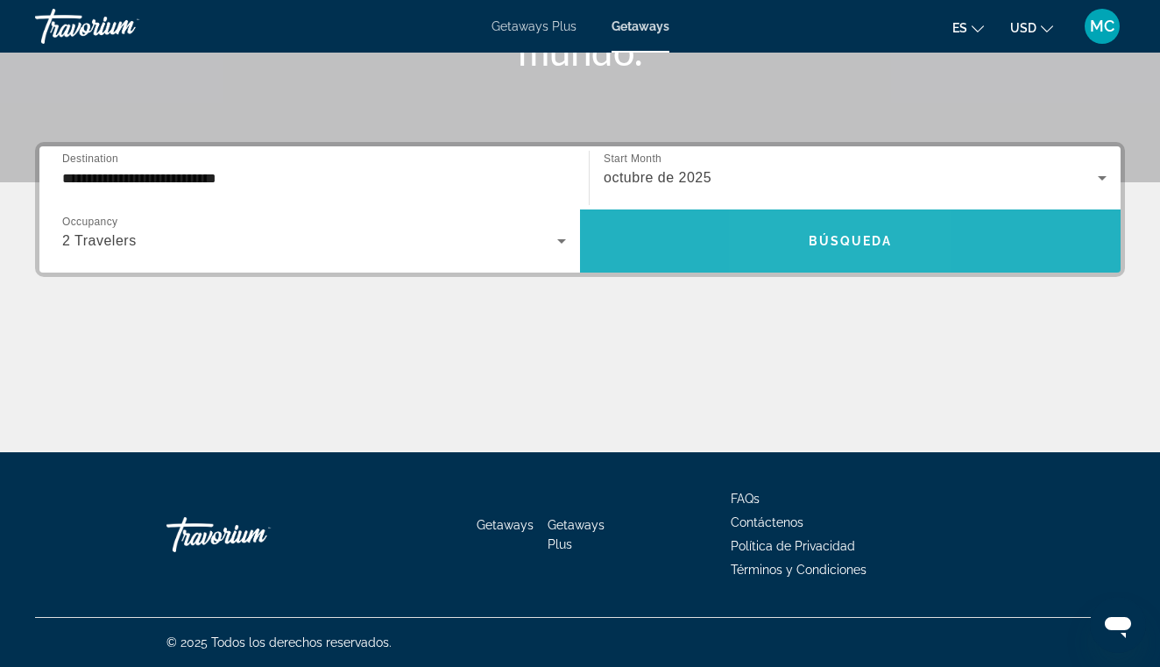
click at [814, 237] on span "Búsqueda" at bounding box center [851, 241] width 84 height 14
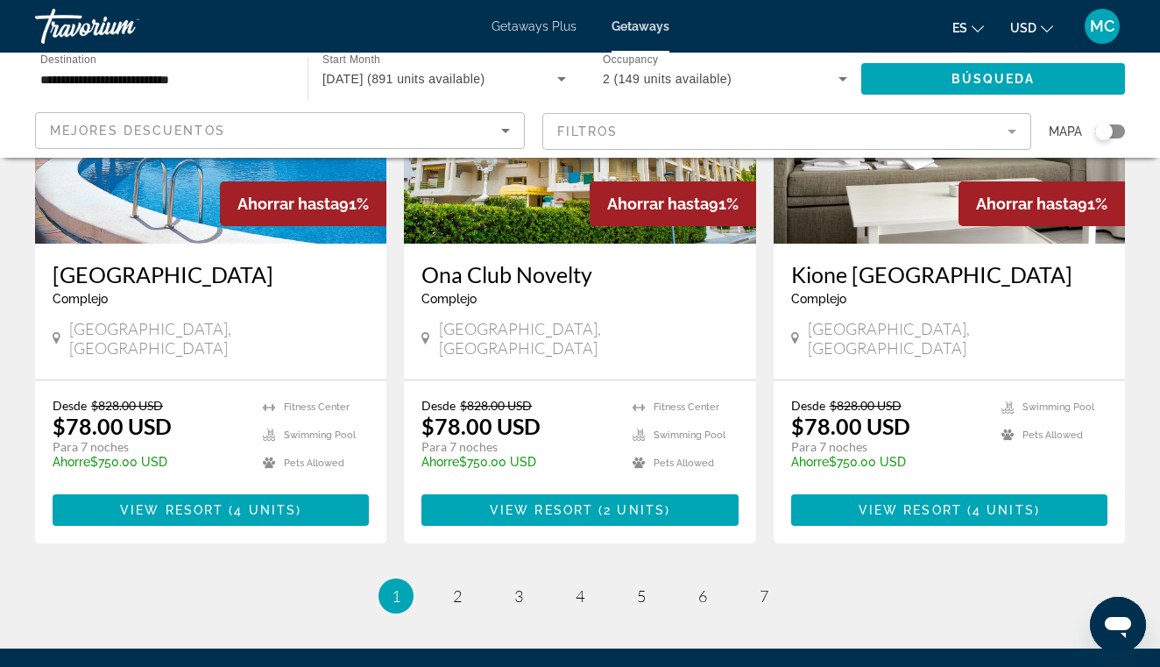
scroll to position [2183, 0]
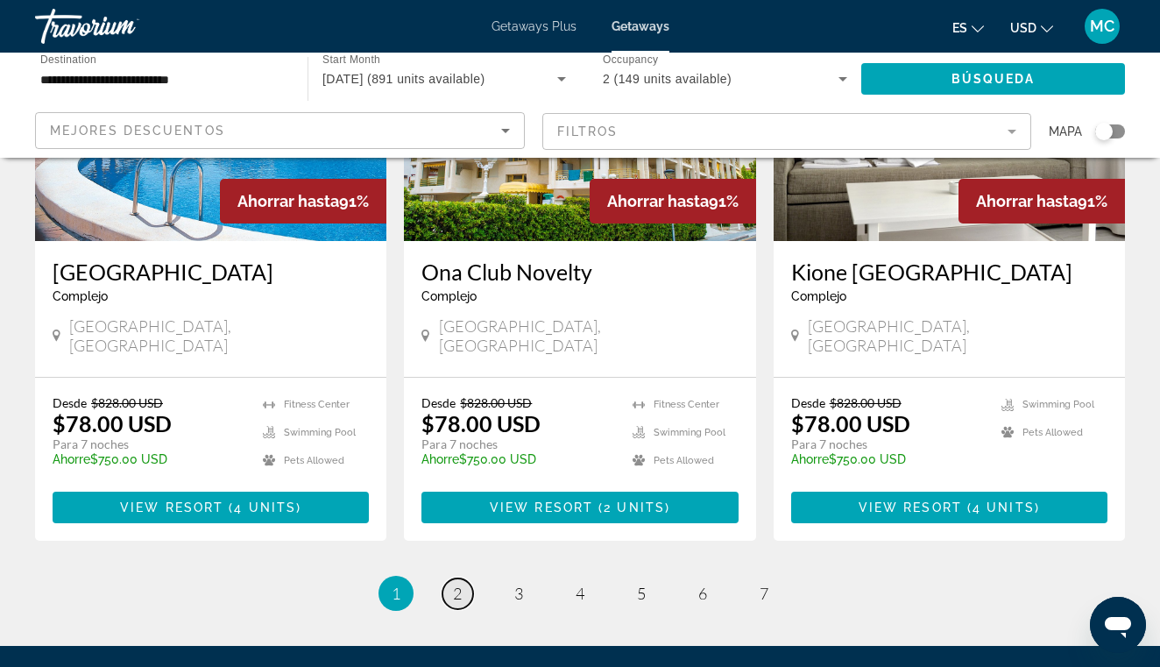
click at [455, 584] on span "2" at bounding box center [457, 593] width 9 height 19
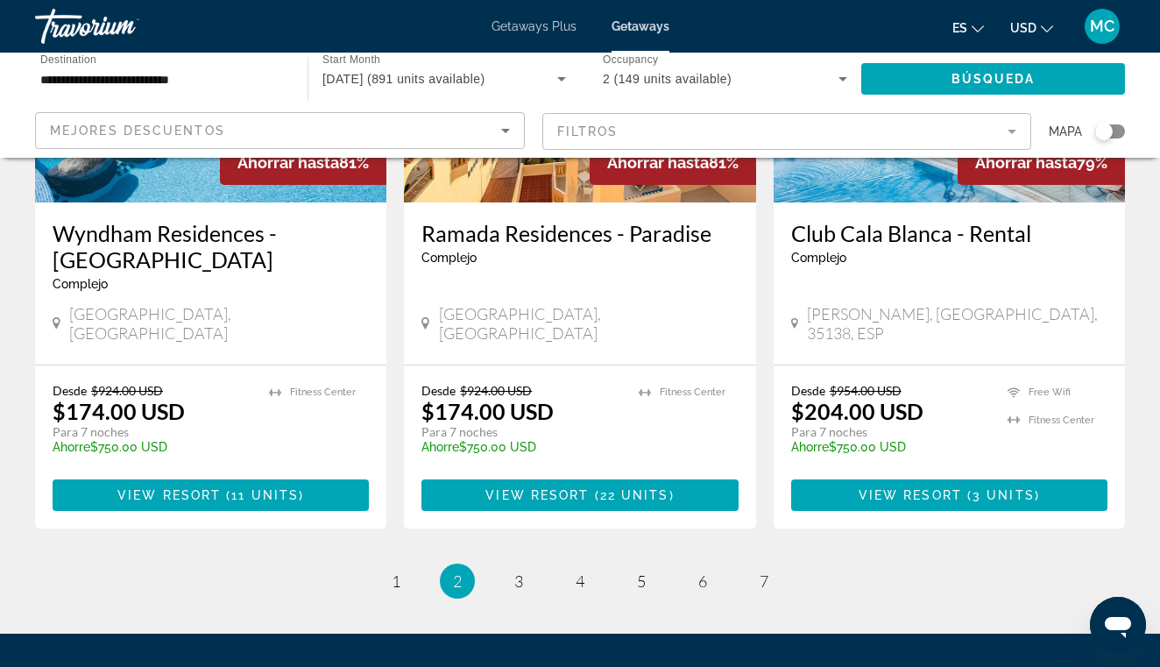
scroll to position [2169, 0]
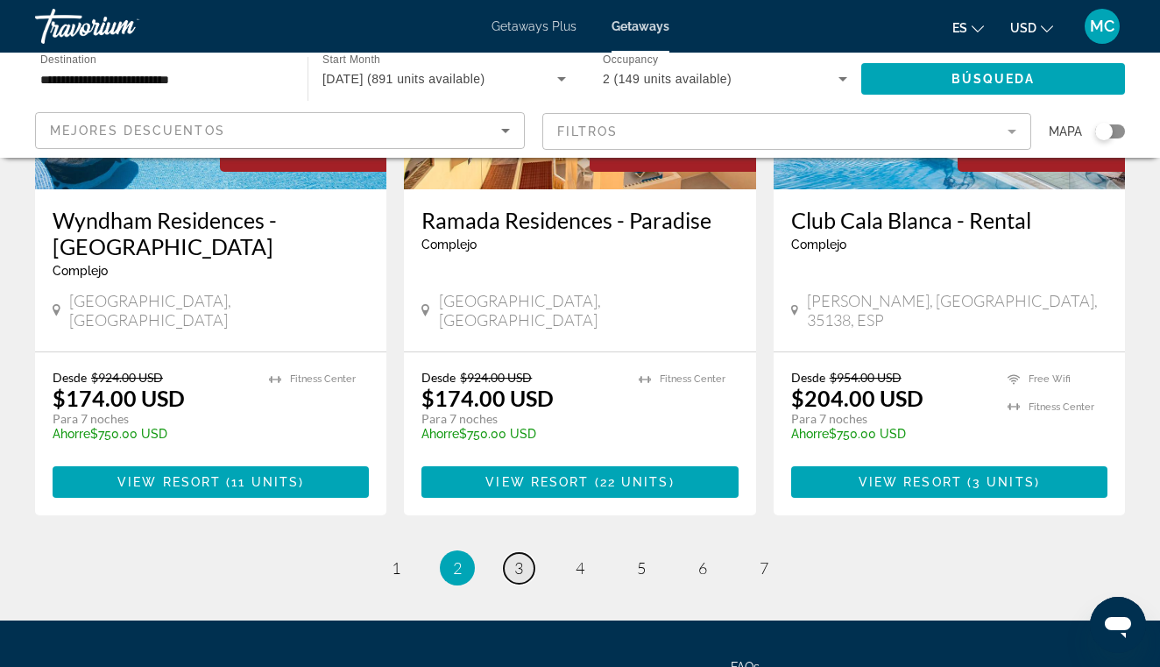
click at [514, 558] on span "3" at bounding box center [518, 567] width 9 height 19
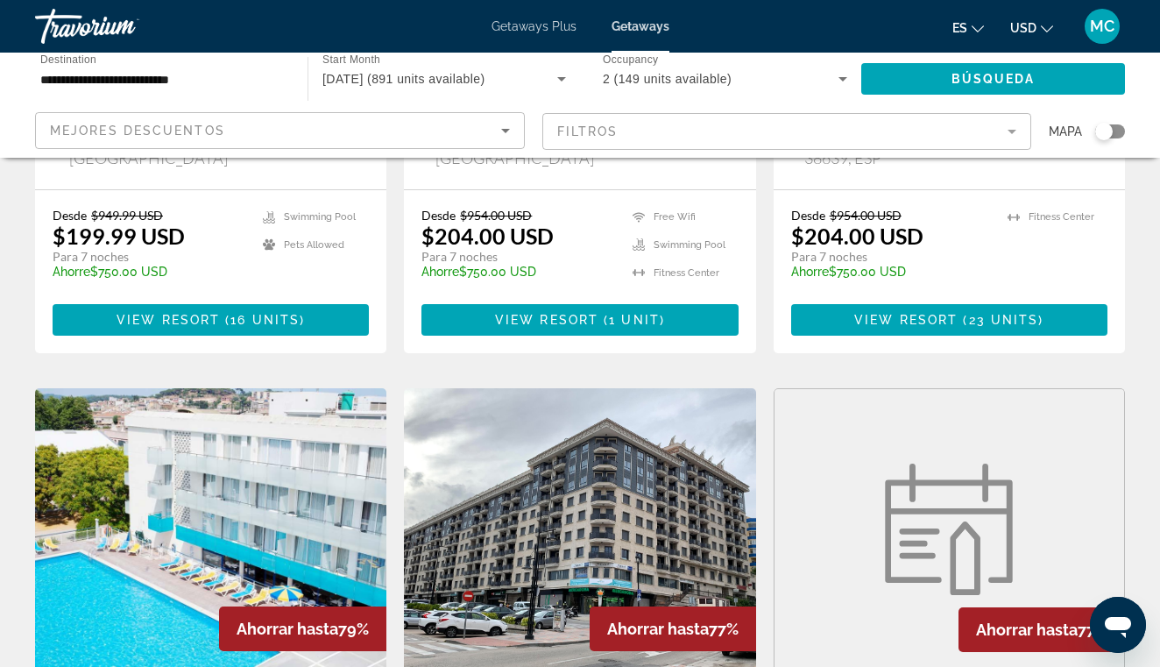
scroll to position [494, 0]
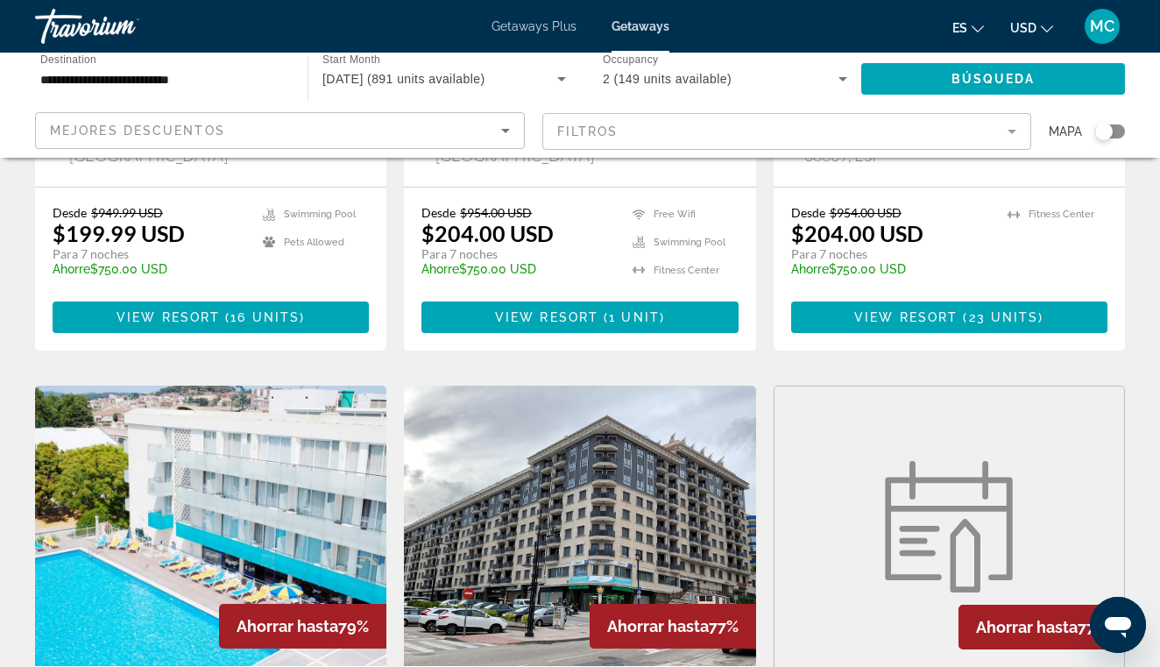
click at [1108, 131] on div "Search widget" at bounding box center [1104, 132] width 18 height 18
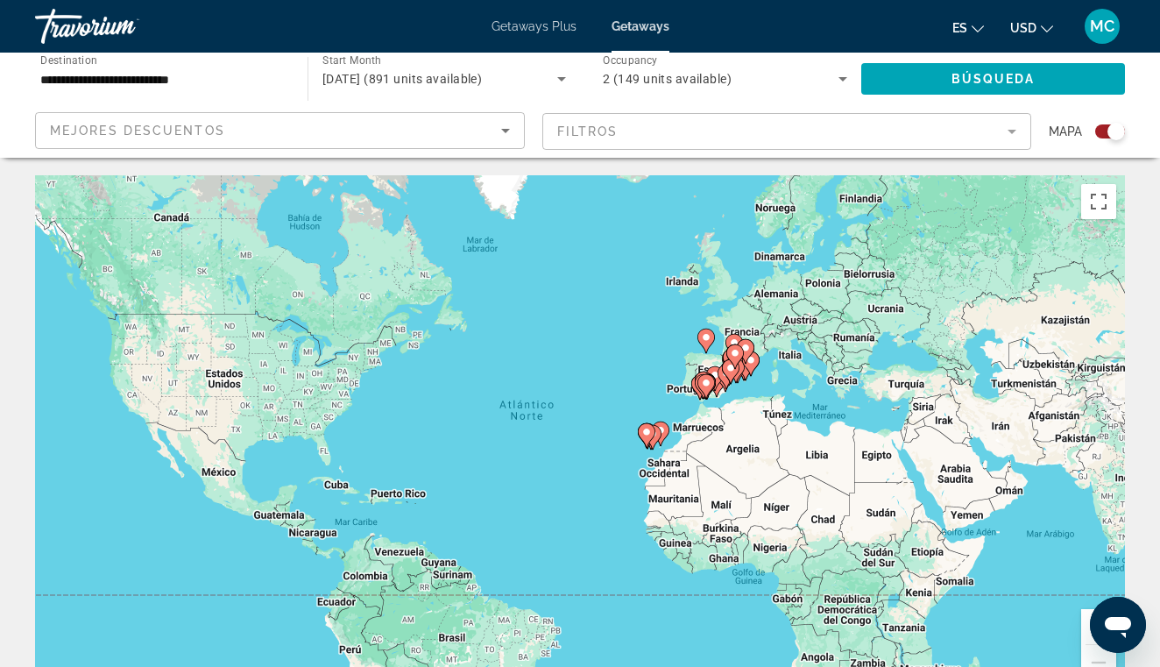
scroll to position [0, 0]
click at [1087, 616] on button "Ampliar" at bounding box center [1098, 626] width 35 height 35
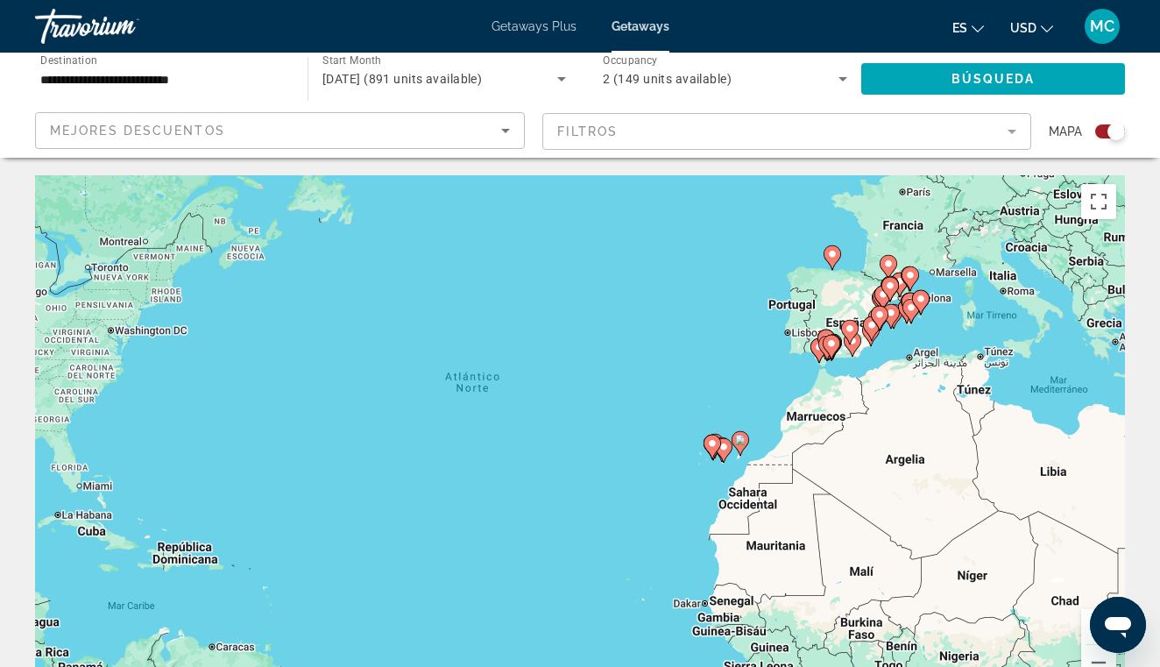
click at [1088, 616] on button "Ampliar" at bounding box center [1098, 626] width 35 height 35
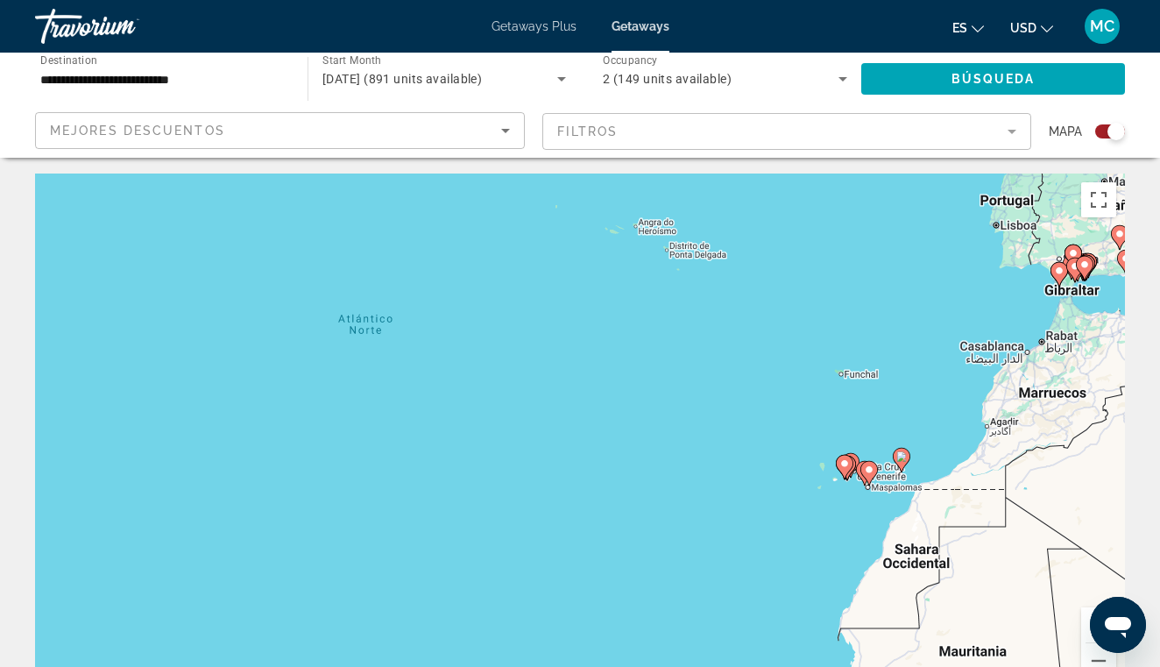
scroll to position [2, 0]
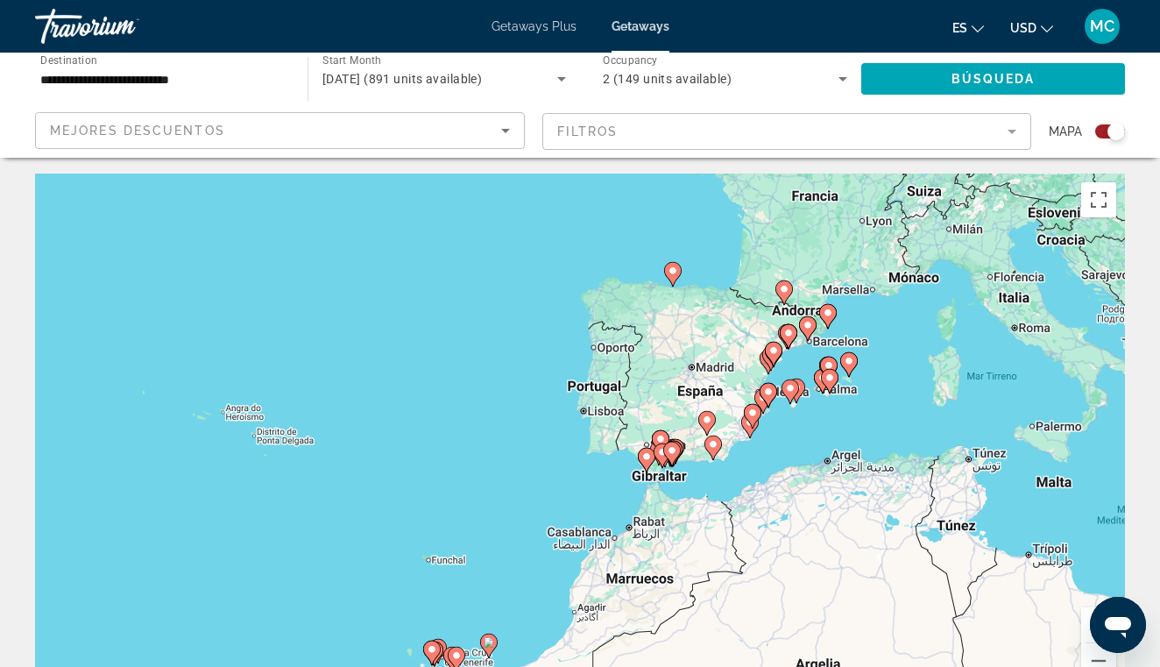
drag, startPoint x: 1115, startPoint y: 449, endPoint x: 675, endPoint y: 651, distance: 485.0
click at [676, 651] on div "Para activar la función de arrastre con el teclado, pulsa Alt + Intro. Cuando h…" at bounding box center [580, 436] width 1090 height 526
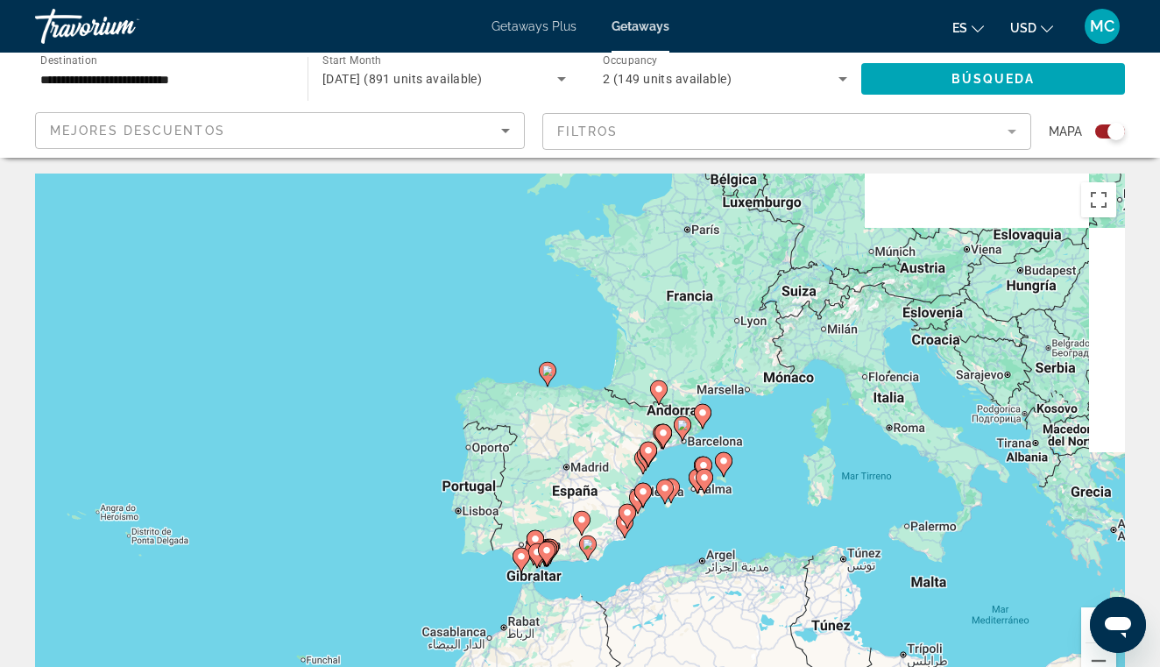
drag, startPoint x: 890, startPoint y: 444, endPoint x: 784, endPoint y: 540, distance: 142.7
click at [784, 540] on div "Para activar la función de arrastre con el teclado, pulsa Alt + Intro. Cuando h…" at bounding box center [580, 436] width 1090 height 526
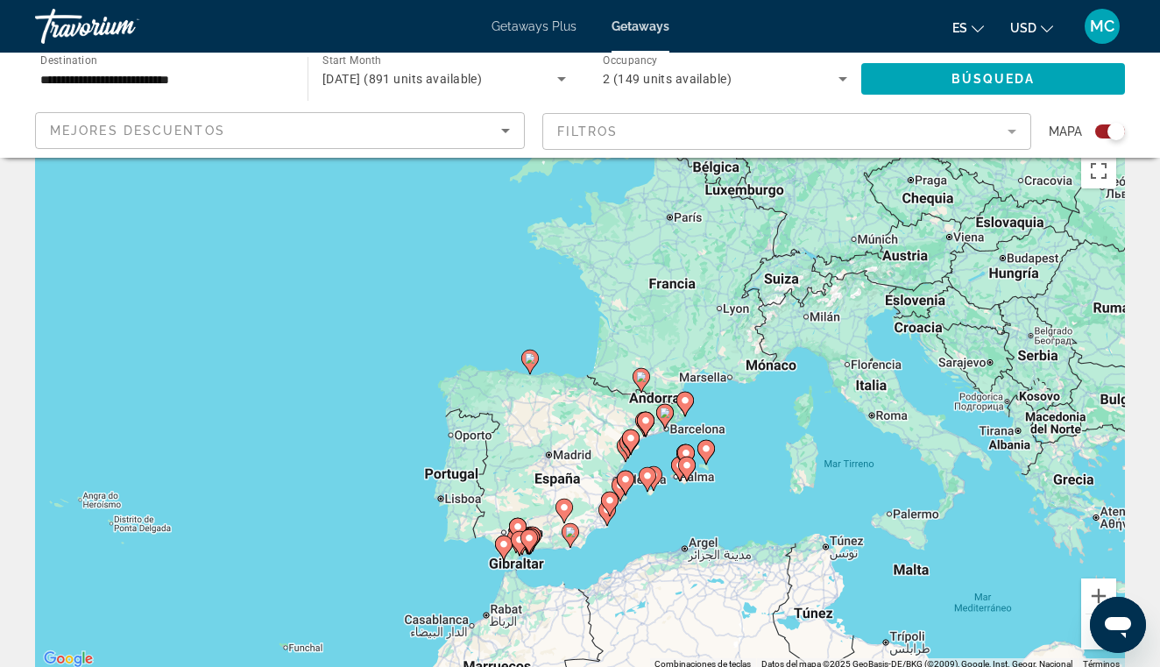
scroll to position [25, 0]
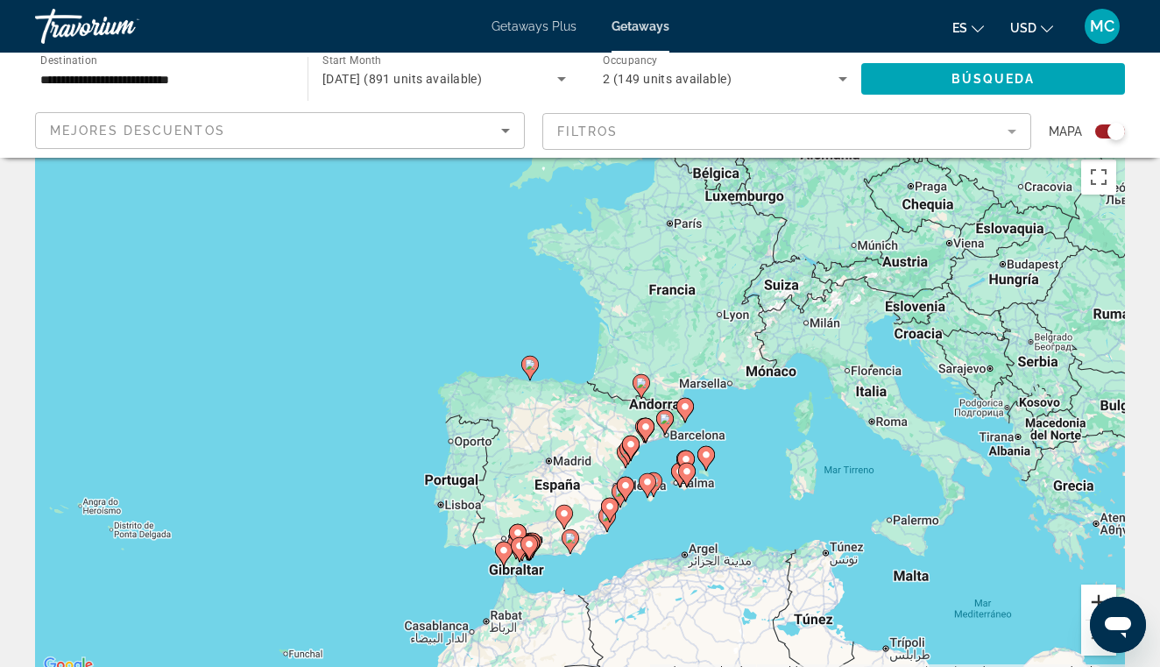
click at [1091, 593] on button "Ampliar" at bounding box center [1098, 601] width 35 height 35
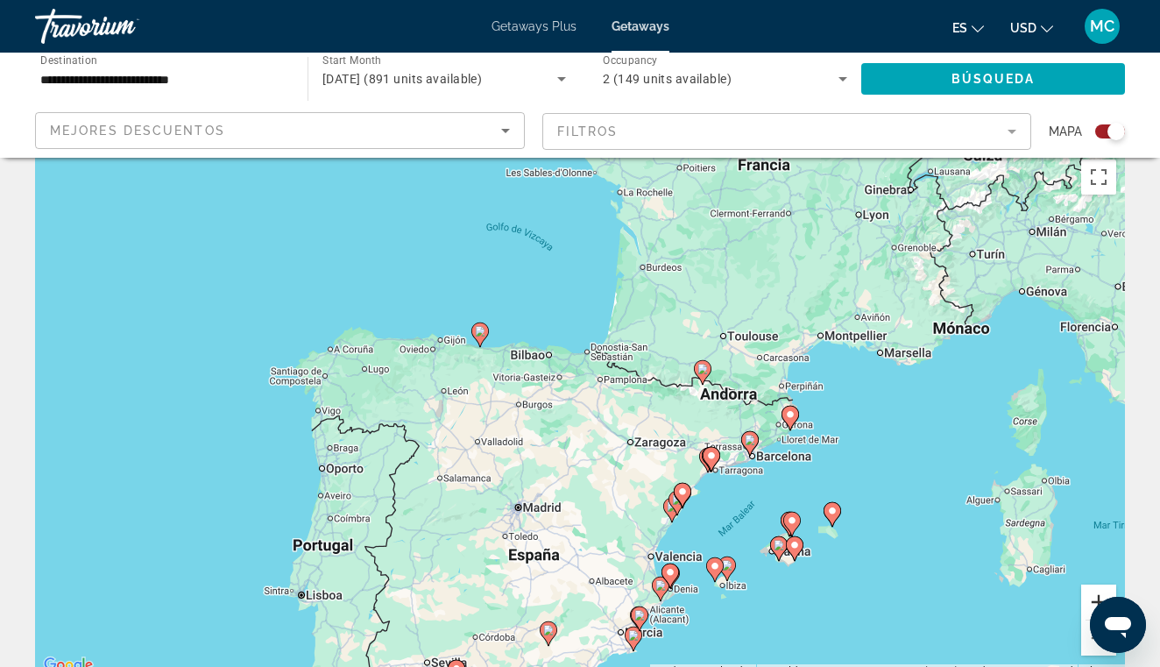
click at [1091, 593] on button "Ampliar" at bounding box center [1098, 601] width 35 height 35
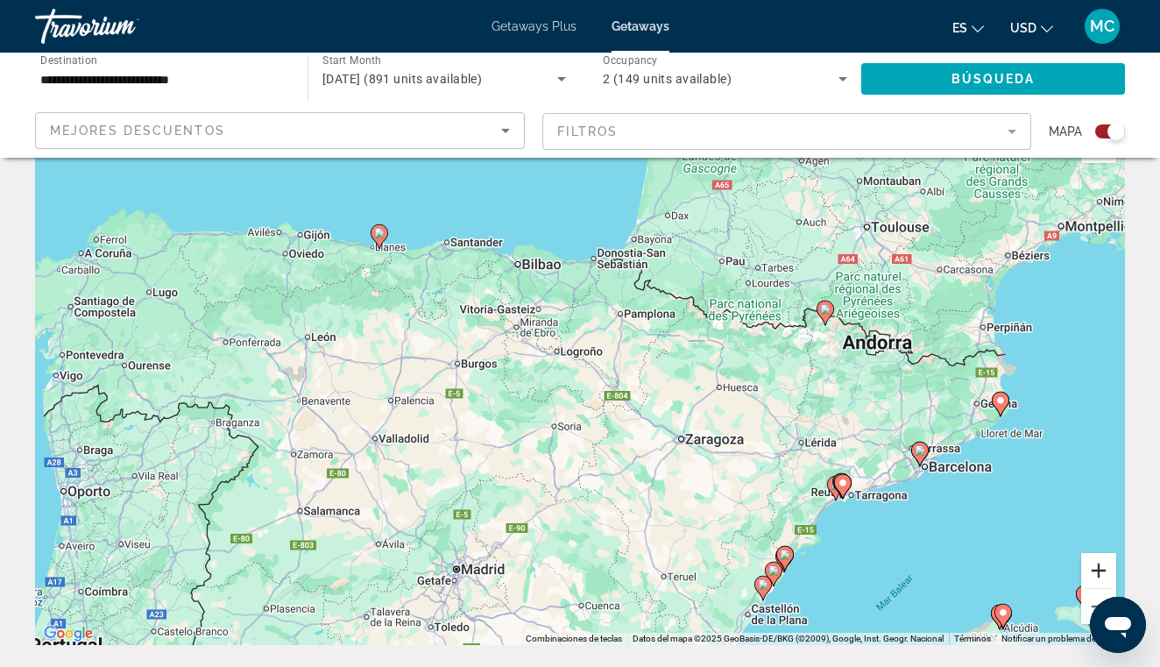
scroll to position [61, 0]
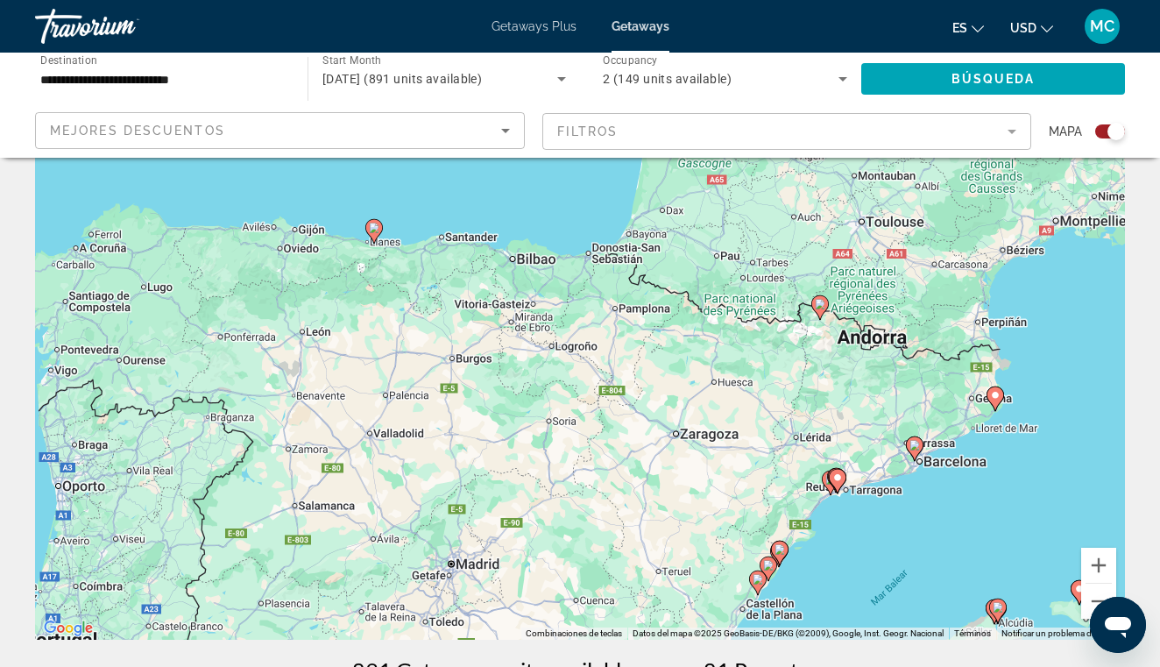
drag, startPoint x: 938, startPoint y: 448, endPoint x: 917, endPoint y: 447, distance: 21.0
click at [917, 447] on div "Para activar la función de arrastre con el teclado, pulsa Alt + Intro. Cuando h…" at bounding box center [580, 377] width 1090 height 526
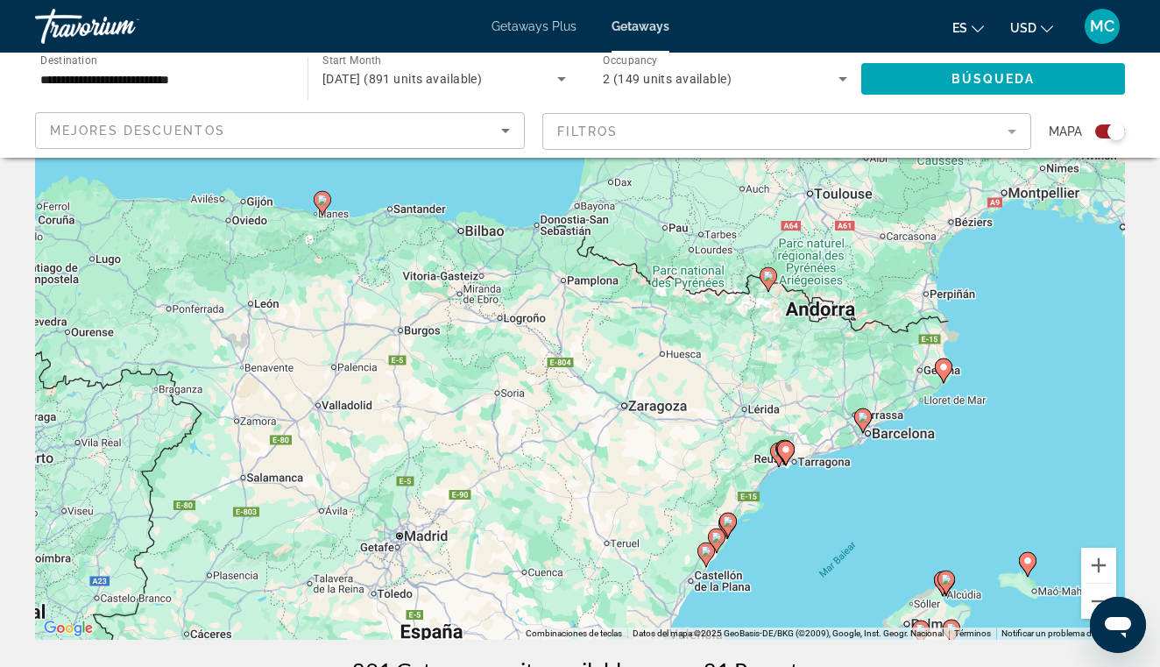
drag, startPoint x: 814, startPoint y: 343, endPoint x: 754, endPoint y: 314, distance: 67.4
click at [754, 314] on div "Para activar la función de arrastre con el teclado, pulsa Alt + Intro. Cuando h…" at bounding box center [580, 377] width 1090 height 526
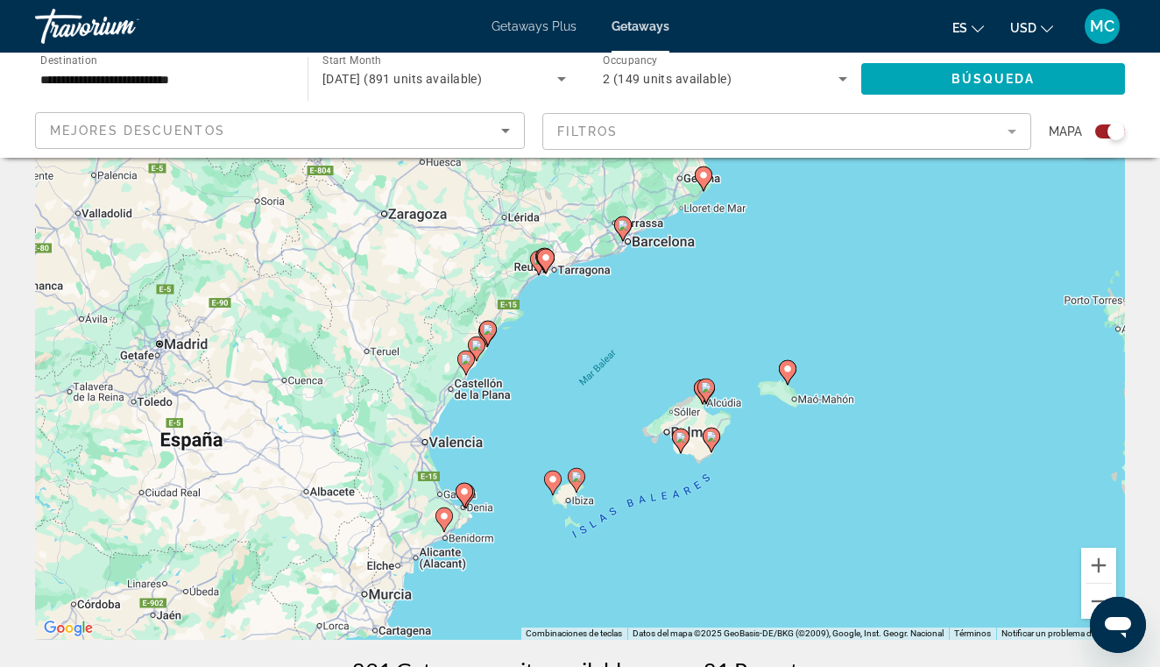
drag, startPoint x: 753, startPoint y: 300, endPoint x: 549, endPoint y: 119, distance: 272.5
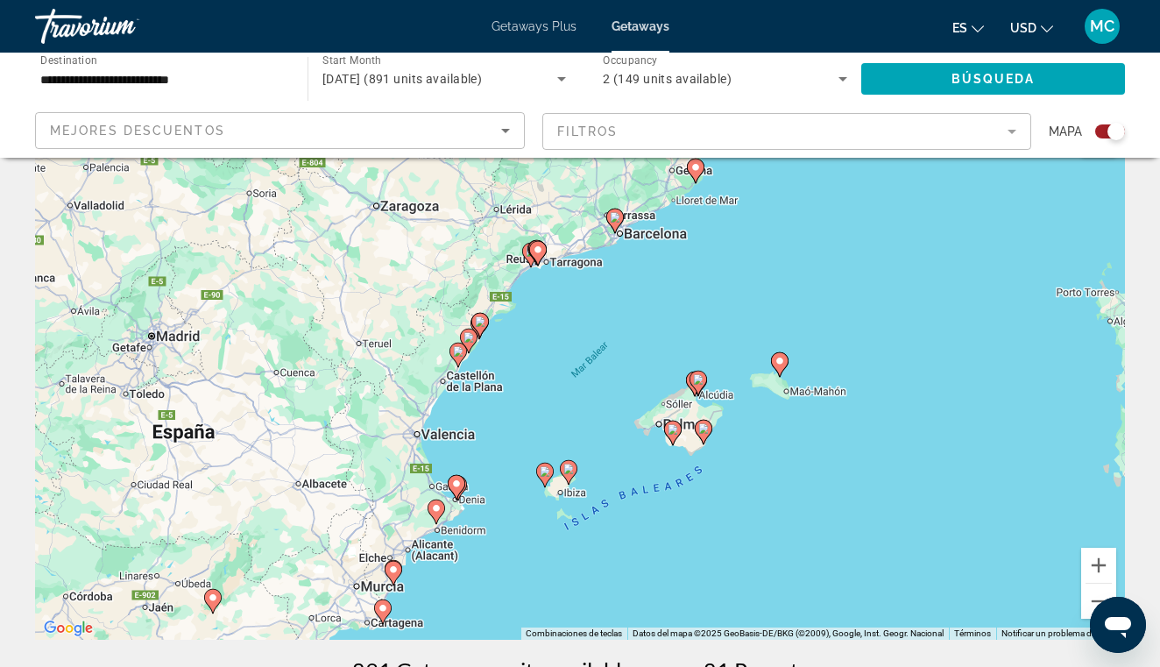
drag, startPoint x: 546, startPoint y: 106, endPoint x: 520, endPoint y: 80, distance: 37.2
click at [520, 80] on div "**********" at bounding box center [580, 105] width 1160 height 105
click at [1091, 559] on button "Ampliar" at bounding box center [1098, 565] width 35 height 35
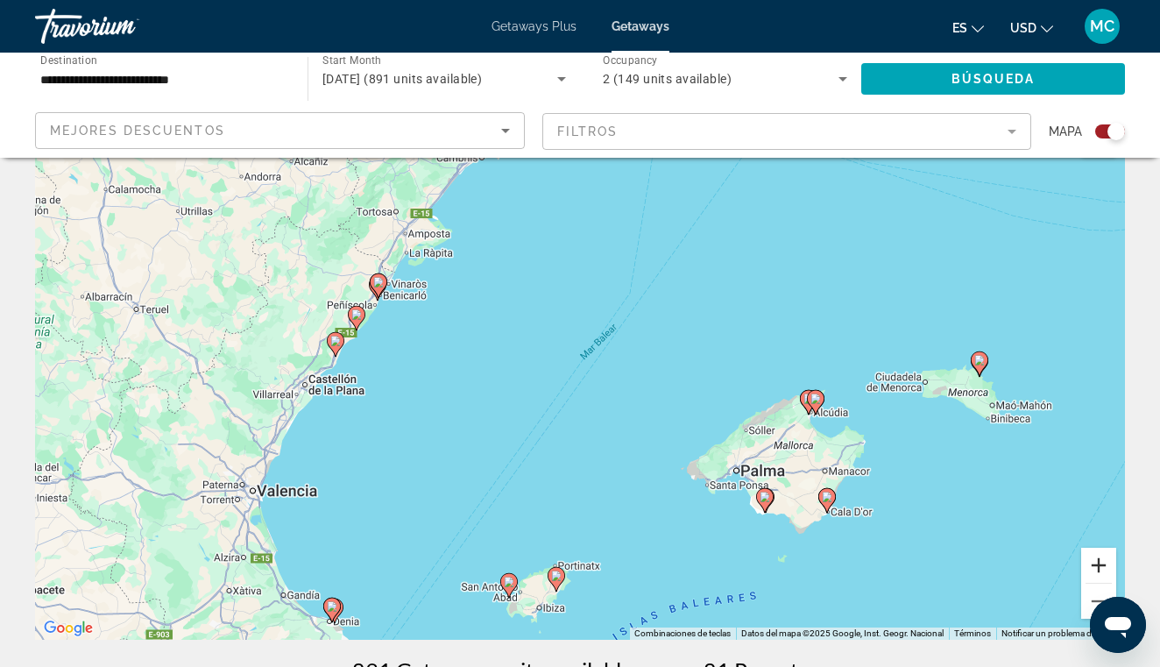
click at [1091, 559] on button "Ampliar" at bounding box center [1098, 565] width 35 height 35
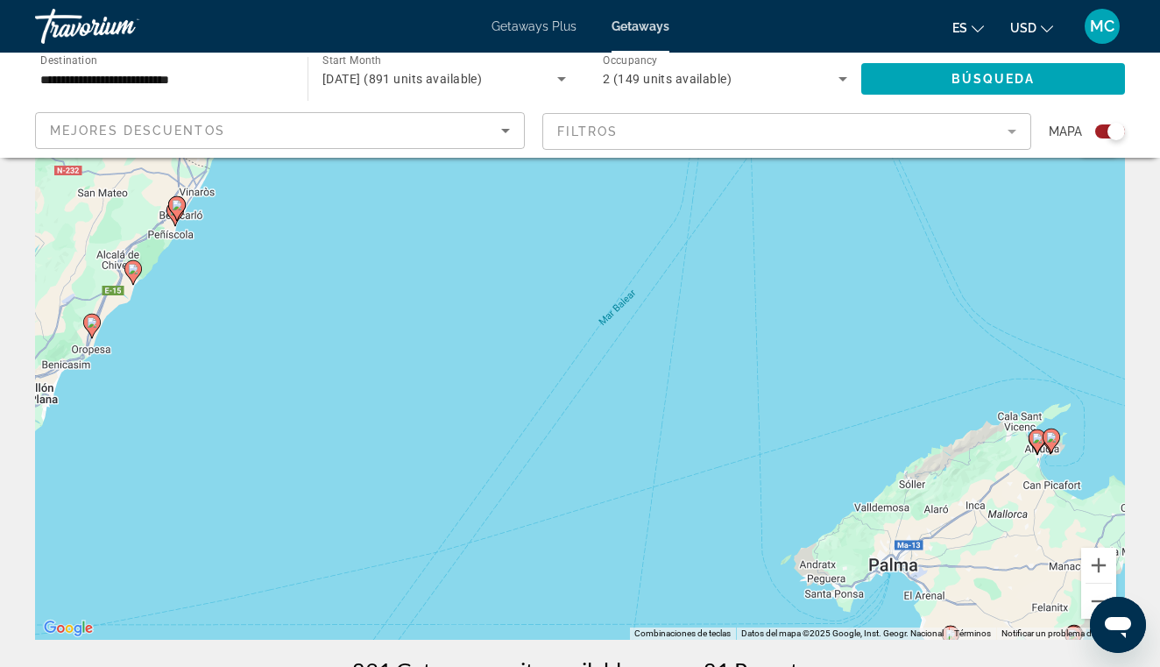
drag, startPoint x: 1091, startPoint y: 559, endPoint x: 912, endPoint y: 427, distance: 222.4
click at [912, 427] on div "Para activar la función de arrastre con el teclado, pulsa Alt + Intro. Cuando h…" at bounding box center [580, 377] width 1090 height 526
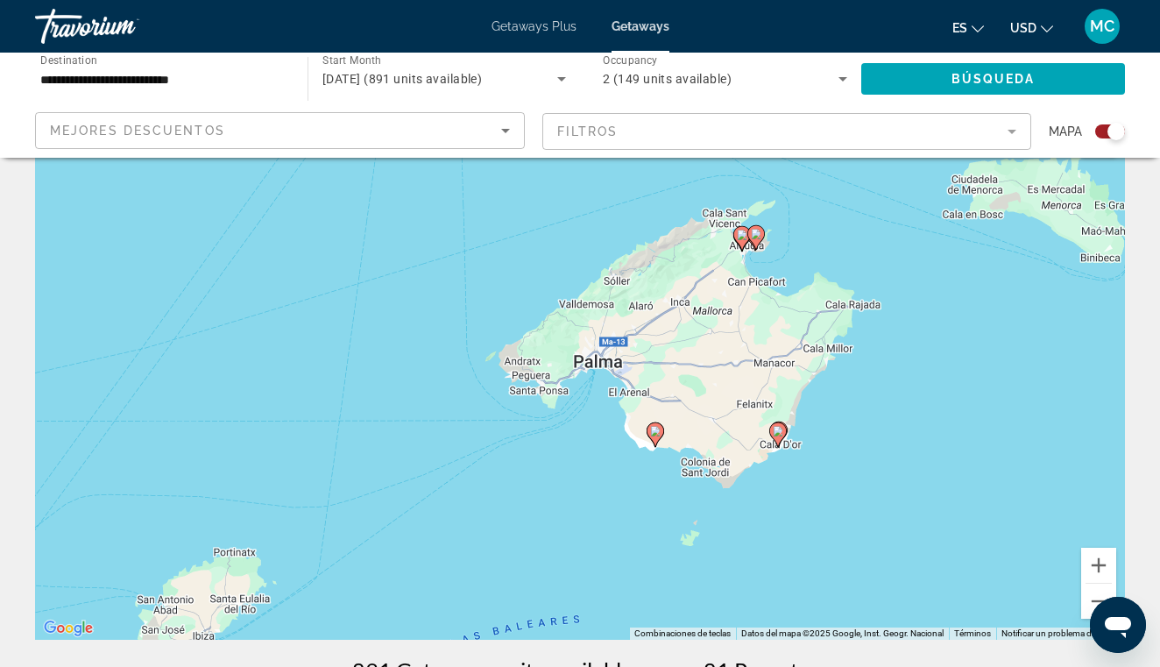
drag, startPoint x: 912, startPoint y: 427, endPoint x: 563, endPoint y: 207, distance: 413.0
click at [563, 207] on div "Para activar la función de arrastre con el teclado, pulsa Alt + Intro. Cuando h…" at bounding box center [580, 377] width 1090 height 526
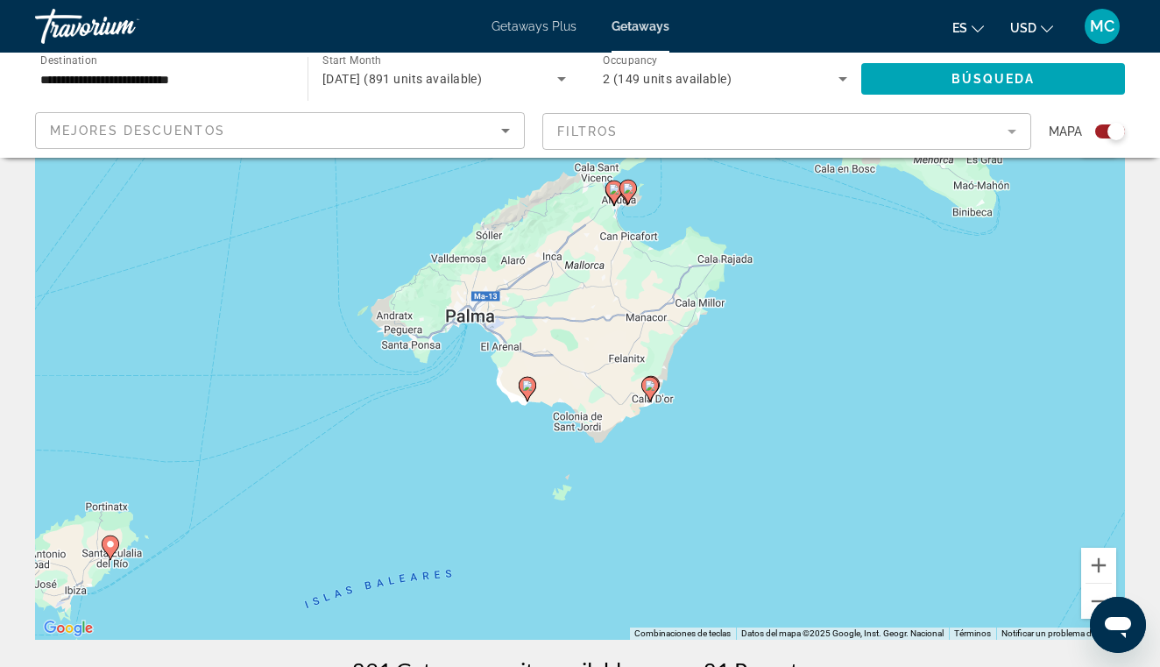
drag, startPoint x: 541, startPoint y: 197, endPoint x: 481, endPoint y: 182, distance: 62.3
click at [480, 180] on div "Para activar la función de arrastre con el teclado, pulsa Alt + Intro. Cuando h…" at bounding box center [580, 377] width 1090 height 526
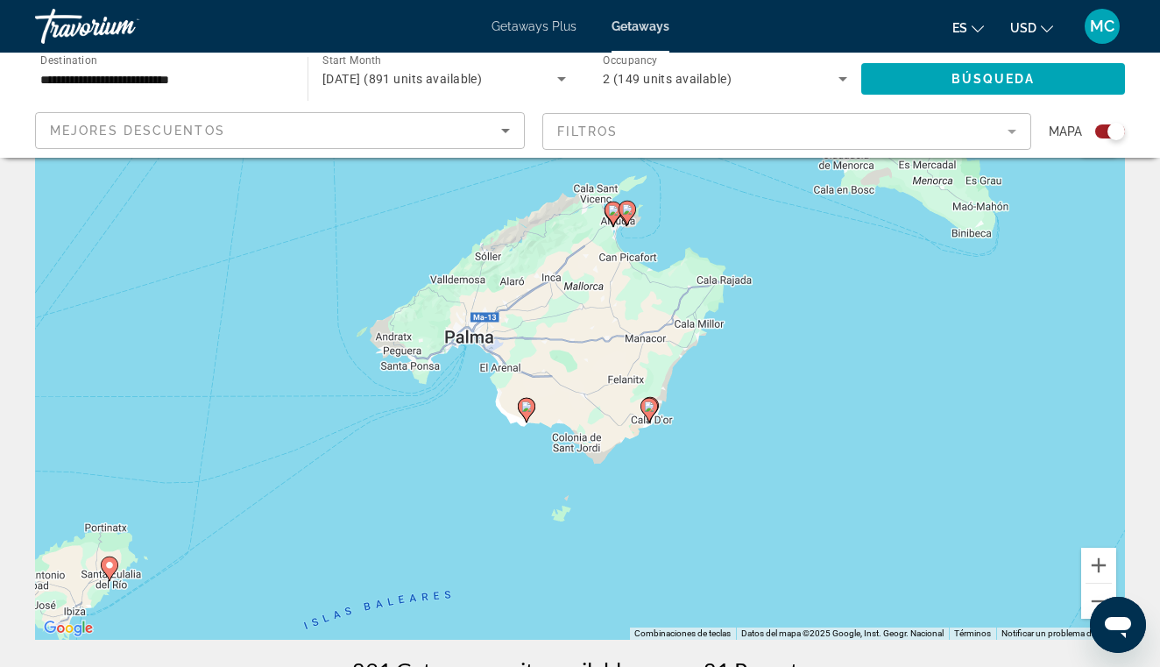
click at [642, 422] on gmp-advanced-marker "Main content" at bounding box center [650, 410] width 18 height 26
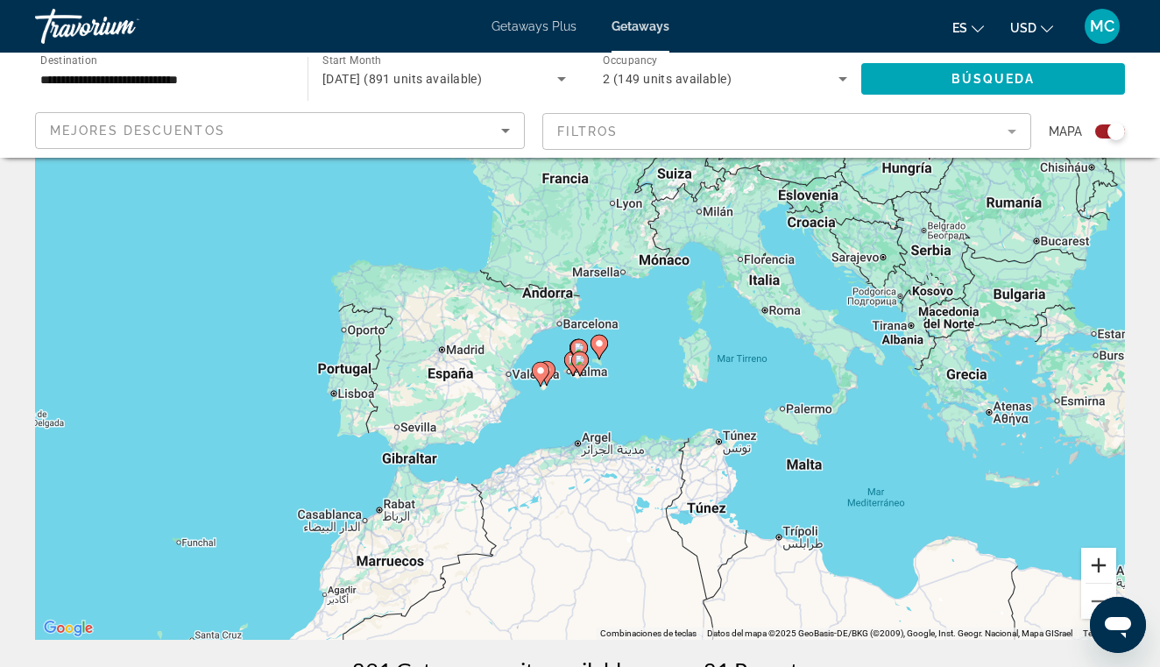
click at [1092, 559] on button "Ampliar" at bounding box center [1098, 565] width 35 height 35
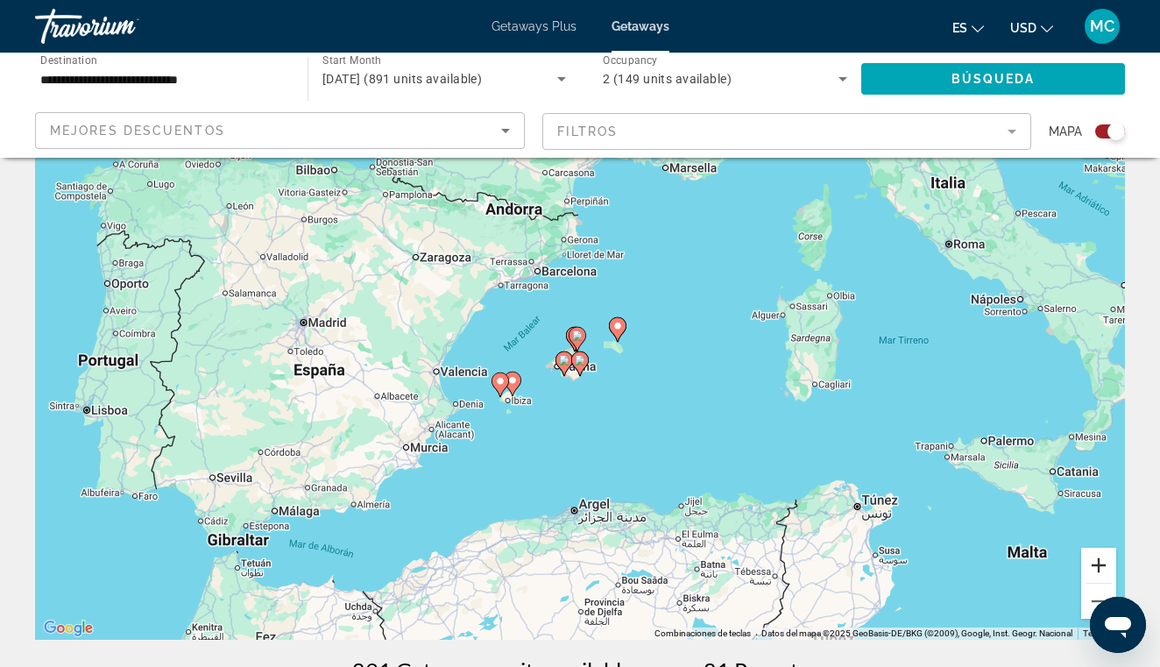
click at [1092, 558] on button "Ampliar" at bounding box center [1098, 565] width 35 height 35
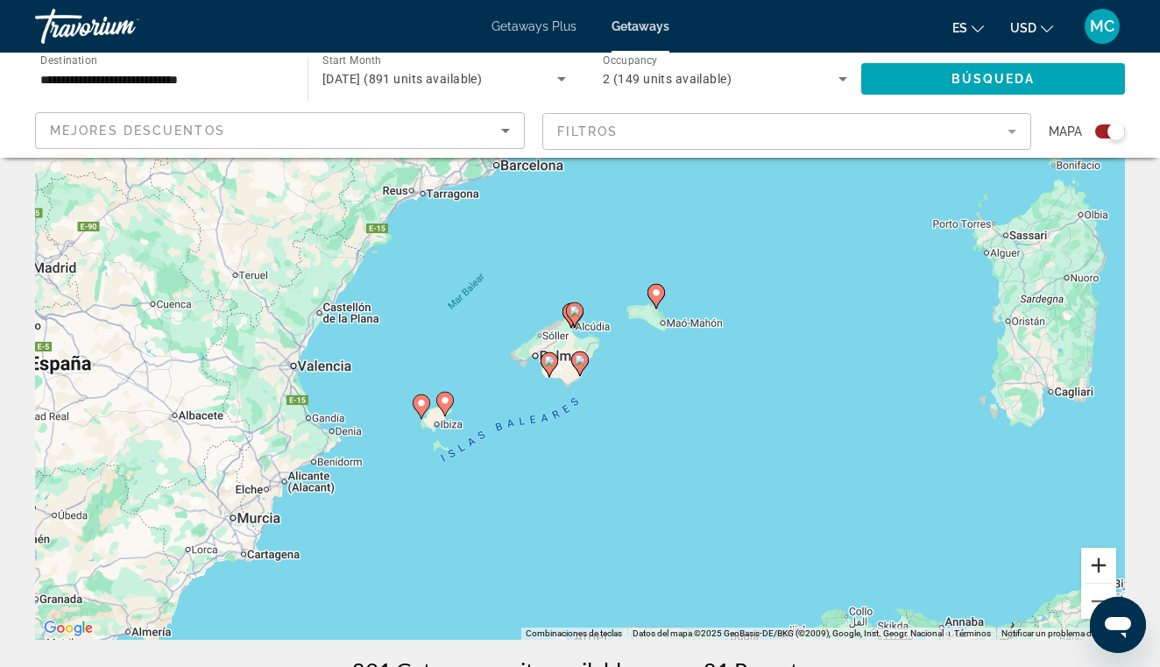
click at [1092, 558] on button "Ampliar" at bounding box center [1098, 565] width 35 height 35
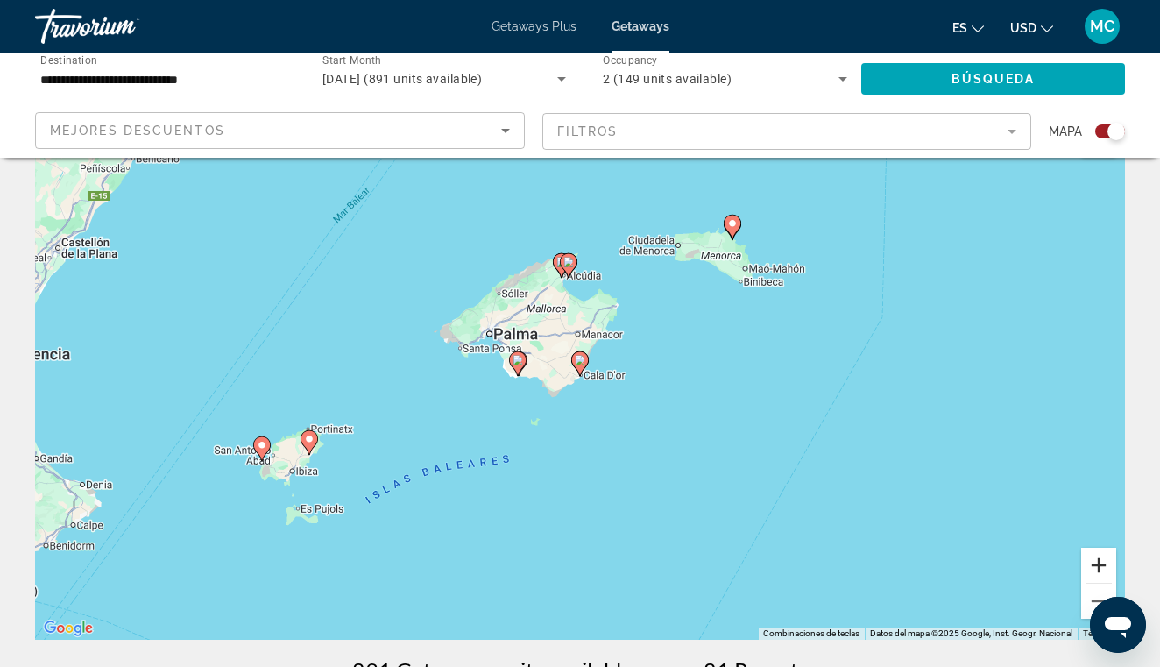
click at [1092, 558] on button "Ampliar" at bounding box center [1098, 565] width 35 height 35
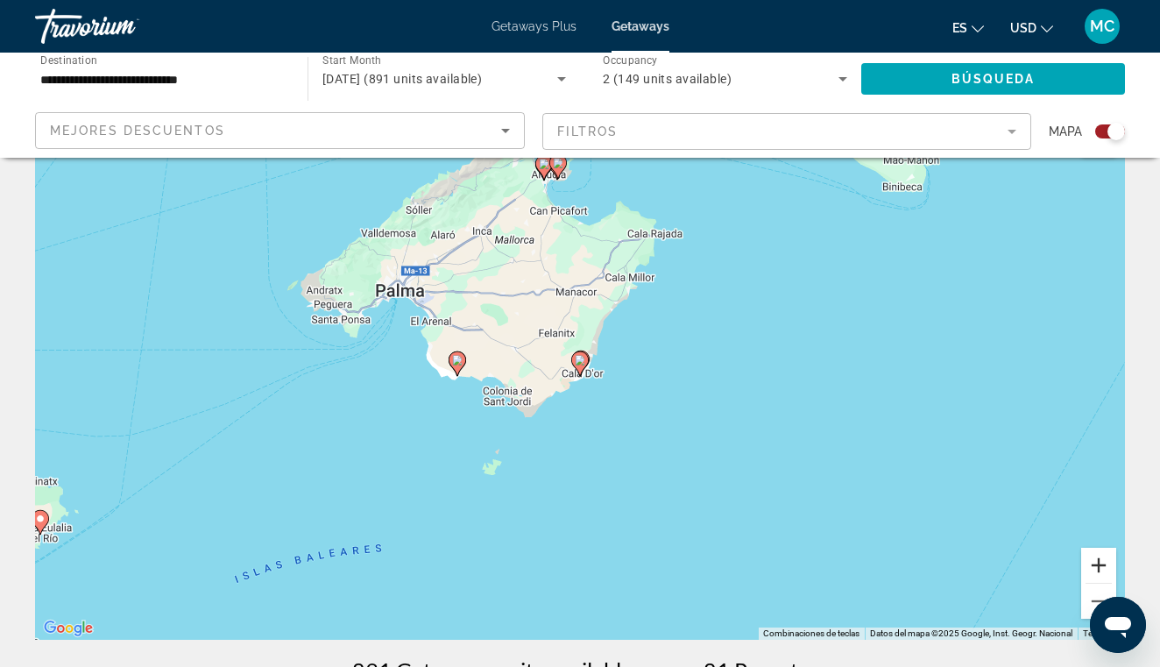
click at [1092, 558] on button "Ampliar" at bounding box center [1098, 565] width 35 height 35
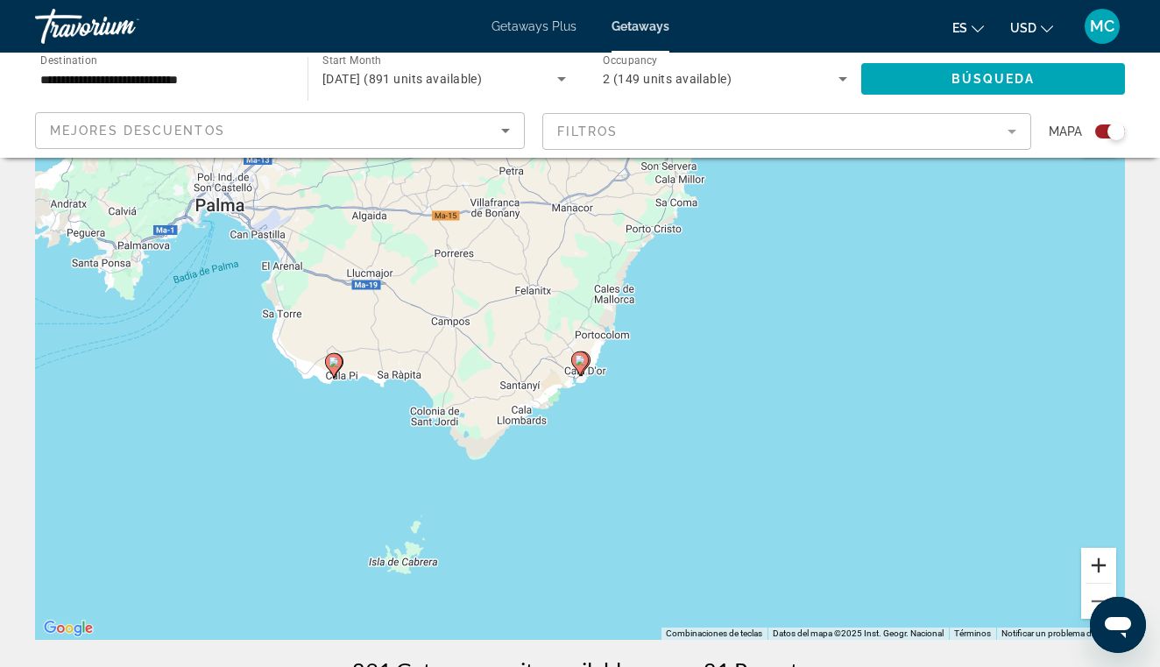
click at [1092, 558] on button "Ampliar" at bounding box center [1098, 565] width 35 height 35
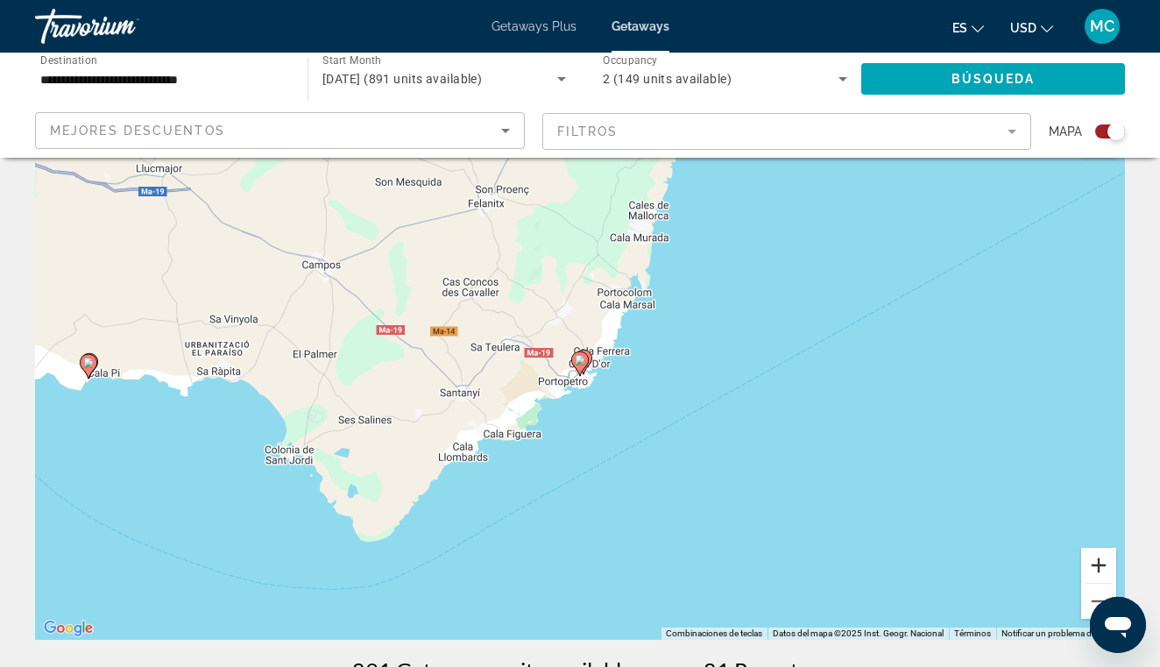
click at [1092, 558] on button "Ampliar" at bounding box center [1098, 565] width 35 height 35
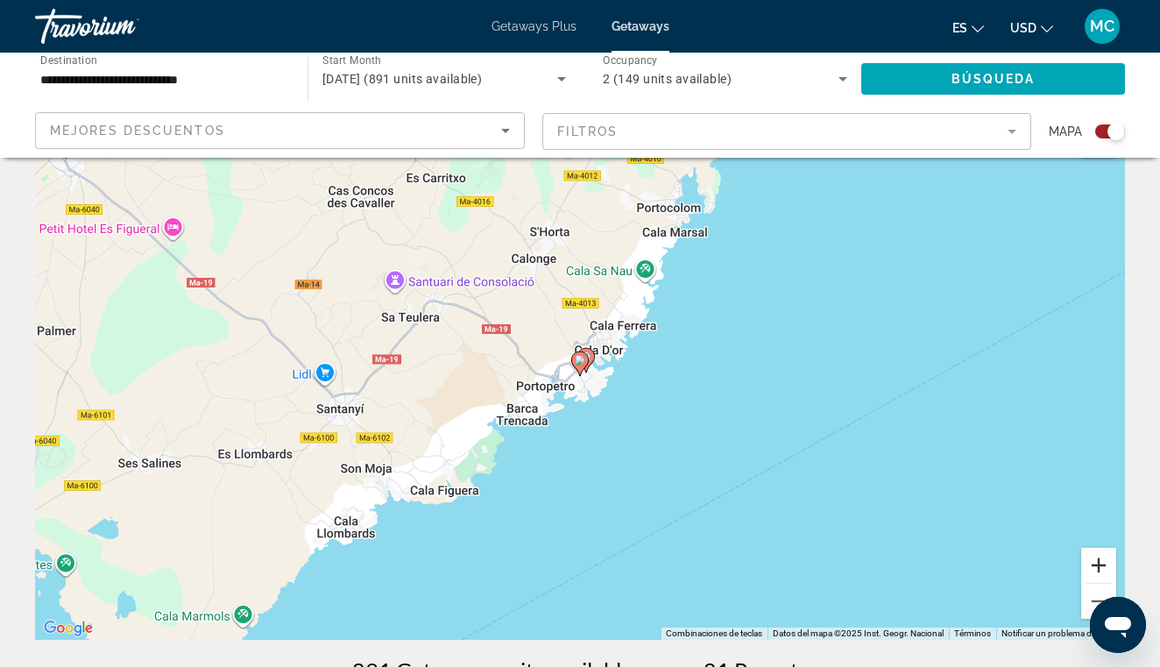
click at [1092, 558] on button "Ampliar" at bounding box center [1098, 565] width 35 height 35
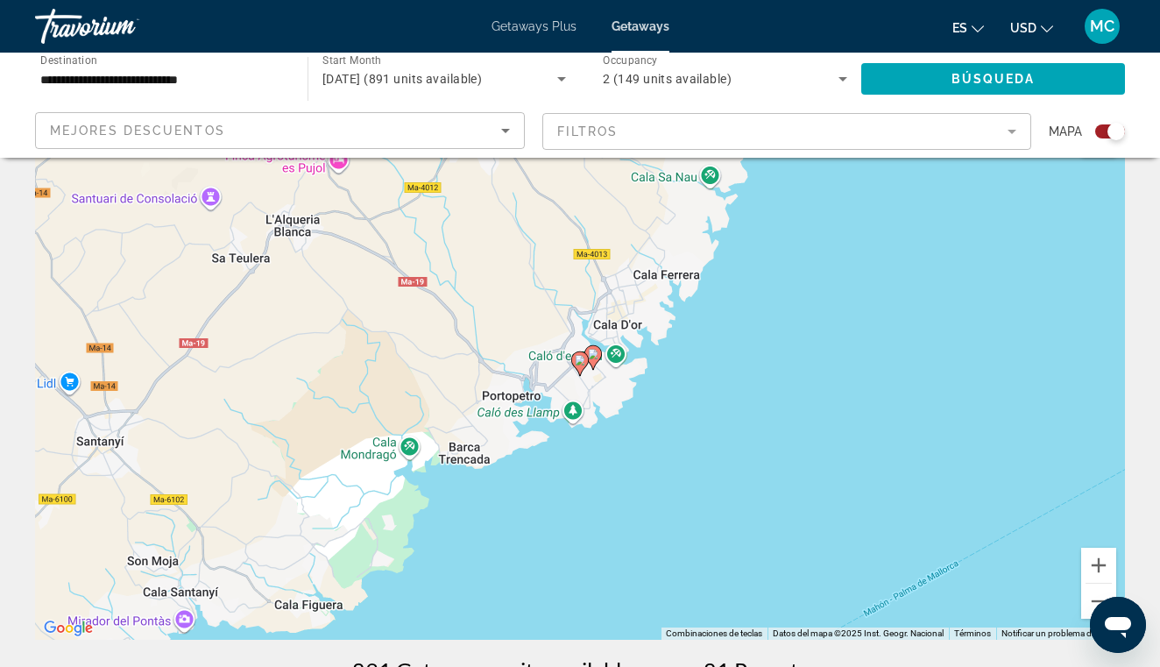
click at [579, 357] on image "Main content" at bounding box center [580, 360] width 11 height 11
type input "**********"
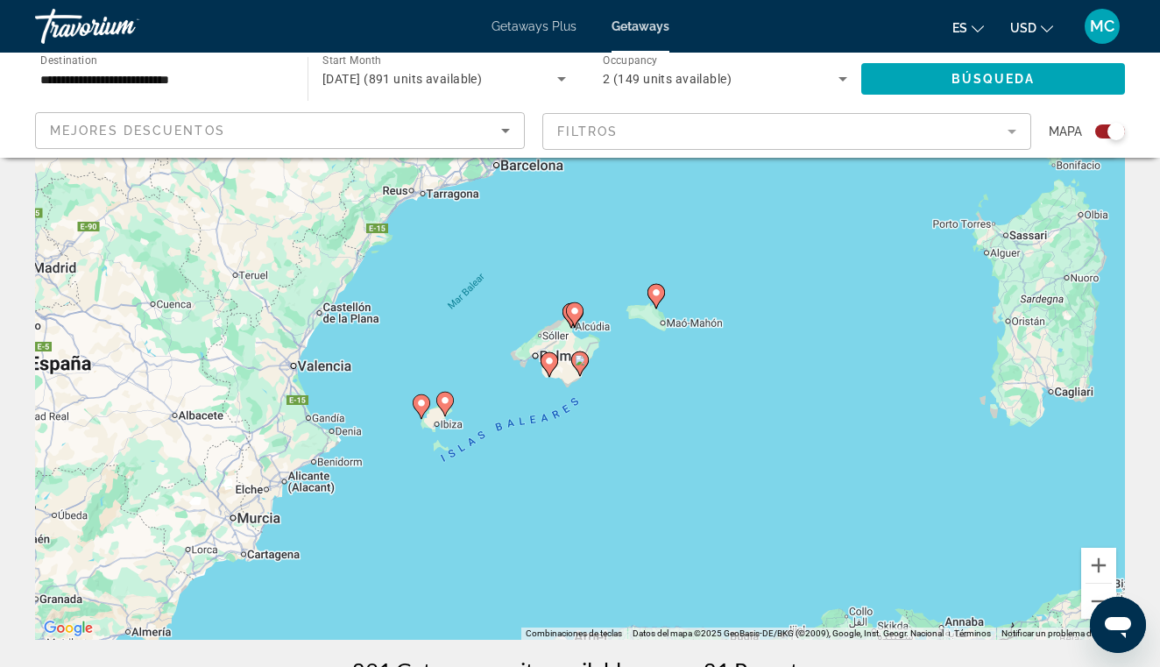
click at [584, 358] on image "Main content" at bounding box center [580, 360] width 11 height 11
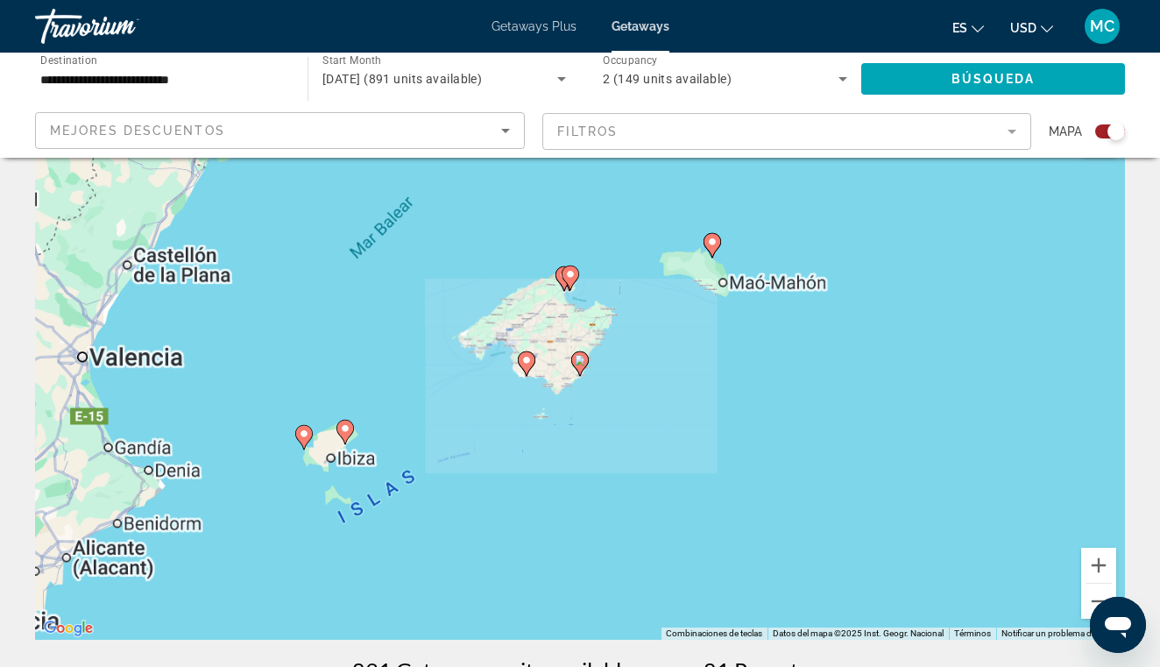
click at [584, 358] on image "Main content" at bounding box center [580, 360] width 11 height 11
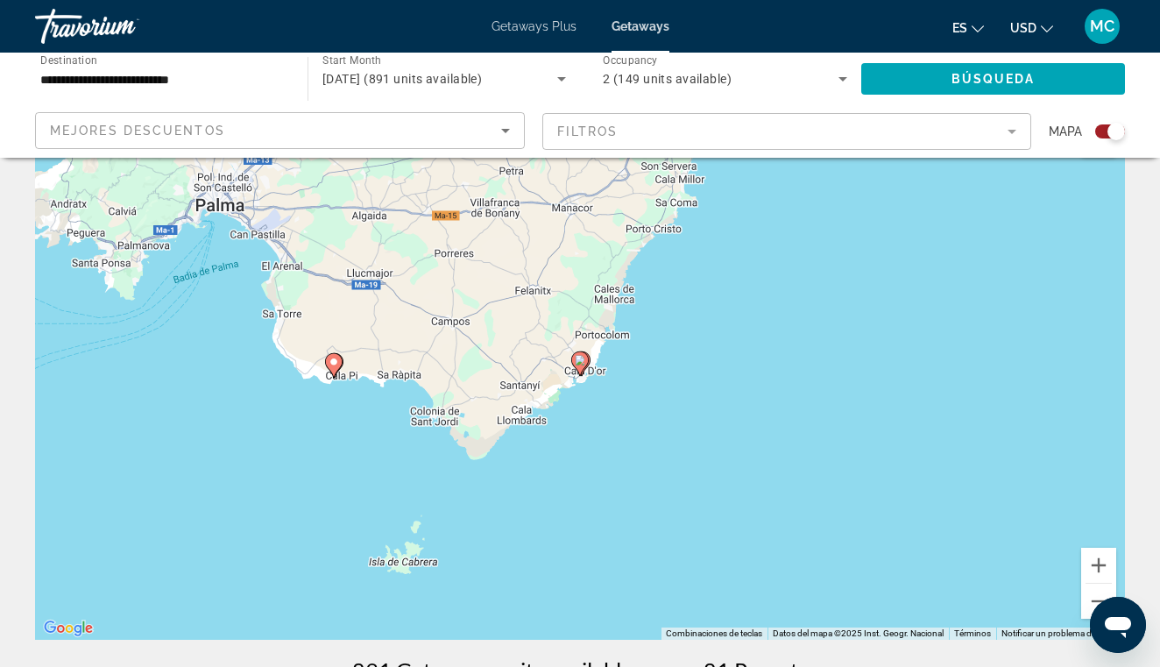
click at [584, 358] on image "Main content" at bounding box center [580, 360] width 11 height 11
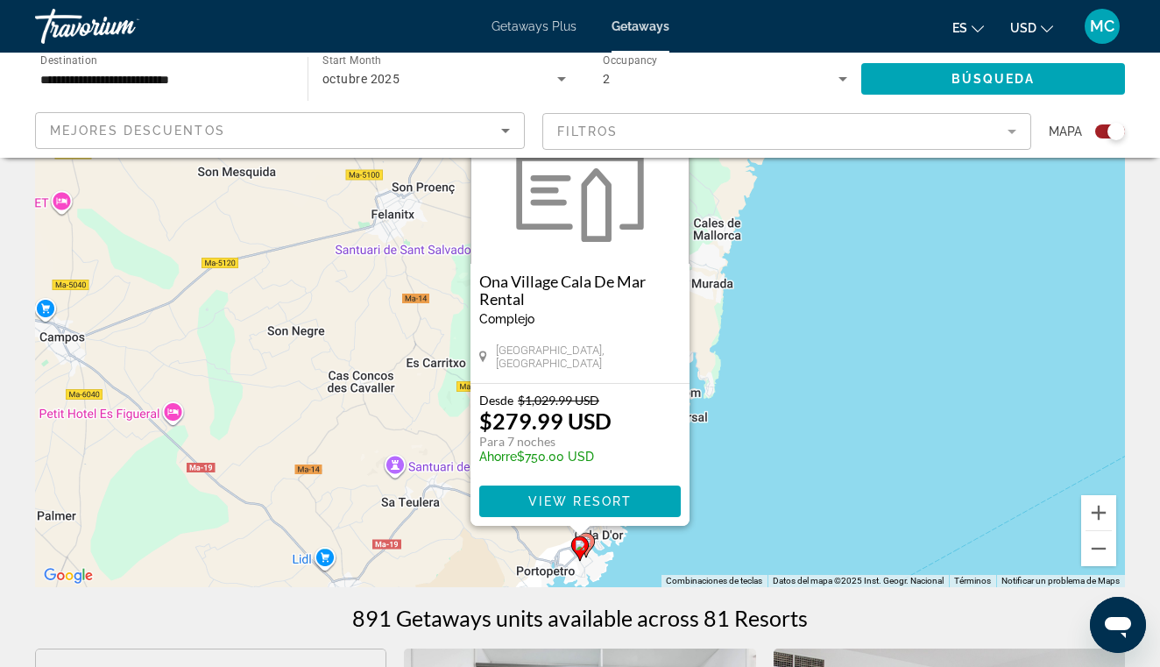
scroll to position [129, 0]
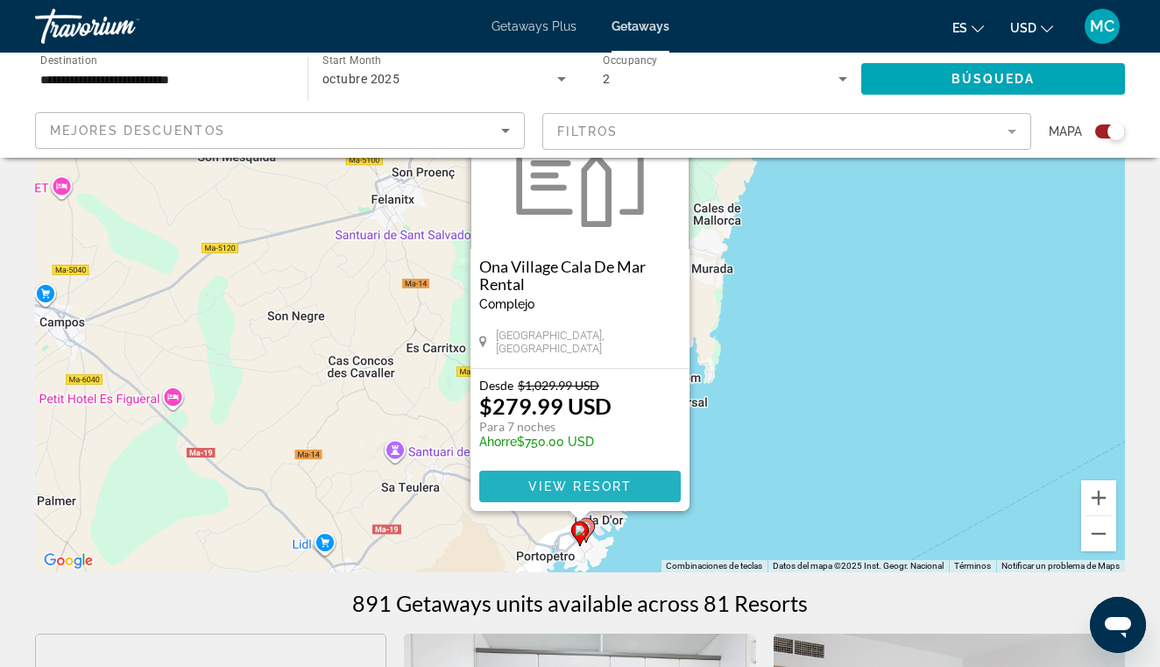
click at [566, 488] on span "View Resort" at bounding box center [579, 486] width 103 height 14
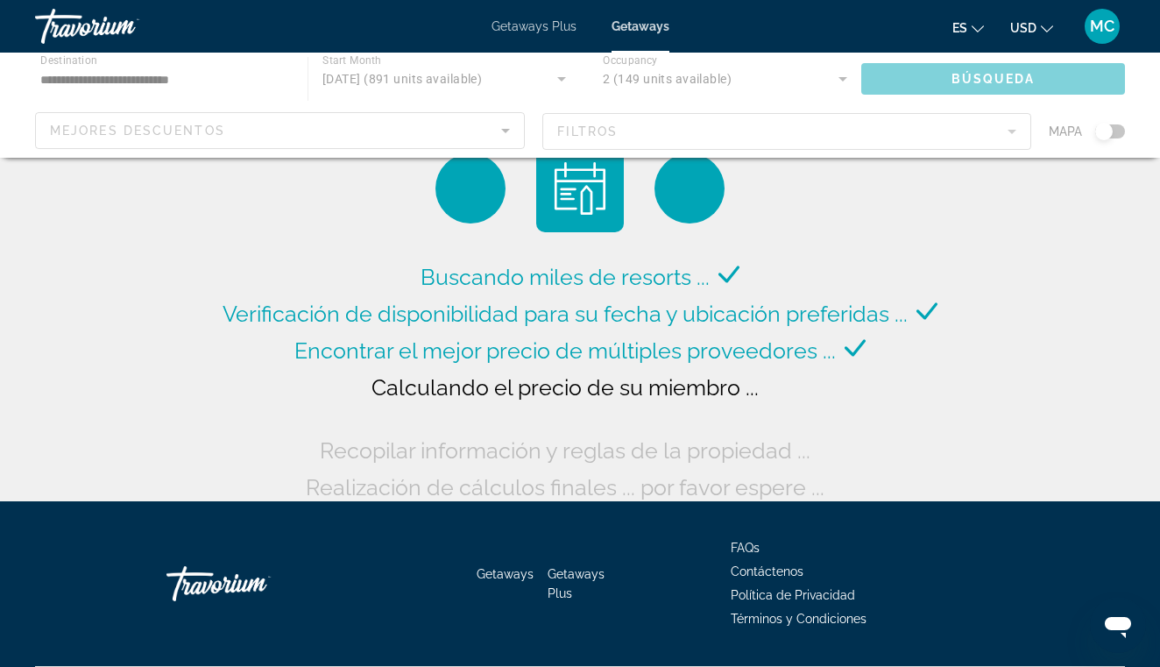
click at [1098, 135] on div "Main content" at bounding box center [580, 105] width 1160 height 105
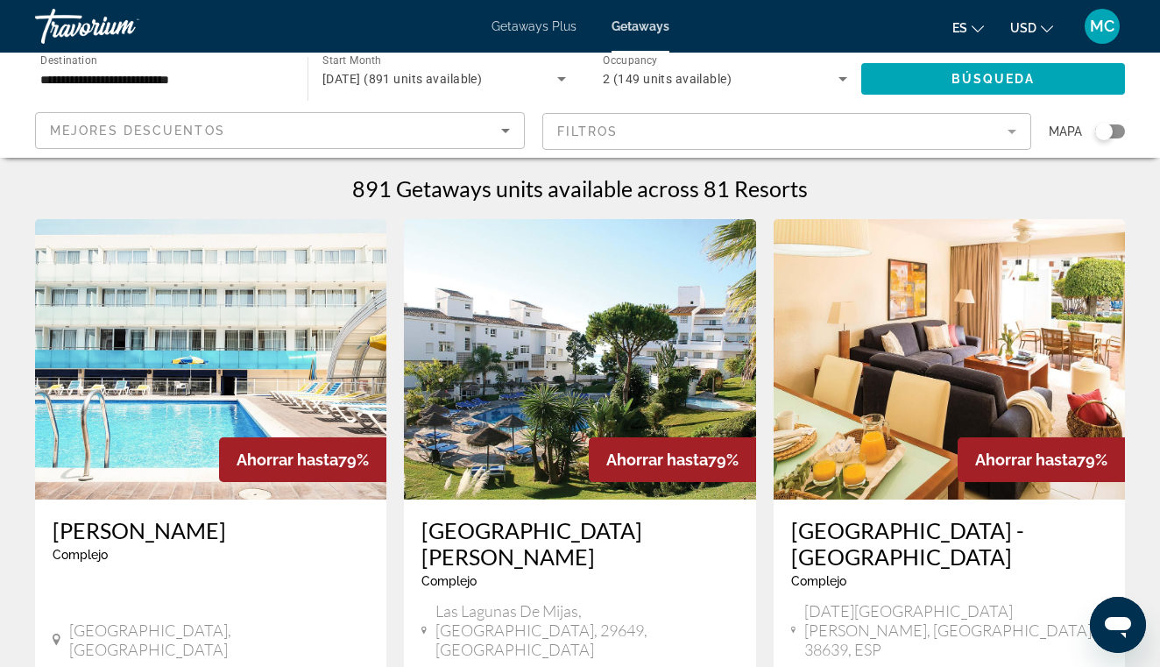
click at [1105, 133] on div "Search widget" at bounding box center [1104, 132] width 18 height 18
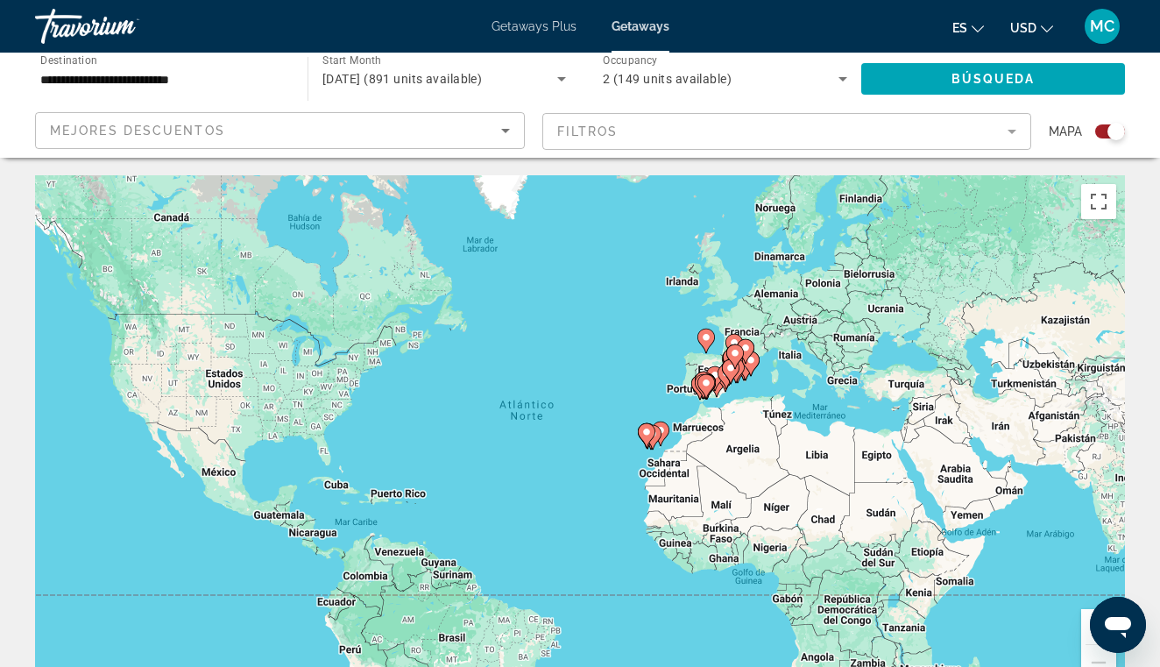
click at [1087, 628] on button "Ampliar" at bounding box center [1098, 626] width 35 height 35
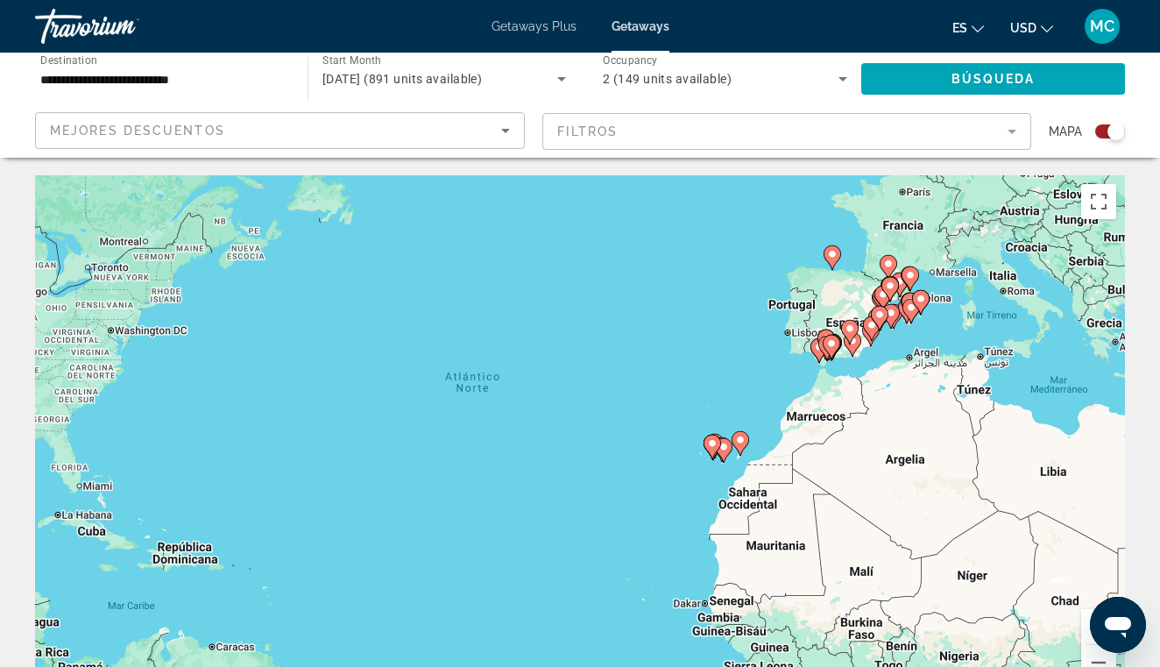
click at [1087, 628] on button "Ampliar" at bounding box center [1098, 626] width 35 height 35
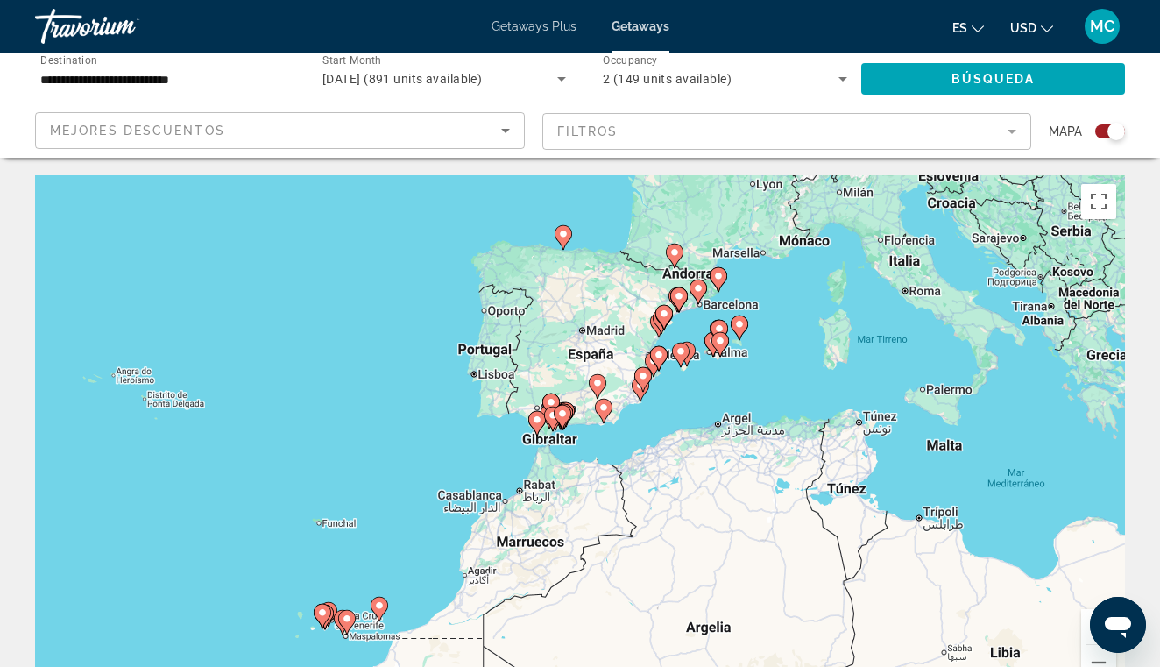
drag, startPoint x: 1050, startPoint y: 447, endPoint x: 522, endPoint y: 595, distance: 547.9
click at [522, 595] on div "Para activar la función de arrastre con el teclado, pulsa Alt + Intro. Cuando h…" at bounding box center [580, 438] width 1090 height 526
drag, startPoint x: 1115, startPoint y: 623, endPoint x: 1103, endPoint y: 541, distance: 82.4
click at [1103, 597] on html at bounding box center [1118, 625] width 56 height 56
click at [1089, 616] on button "Ampliar" at bounding box center [1098, 626] width 35 height 35
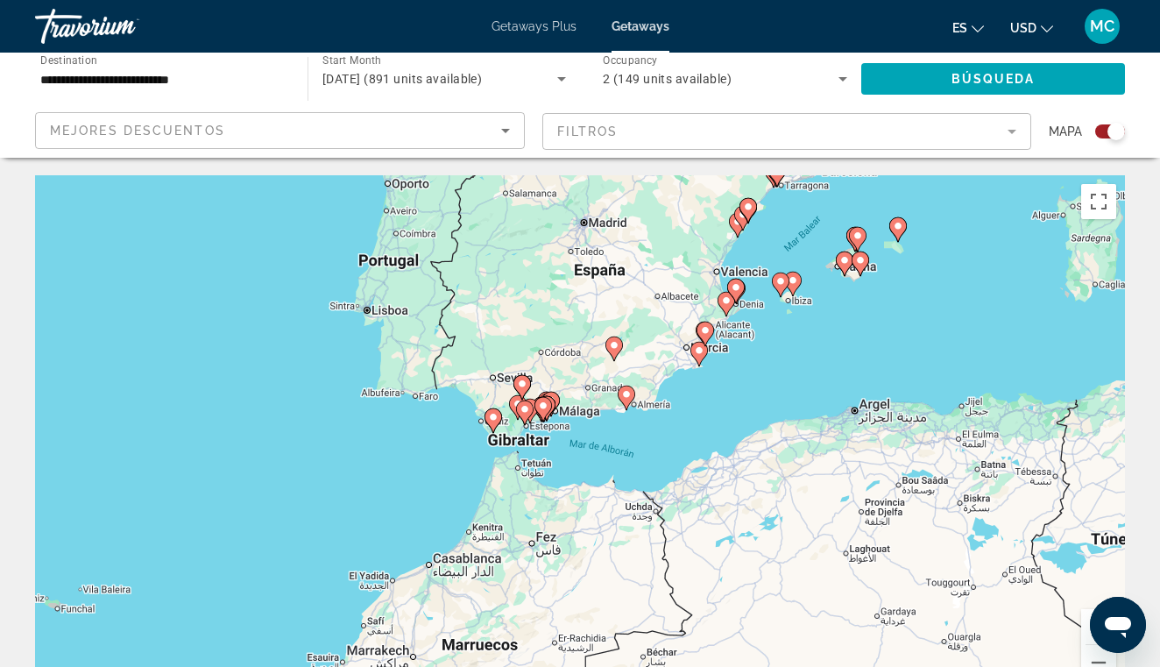
click at [1089, 616] on button "Ampliar" at bounding box center [1098, 626] width 35 height 35
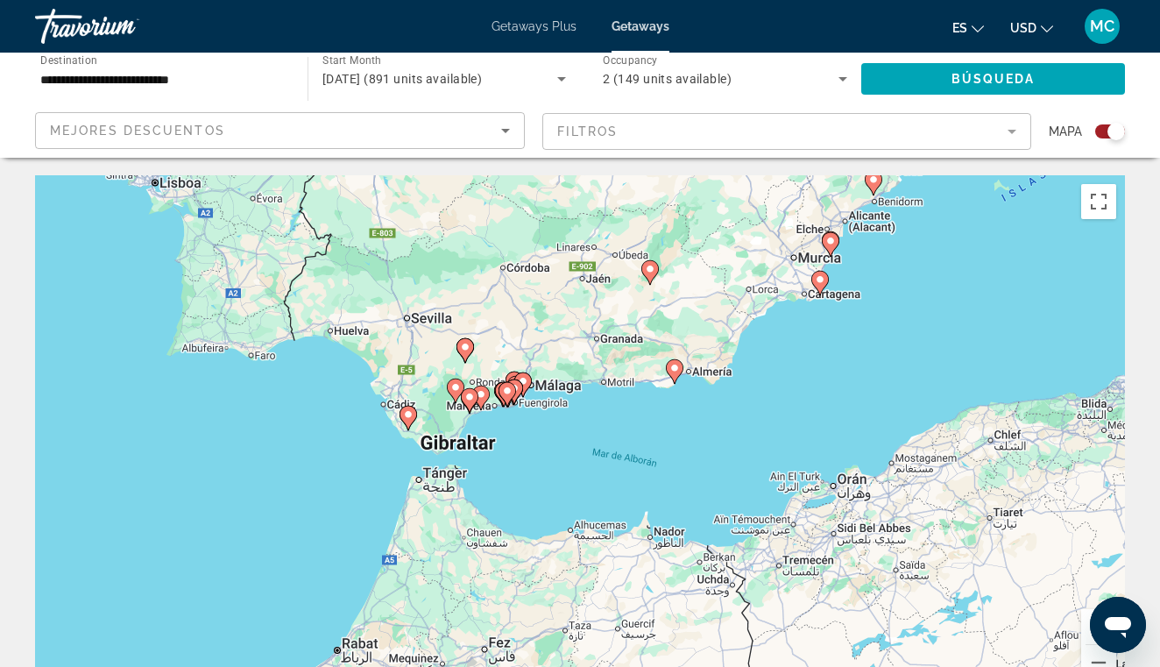
click at [1089, 616] on button "Ampliar" at bounding box center [1098, 626] width 35 height 35
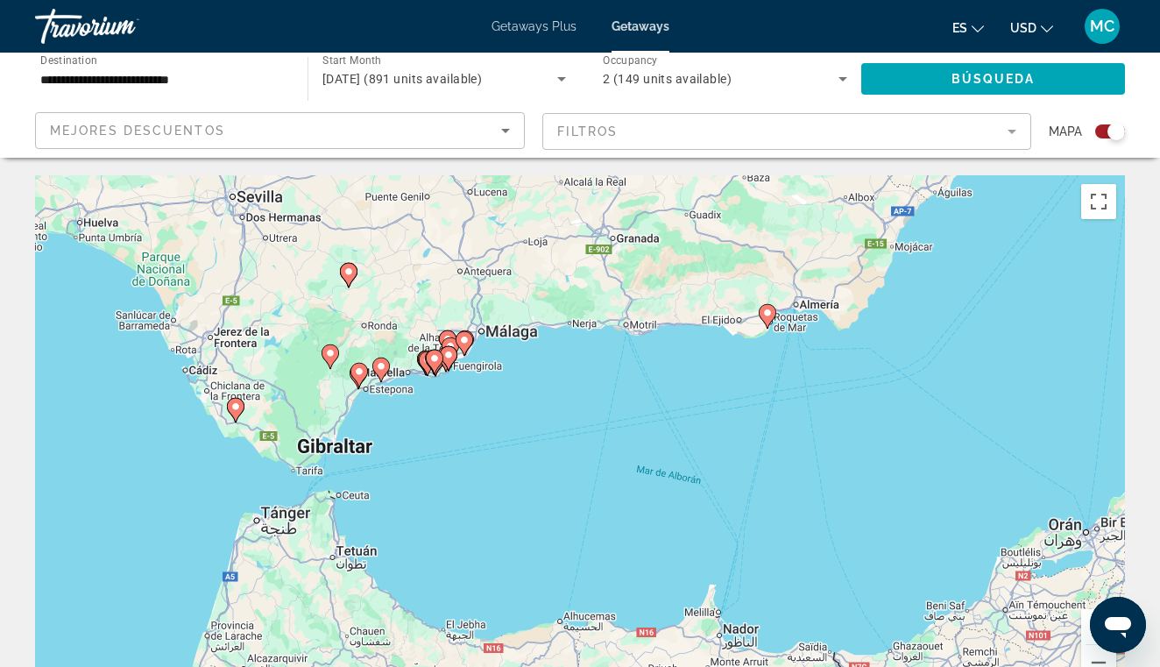
click at [1089, 616] on button "Ampliar" at bounding box center [1098, 626] width 35 height 35
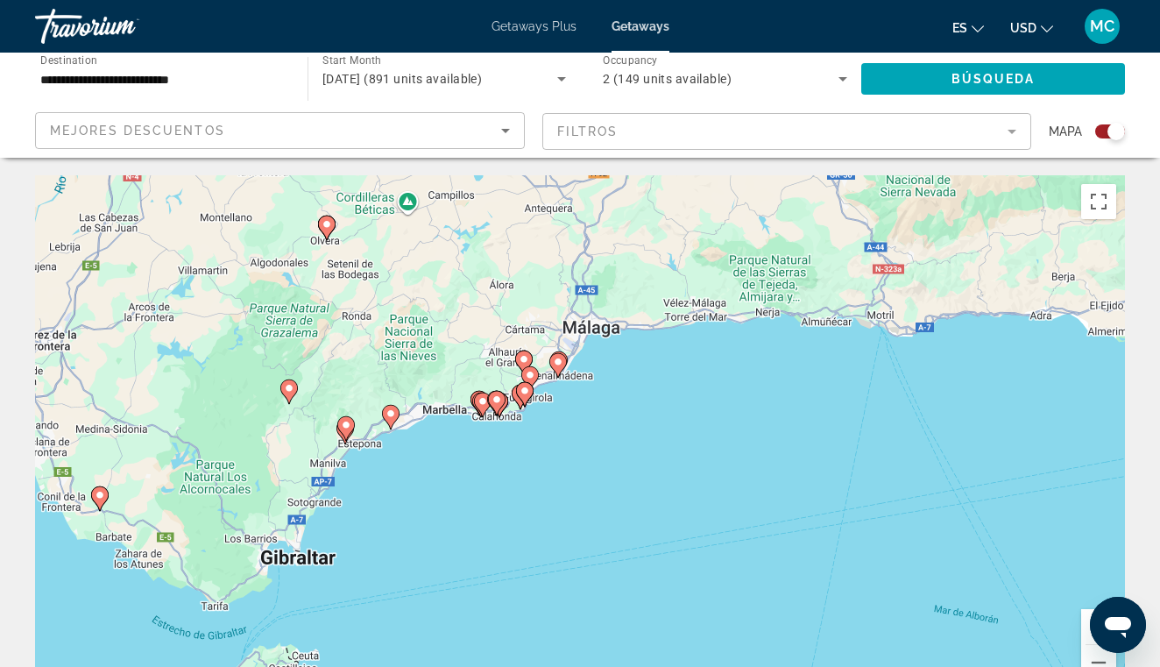
drag, startPoint x: 801, startPoint y: 632, endPoint x: 1004, endPoint y: 734, distance: 227.7
click at [1004, 666] on html "**********" at bounding box center [580, 333] width 1160 height 667
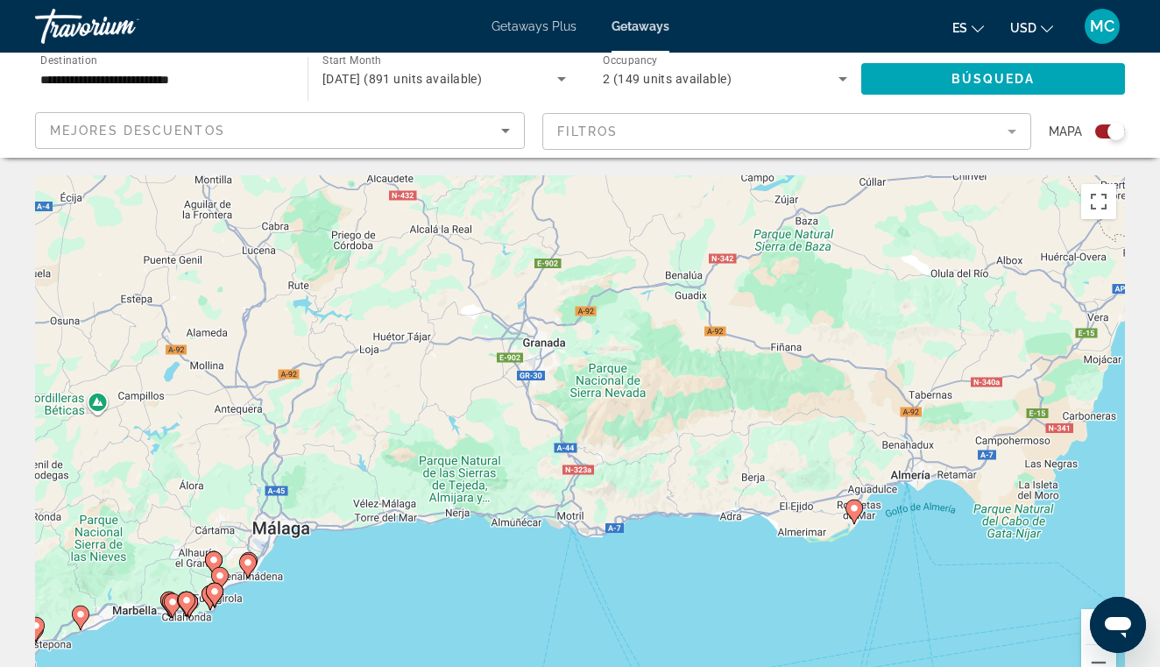
drag, startPoint x: 960, startPoint y: 274, endPoint x: 641, endPoint y: 483, distance: 381.8
click at [641, 483] on div "Para activar la función de arrastre con el teclado, pulsa Alt + Intro. Cuando h…" at bounding box center [580, 438] width 1090 height 526
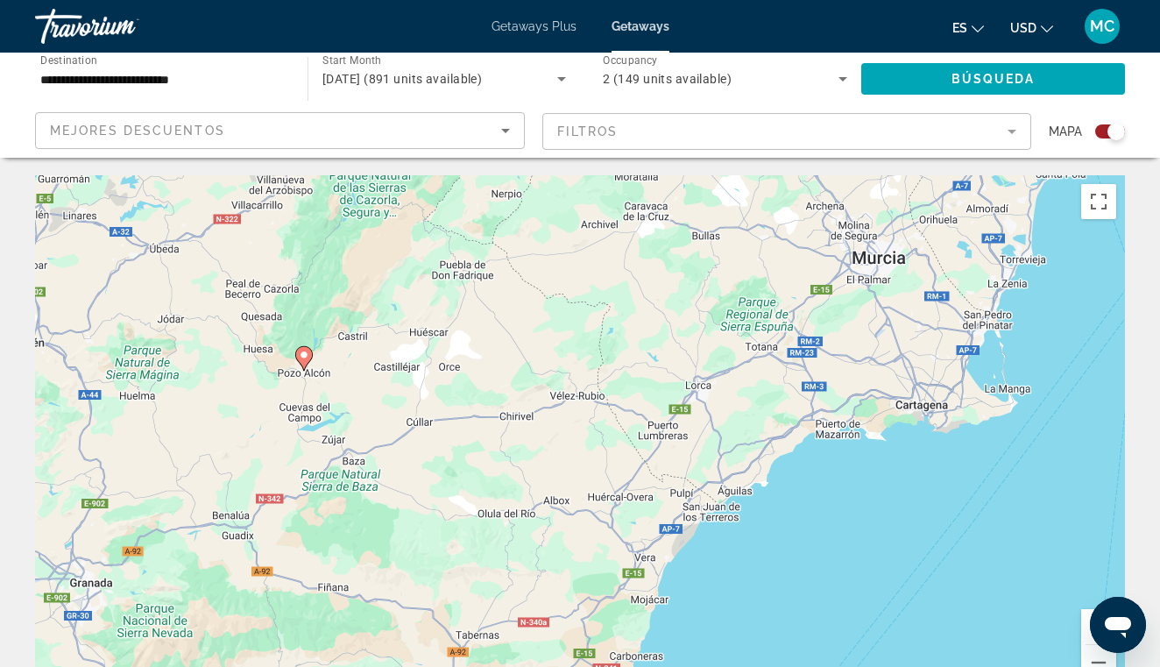
drag, startPoint x: 1026, startPoint y: 253, endPoint x: 594, endPoint y: 484, distance: 489.6
click at [595, 484] on div "Para activar la función de arrastre con el teclado, pulsa Alt + Intro. Cuando h…" at bounding box center [580, 438] width 1090 height 526
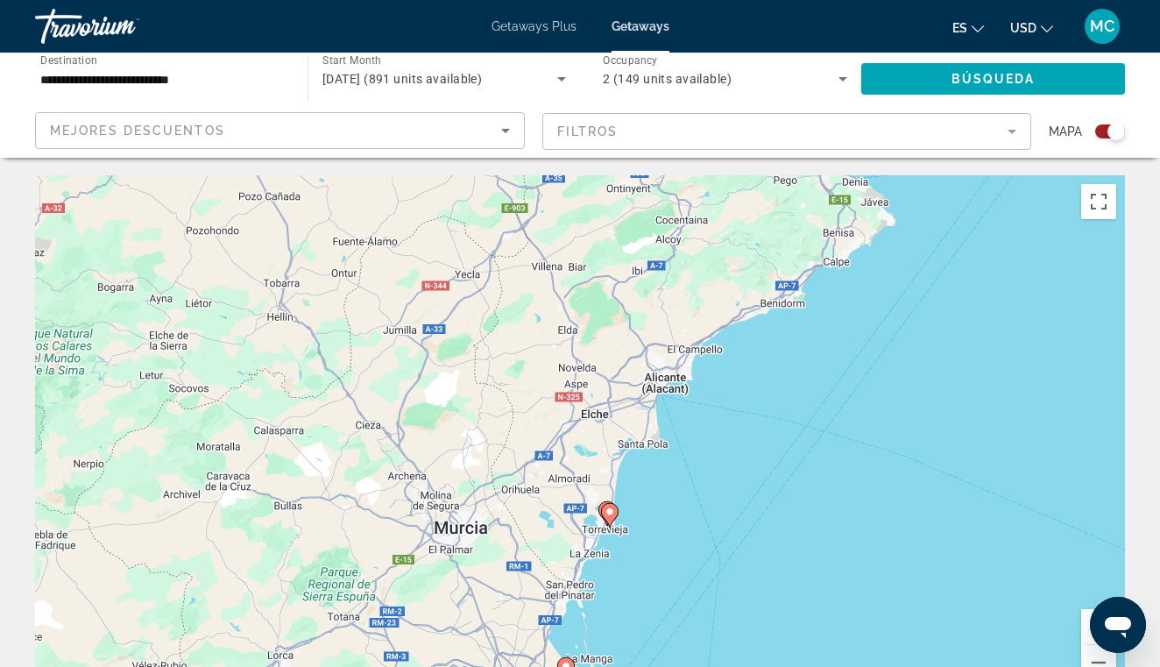
drag, startPoint x: 1037, startPoint y: 209, endPoint x: 698, endPoint y: 431, distance: 405.1
click at [654, 463] on div "Para activar la función de arrastre con el teclado, pulsa Alt + Intro. Cuando h…" at bounding box center [580, 438] width 1090 height 526
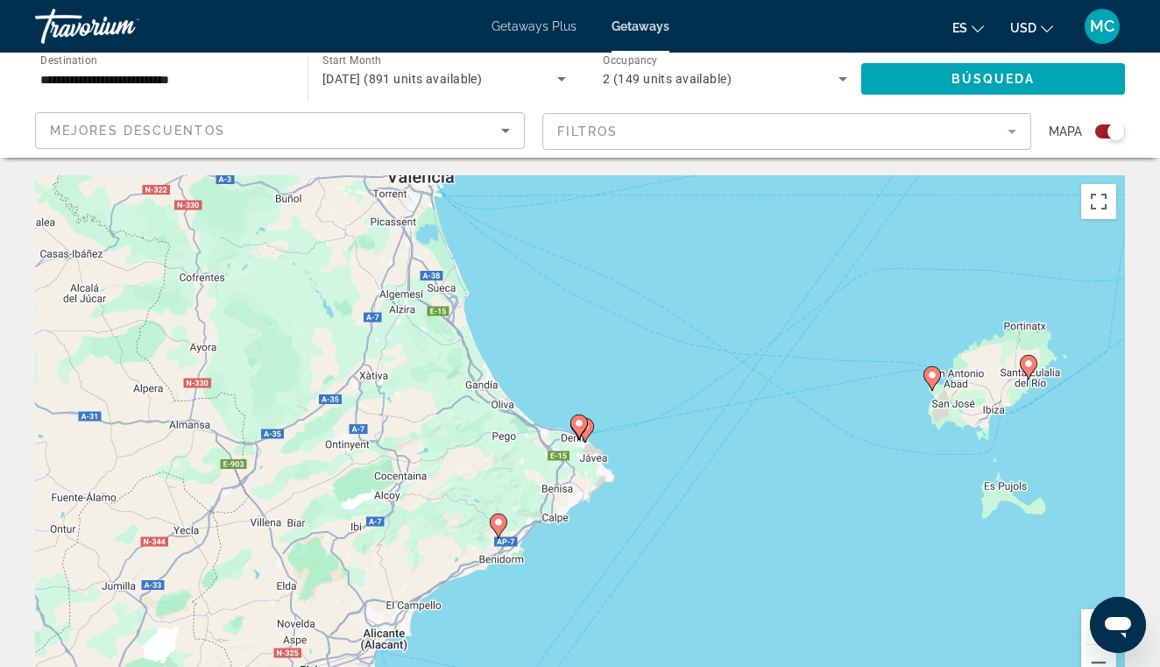
drag, startPoint x: 1026, startPoint y: 209, endPoint x: 706, endPoint y: 492, distance: 427.1
click at [706, 492] on div "Para activar la función de arrastre con el teclado, pulsa Alt + Intro. Cuando h…" at bounding box center [580, 438] width 1090 height 526
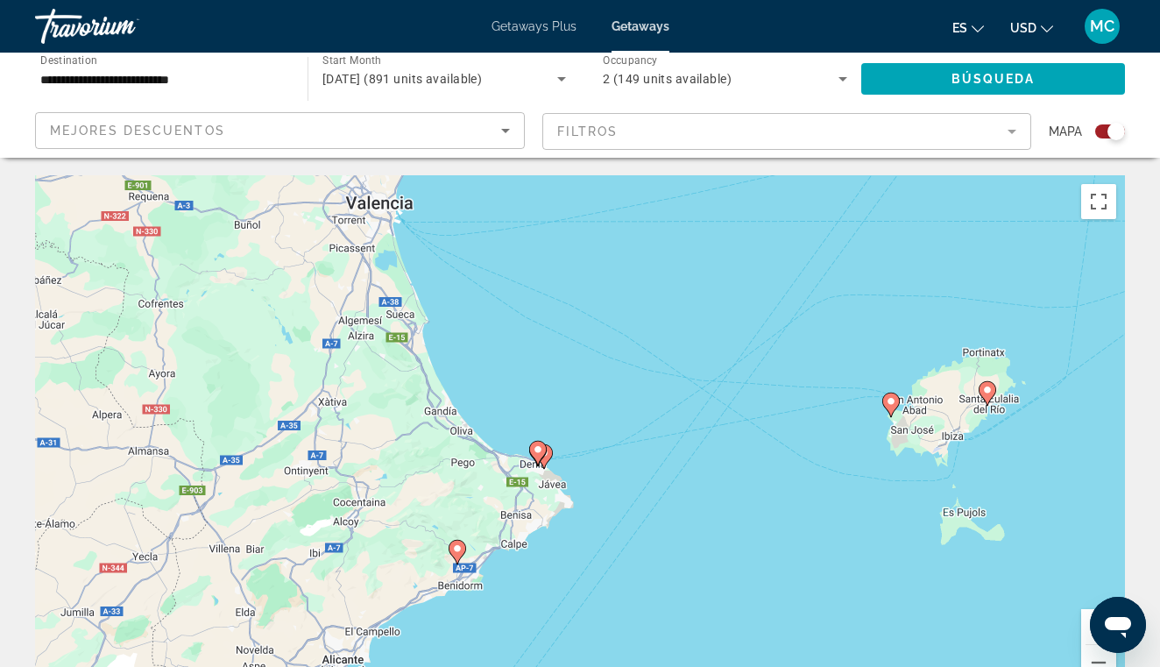
click at [890, 402] on image "Main content" at bounding box center [891, 401] width 11 height 11
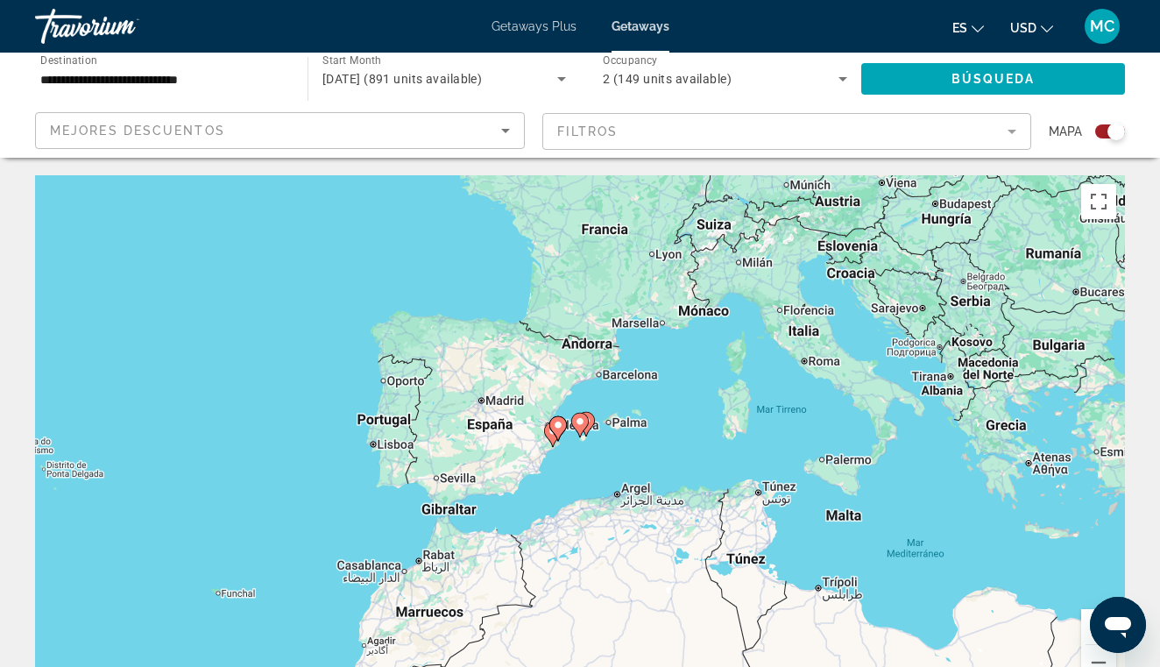
click at [580, 422] on image "Main content" at bounding box center [580, 421] width 11 height 11
type input "**********"
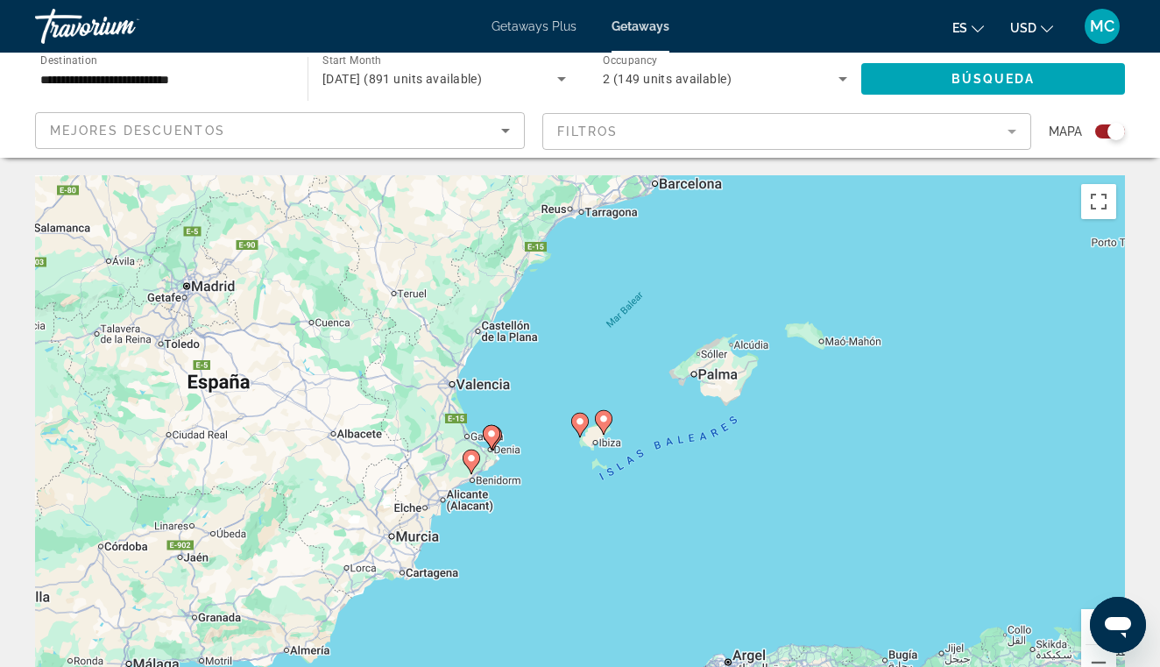
click at [580, 422] on image "Main content" at bounding box center [580, 421] width 11 height 11
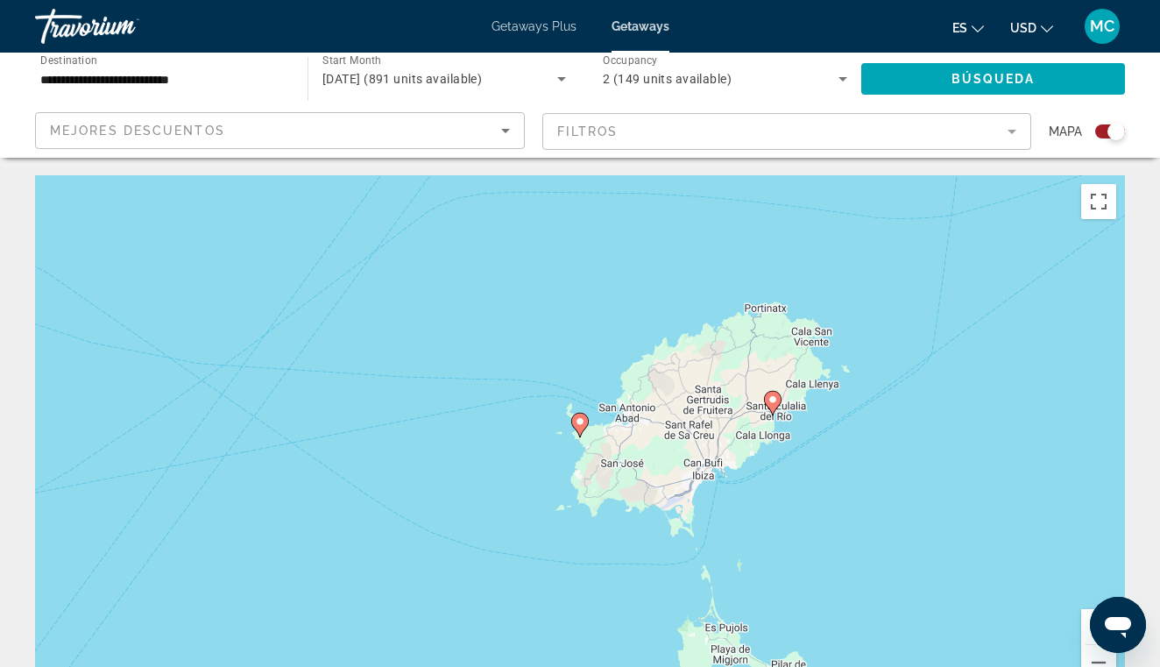
click at [580, 422] on image "Main content" at bounding box center [580, 421] width 11 height 11
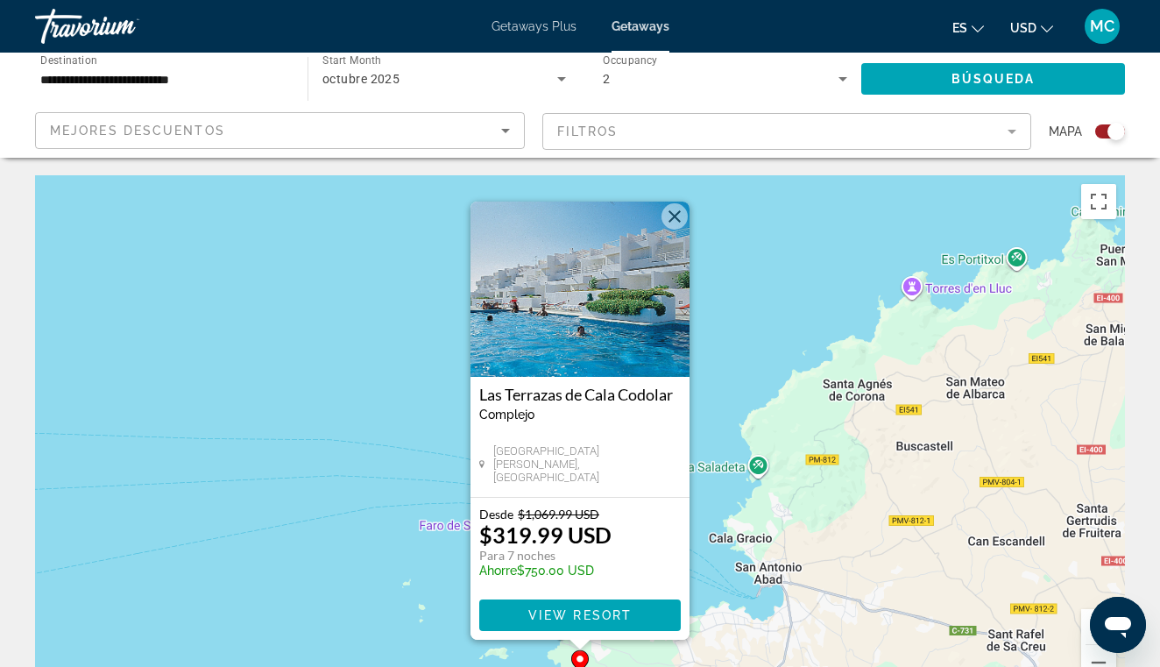
click at [676, 219] on button "Cerrar" at bounding box center [675, 216] width 26 height 26
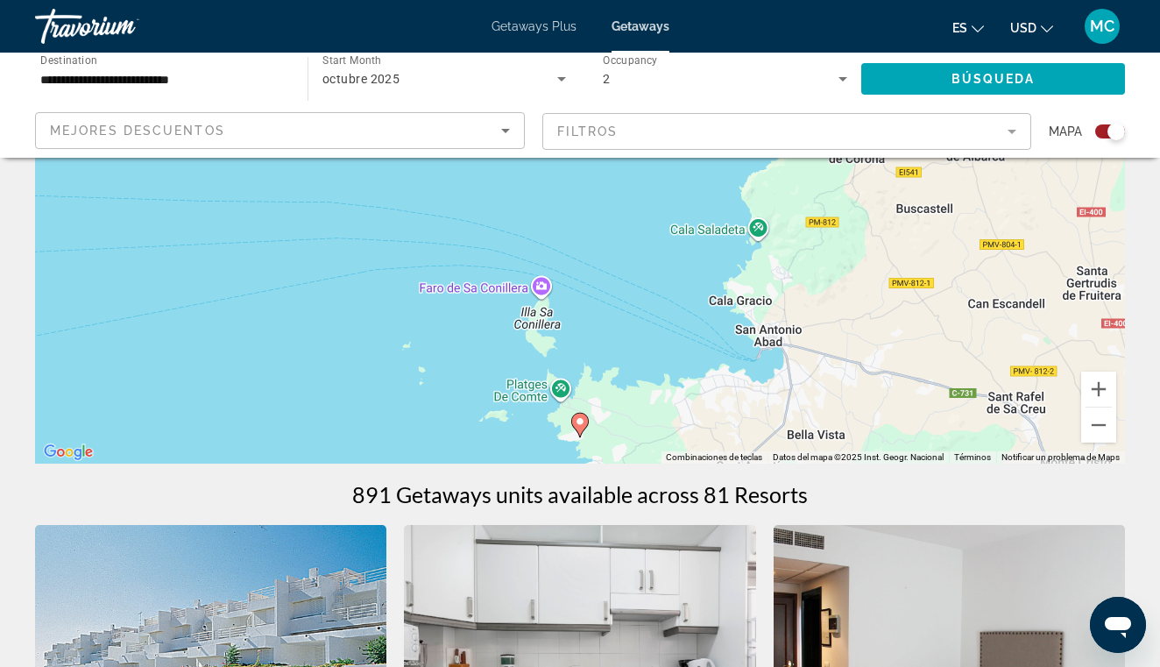
scroll to position [240, 0]
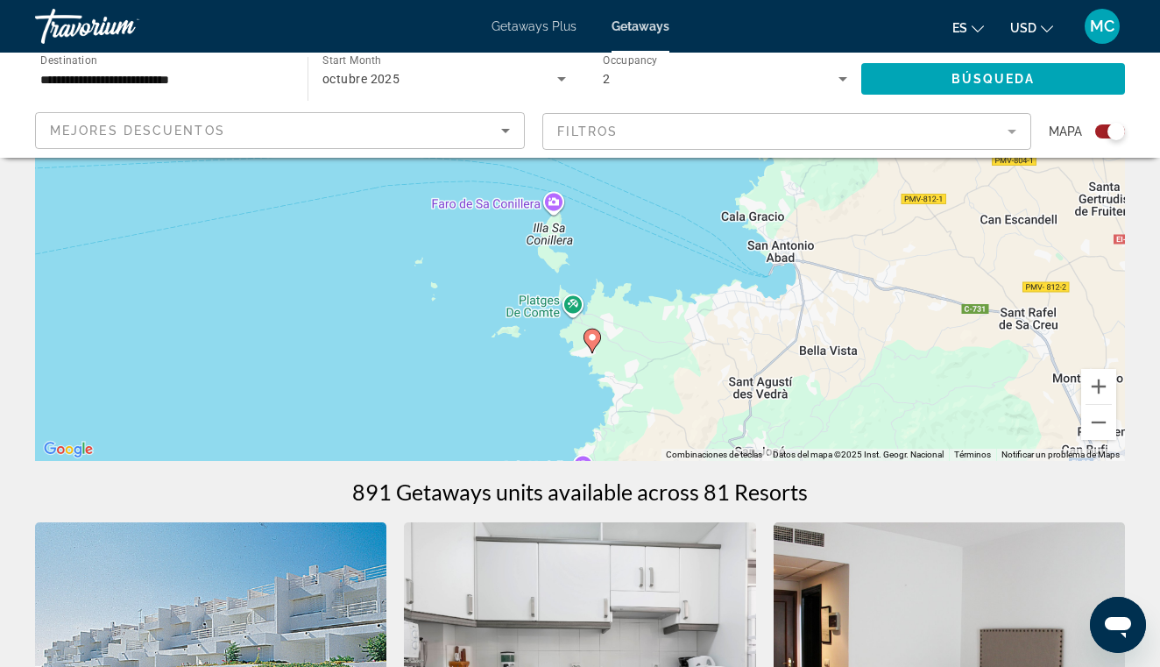
drag, startPoint x: 769, startPoint y: 372, endPoint x: 785, endPoint y: 266, distance: 107.2
click at [784, 266] on div "Para activar la función de arrastre con el teclado, pulsa Alt + Intro. Cuando h…" at bounding box center [580, 198] width 1090 height 526
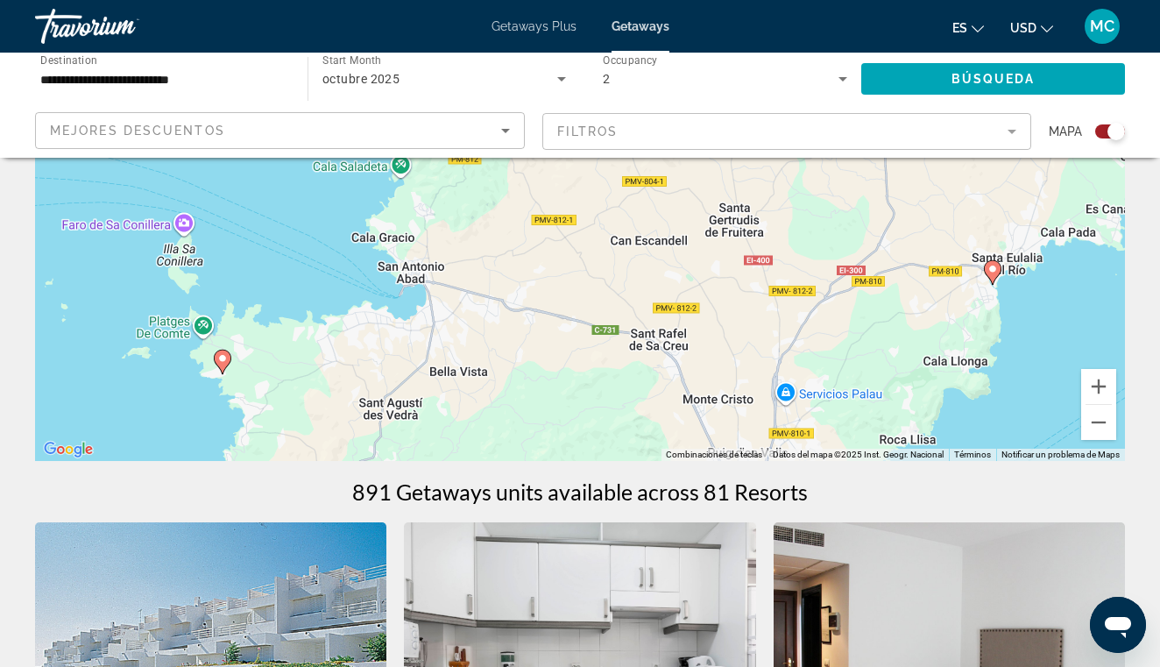
drag, startPoint x: 748, startPoint y: 348, endPoint x: 374, endPoint y: 392, distance: 376.7
click at [374, 392] on div "Para activar la función de arrastre con el teclado, pulsa Alt + Intro. Cuando h…" at bounding box center [580, 198] width 1090 height 526
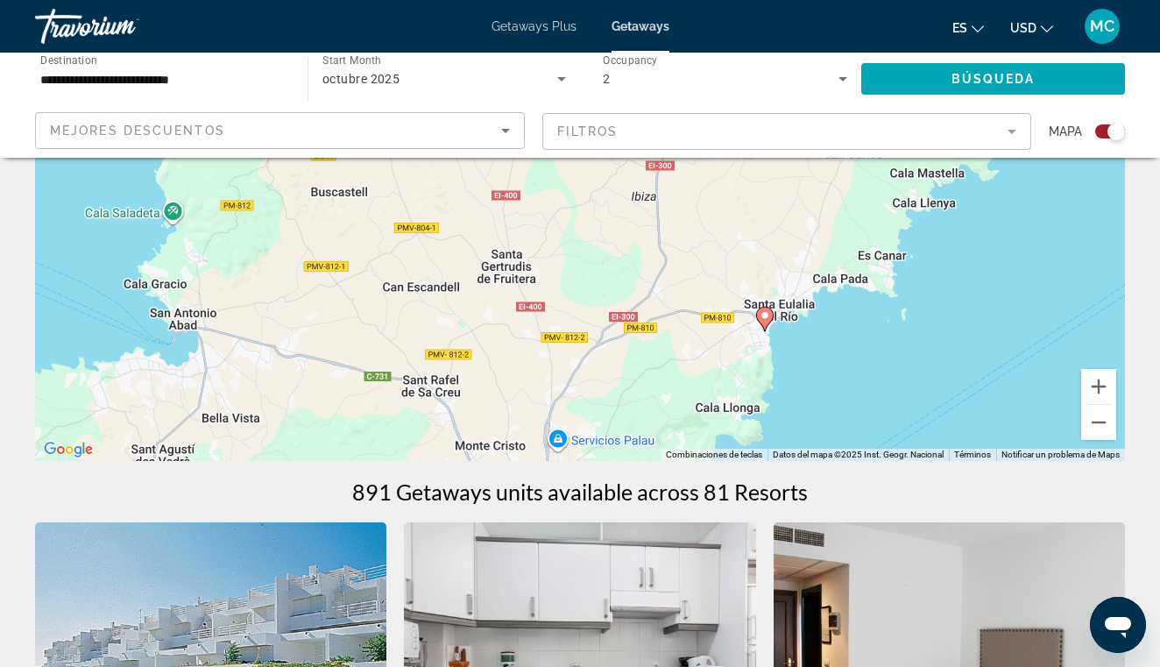
drag, startPoint x: 767, startPoint y: 311, endPoint x: 545, endPoint y: 356, distance: 226.1
click at [546, 356] on div "Para activar la función de arrastre con el teclado, pulsa Alt + Intro. Cuando h…" at bounding box center [580, 198] width 1090 height 526
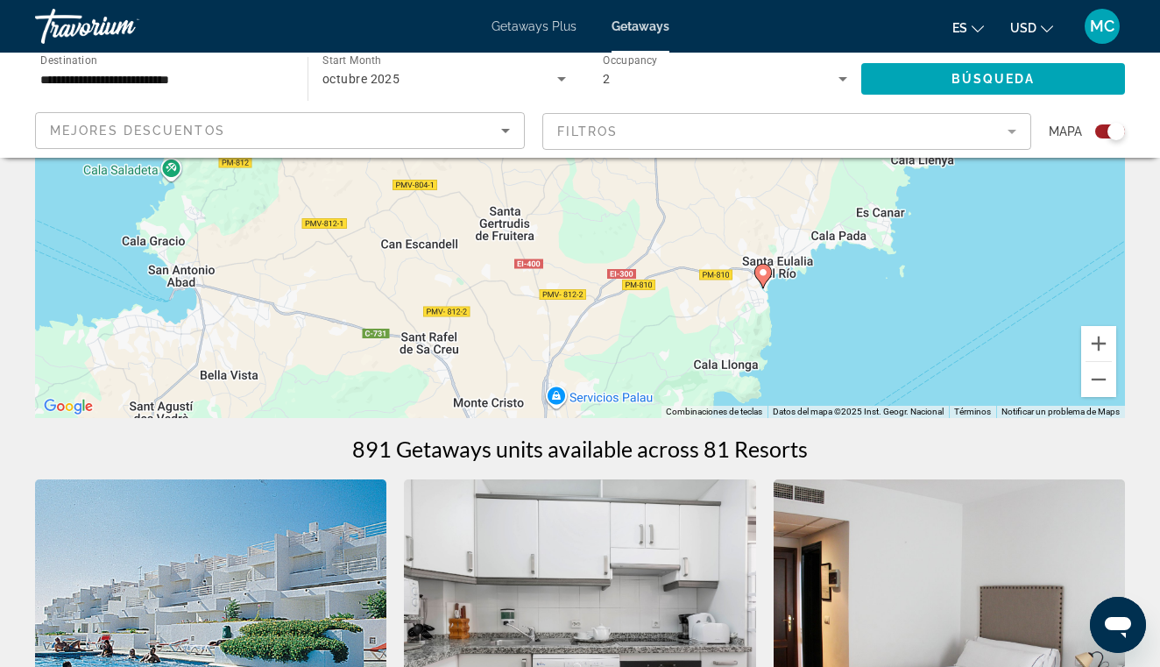
scroll to position [208, 0]
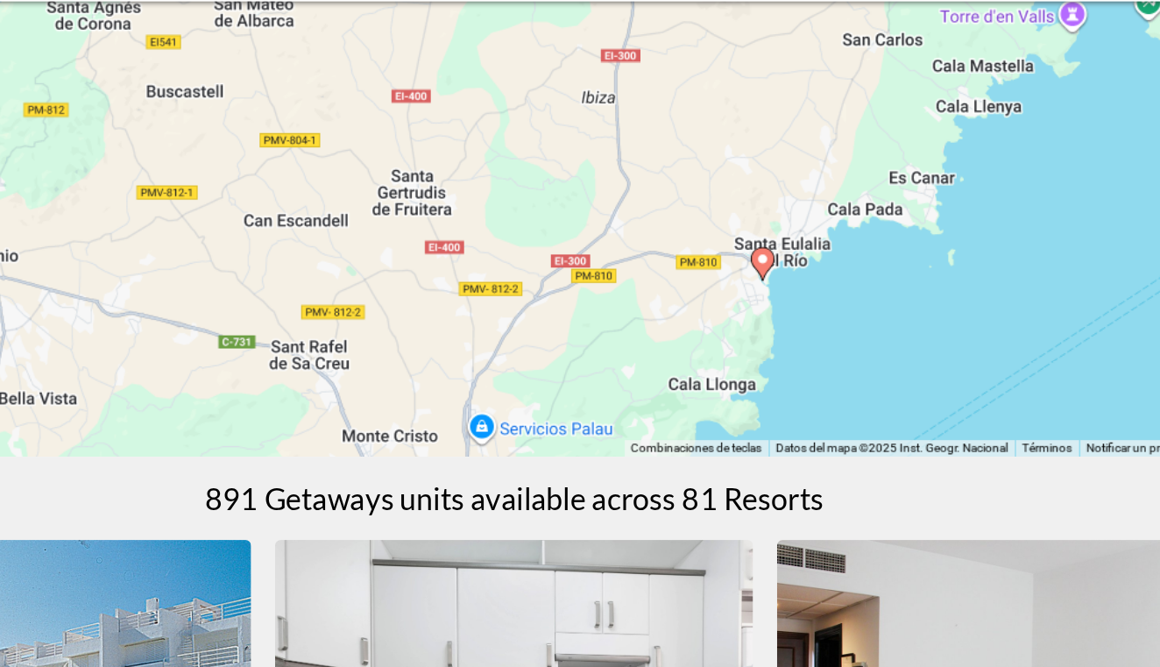
click at [758, 343] on image "Main content" at bounding box center [763, 348] width 11 height 11
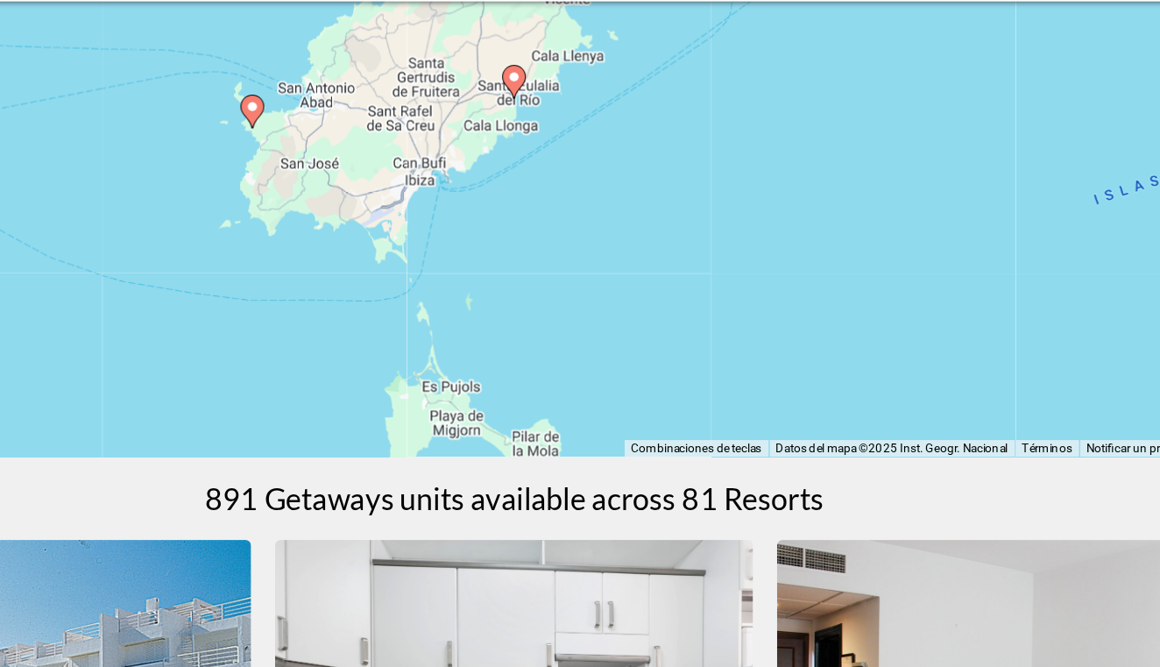
click at [575, 209] on image "Main content" at bounding box center [580, 214] width 11 height 11
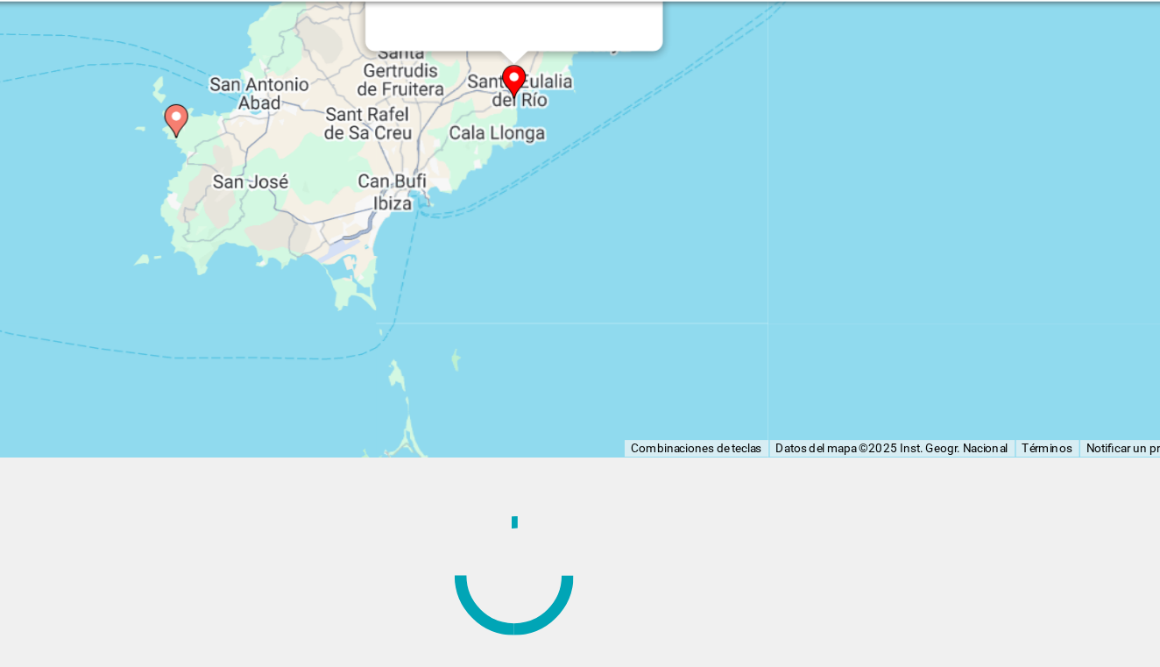
scroll to position [0, 0]
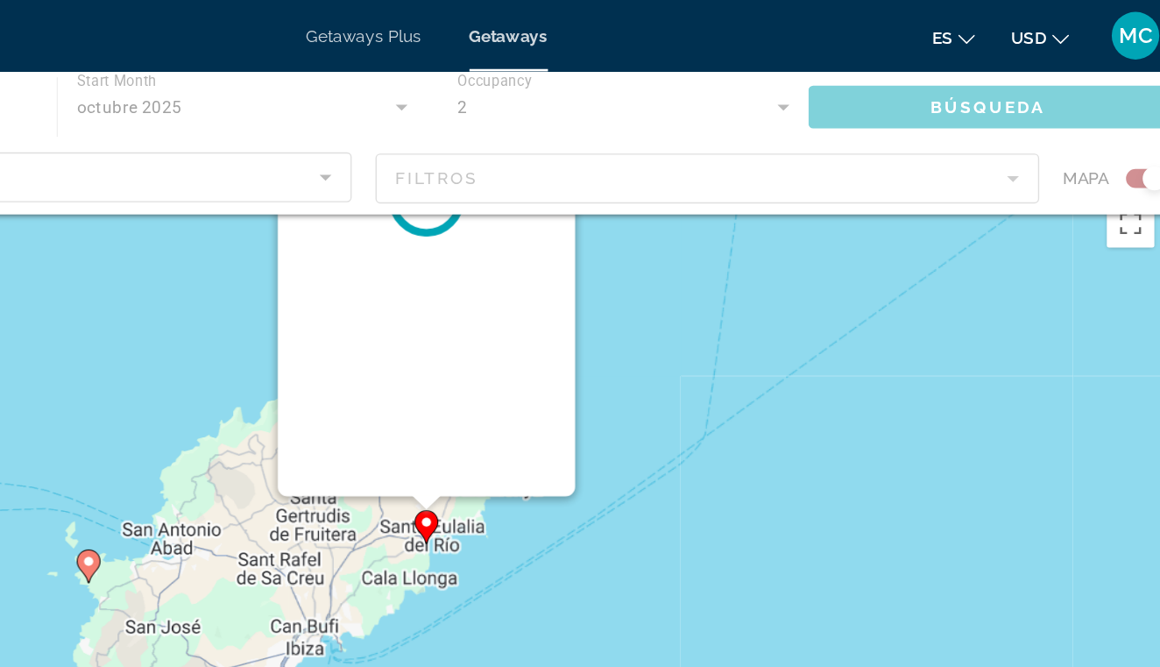
click at [379, 56] on div "Main content" at bounding box center [580, 105] width 1160 height 105
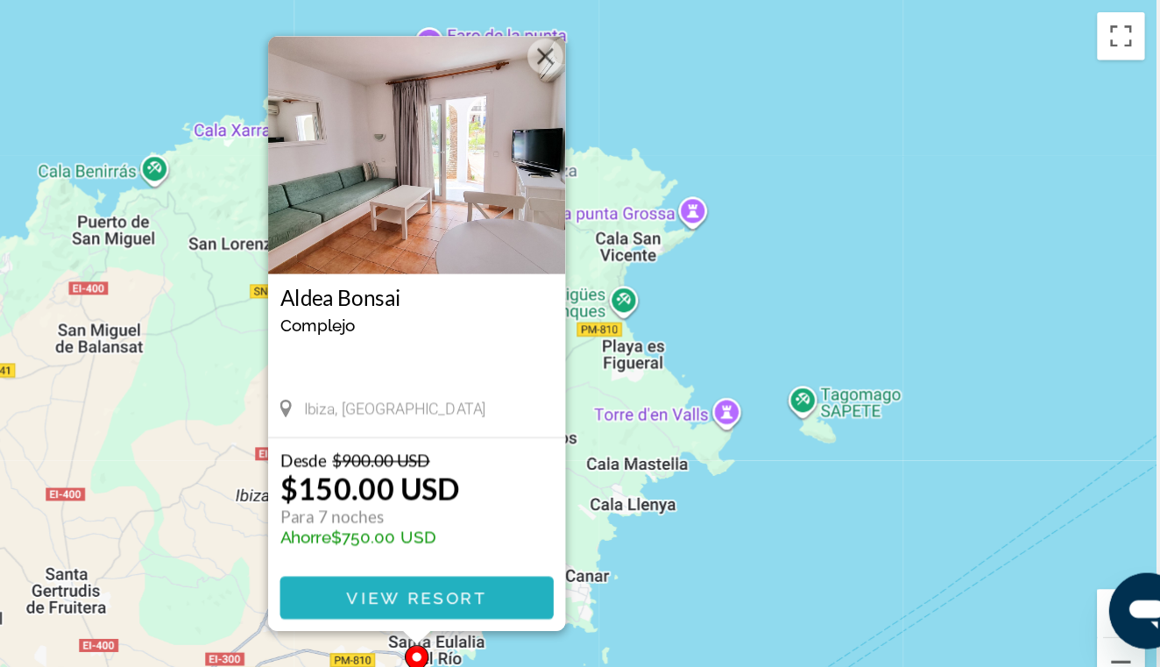
click at [528, 608] on span "View Resort" at bounding box center [579, 615] width 103 height 14
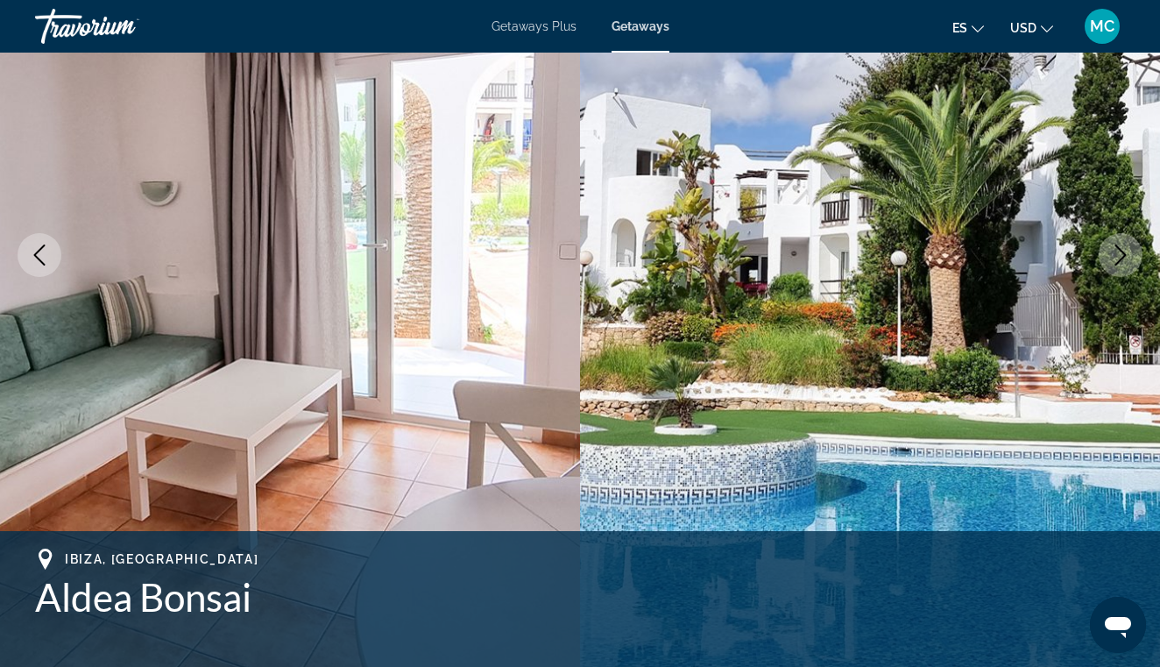
scroll to position [201, 0]
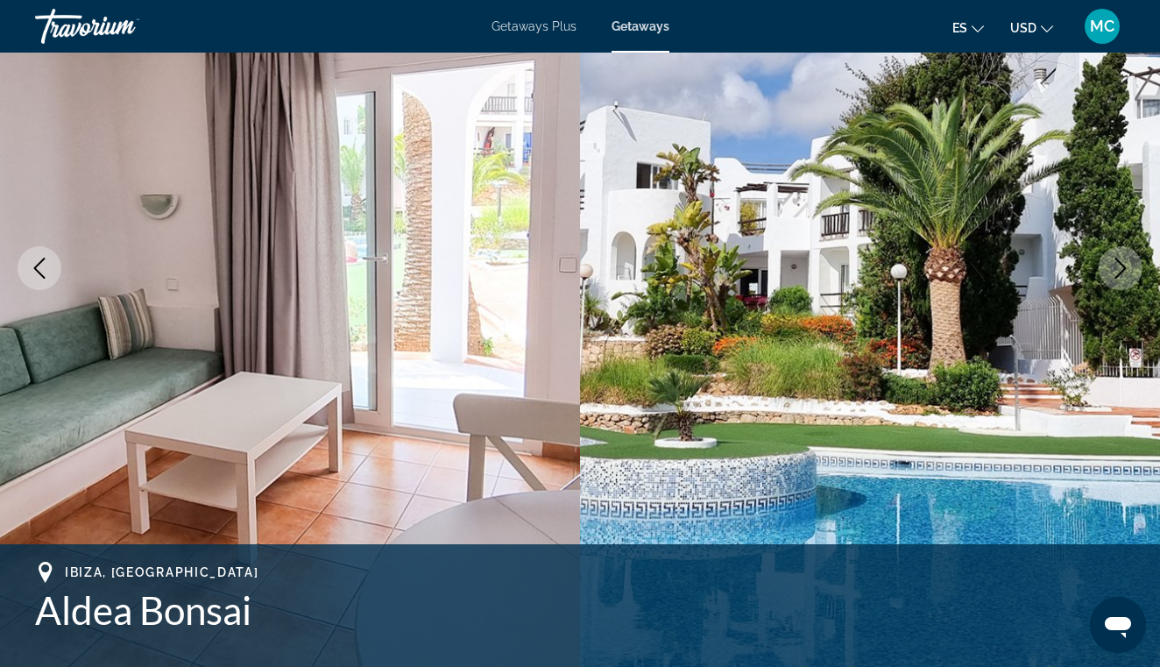
scroll to position [49, 0]
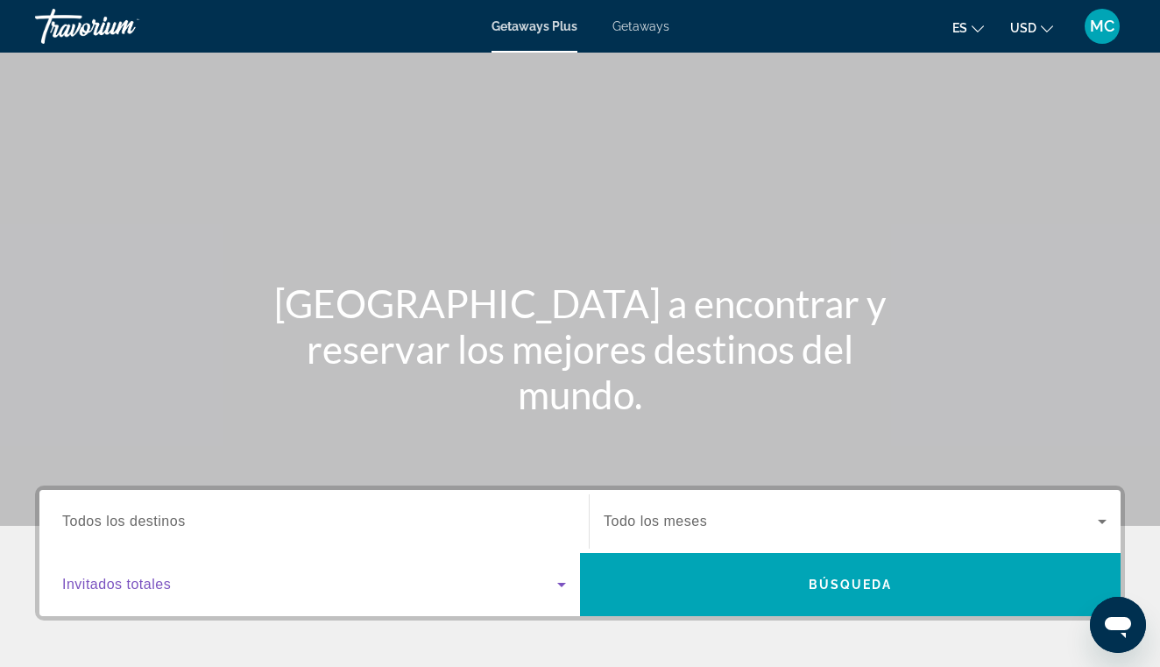
click at [560, 586] on icon "Search widget" at bounding box center [561, 584] width 21 height 21
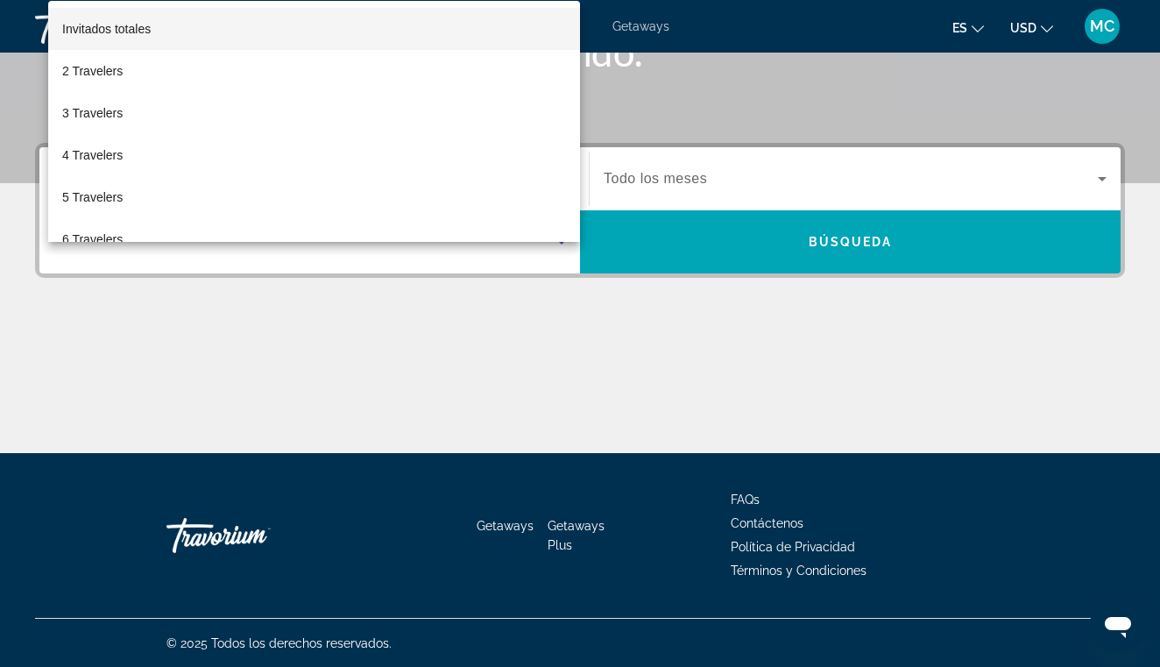
scroll to position [343, 0]
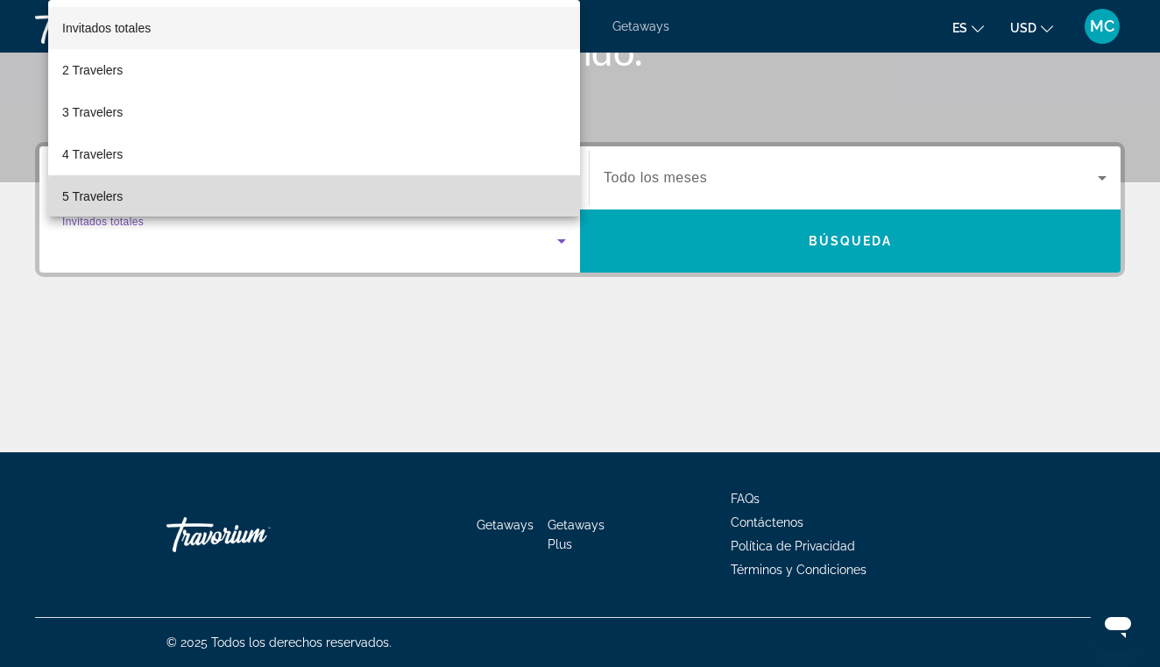
click at [466, 207] on mat-option "5 Travelers" at bounding box center [314, 196] width 532 height 42
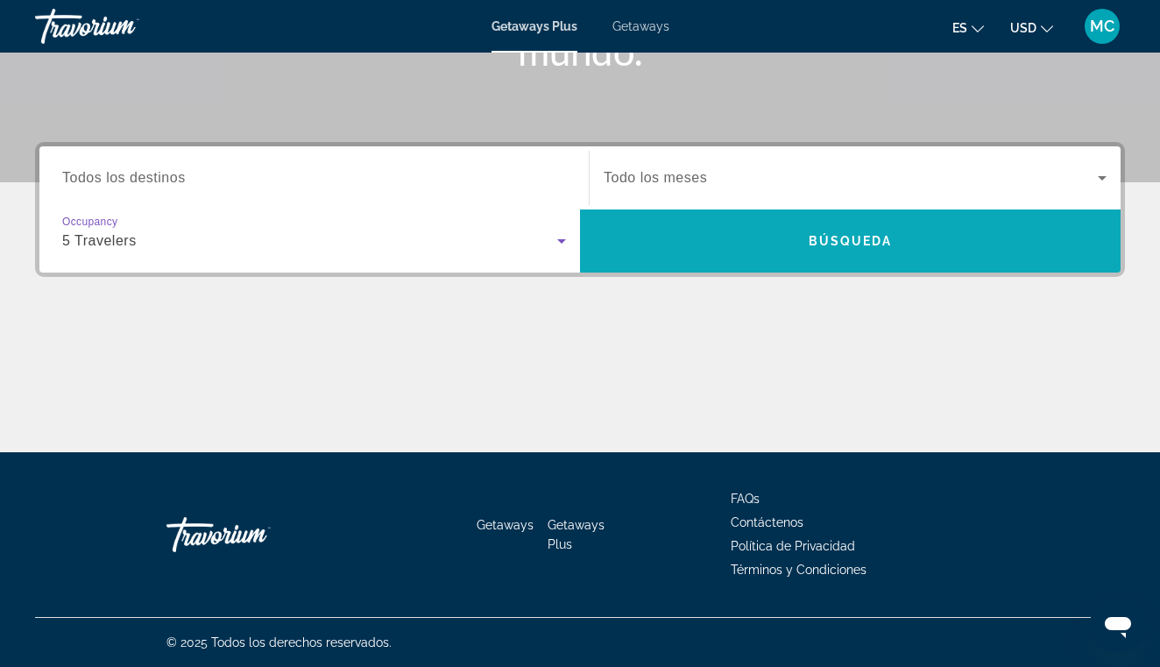
click at [784, 237] on span "Search widget" at bounding box center [850, 241] width 541 height 42
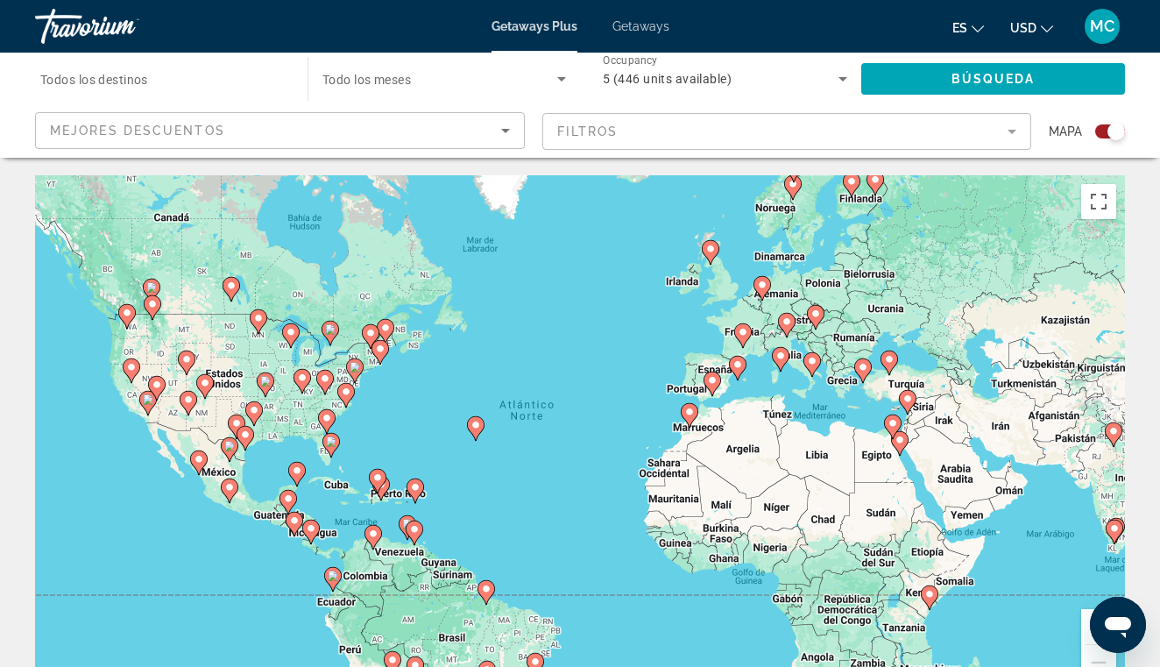
click at [648, 25] on span "Getaways" at bounding box center [640, 26] width 57 height 14
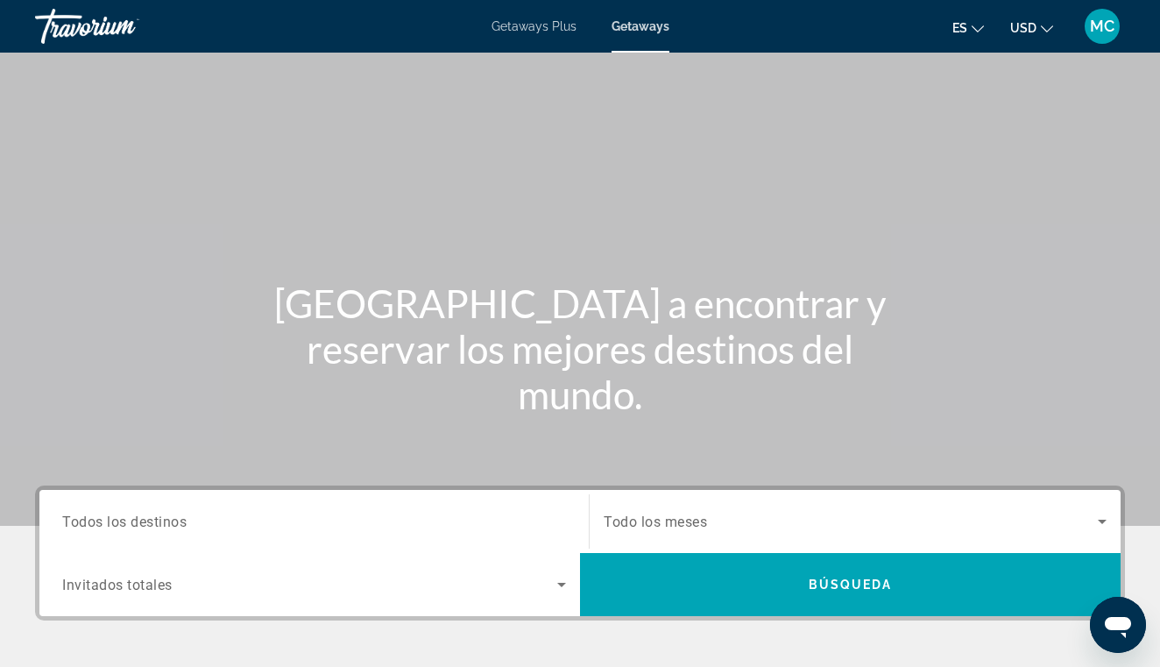
click at [561, 576] on icon "Search widget" at bounding box center [561, 584] width 21 height 21
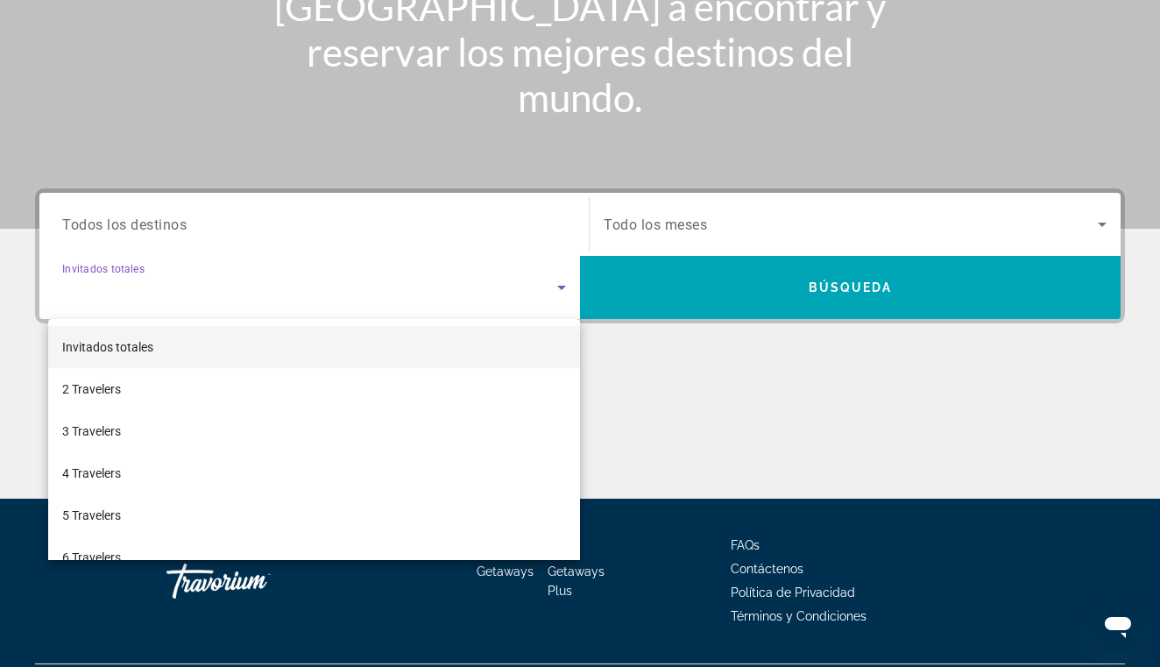
scroll to position [343, 0]
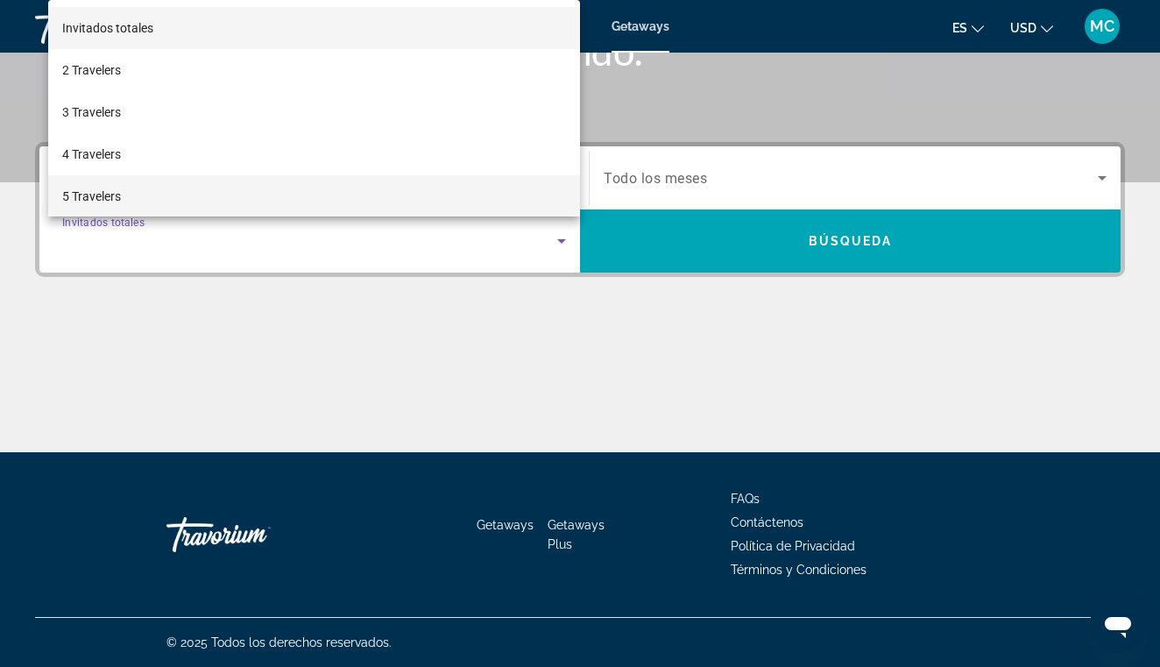
click at [441, 187] on mat-option "5 Travelers" at bounding box center [314, 196] width 532 height 42
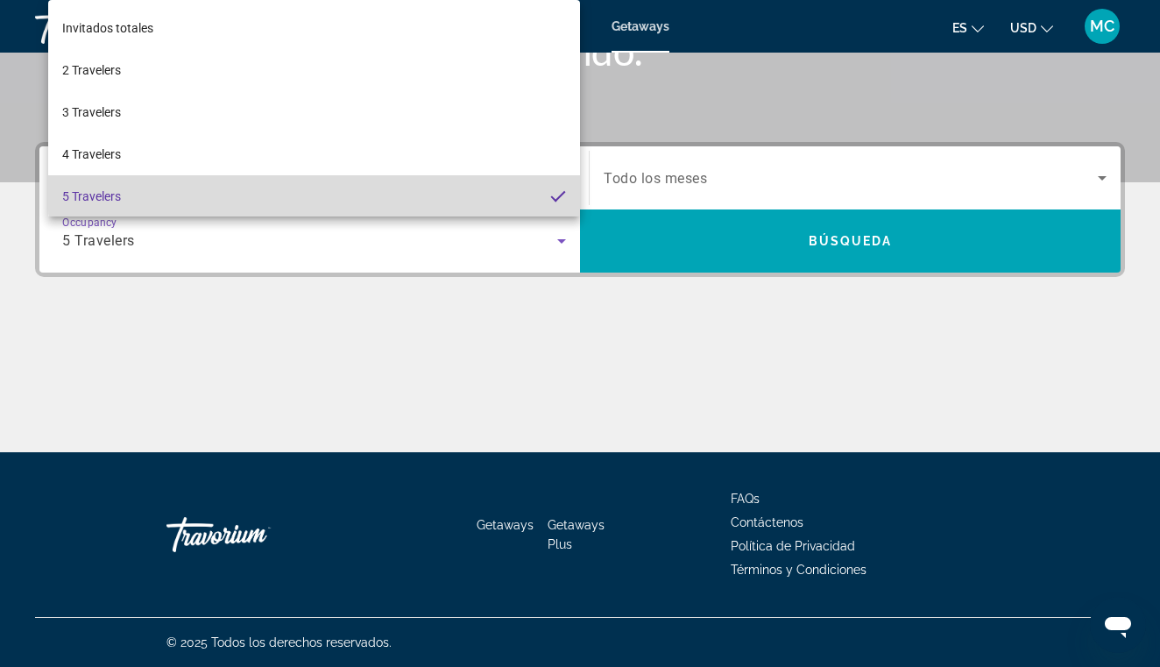
scroll to position [1, 0]
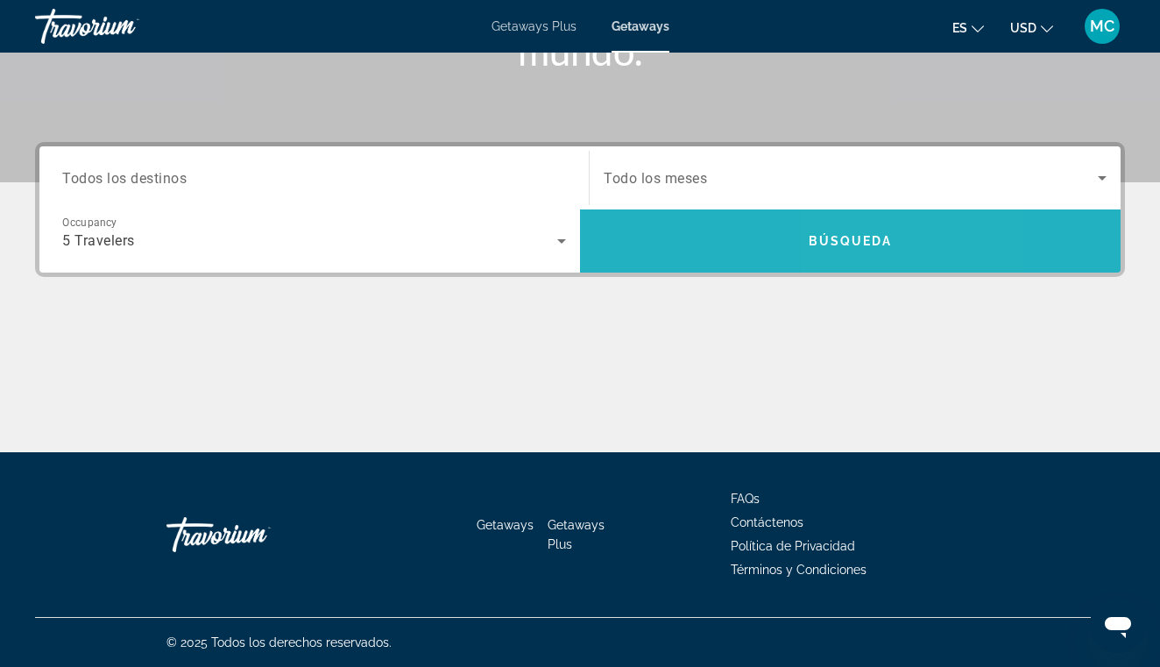
click at [864, 231] on span "Search widget" at bounding box center [850, 241] width 541 height 42
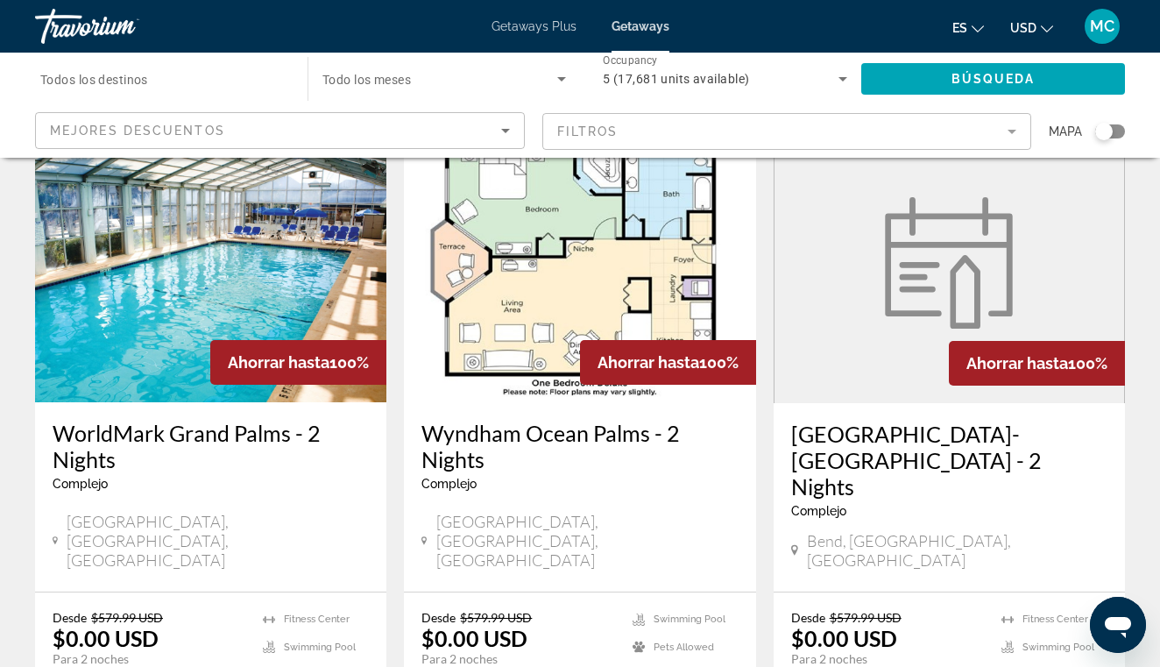
scroll to position [2183, 0]
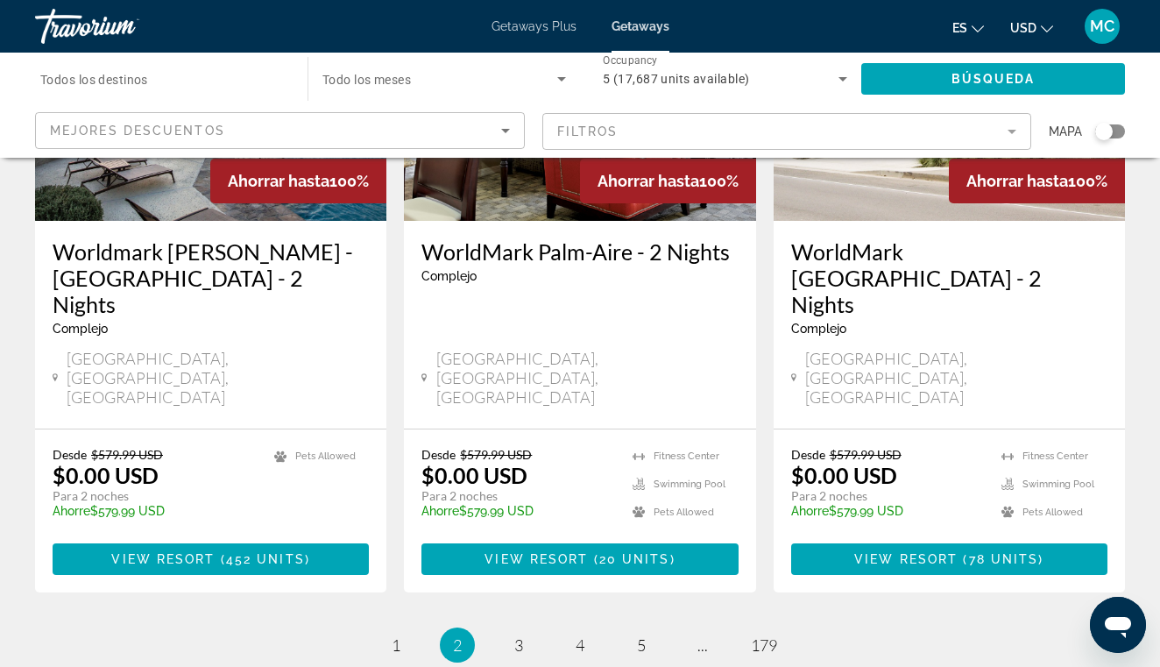
scroll to position [2328, 0]
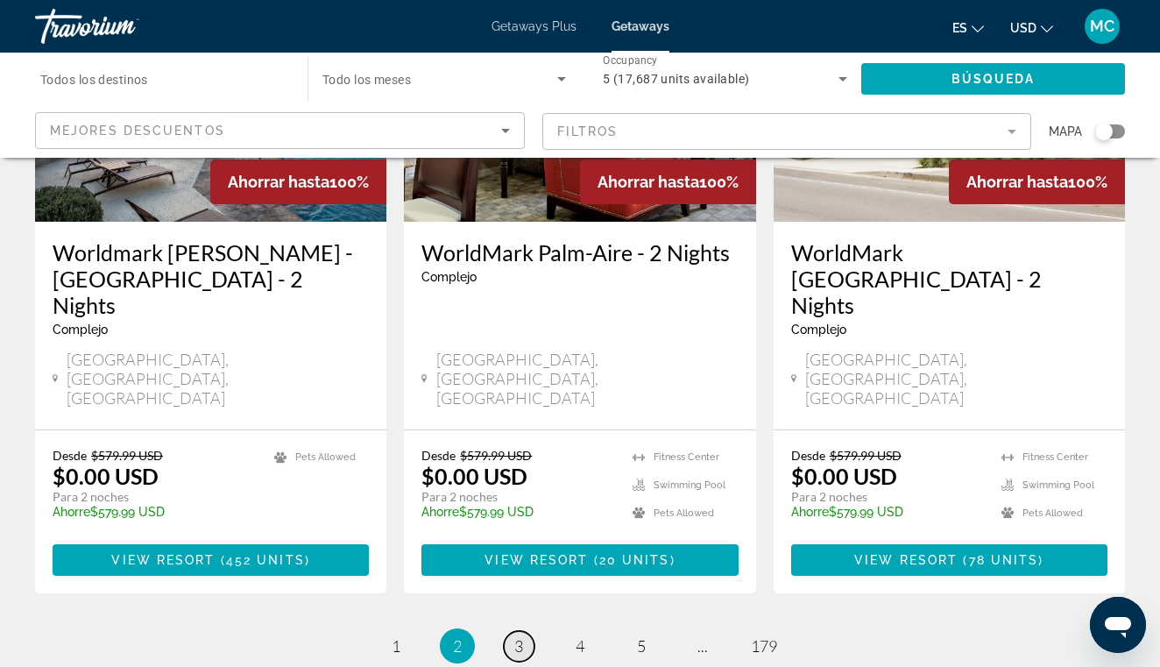
click at [519, 636] on span "3" at bounding box center [518, 645] width 9 height 19
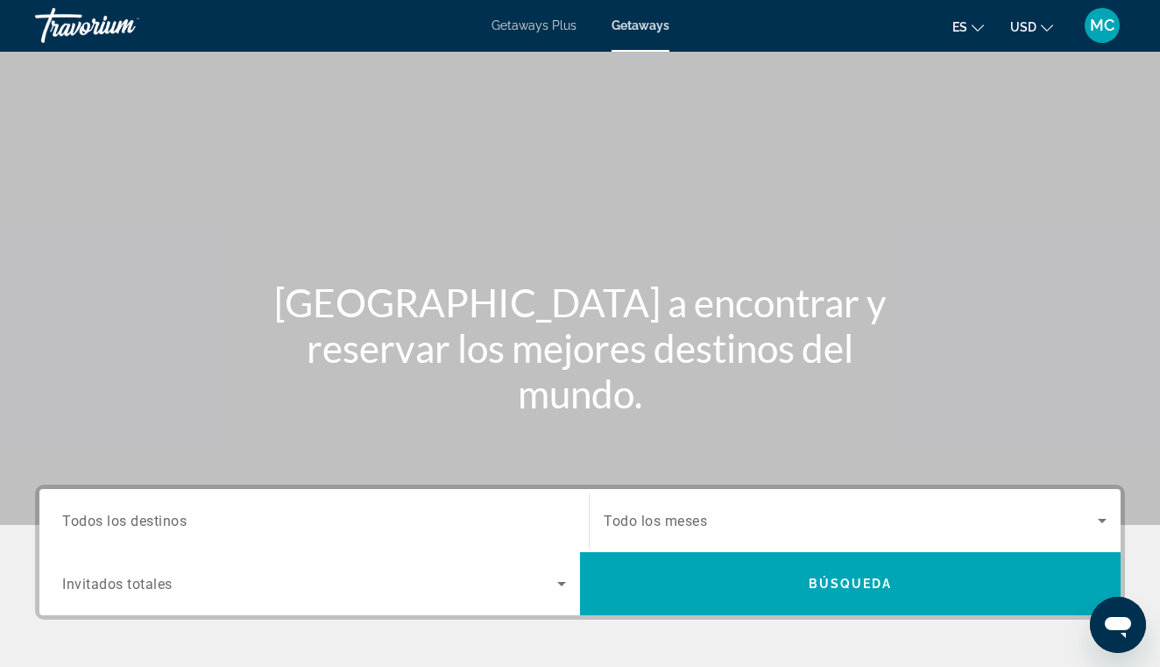
scroll to position [2, 0]
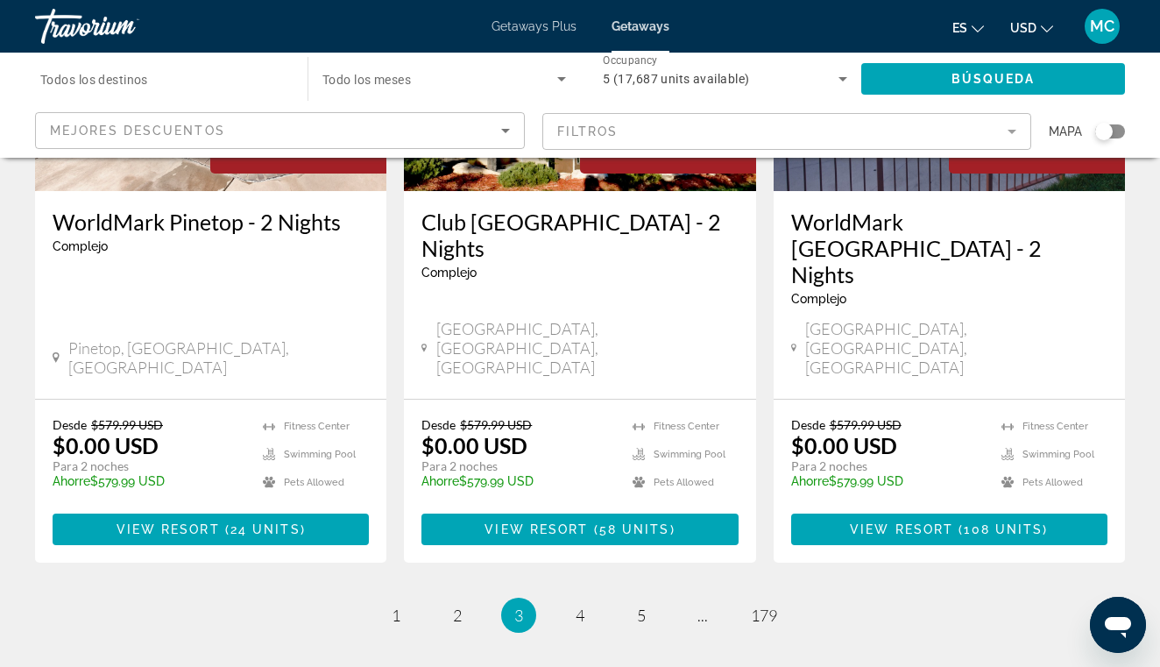
scroll to position [2323, 0]
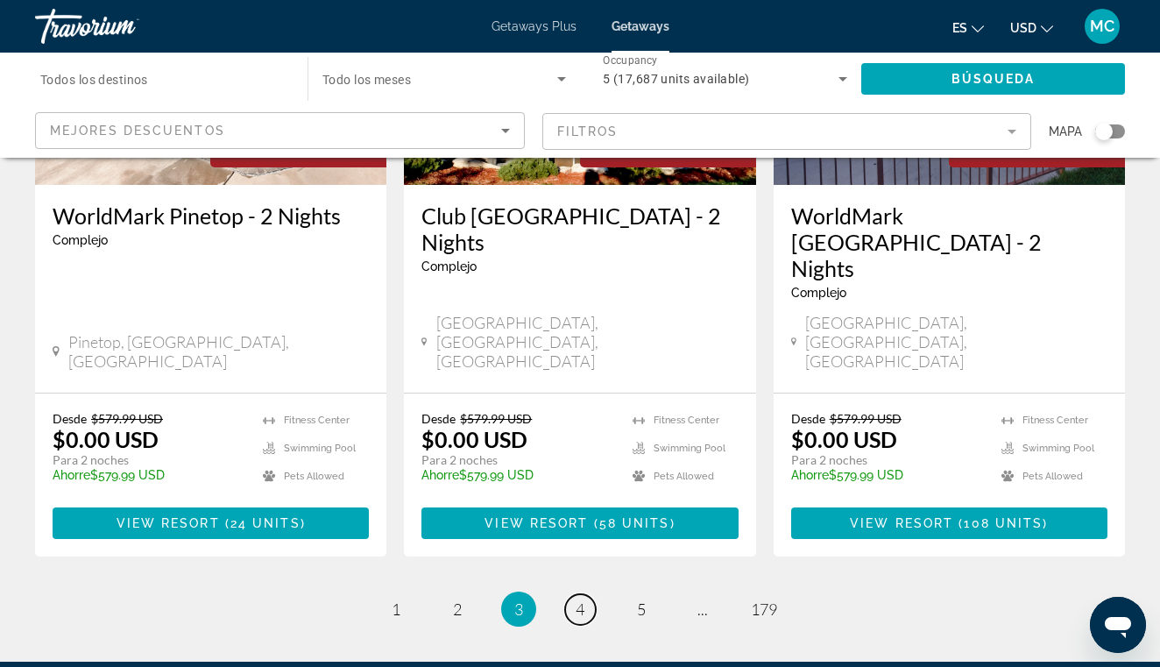
click at [589, 594] on link "page 4" at bounding box center [580, 609] width 31 height 31
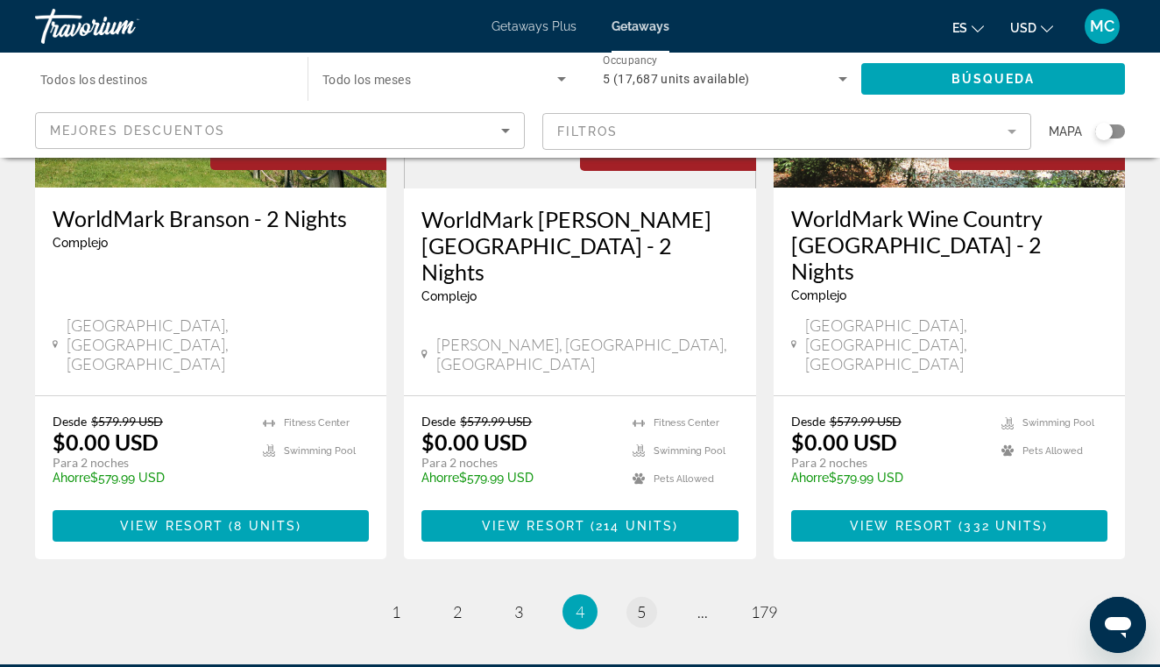
scroll to position [2327, 0]
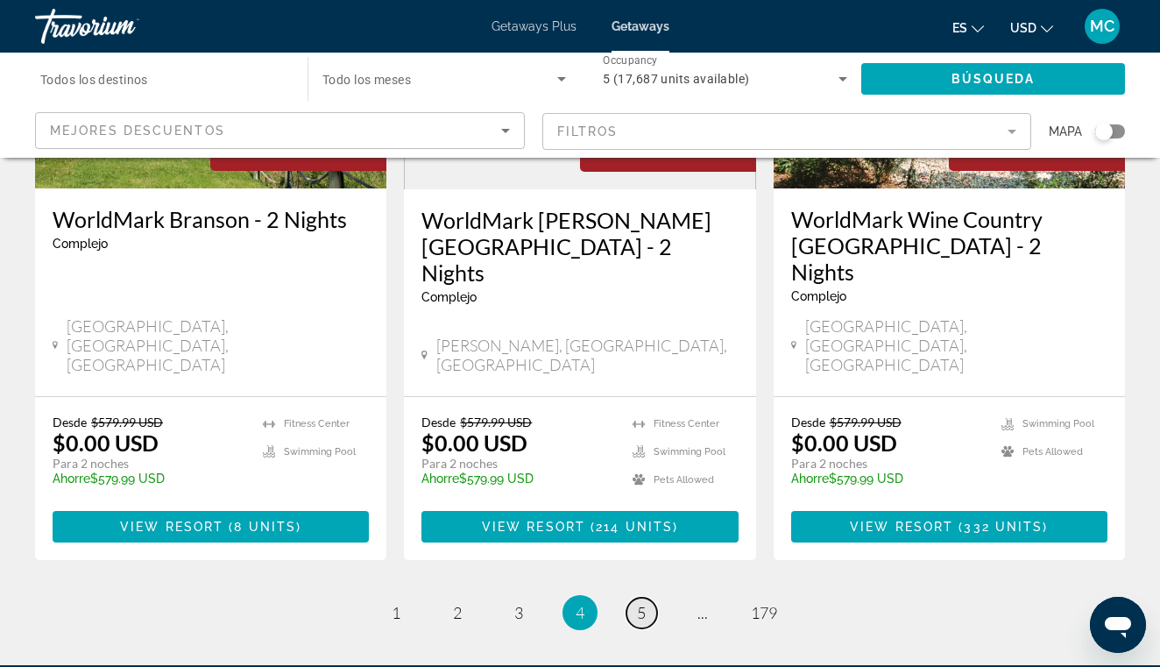
click at [653, 598] on link "page 5" at bounding box center [641, 613] width 31 height 31
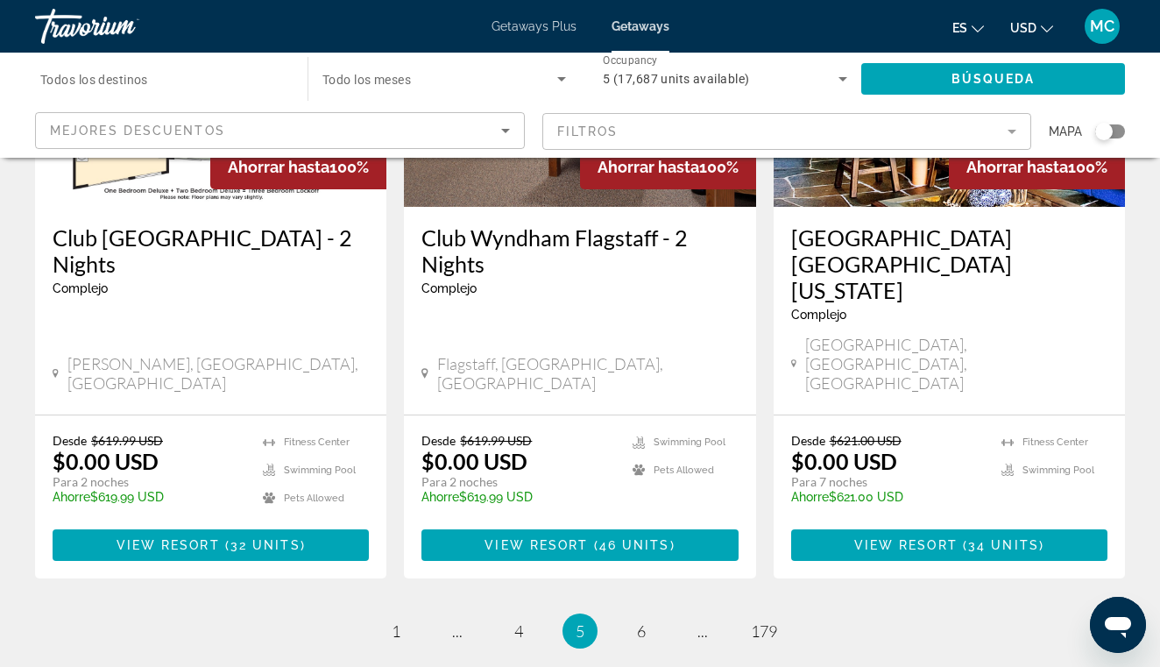
scroll to position [2300, 0]
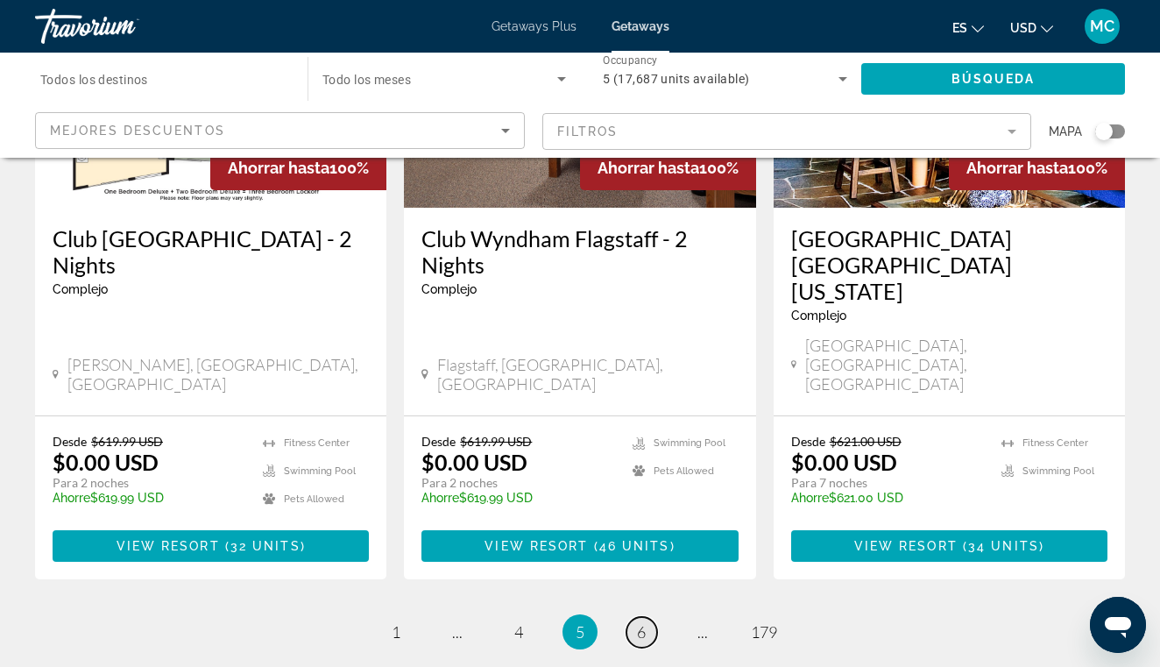
click at [641, 622] on span "6" at bounding box center [641, 631] width 9 height 19
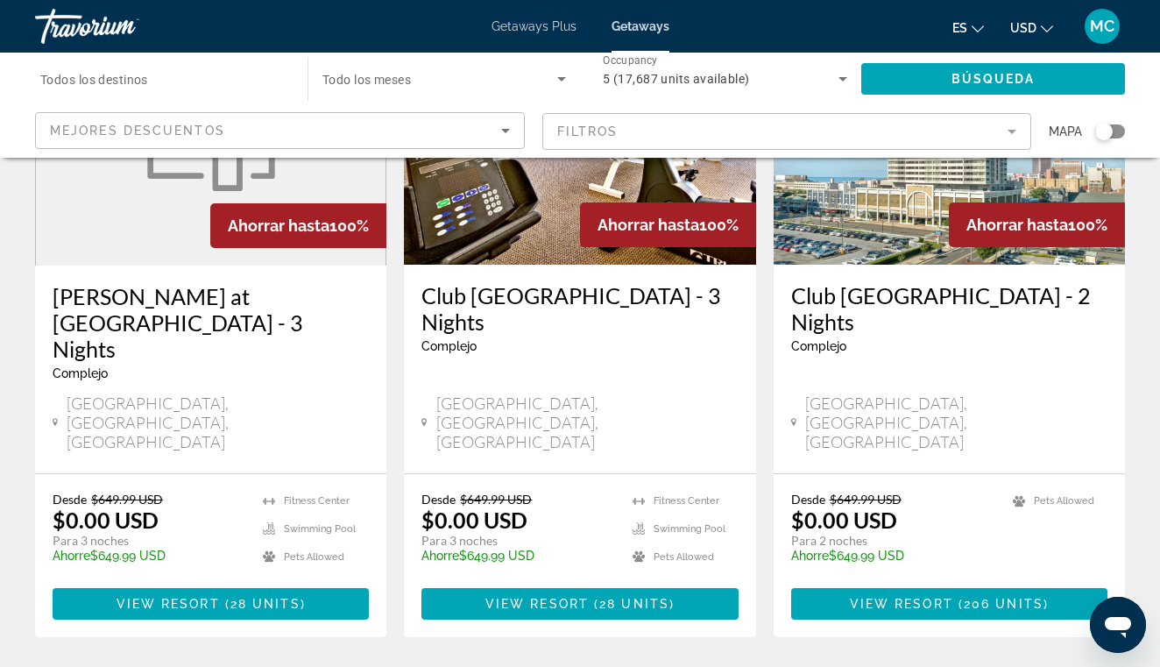
scroll to position [2325, 0]
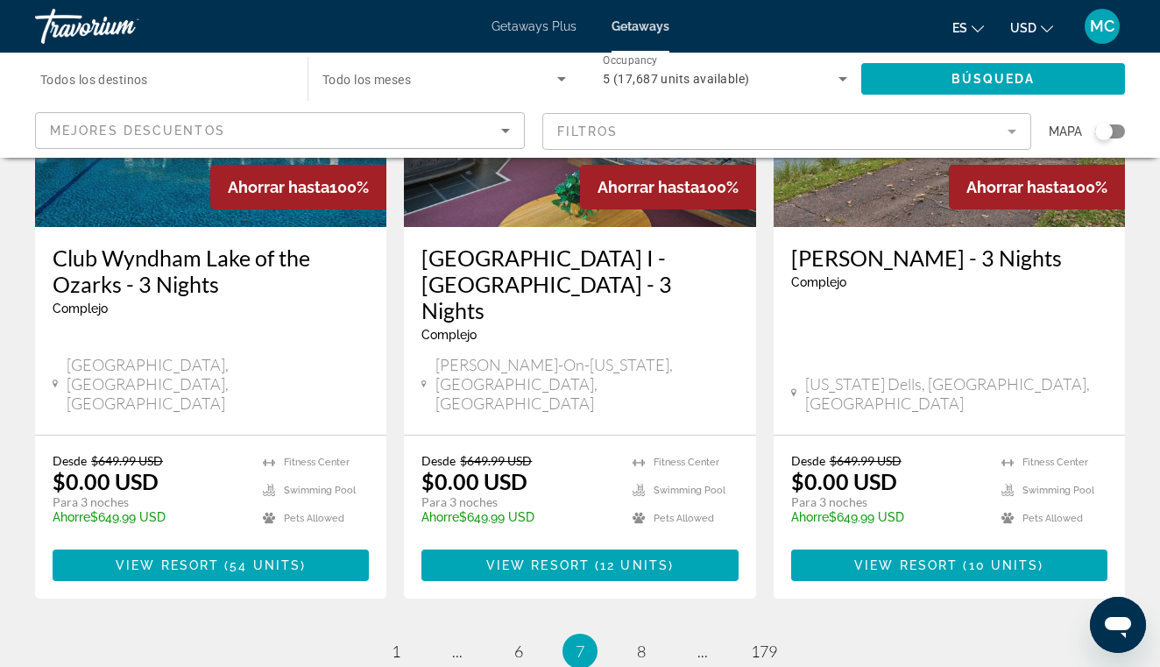
scroll to position [2313, 0]
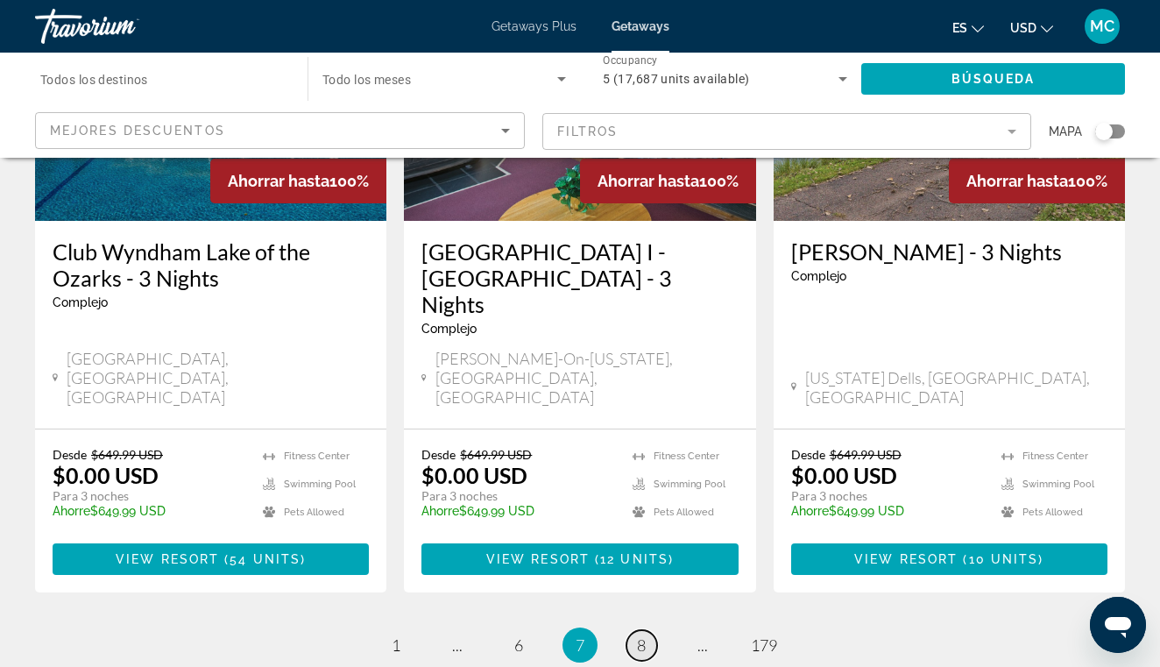
click at [645, 630] on link "page 8" at bounding box center [641, 645] width 31 height 31
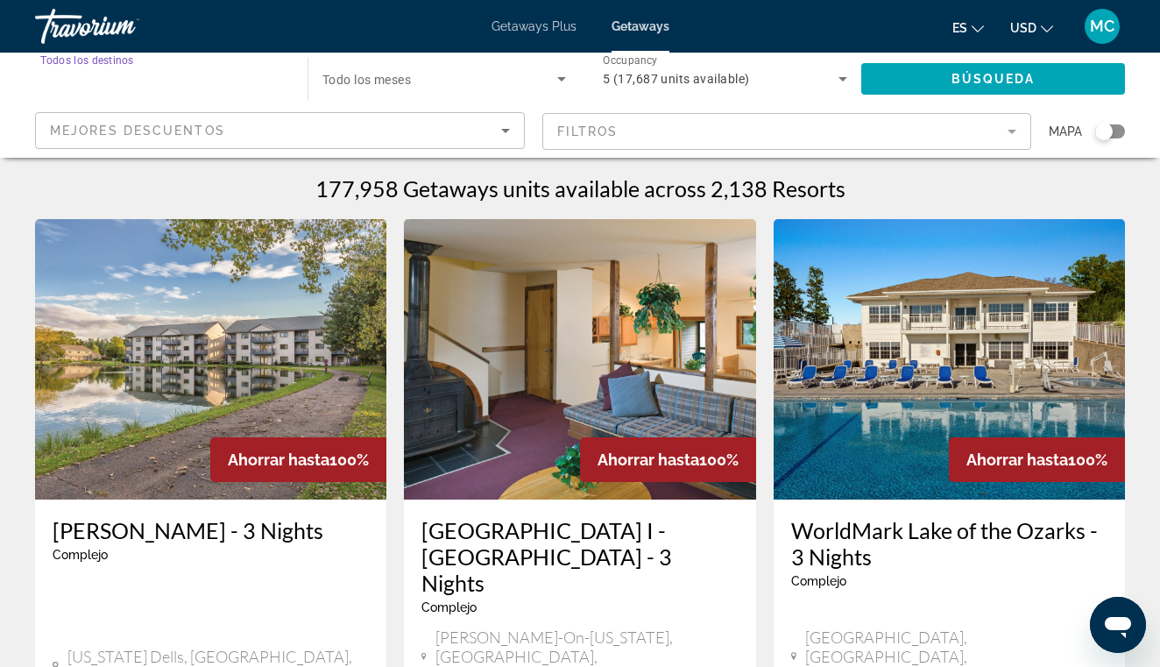
click at [271, 82] on input "Destination Todos los destinos" at bounding box center [162, 79] width 244 height 21
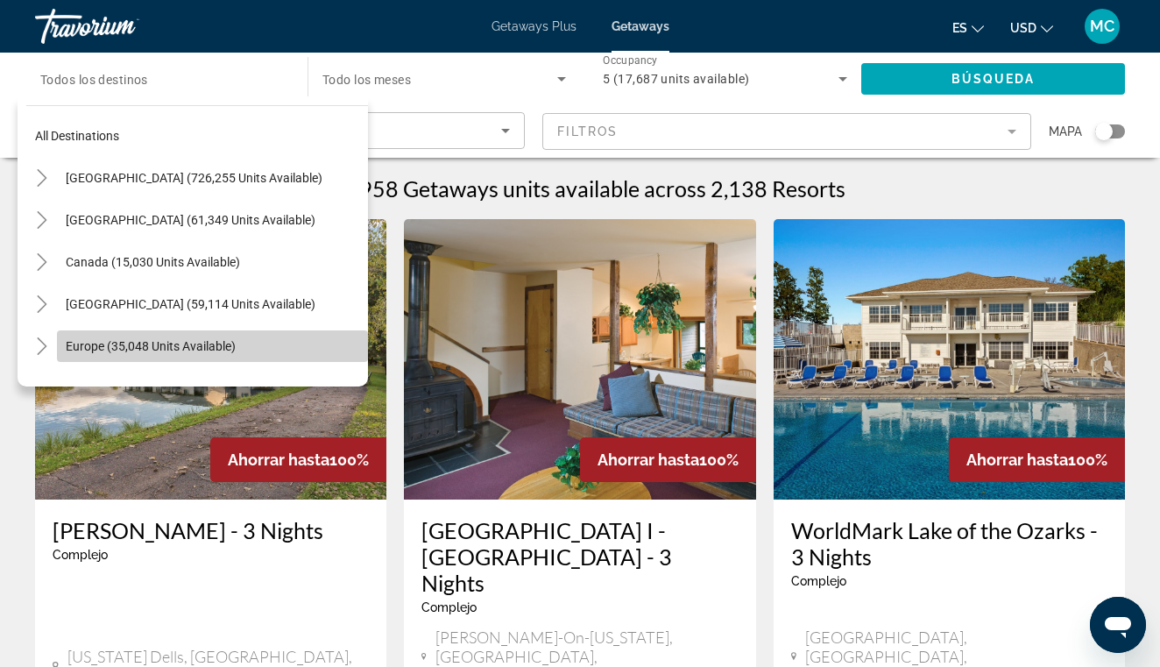
click at [146, 350] on span "Europe (35,048 units available)" at bounding box center [151, 346] width 170 height 14
type input "**********"
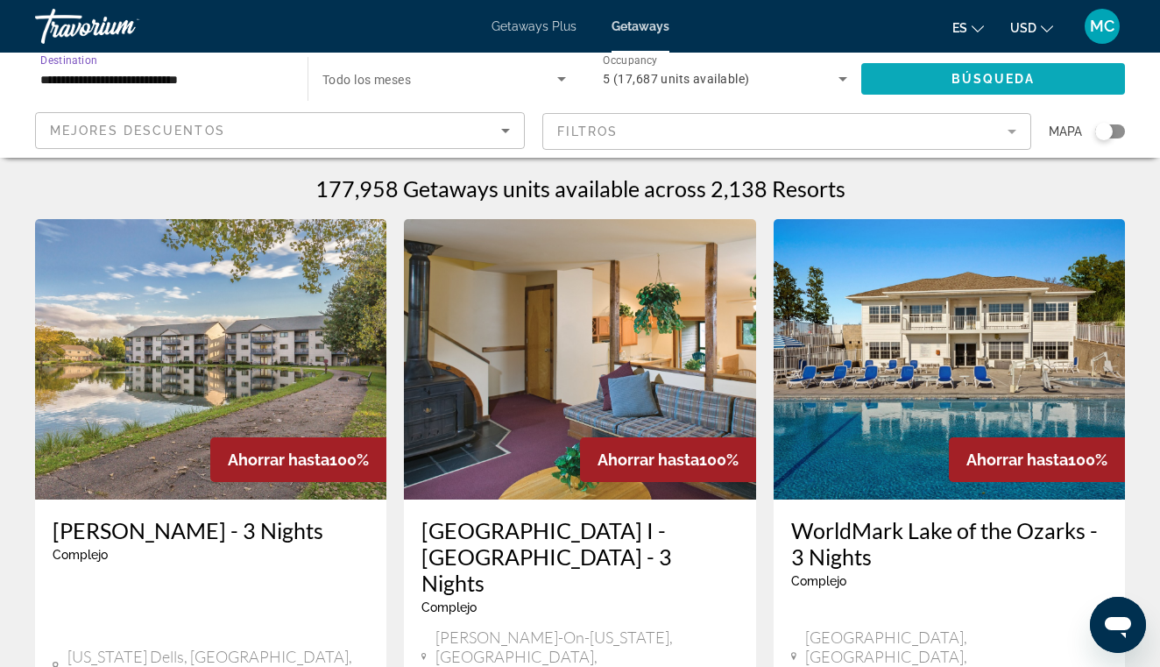
click at [913, 86] on span "Search widget" at bounding box center [993, 79] width 264 height 42
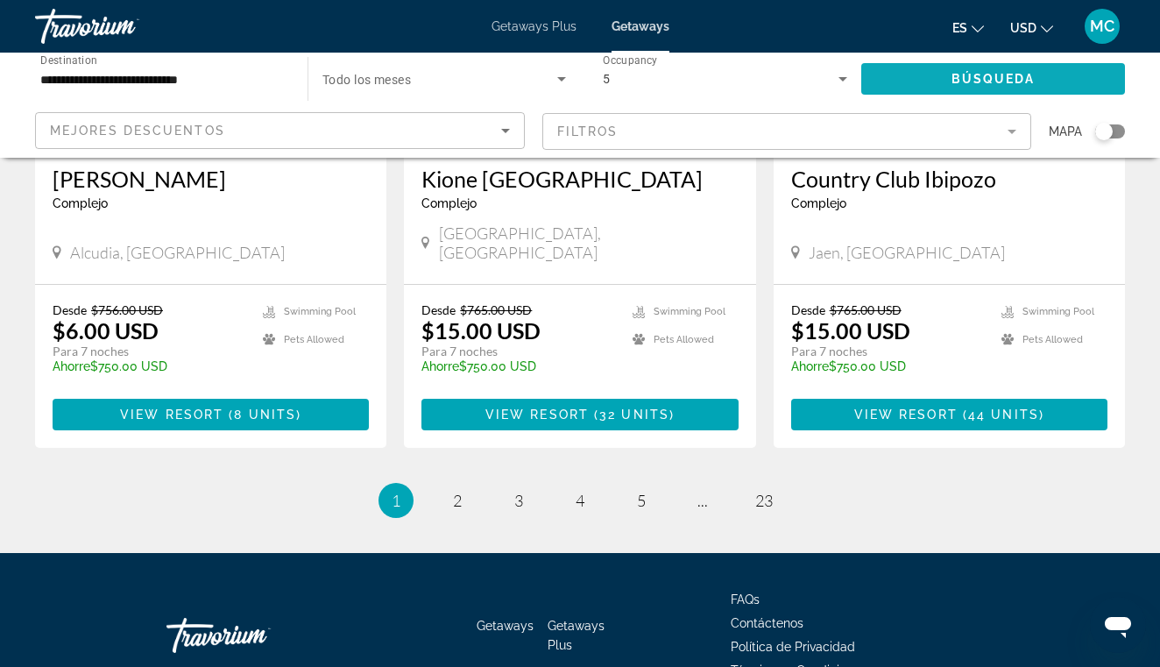
scroll to position [2275, 0]
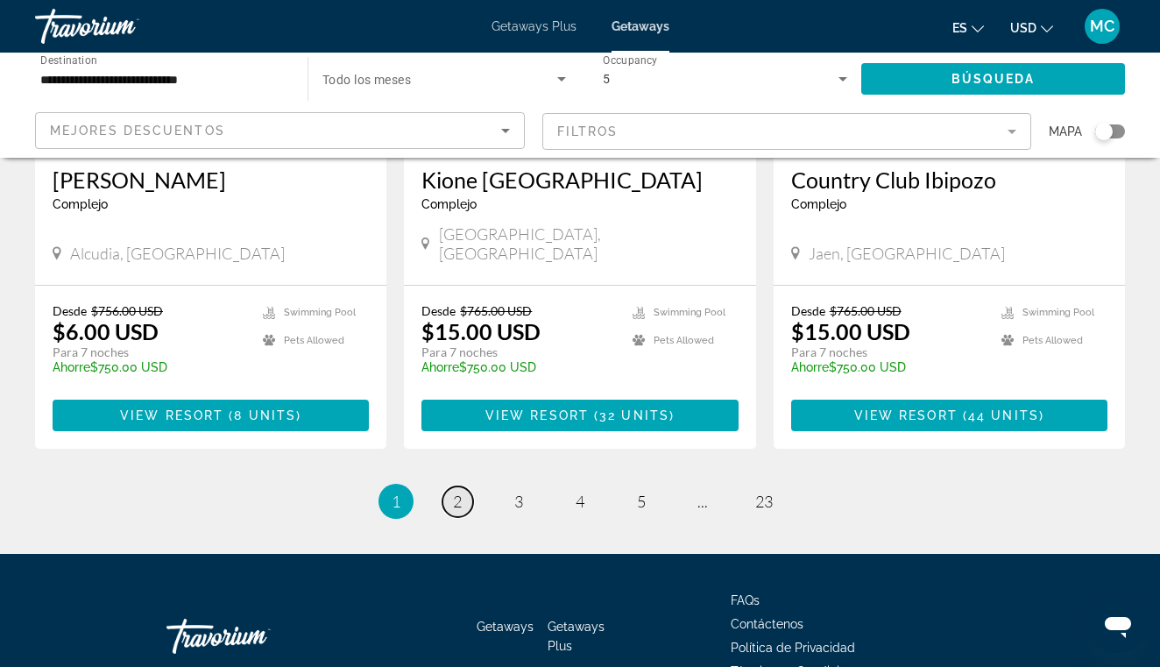
click at [463, 486] on link "page 2" at bounding box center [457, 501] width 31 height 31
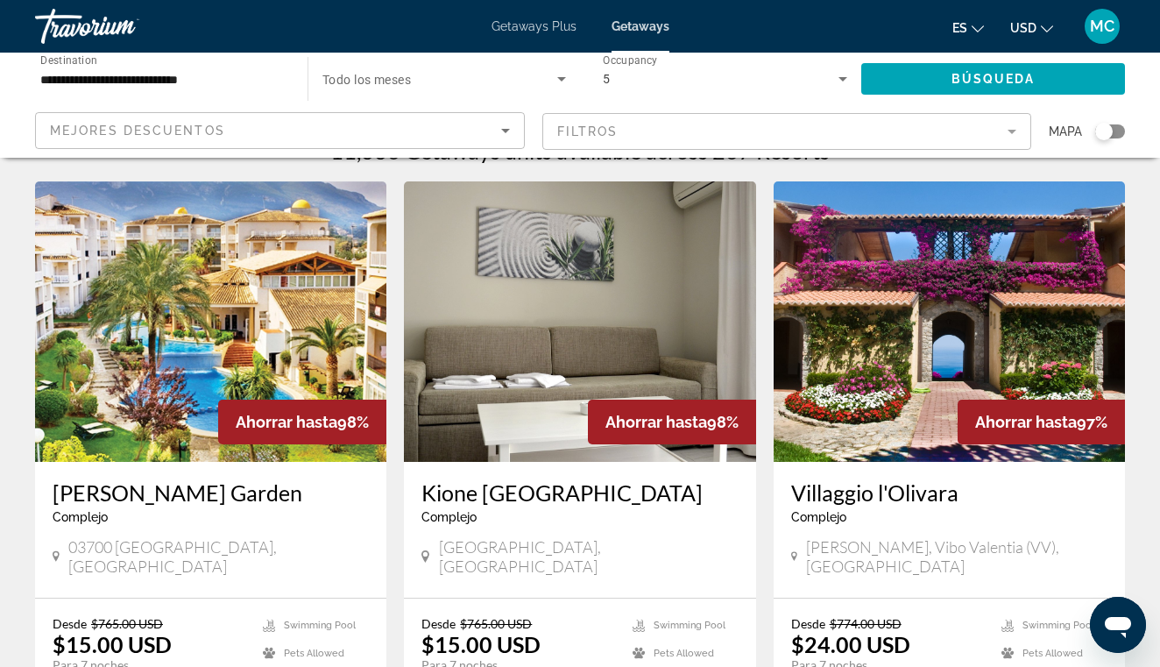
scroll to position [27, 0]
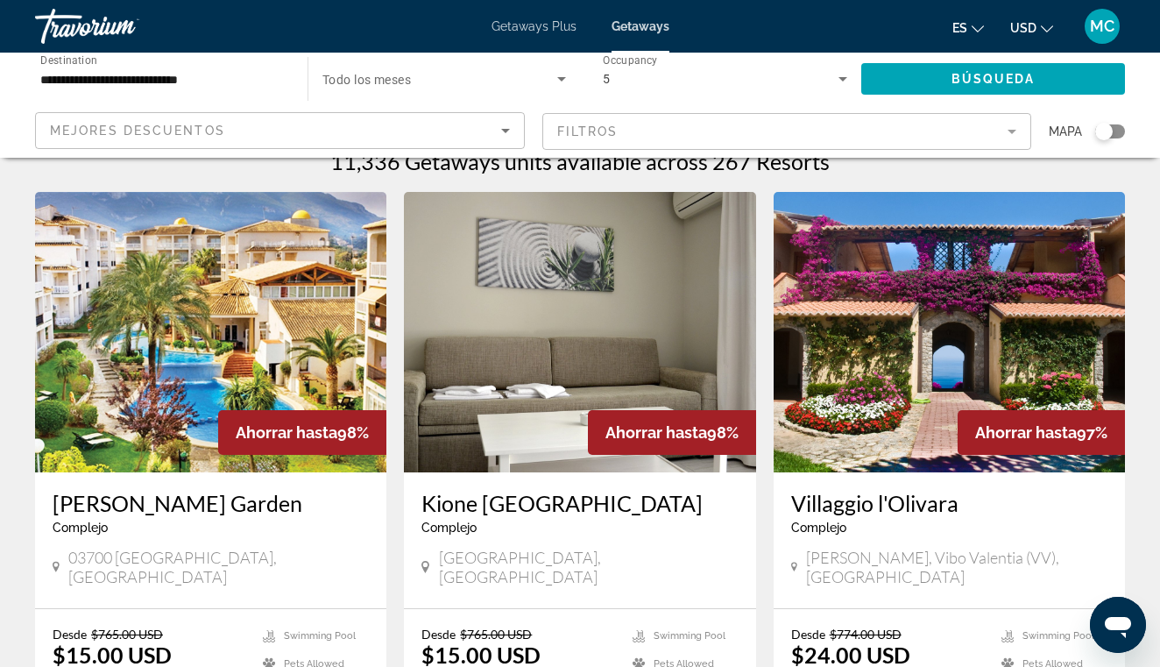
click at [896, 322] on img "Main content" at bounding box center [949, 332] width 351 height 280
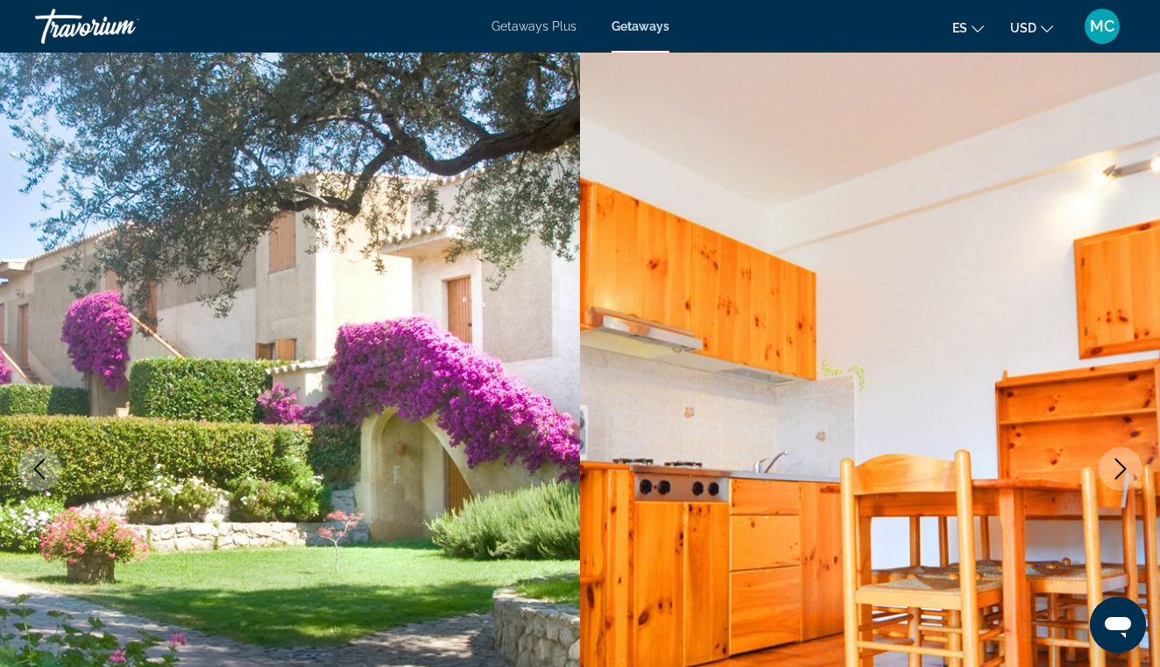
click at [1122, 485] on button "Next image" at bounding box center [1121, 469] width 44 height 44
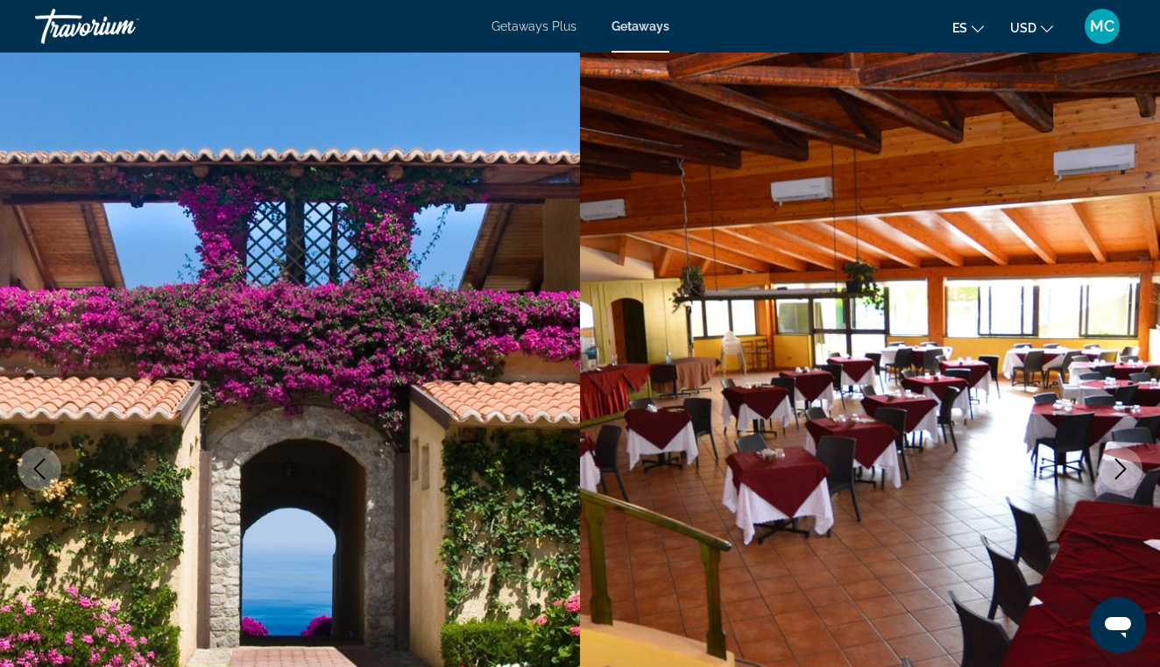
click at [1122, 485] on button "Next image" at bounding box center [1121, 469] width 44 height 44
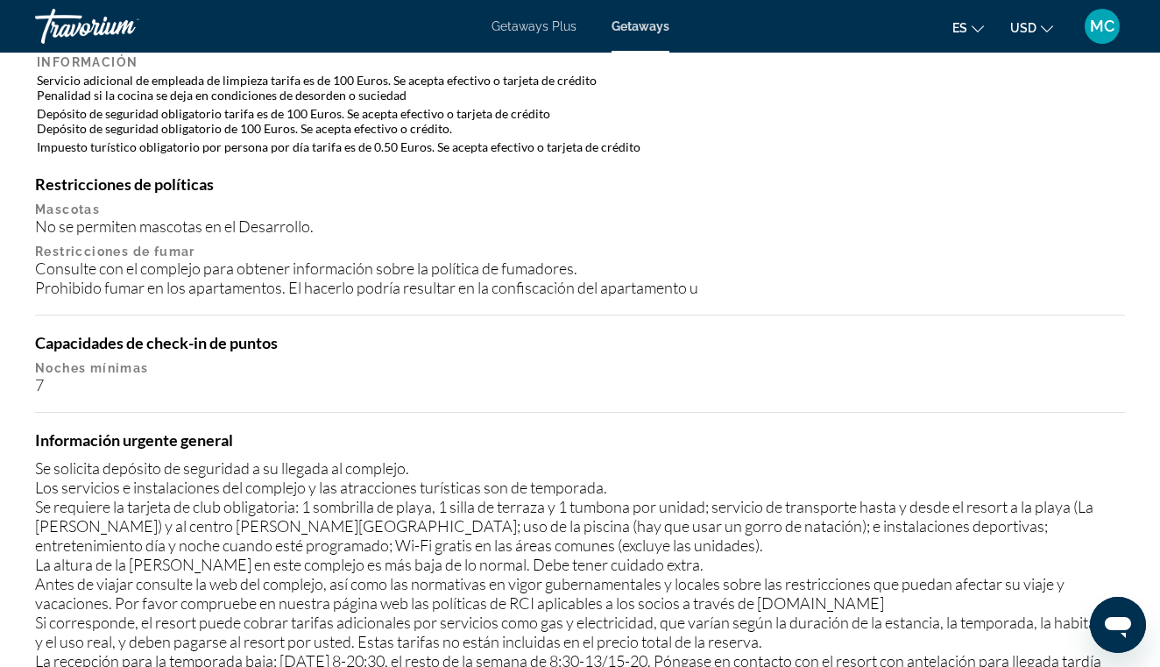
scroll to position [2218, 0]
